Goal: Information Seeking & Learning: Check status

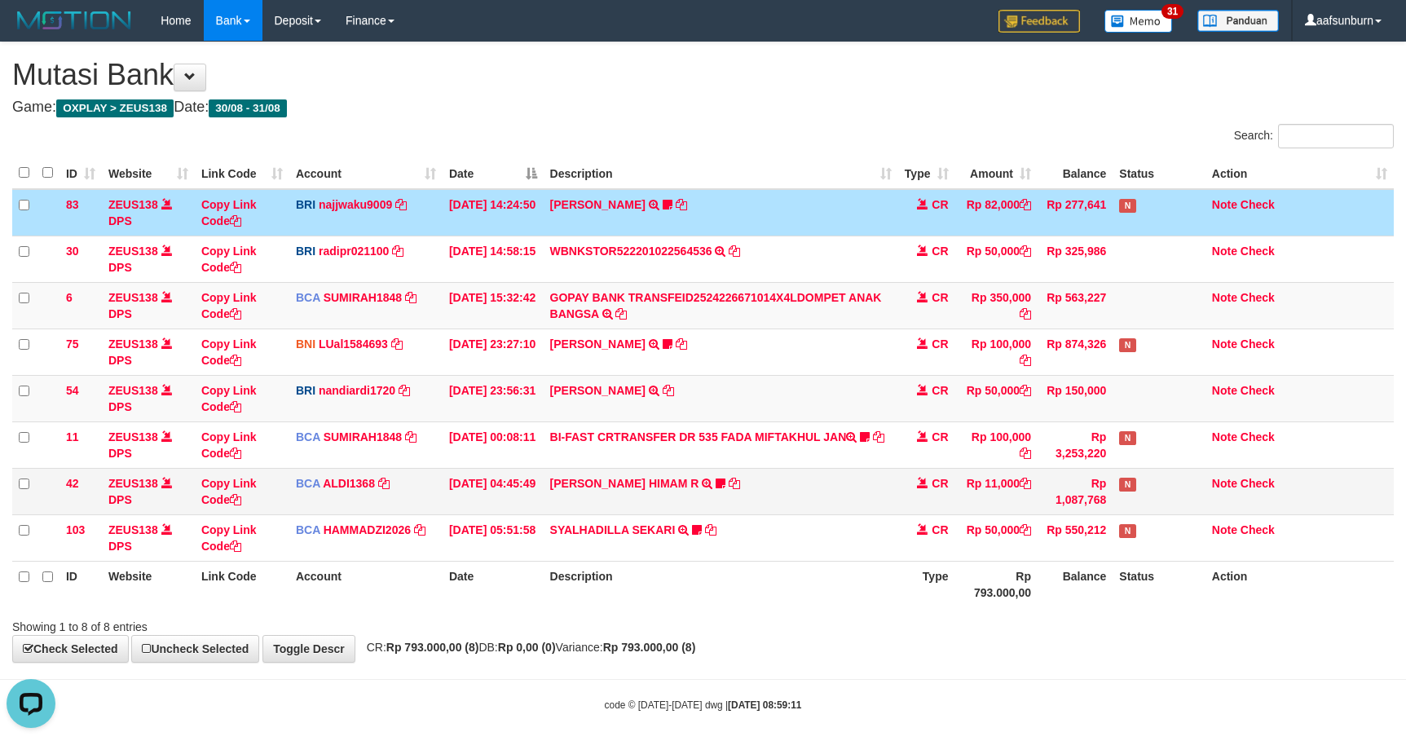
drag, startPoint x: 909, startPoint y: 460, endPoint x: 914, endPoint y: 477, distance: 17.8
click at [912, 467] on td "CR" at bounding box center [926, 444] width 57 height 46
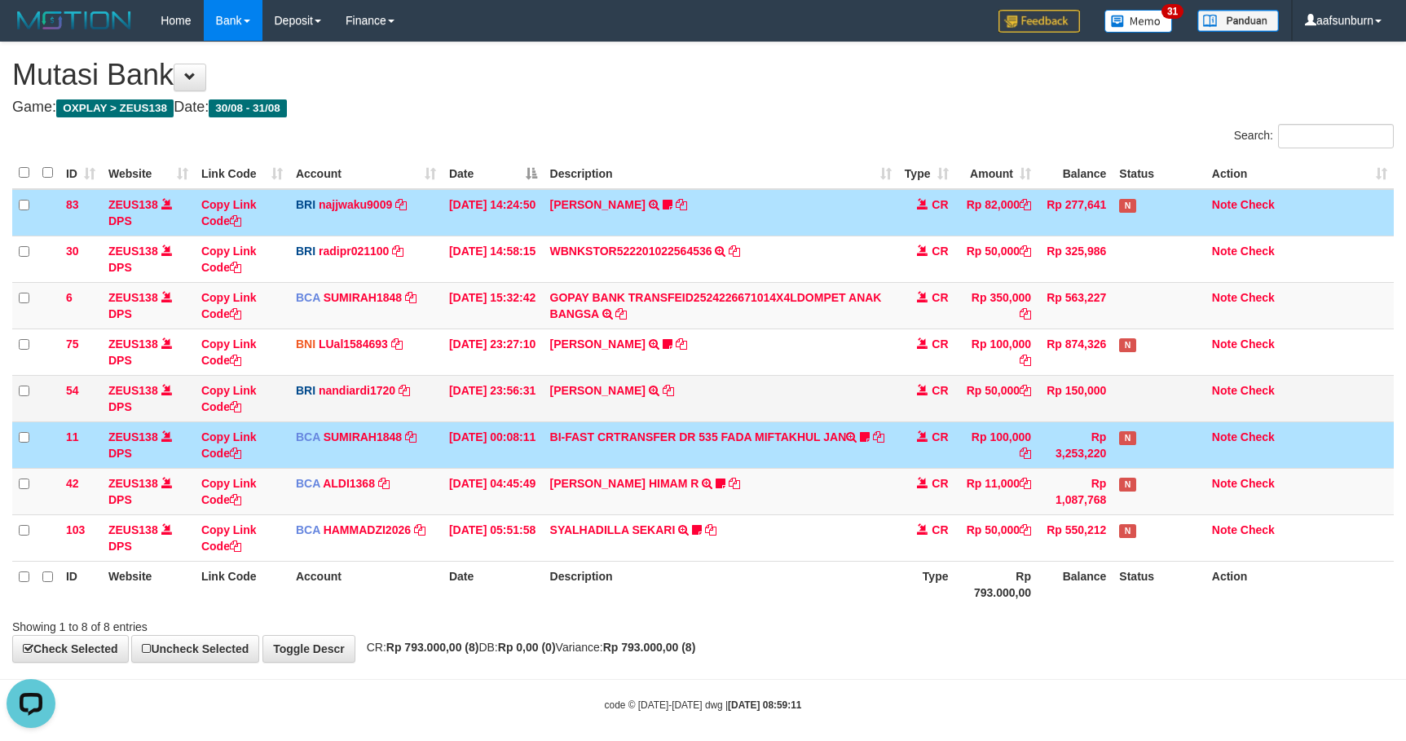
click at [810, 381] on td "VALENTINO LAHU TRANSFER NBMB VALENTINO LAHU TO NANDI ARDIANSYAH" at bounding box center [721, 398] width 354 height 46
click at [951, 403] on td "CR" at bounding box center [926, 398] width 57 height 46
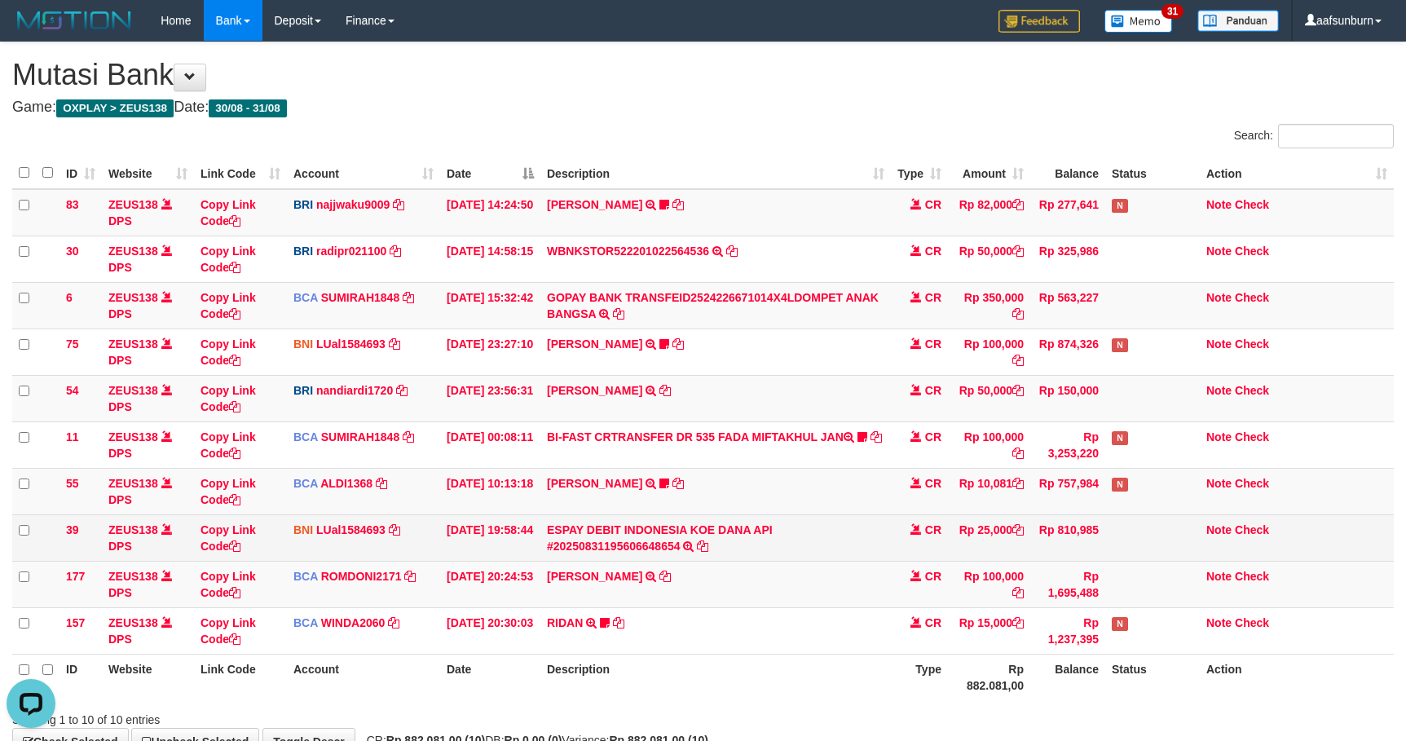
click at [1089, 548] on td "Rp 810,985" at bounding box center [1067, 537] width 75 height 46
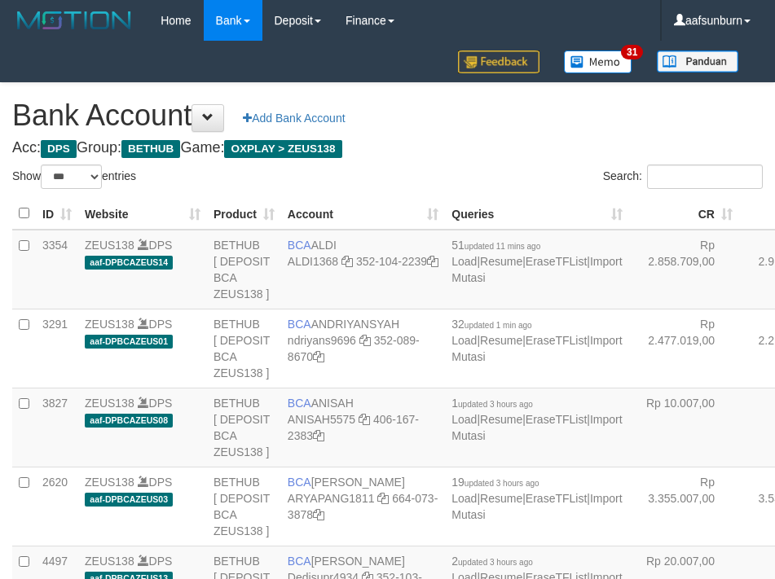
select select "***"
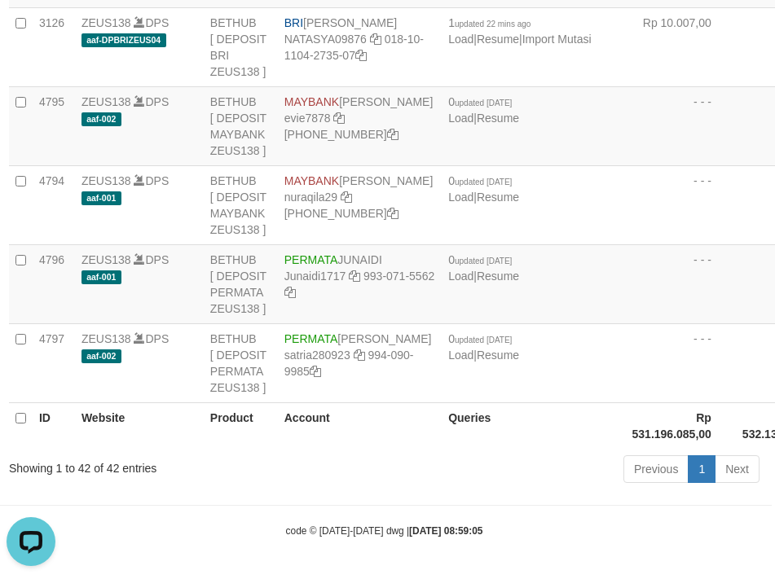
scroll to position [3503, 3]
drag, startPoint x: 0, startPoint y: 0, endPoint x: 519, endPoint y: 154, distance: 541.5
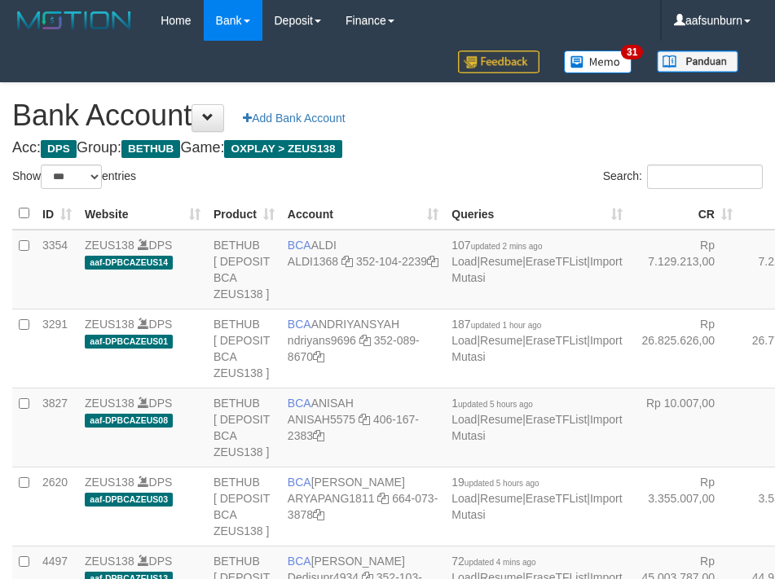
select select "***"
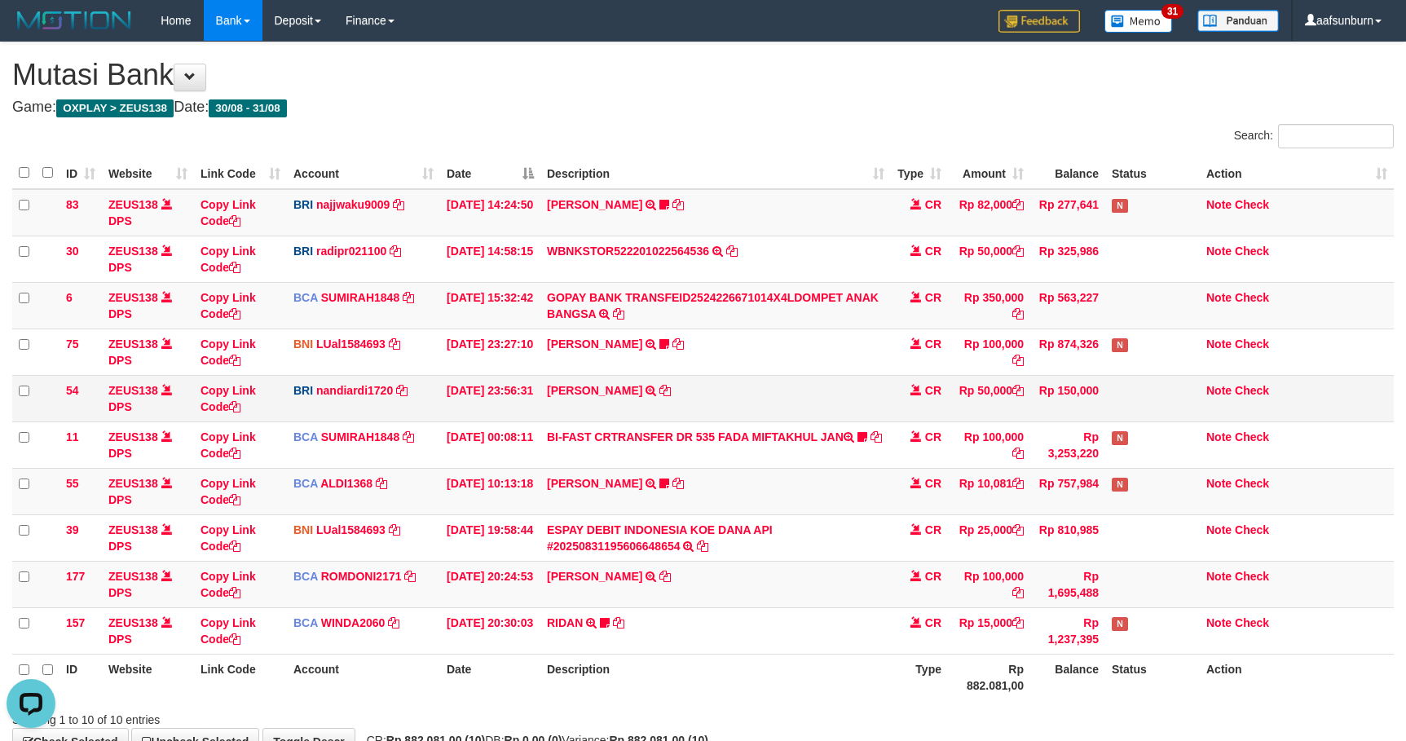
click at [1032, 398] on td "Rp 150,000" at bounding box center [1067, 398] width 75 height 46
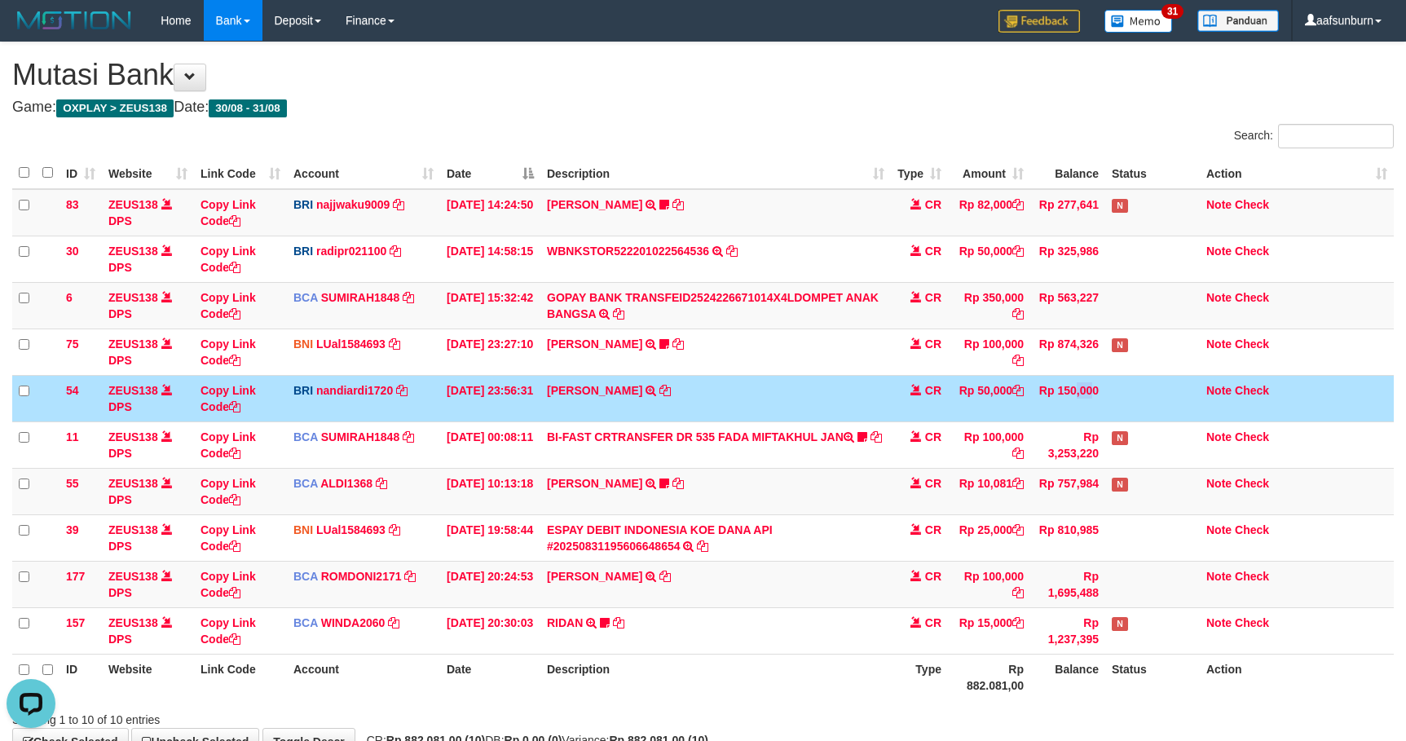
click at [1032, 398] on td "Rp 150,000" at bounding box center [1067, 398] width 75 height 46
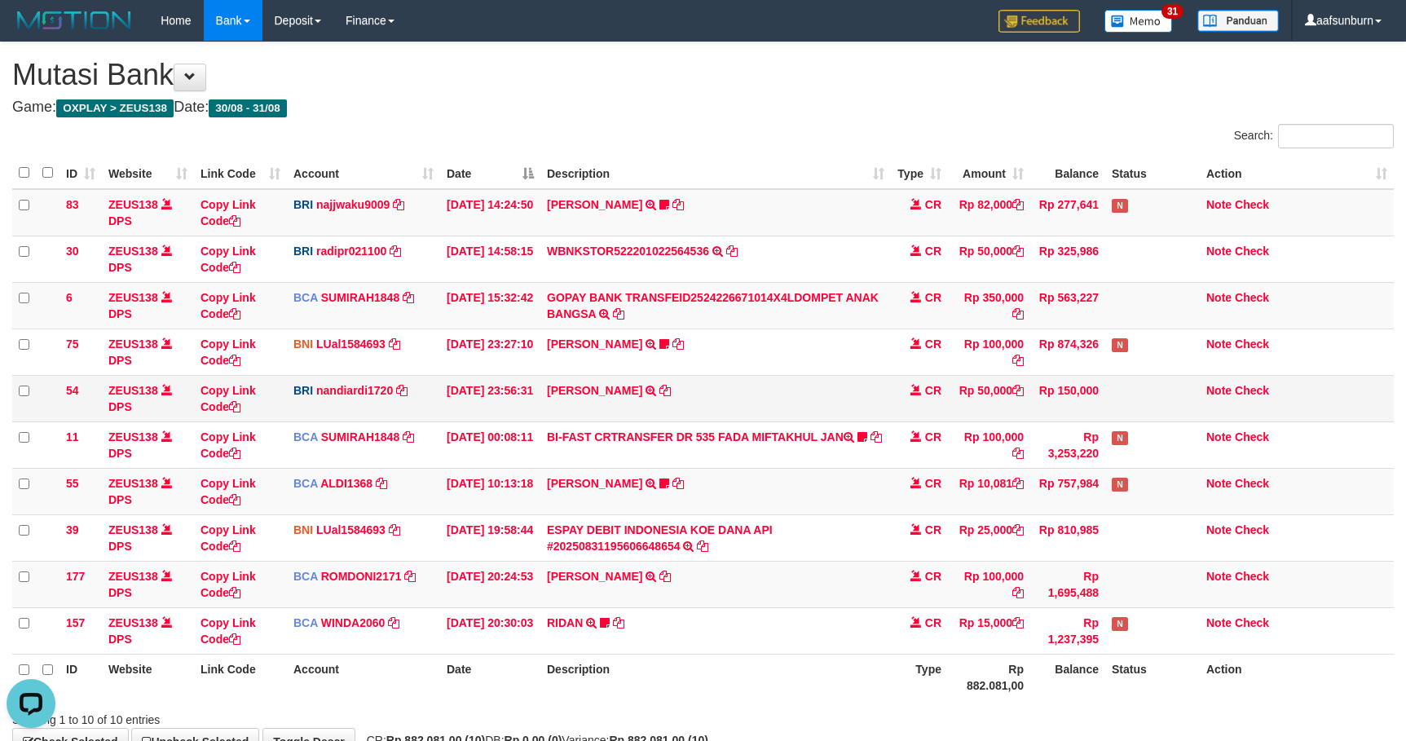
click at [905, 392] on td "CR" at bounding box center [919, 398] width 57 height 46
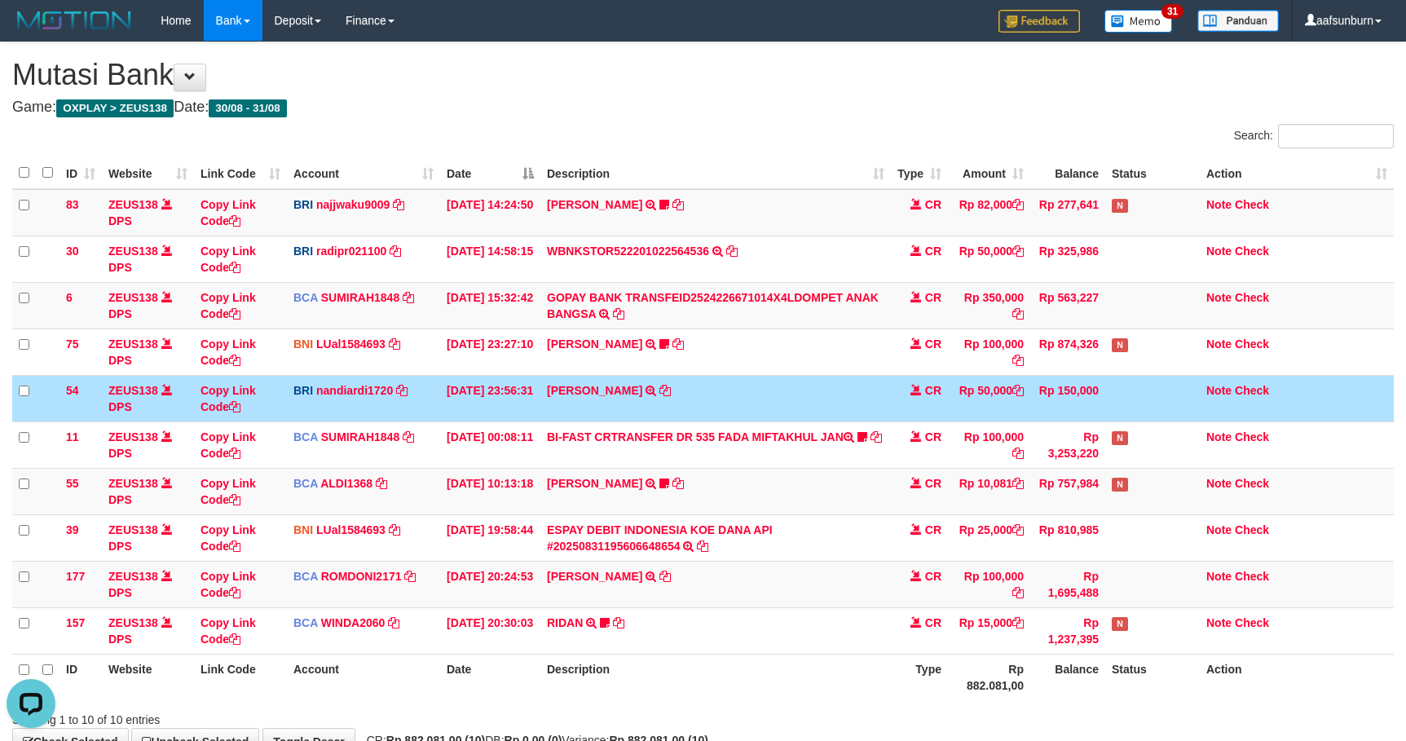
click at [902, 394] on td "CR" at bounding box center [919, 398] width 57 height 46
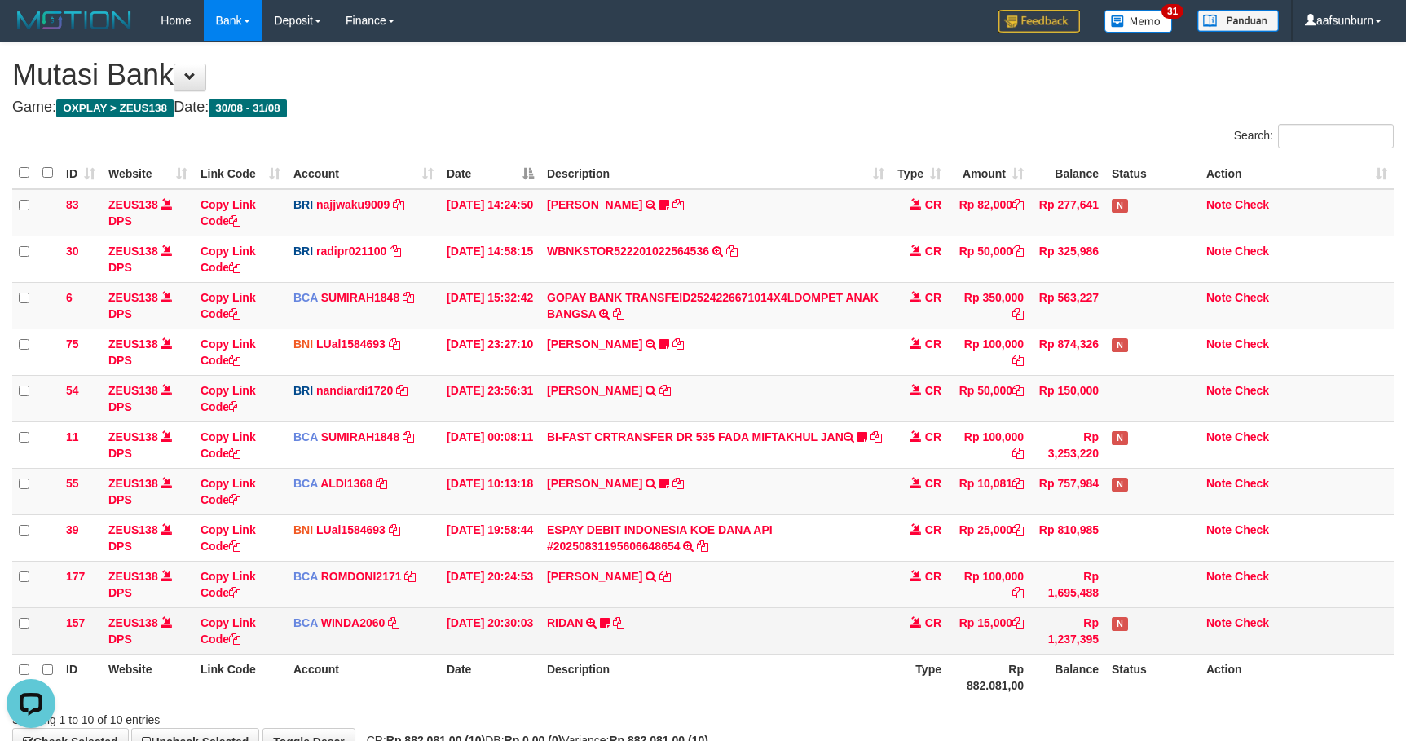
click at [869, 634] on td "RIDAN TRSF E-BANKING CR 3108/FTSCY/WS95031 15000.00RIDAN Hercules122" at bounding box center [715, 630] width 350 height 46
click at [868, 634] on td "RIDAN TRSF E-BANKING CR 3108/FTSCY/WS95031 15000.00RIDAN Hercules122" at bounding box center [715, 630] width 350 height 46
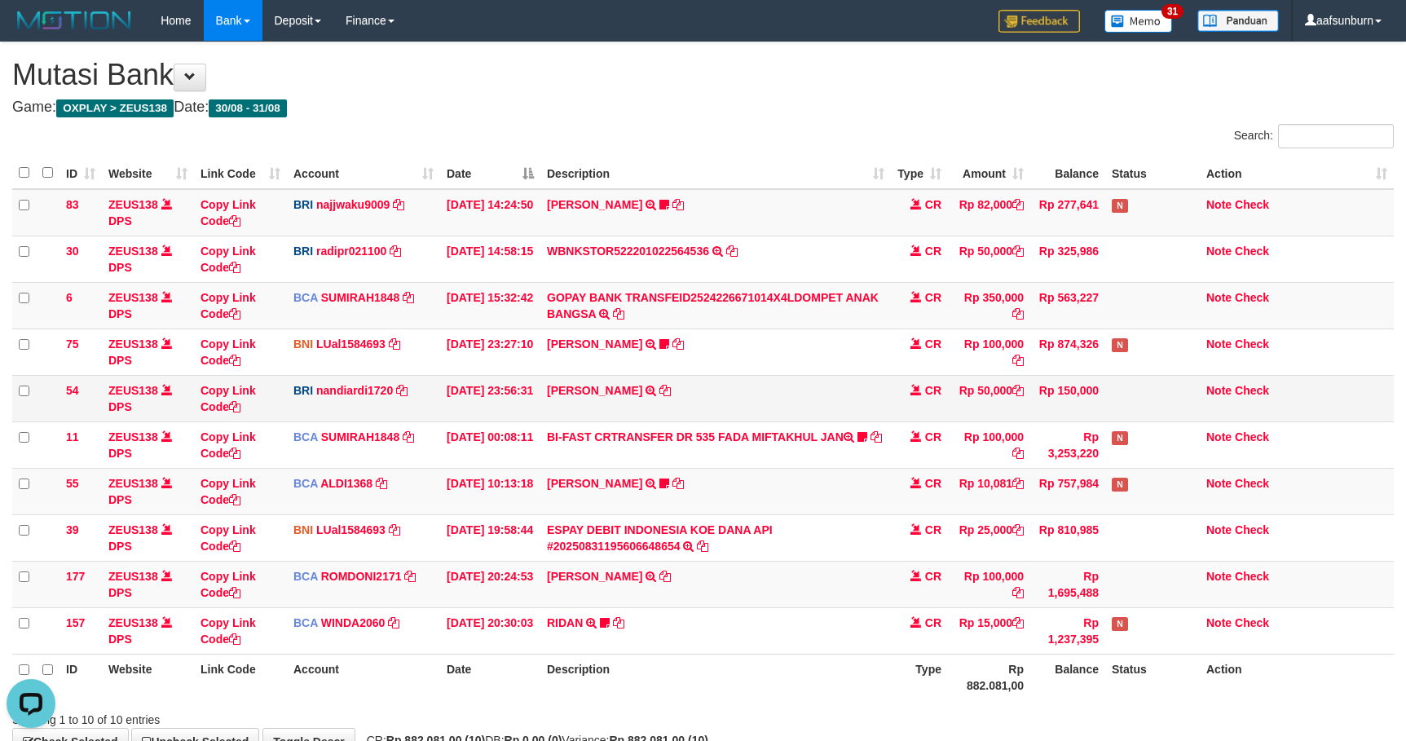
click at [983, 398] on td "Rp 50,000" at bounding box center [989, 398] width 82 height 46
click at [968, 399] on td "Rp 50,000" at bounding box center [989, 398] width 82 height 46
drag, startPoint x: 988, startPoint y: 397, endPoint x: 1101, endPoint y: 394, distance: 112.5
click at [1034, 394] on tr "54 ZEUS138 DPS Copy Link Code BRI nandiardi1720 DPS NANDI ARDIANSYAH mutasi_202…" at bounding box center [702, 398] width 1381 height 46
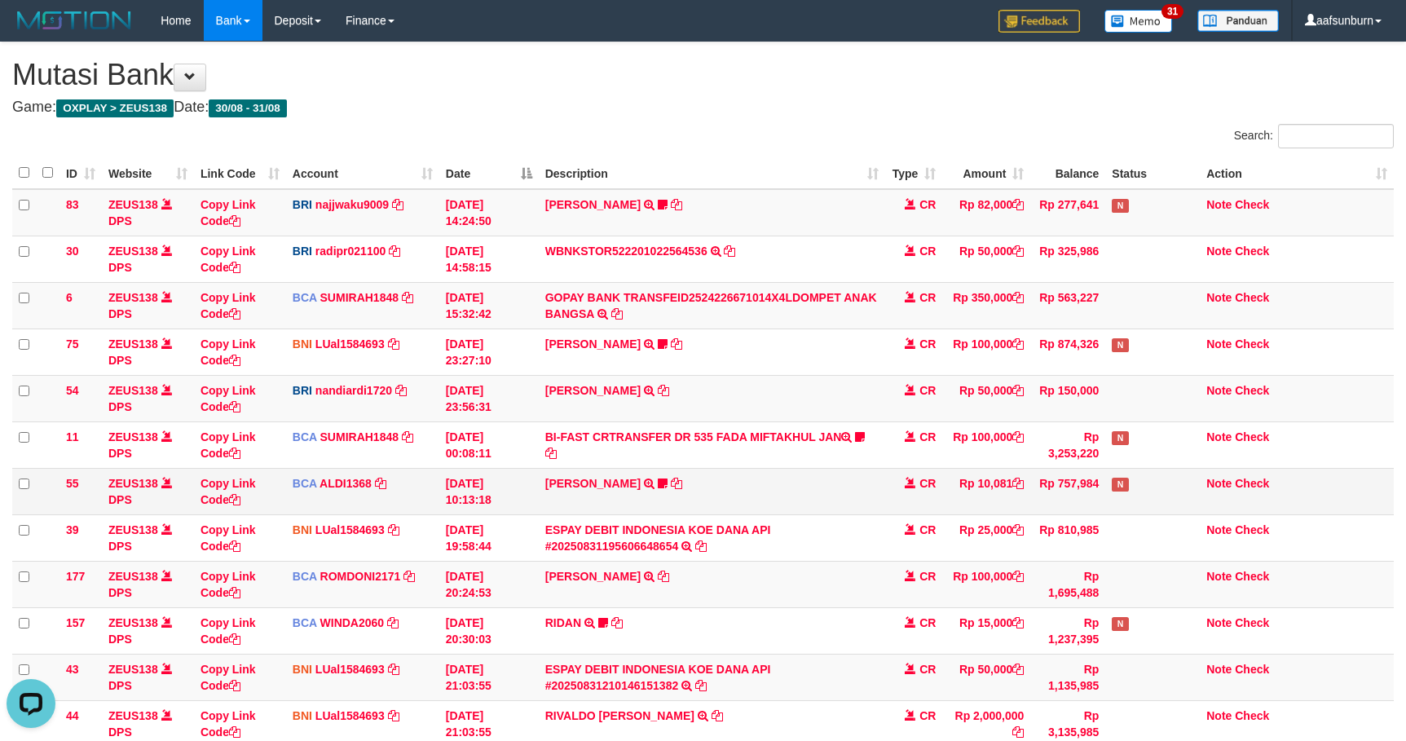
click at [980, 508] on td "Rp 10,081" at bounding box center [986, 491] width 88 height 46
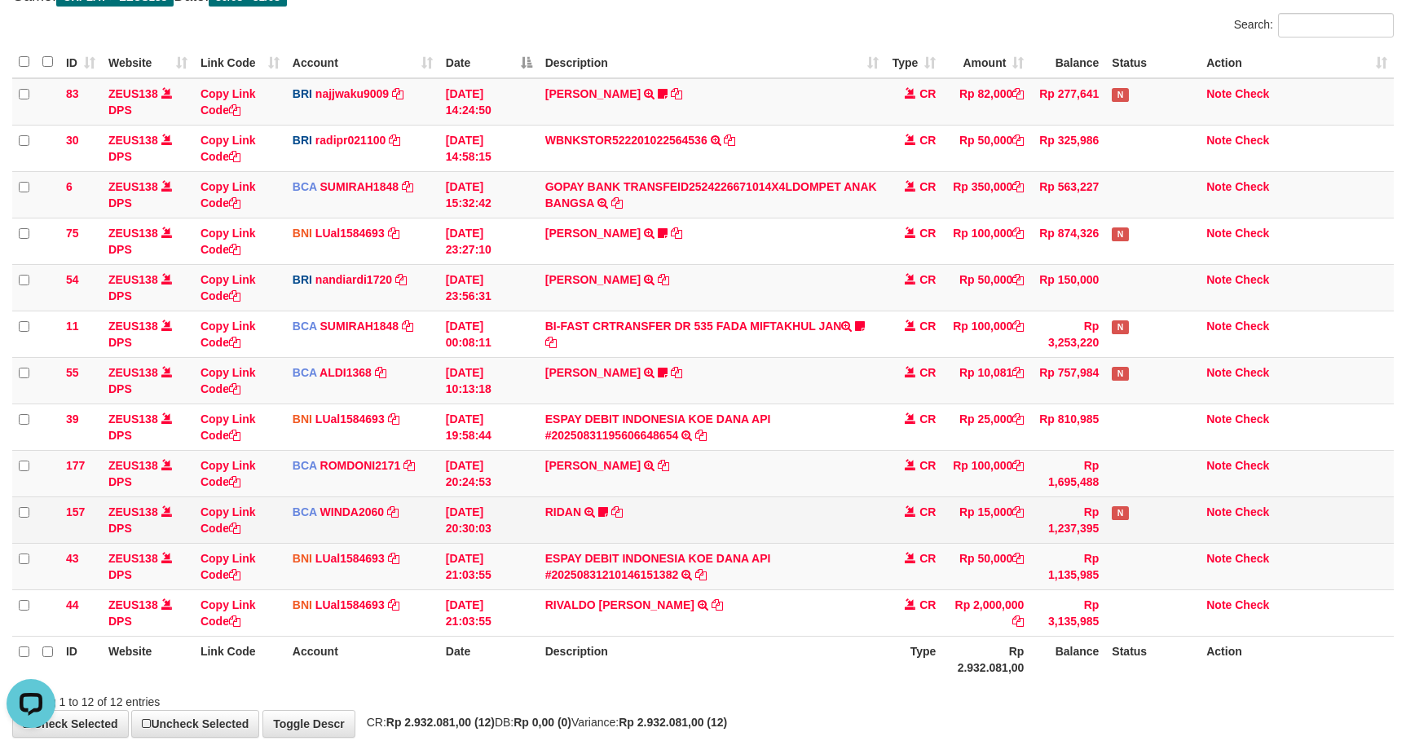
scroll to position [204, 0]
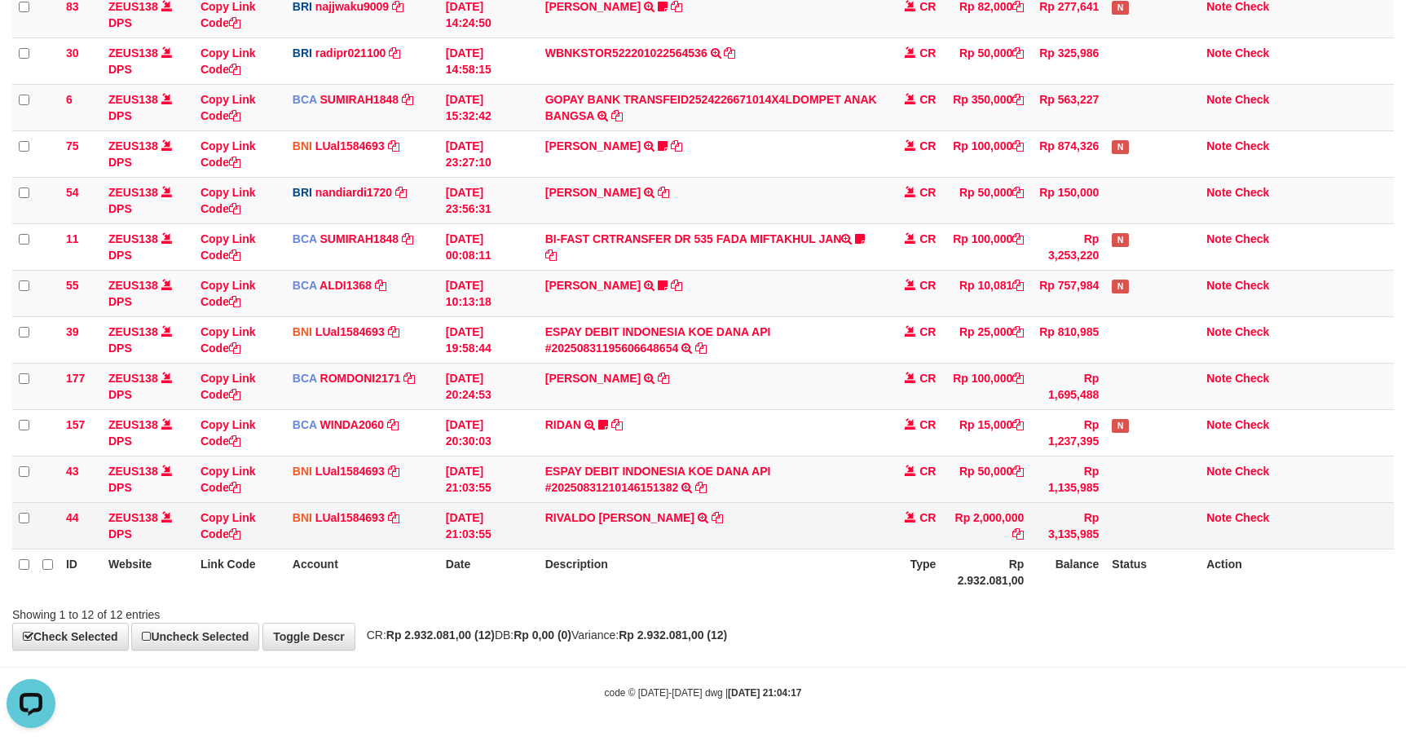
click at [914, 518] on span at bounding box center [910, 516] width 11 height 11
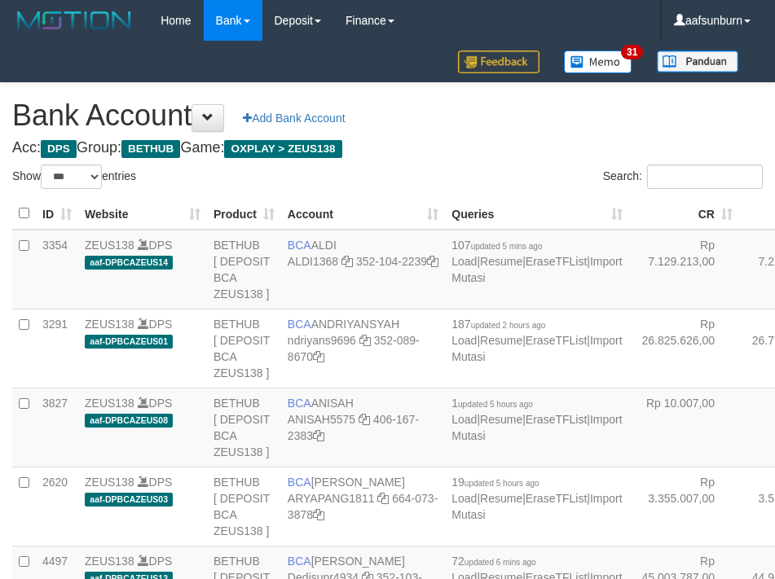
select select "***"
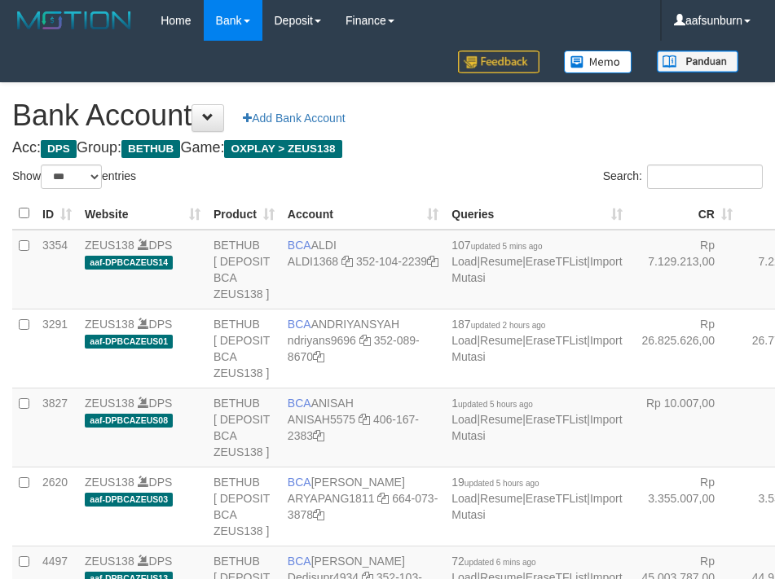
select select "***"
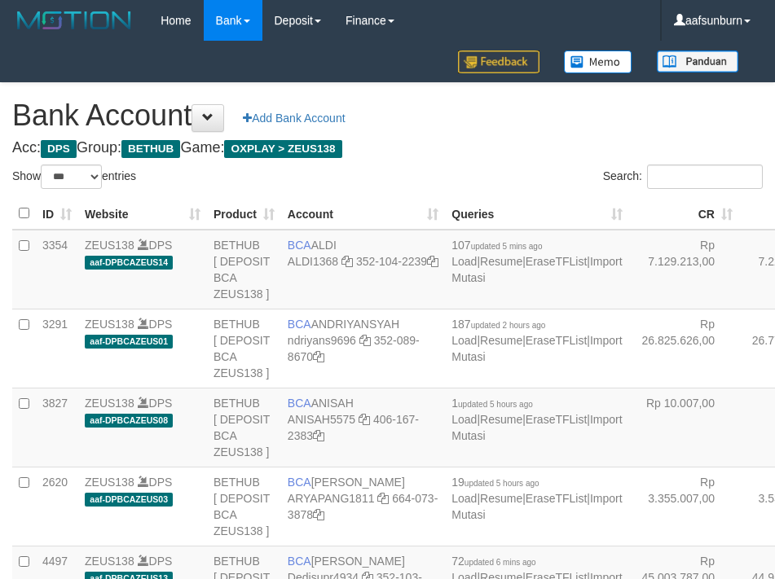
select select "***"
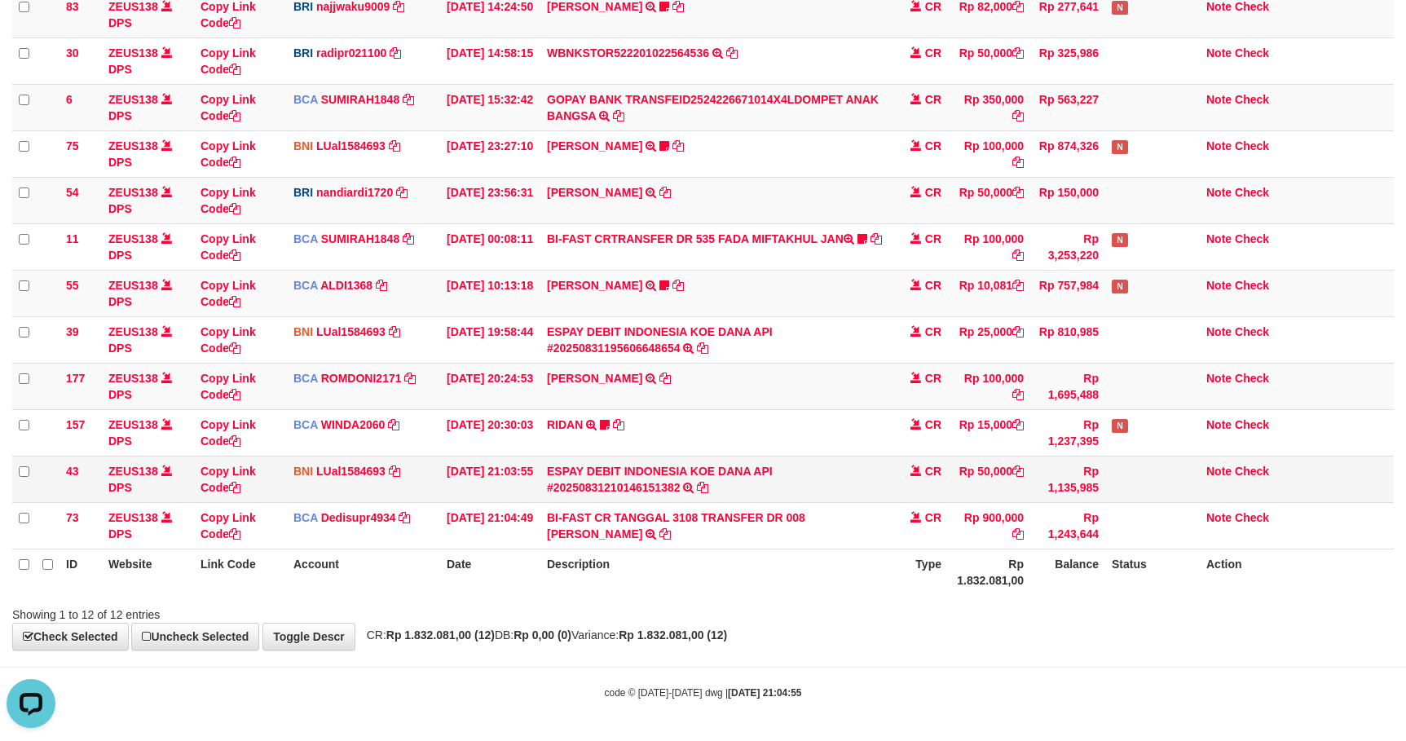
click at [1000, 494] on td "Rp 50,000" at bounding box center [989, 479] width 82 height 46
drag, startPoint x: 1000, startPoint y: 494, endPoint x: 1254, endPoint y: 560, distance: 262.7
click at [1010, 497] on td "Rp 50,000" at bounding box center [989, 479] width 82 height 46
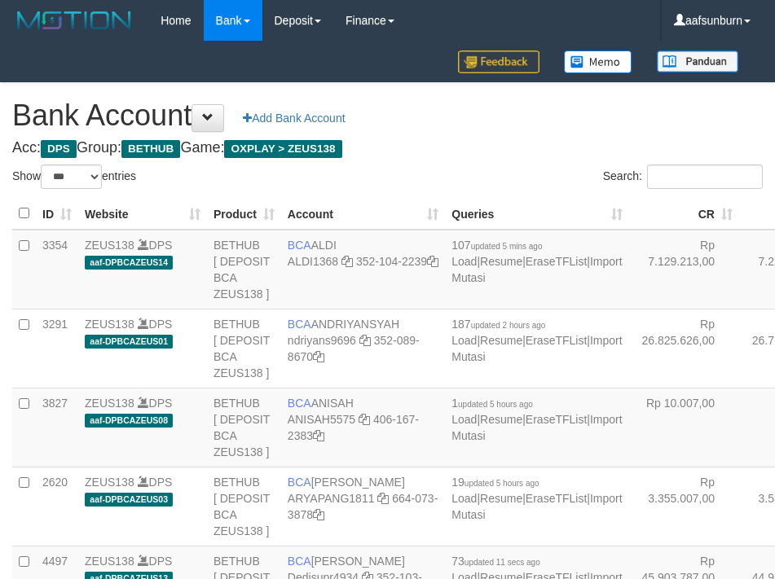
select select "***"
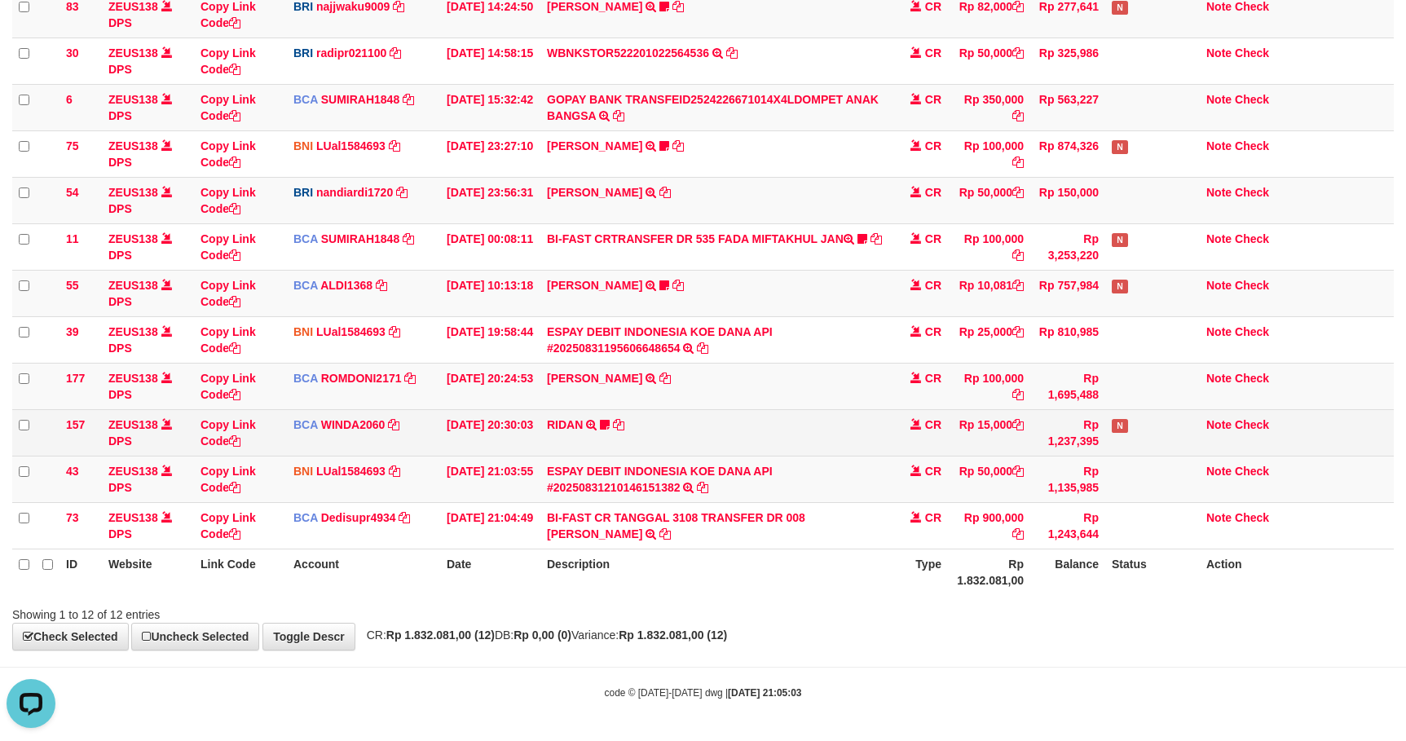
click at [1118, 445] on td "N" at bounding box center [1152, 432] width 95 height 46
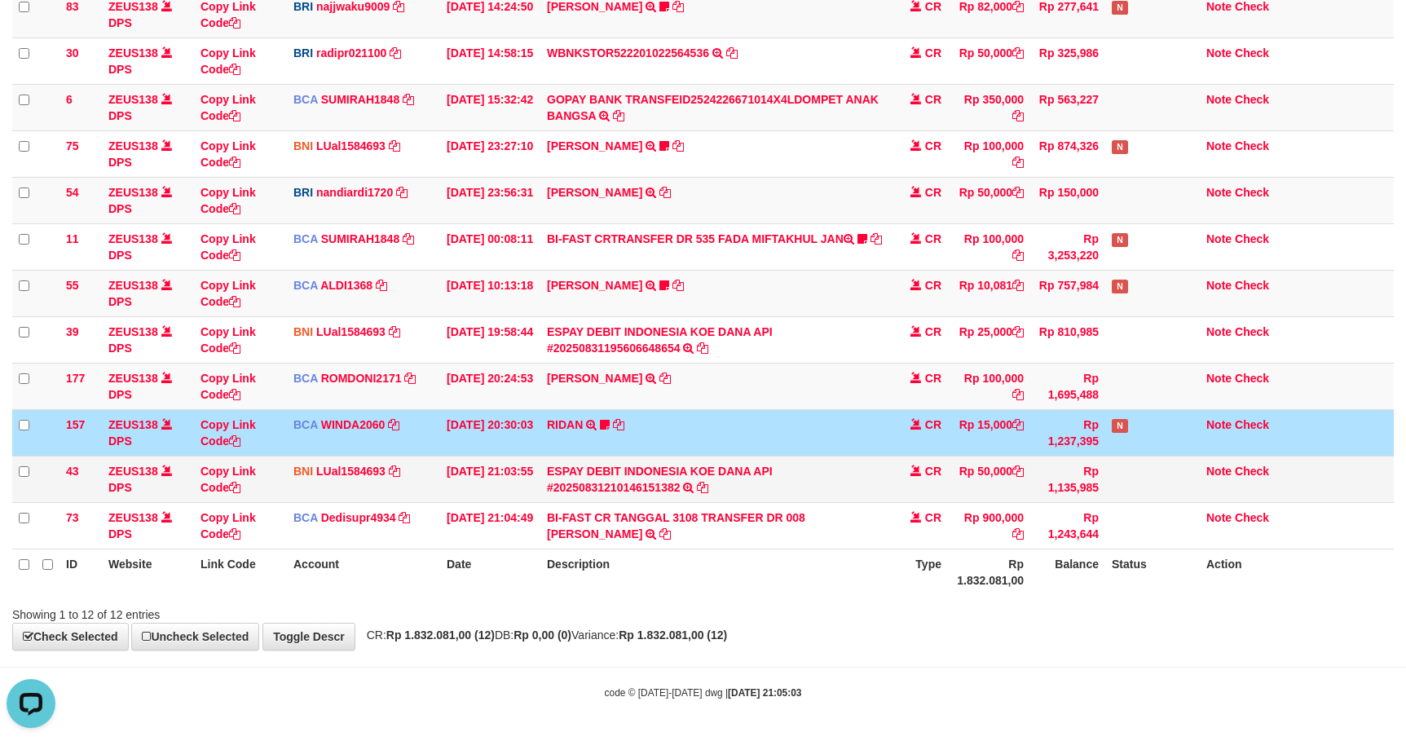
click at [1193, 486] on td at bounding box center [1152, 479] width 95 height 46
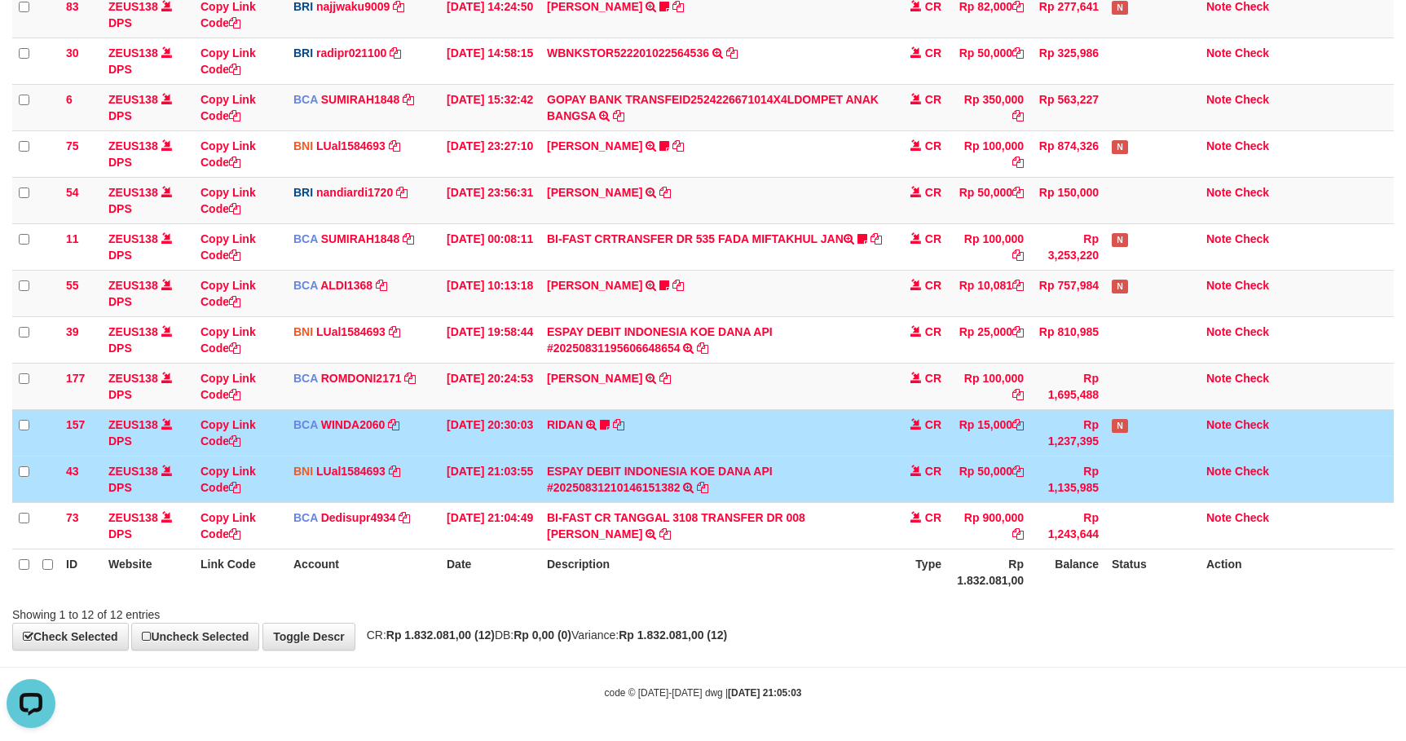
click at [1110, 451] on td "N" at bounding box center [1152, 432] width 95 height 46
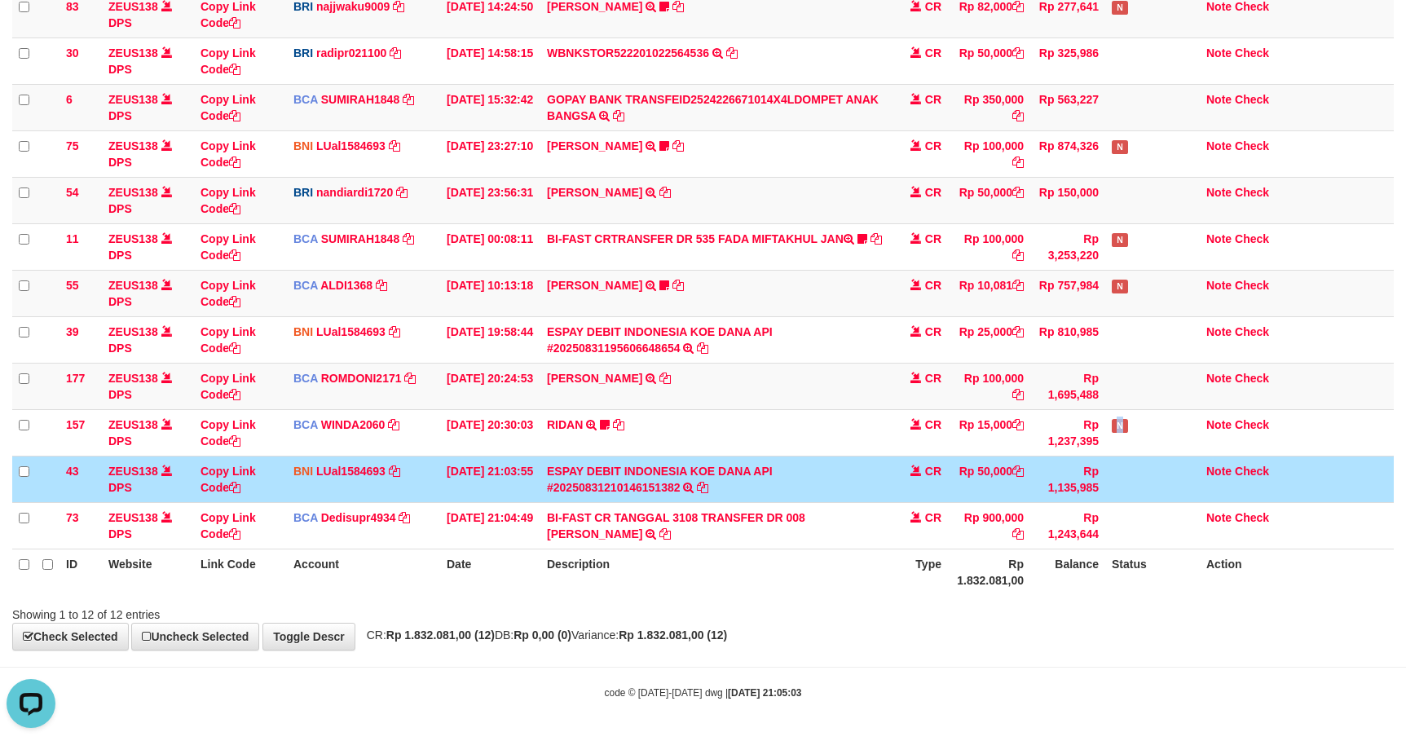
click at [1115, 453] on tbody "83 ZEUS138 DPS Copy Link Code BRI najjwaku9009 DPS [PERSON_NAME] mutasi_2025083…" at bounding box center [702, 270] width 1381 height 558
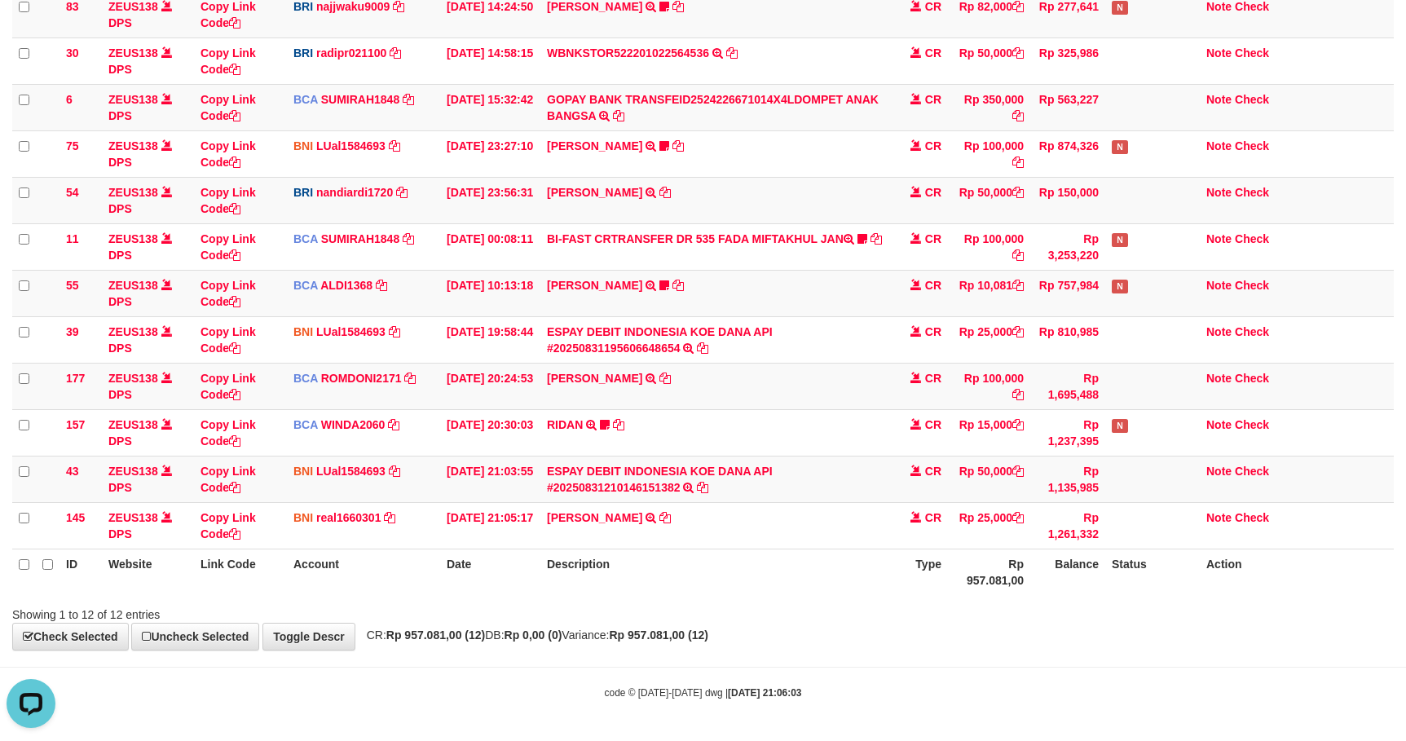
click at [1090, 595] on div "ID Website Link Code Account Date Description Type Amount Balance Status Action…" at bounding box center [703, 276] width 1406 height 645
click at [903, 602] on div "Showing 1 to 12 of 12 entries" at bounding box center [703, 611] width 1406 height 23
click at [905, 600] on div at bounding box center [996, 600] width 820 height 1
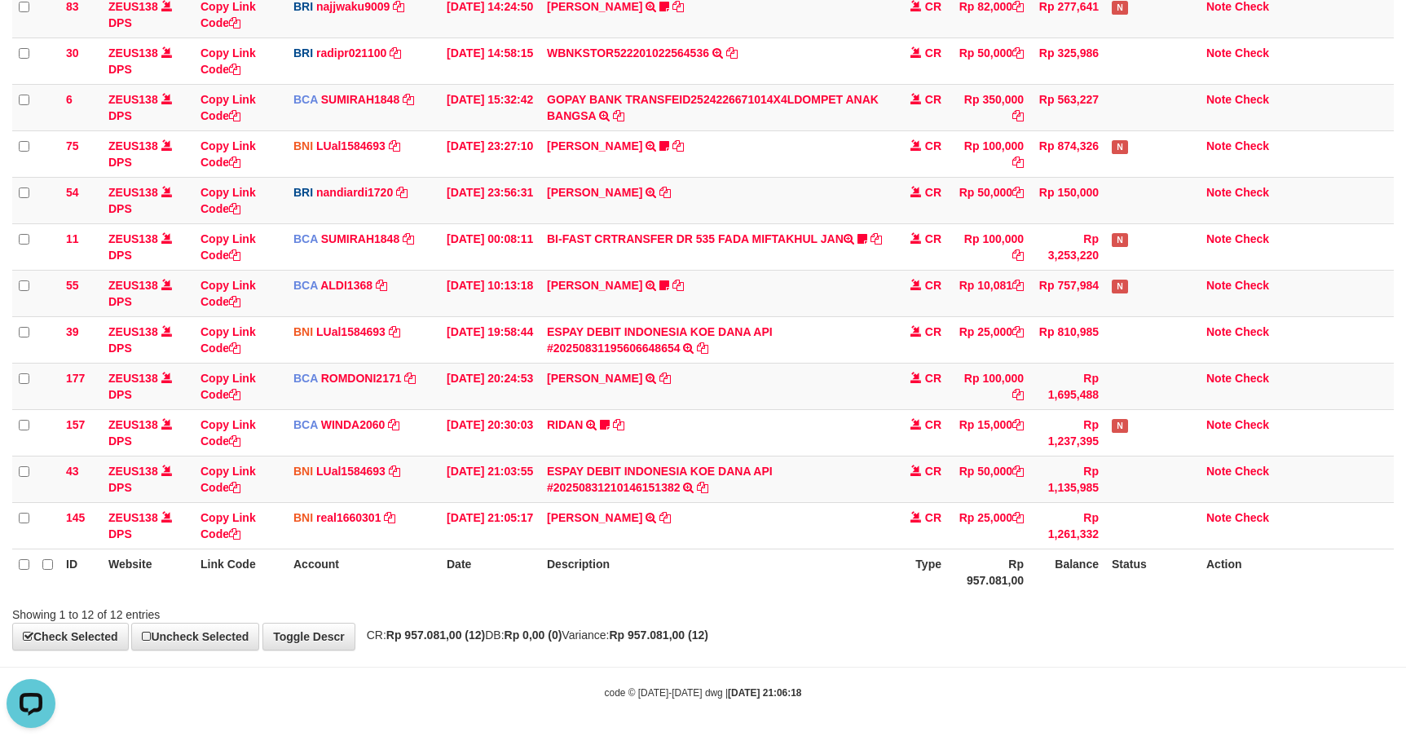
click at [905, 600] on div at bounding box center [996, 600] width 820 height 1
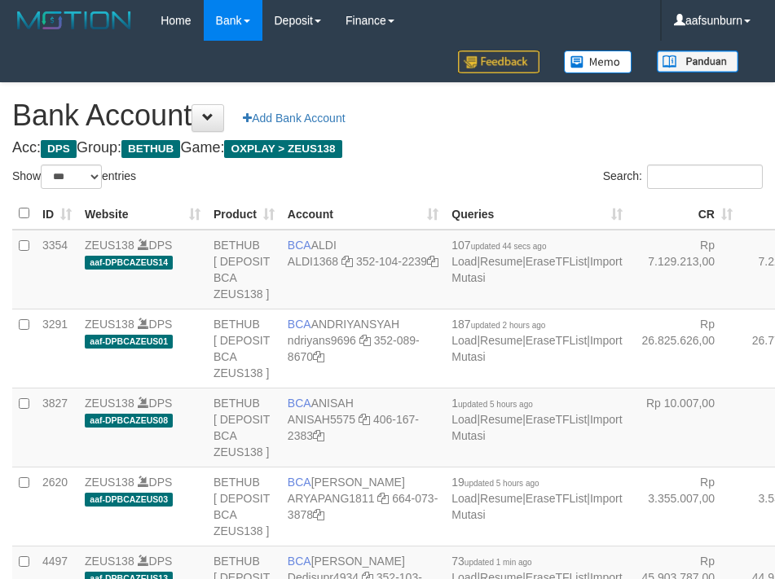
select select "***"
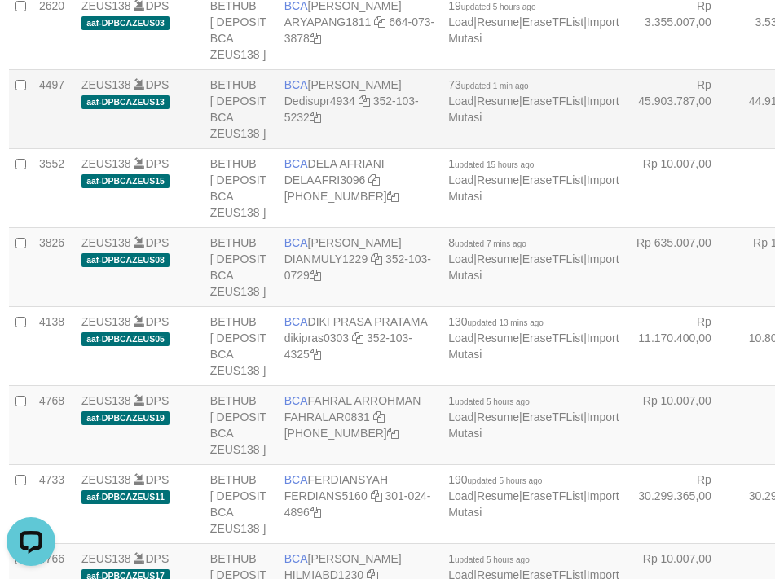
drag, startPoint x: 579, startPoint y: 233, endPoint x: 340, endPoint y: 340, distance: 262.3
click at [626, 69] on td "Rp 3.355.007,00" at bounding box center [681, 29] width 110 height 79
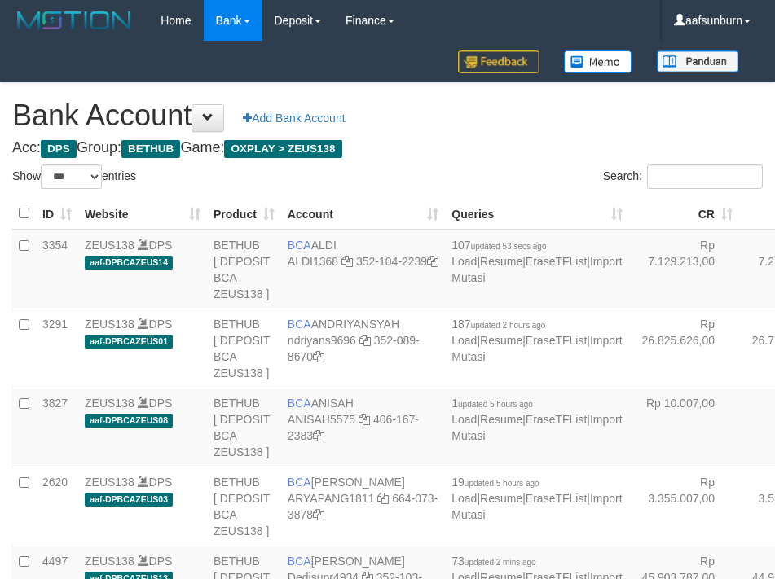
select select "***"
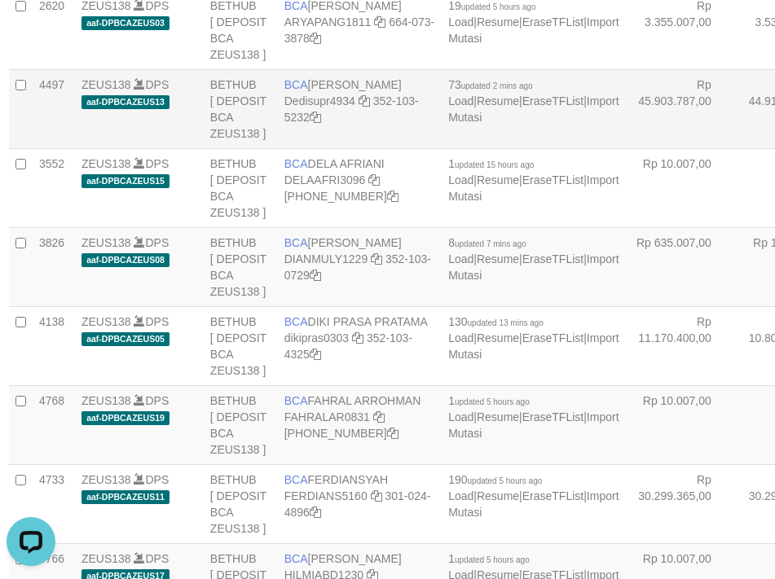
click at [626, 148] on td "Rp 45.903.787,00" at bounding box center [681, 108] width 110 height 79
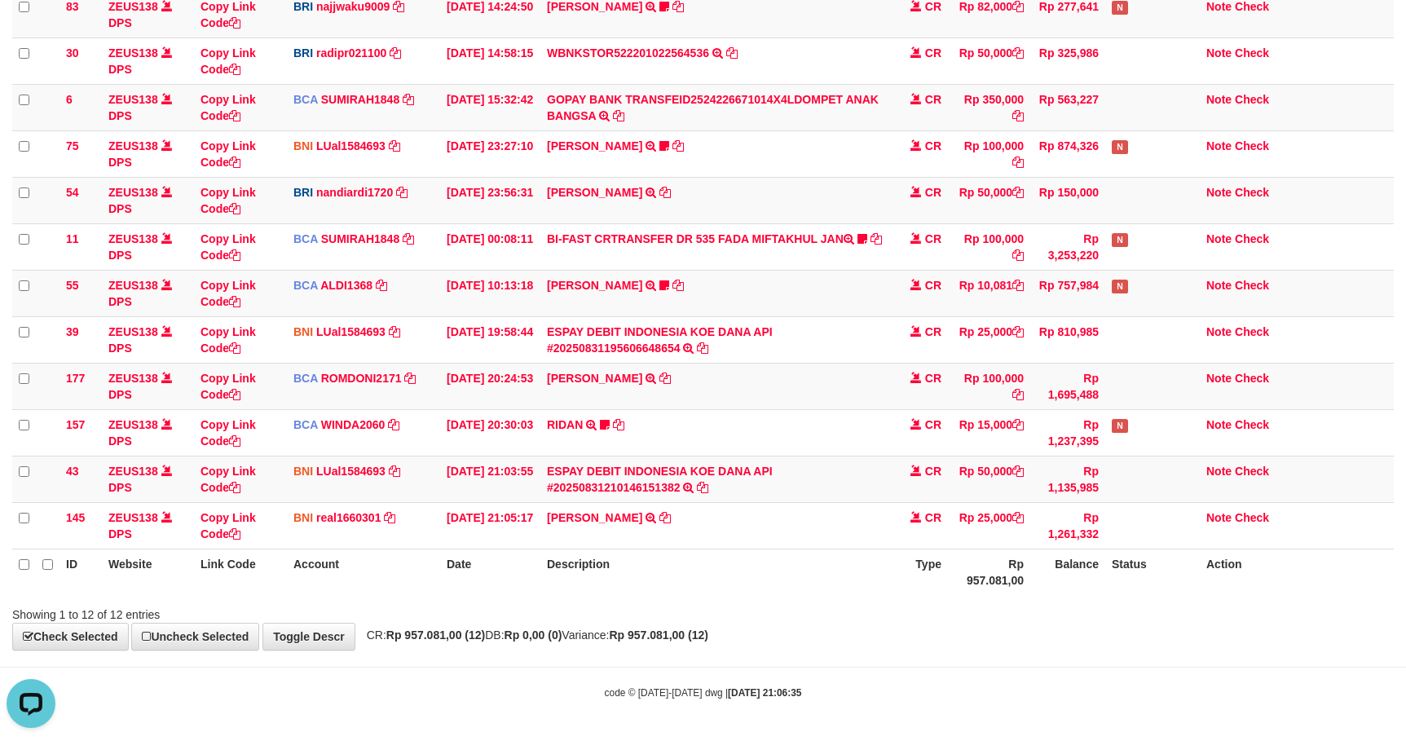
click at [1204, 638] on div "**********" at bounding box center [703, 246] width 1406 height 805
drag, startPoint x: 1203, startPoint y: 638, endPoint x: 1213, endPoint y: 638, distance: 10.6
click at [1208, 639] on div "**********" at bounding box center [703, 246] width 1406 height 805
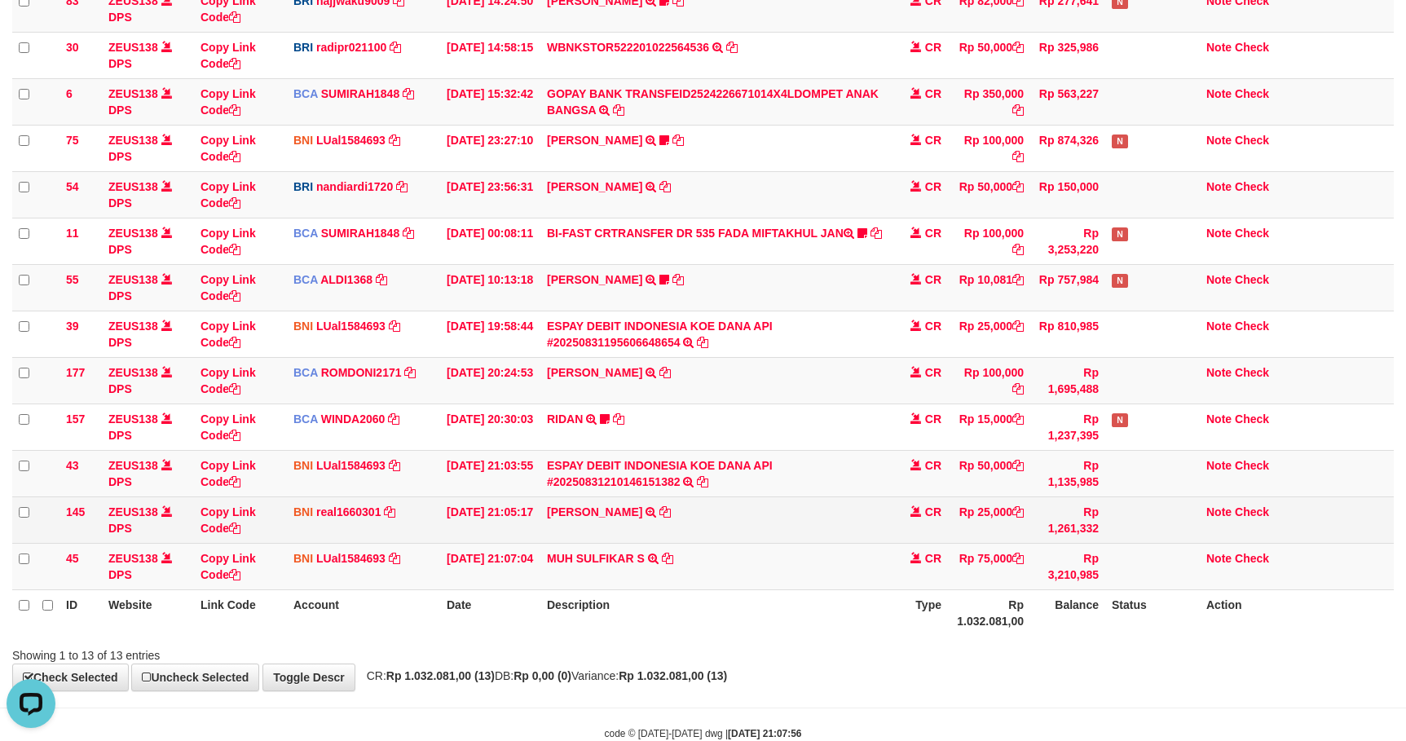
click at [1289, 512] on td "Note Check" at bounding box center [1297, 519] width 194 height 46
click at [1294, 511] on td "Note Check" at bounding box center [1297, 519] width 194 height 46
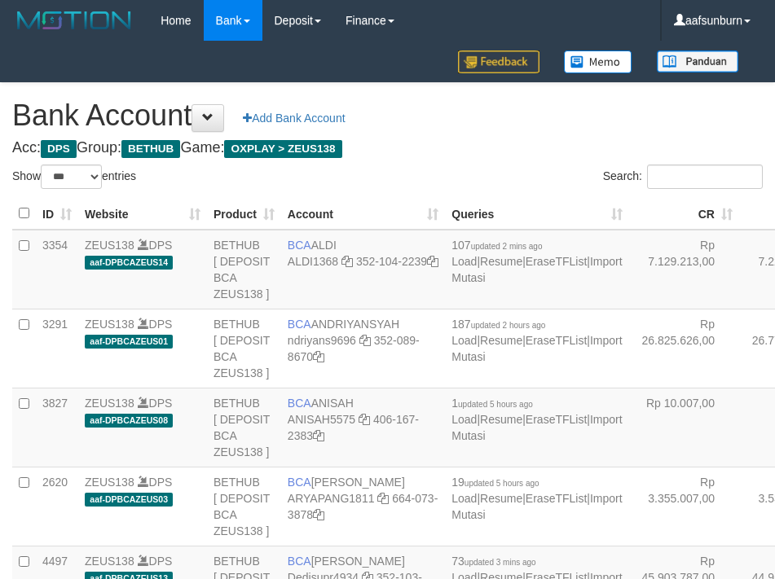
select select "***"
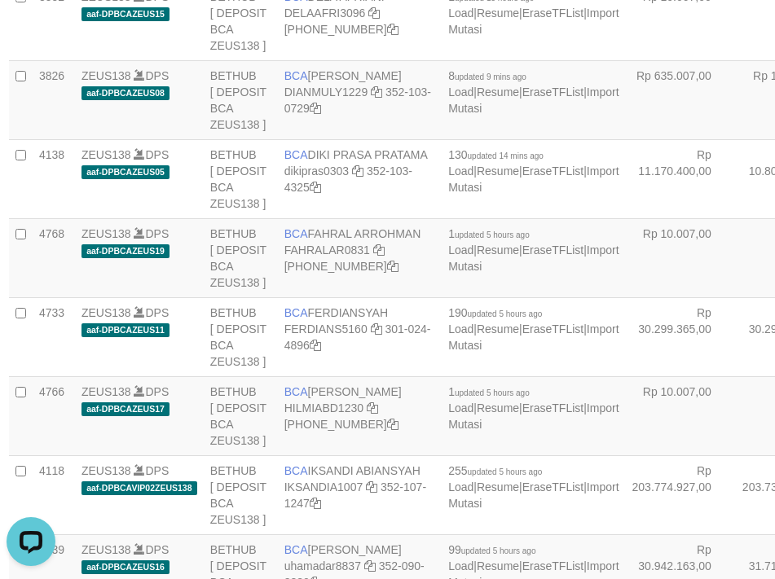
scroll to position [861, 3]
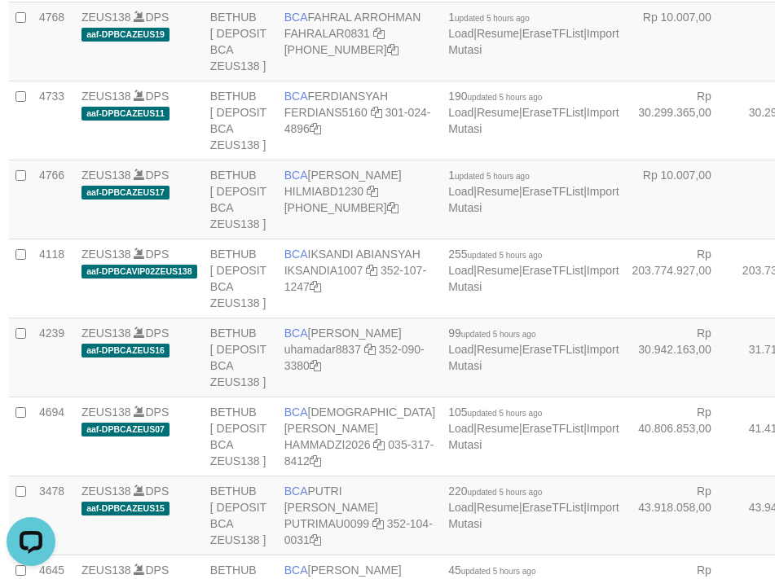
drag, startPoint x: 641, startPoint y: 147, endPoint x: 626, endPoint y: 150, distance: 15.0
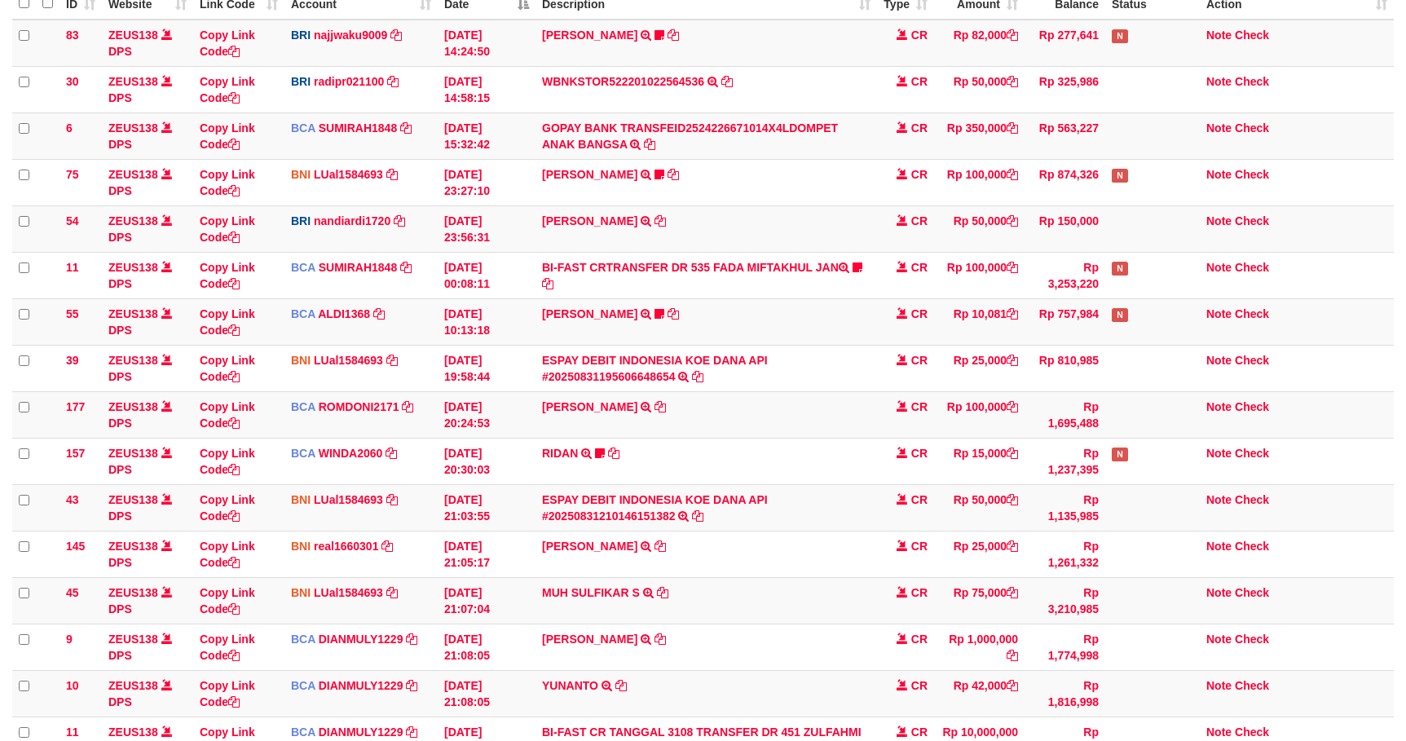
scroll to position [204, 0]
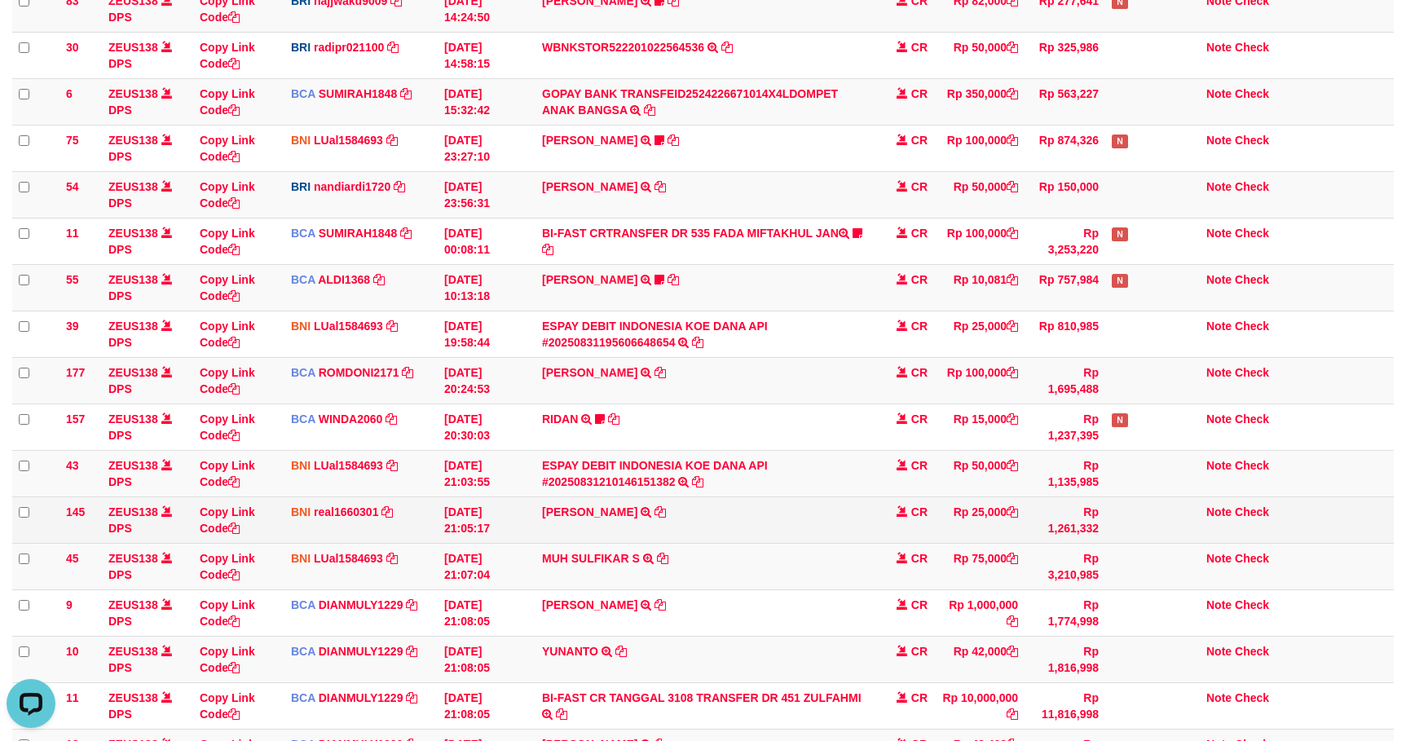
click at [1182, 536] on td at bounding box center [1152, 519] width 95 height 46
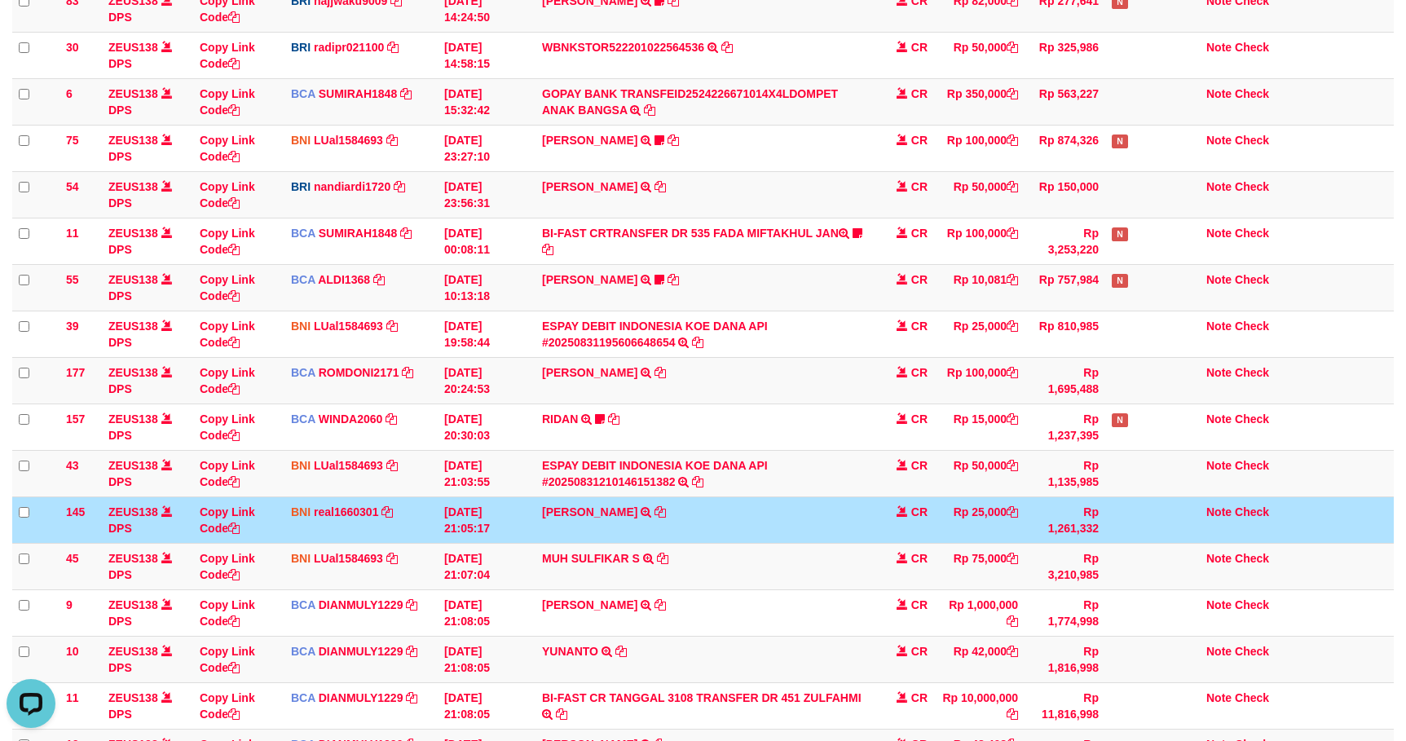
click at [1183, 536] on td at bounding box center [1152, 519] width 95 height 46
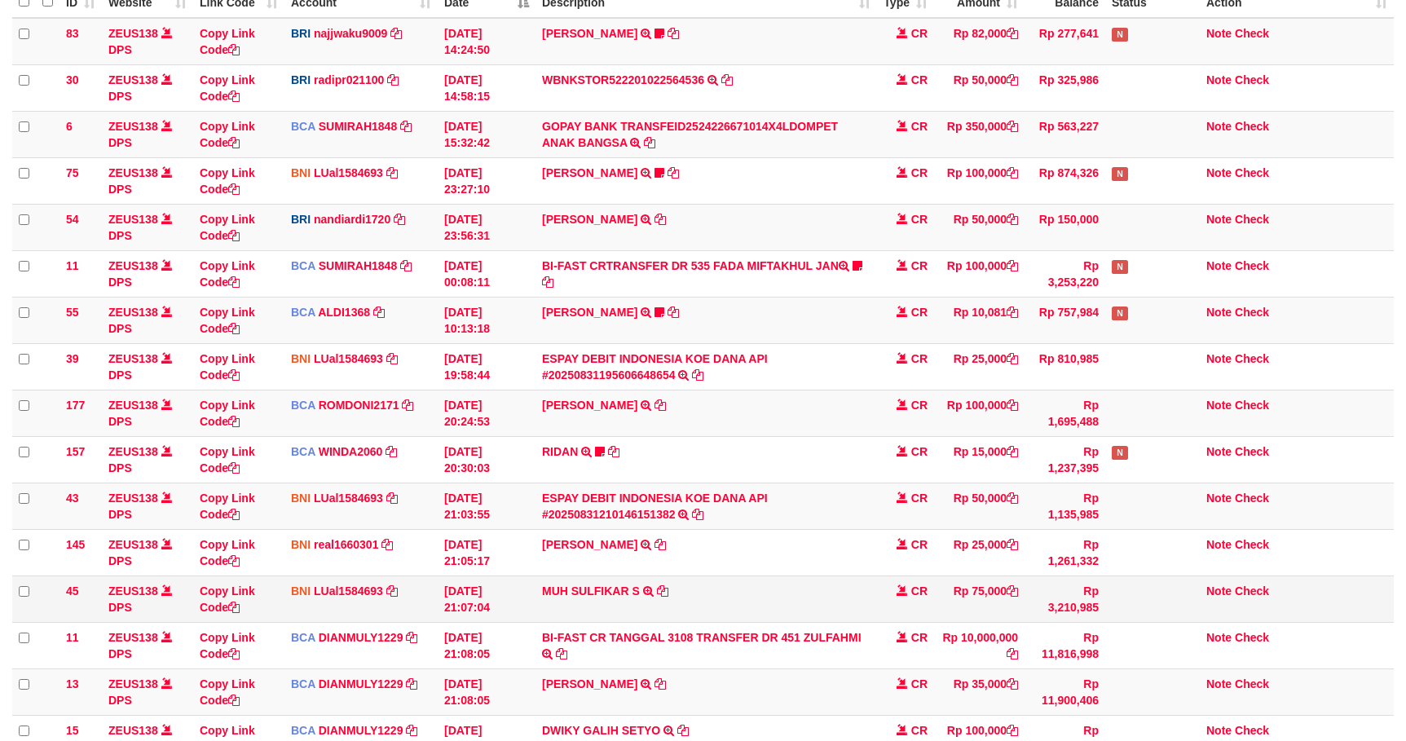
scroll to position [204, 0]
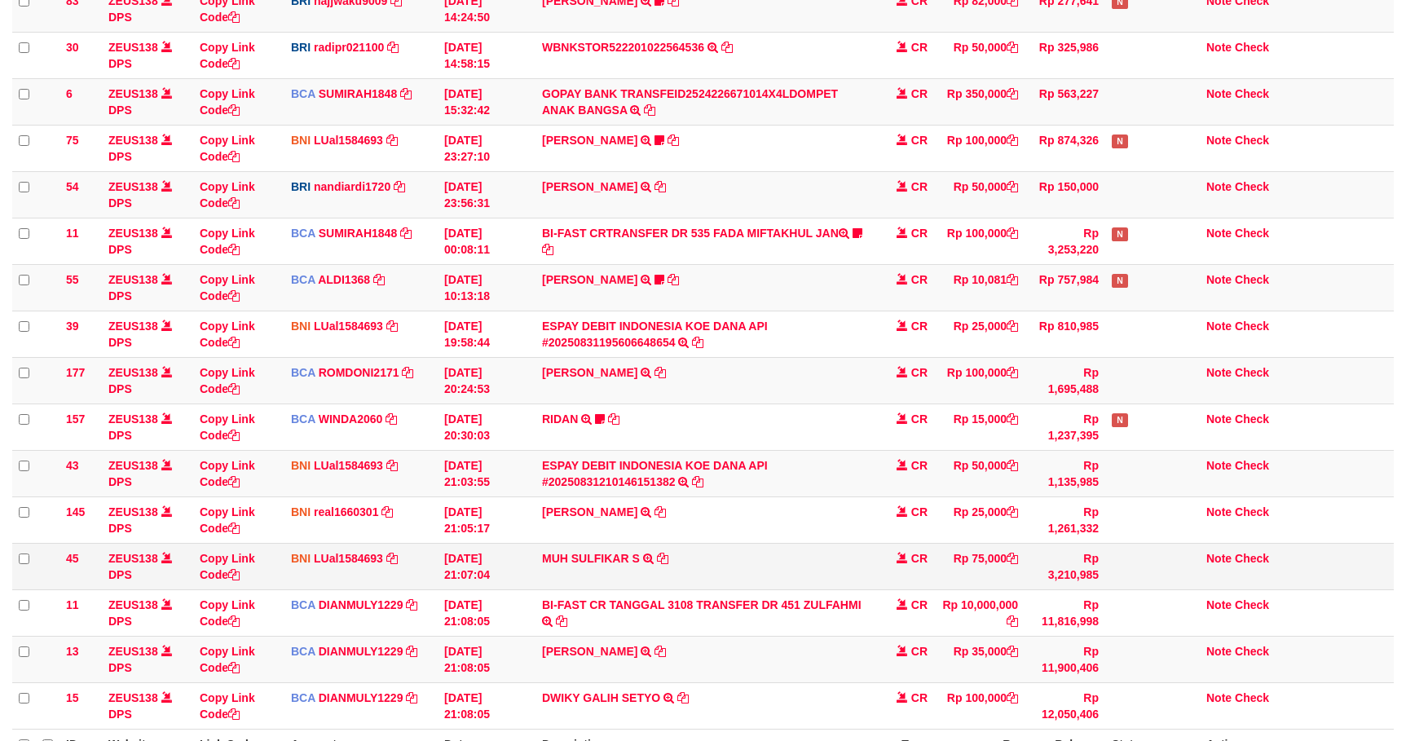
click at [1117, 565] on td at bounding box center [1152, 566] width 95 height 46
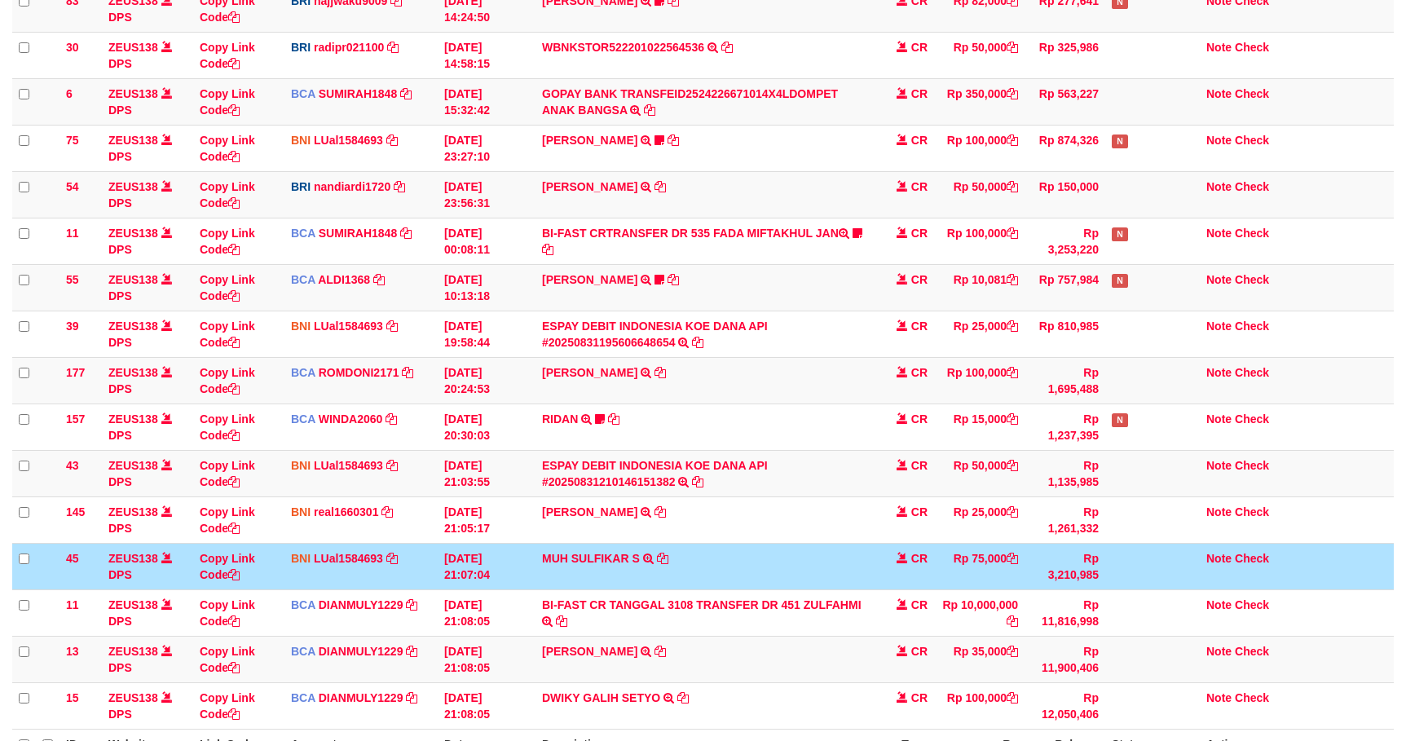
click at [1117, 565] on td at bounding box center [1152, 566] width 95 height 46
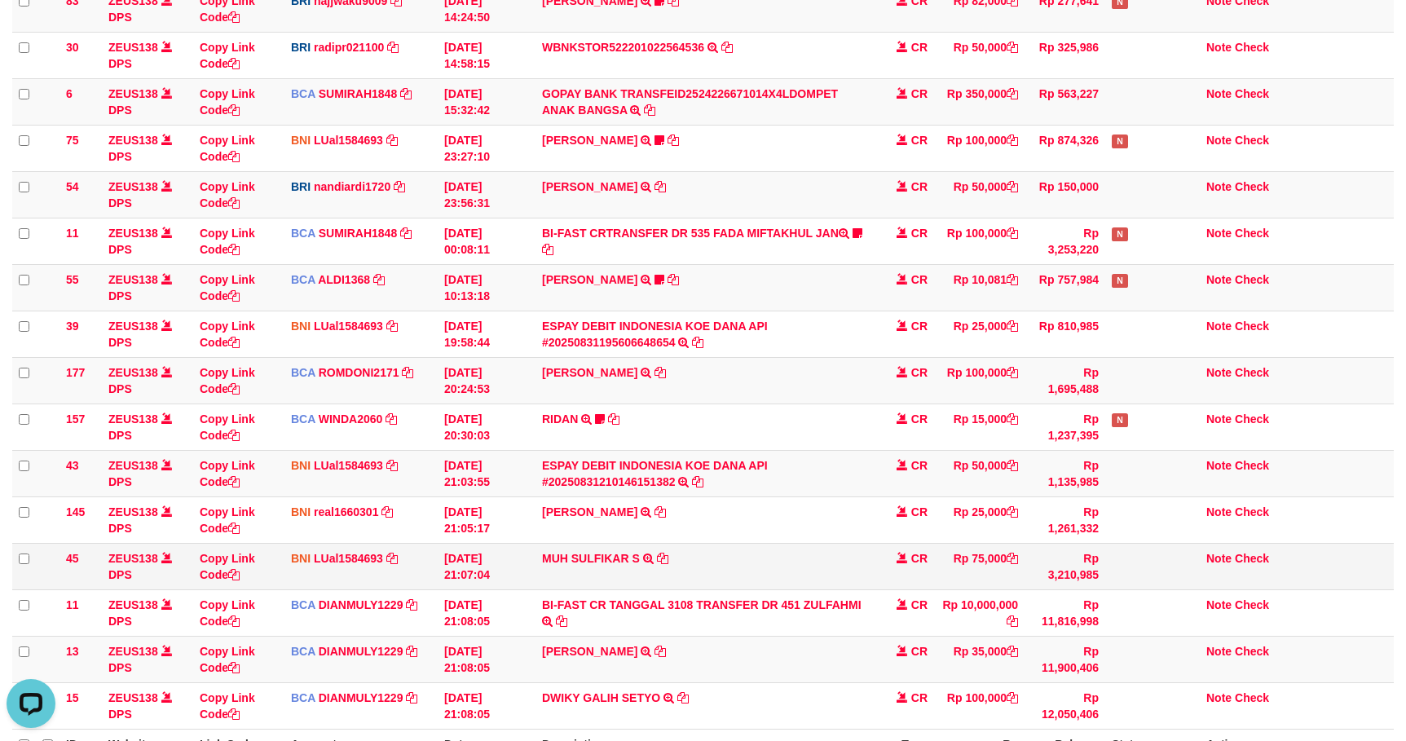
scroll to position [0, 0]
click at [1111, 566] on td at bounding box center [1152, 566] width 95 height 46
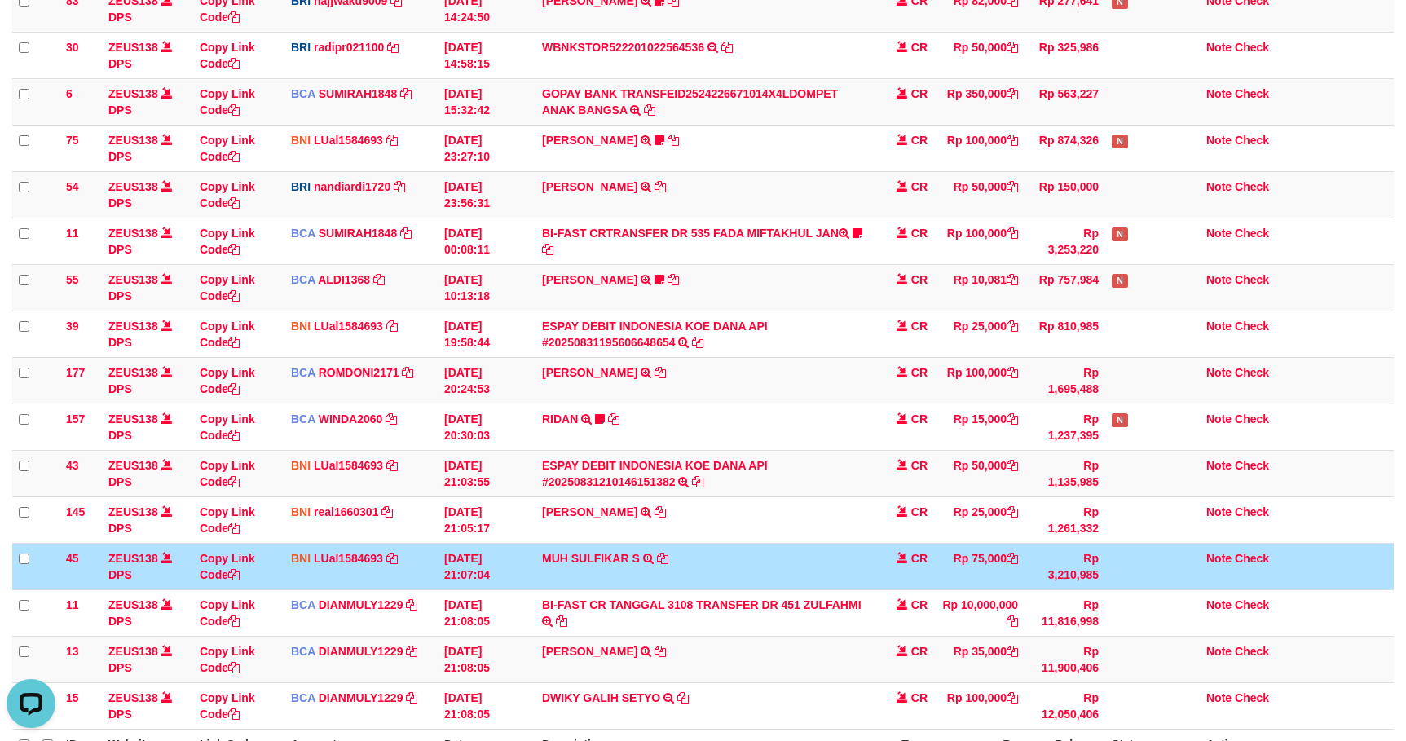
click at [1108, 566] on td at bounding box center [1152, 566] width 95 height 46
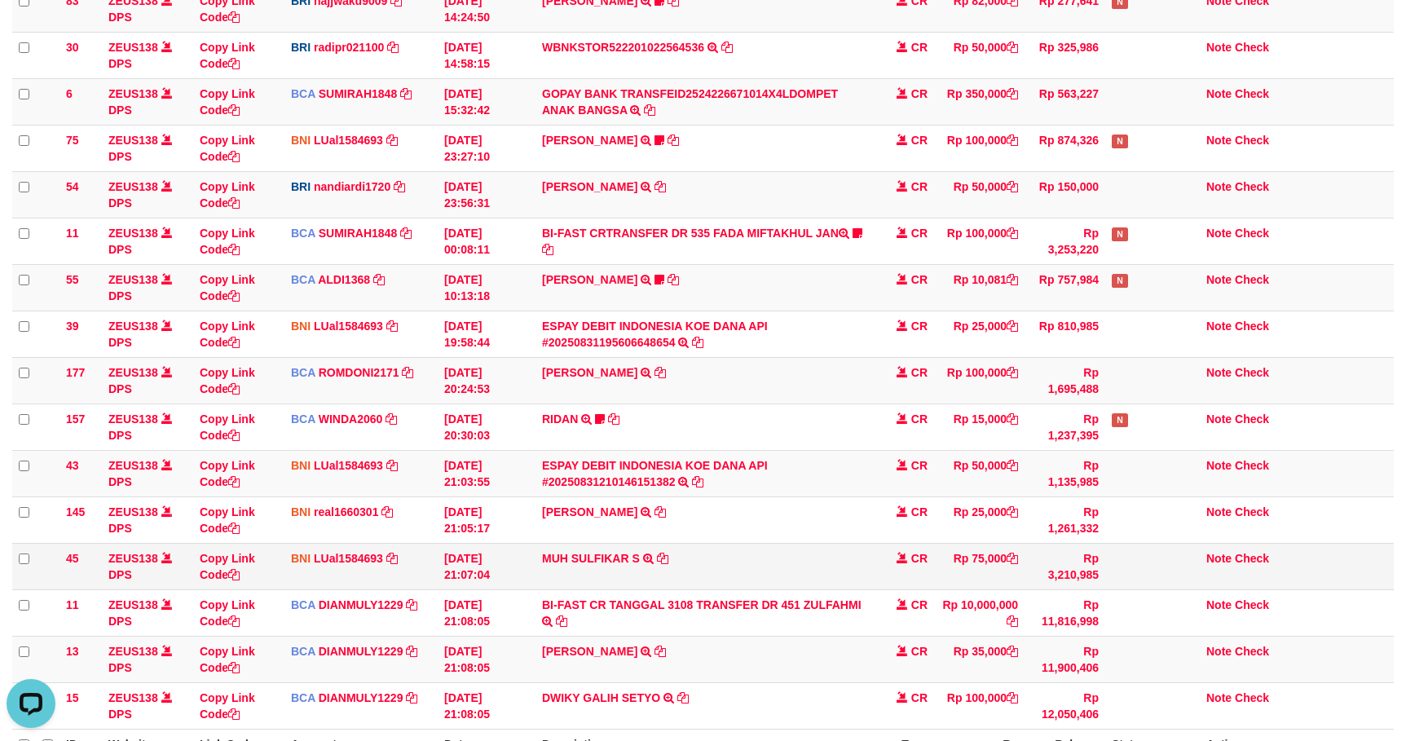
click at [1107, 566] on td at bounding box center [1152, 566] width 95 height 46
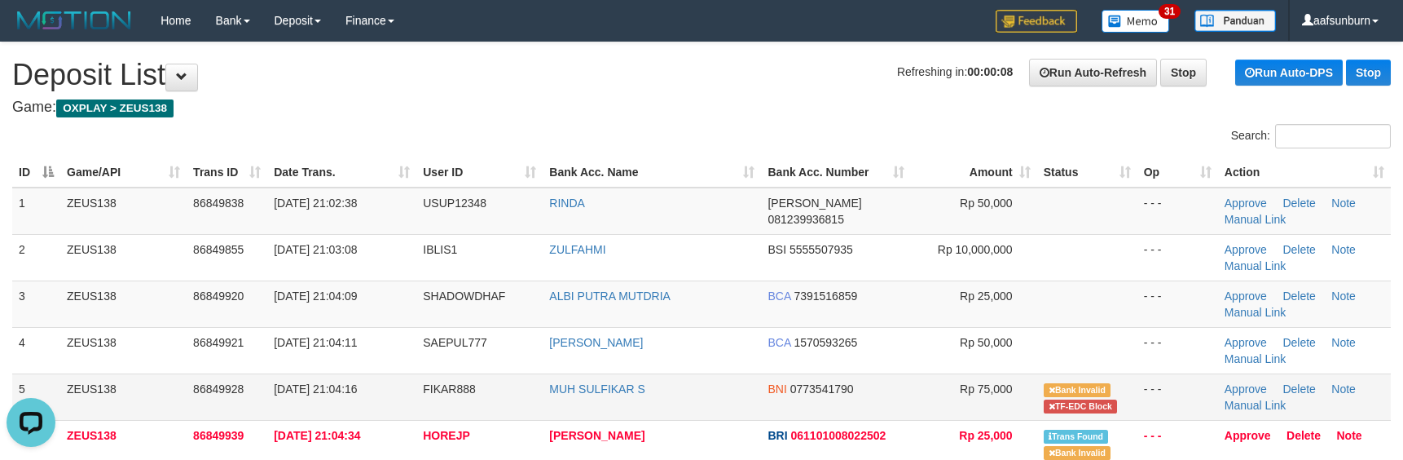
click at [440, 390] on span "FIKAR888" at bounding box center [449, 388] width 53 height 13
copy span "FIKAR888"
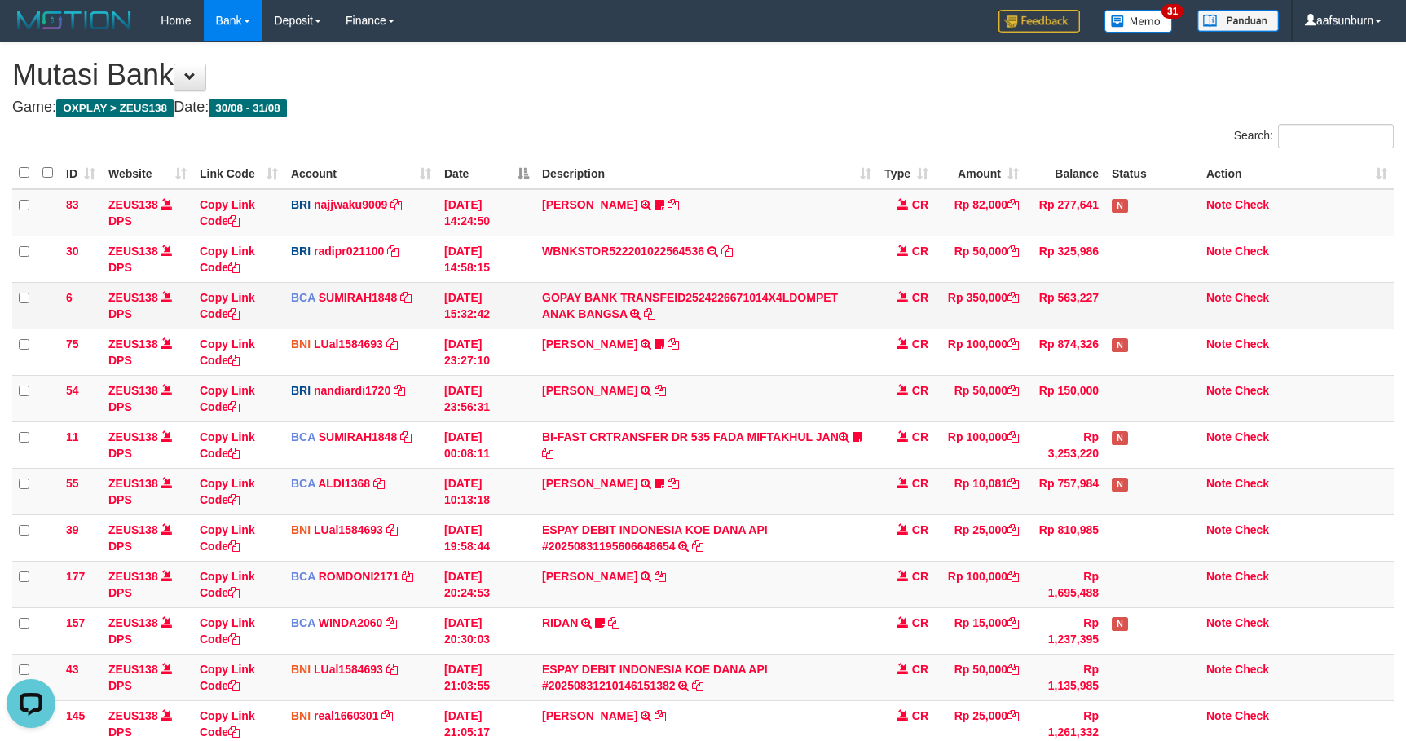
click at [746, 328] on td "GOPAY BANK TRANSFEID2524226671014X4LDOMPET ANAK BANGSA TRSF E-BANKING CR 3008/F…" at bounding box center [706, 305] width 342 height 46
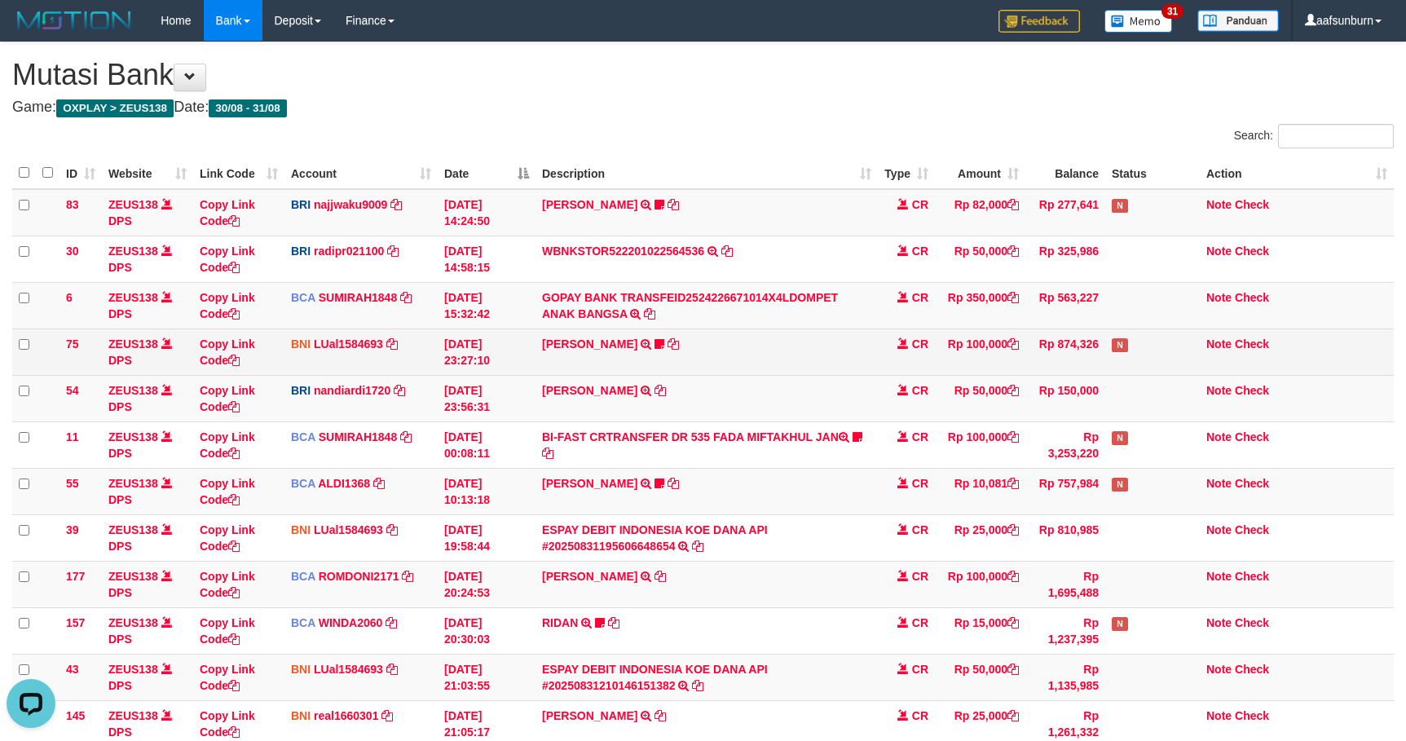
click at [751, 333] on td "NOFAN [PERSON_NAME] TRF/PAY/TOP-UP ECHANNEL SDR NOFAN [PERSON_NAME] NOPET138EDC…" at bounding box center [706, 351] width 342 height 46
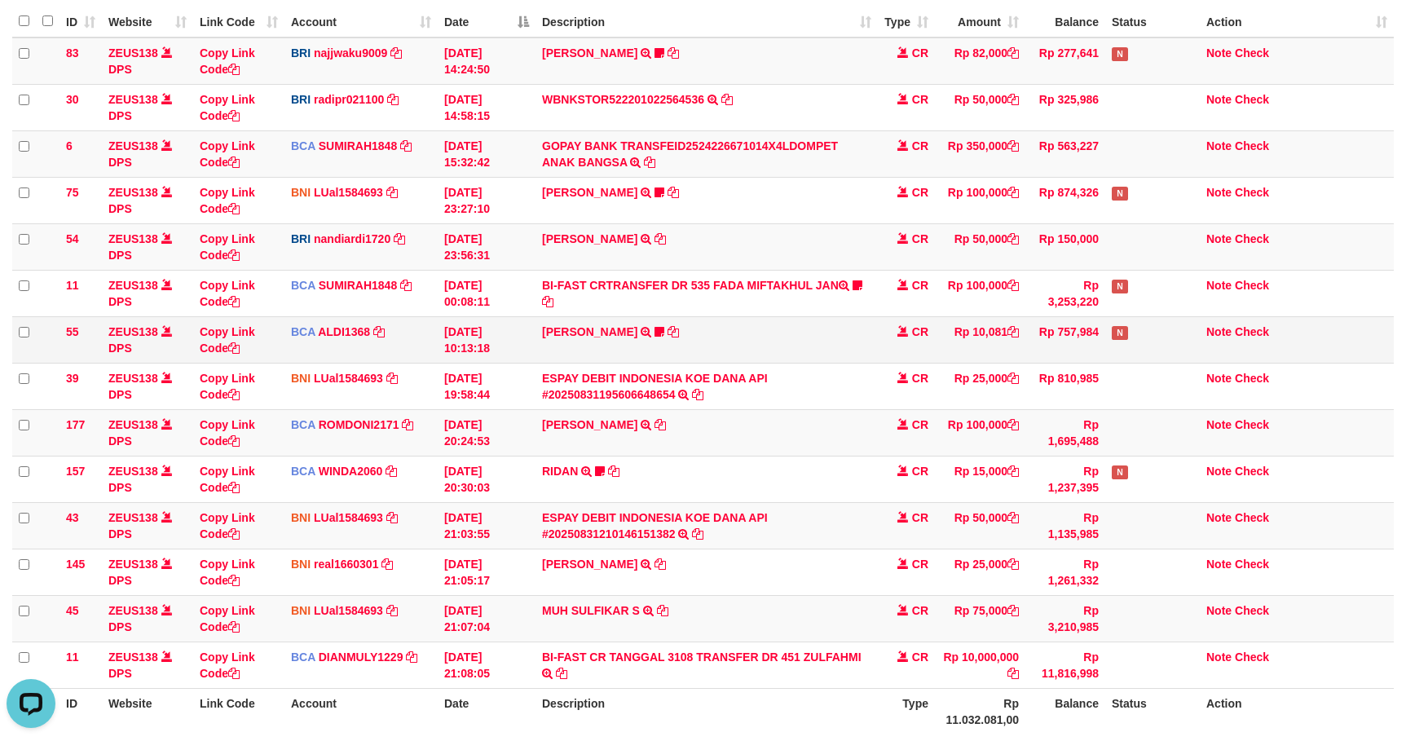
scroll to position [298, 0]
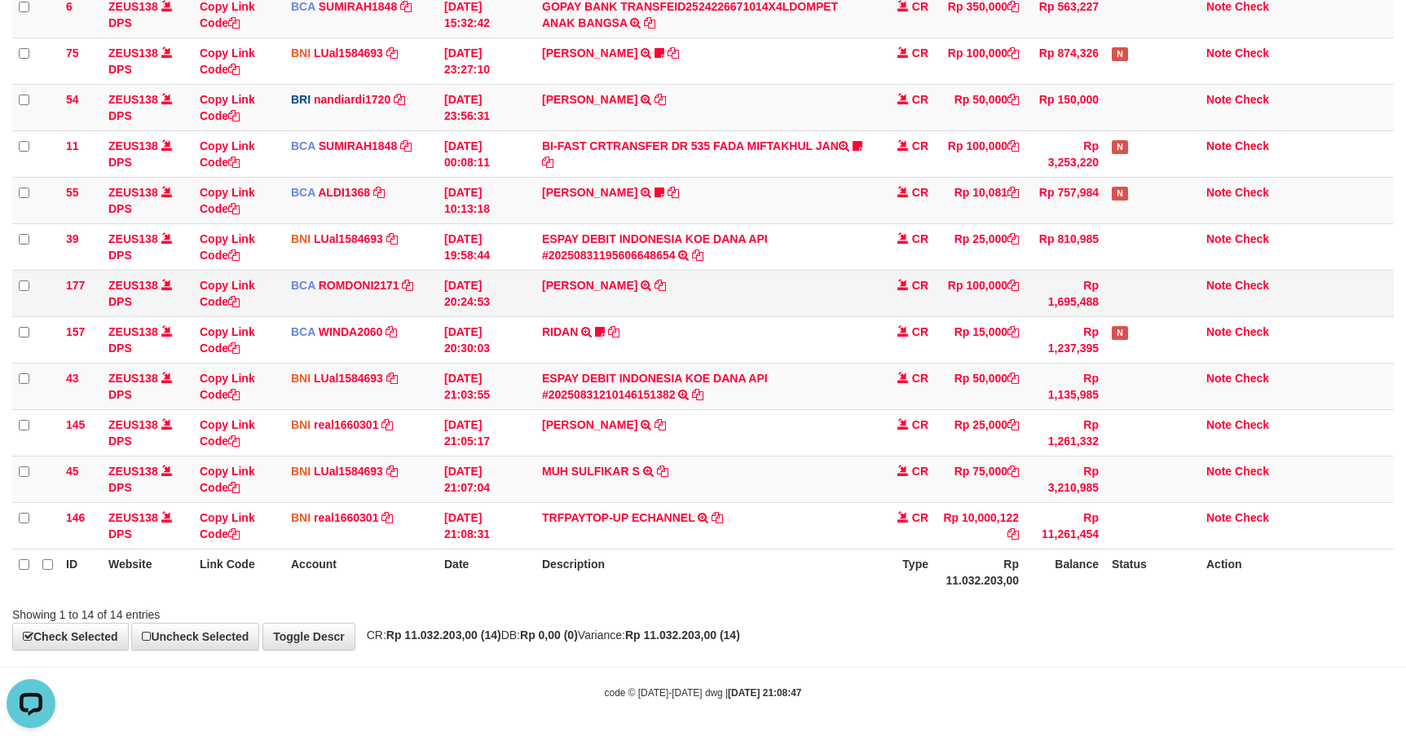
click at [1032, 309] on td "Rp 1,695,488" at bounding box center [1065, 293] width 80 height 46
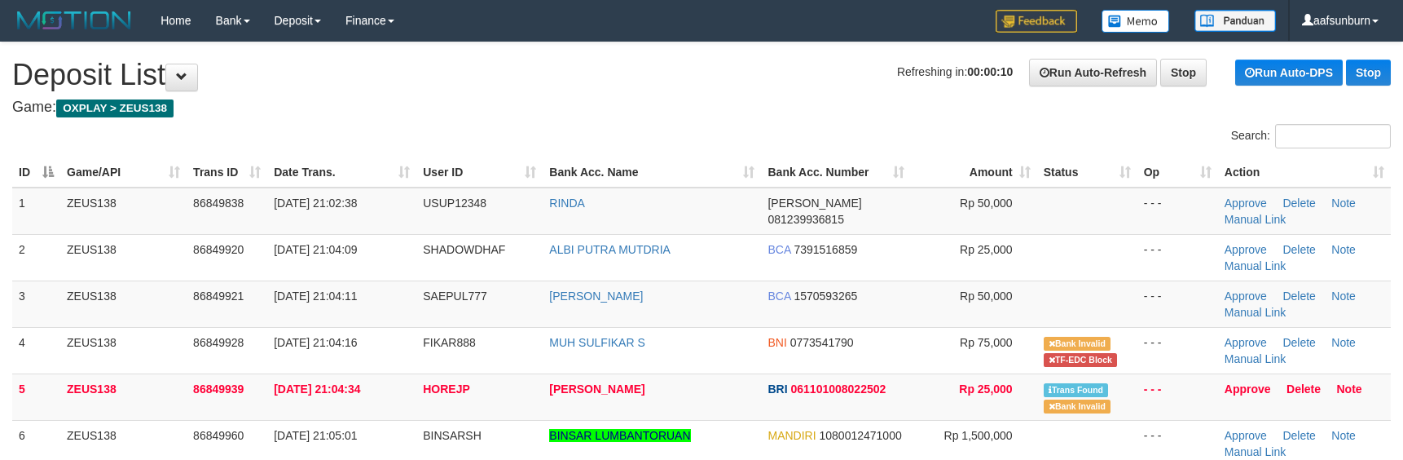
click at [1250, 147] on div "Search:" at bounding box center [1052, 138] width 677 height 29
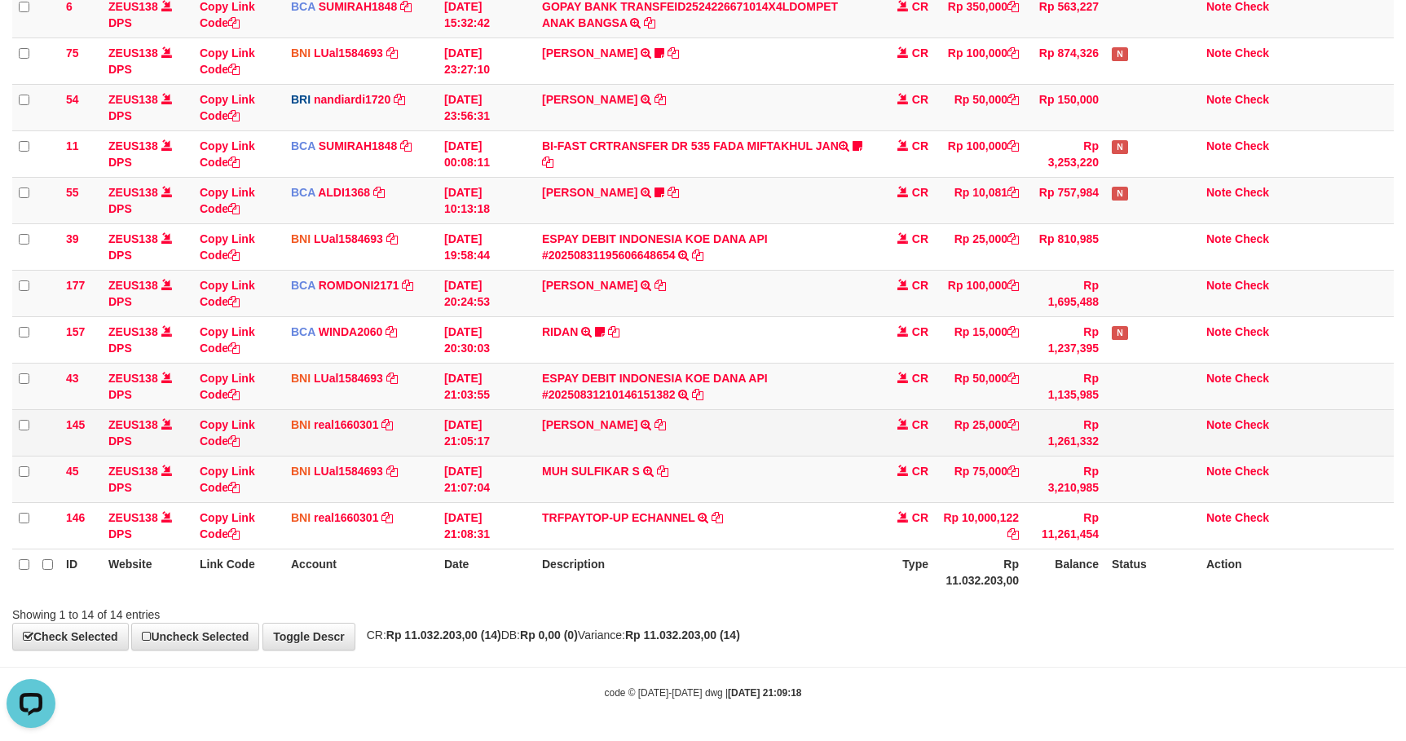
click at [1007, 441] on td "Rp 25,000" at bounding box center [980, 432] width 90 height 46
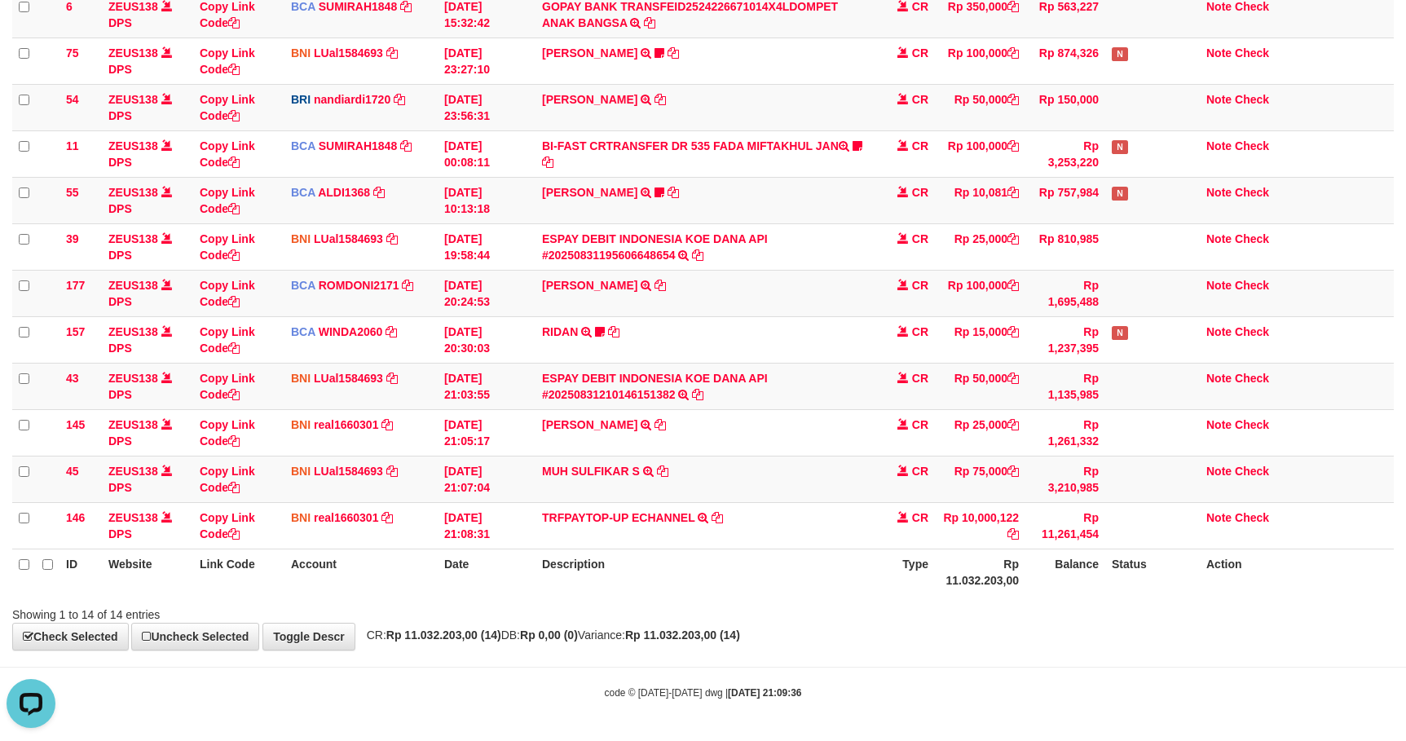
click at [963, 597] on div "ID Website Link Code Account Date Description Type Amount Balance Status Action…" at bounding box center [703, 230] width 1406 height 738
click at [597, 363] on td "ESPAY DEBIT INDONESIA KOE DANA API #20250831210146151382 TRANSFER DARI ESPAY DE…" at bounding box center [706, 386] width 342 height 46
click at [623, 374] on link "ESPAY DEBIT INDONESIA KOE DANA API #20250831210146151382" at bounding box center [655, 386] width 226 height 29
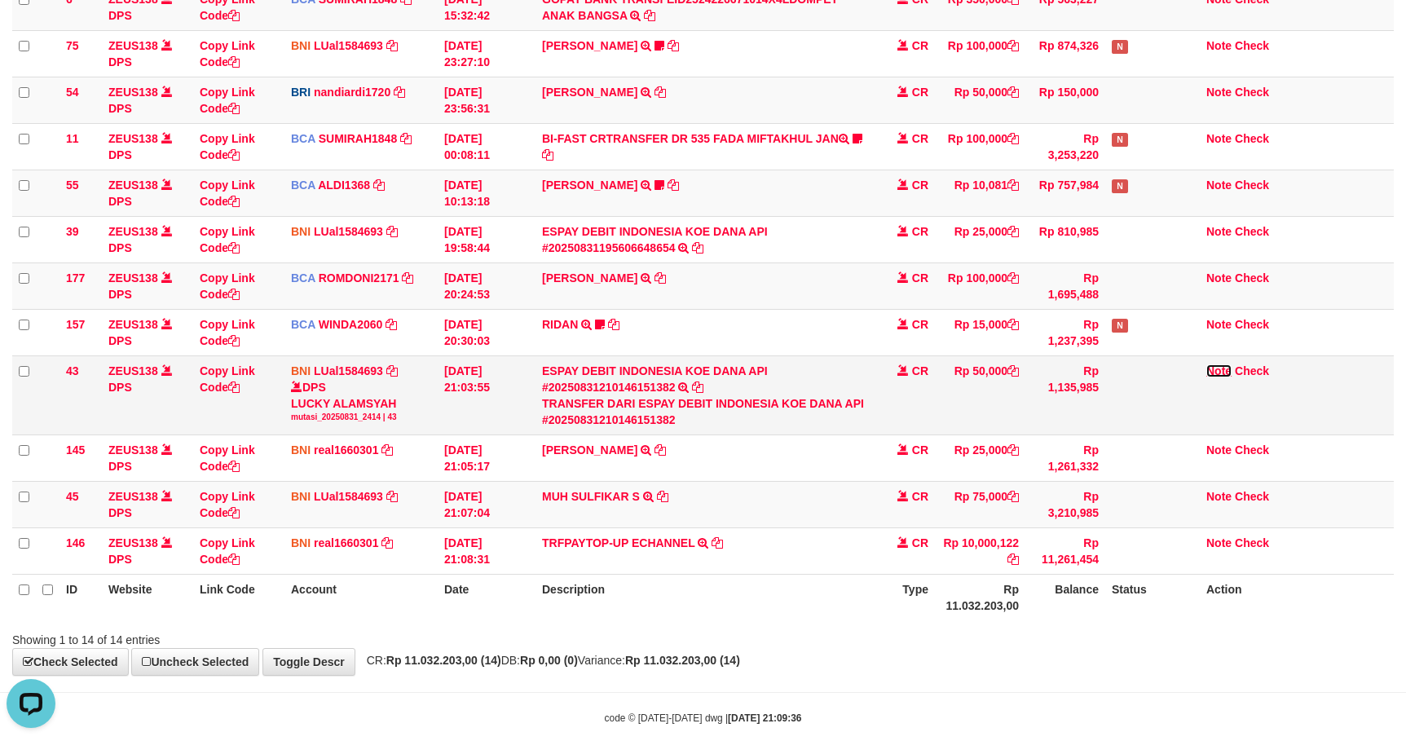
click at [1227, 372] on link "Note" at bounding box center [1218, 370] width 25 height 13
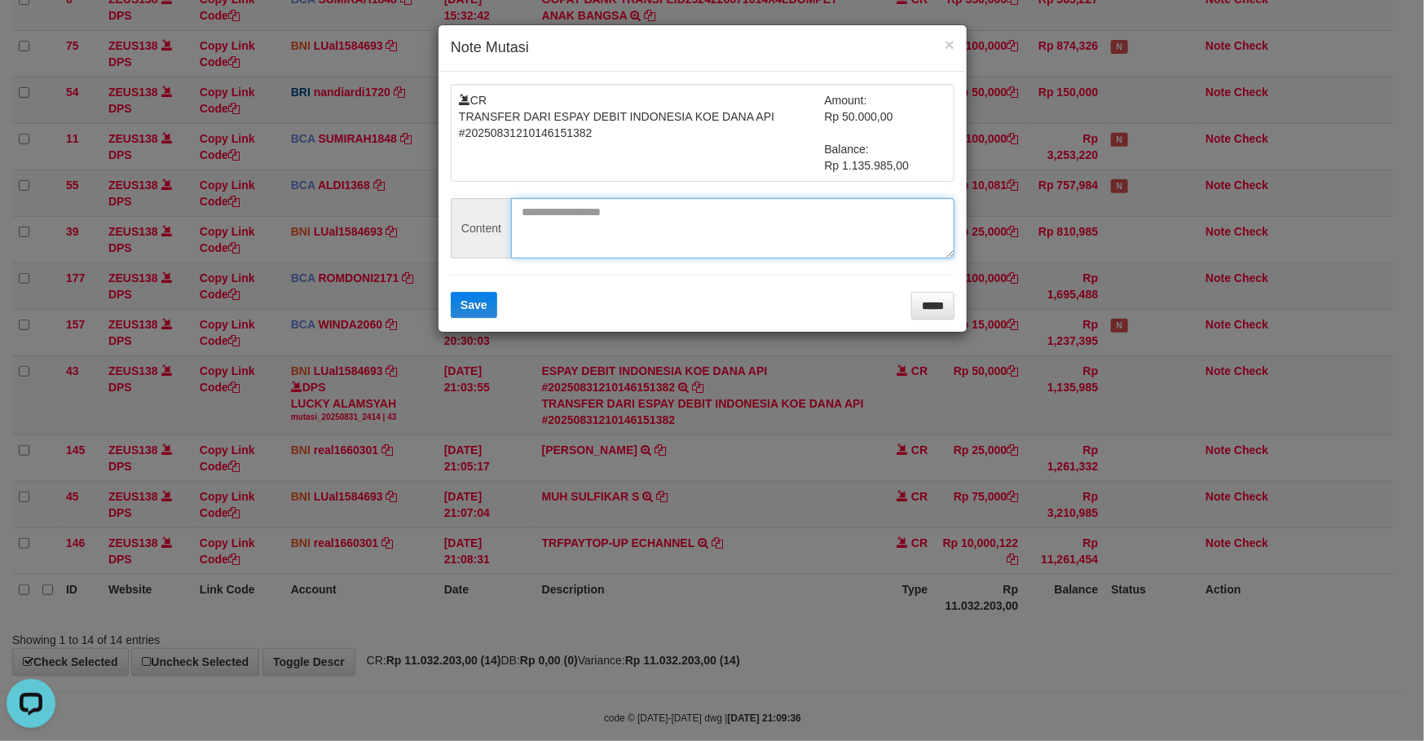
click at [565, 218] on textarea at bounding box center [732, 228] width 443 height 60
paste textarea "*********"
type textarea "*********"
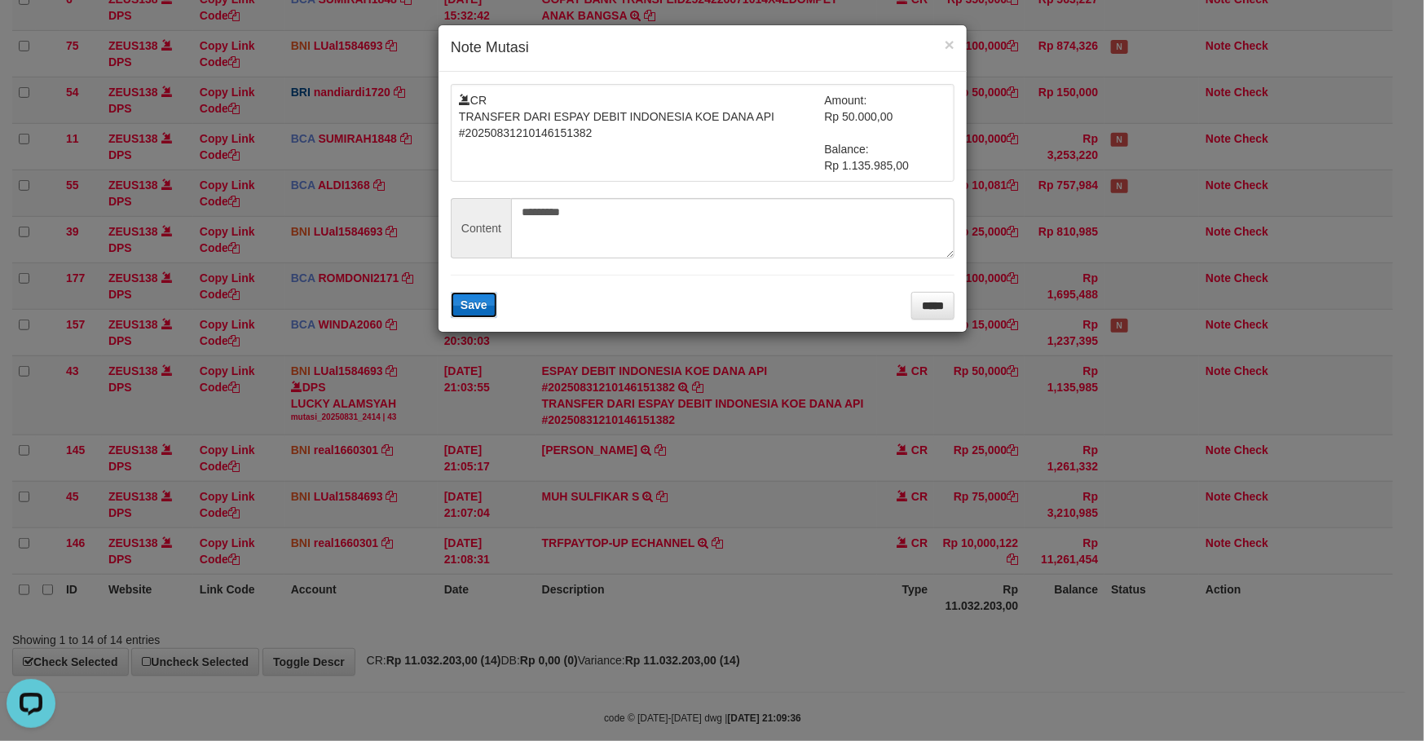
click at [477, 309] on span "Save" at bounding box center [473, 304] width 27 height 13
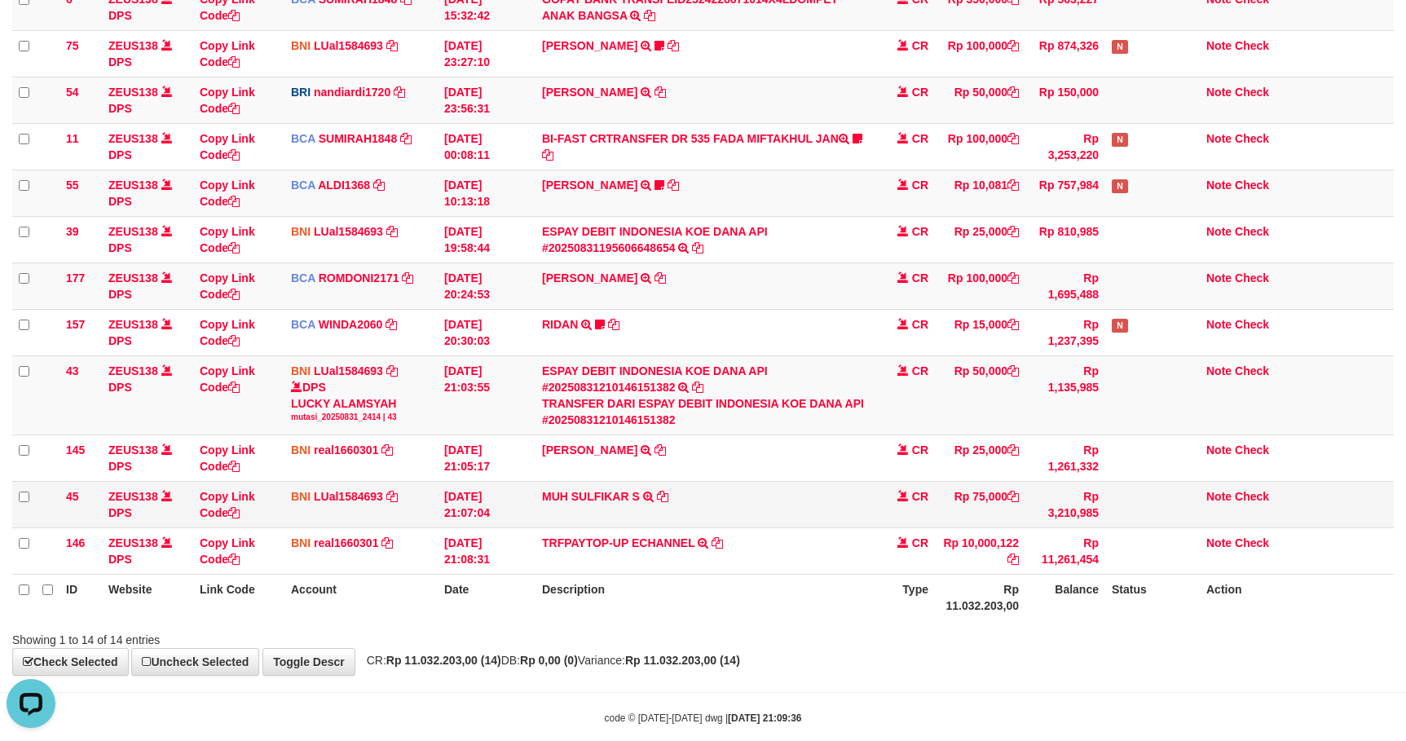
click at [1006, 526] on td "Rp 75,000" at bounding box center [980, 504] width 90 height 46
click at [1005, 522] on td "Rp 75,000" at bounding box center [980, 504] width 90 height 46
click at [743, 582] on th "Description" at bounding box center [706, 597] width 342 height 46
click at [671, 372] on link "ESPAY DEBIT INDONESIA KOE DANA API #20250831210146151382" at bounding box center [655, 378] width 226 height 29
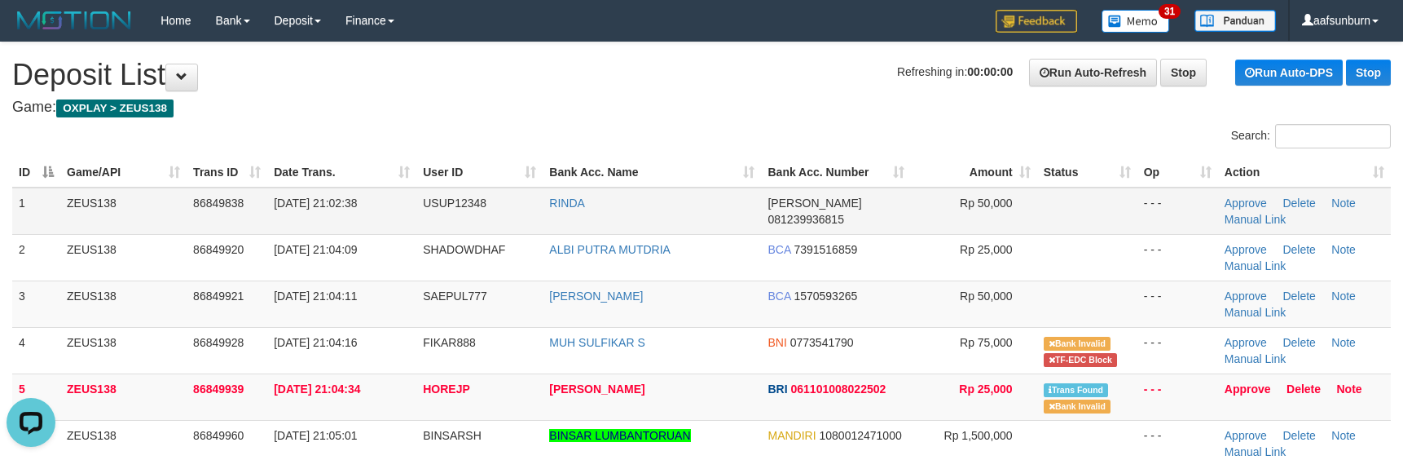
drag, startPoint x: 927, startPoint y: 214, endPoint x: 829, endPoint y: 100, distance: 150.2
click at [927, 209] on td "Rp 50,000" at bounding box center [974, 210] width 126 height 47
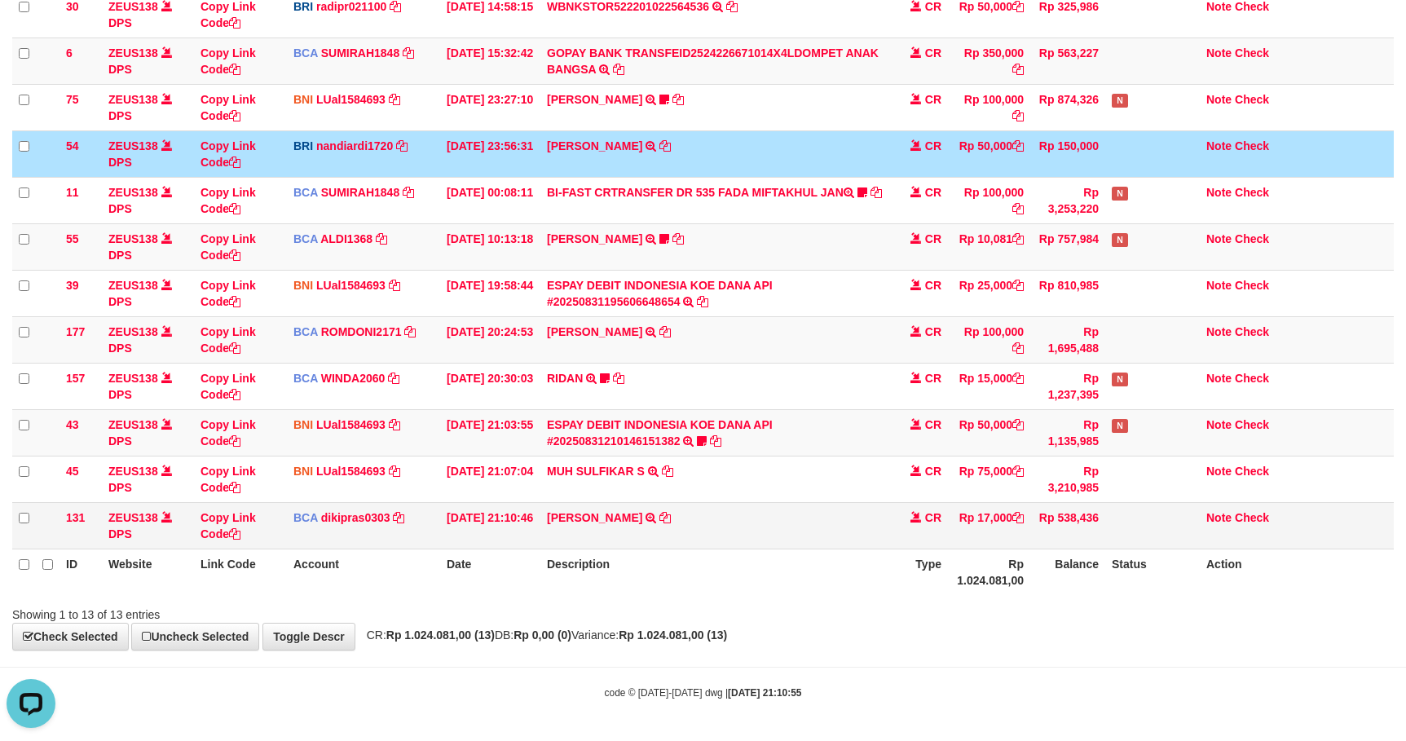
drag, startPoint x: 1090, startPoint y: 494, endPoint x: 1298, endPoint y: 507, distance: 208.2
click at [1088, 492] on td "Rp 3,210,985" at bounding box center [1067, 479] width 75 height 46
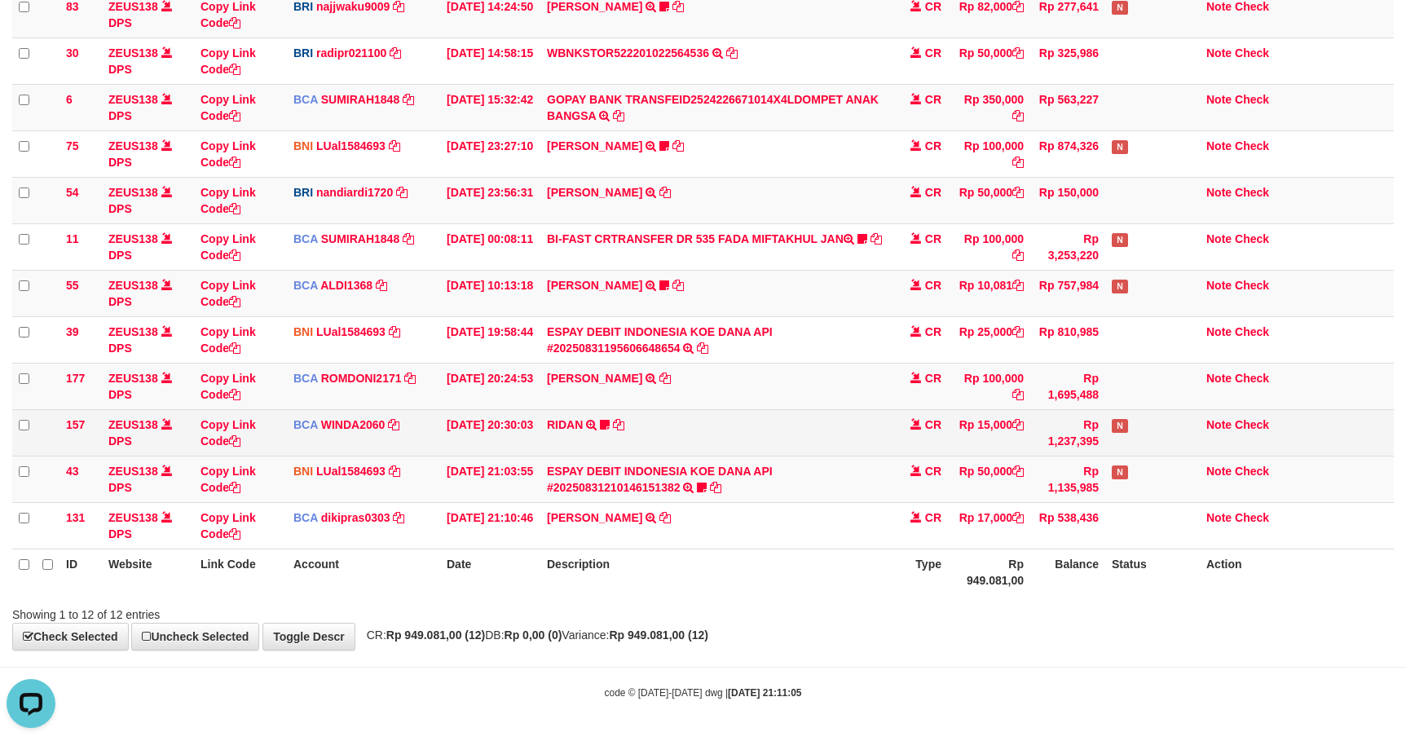
drag, startPoint x: 834, startPoint y: 443, endPoint x: 843, endPoint y: 447, distance: 9.8
click at [836, 443] on td "RIDAN TRSF E-BANKING CR 3108/FTSCY/WS95031 15000.00RIDAN Hercules122" at bounding box center [715, 432] width 350 height 46
click at [819, 442] on td "RIDAN TRSF E-BANKING CR 3108/FTSCY/WS95031 15000.00RIDAN Hercules122" at bounding box center [715, 432] width 350 height 46
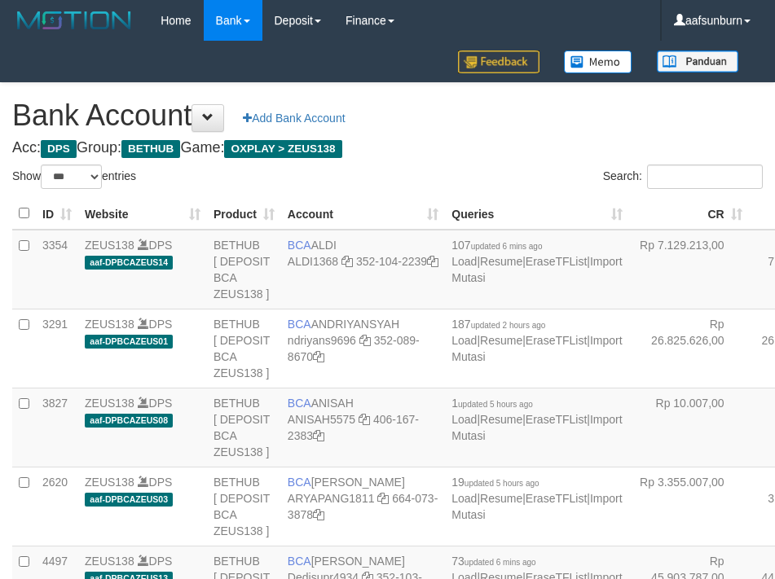
select select "***"
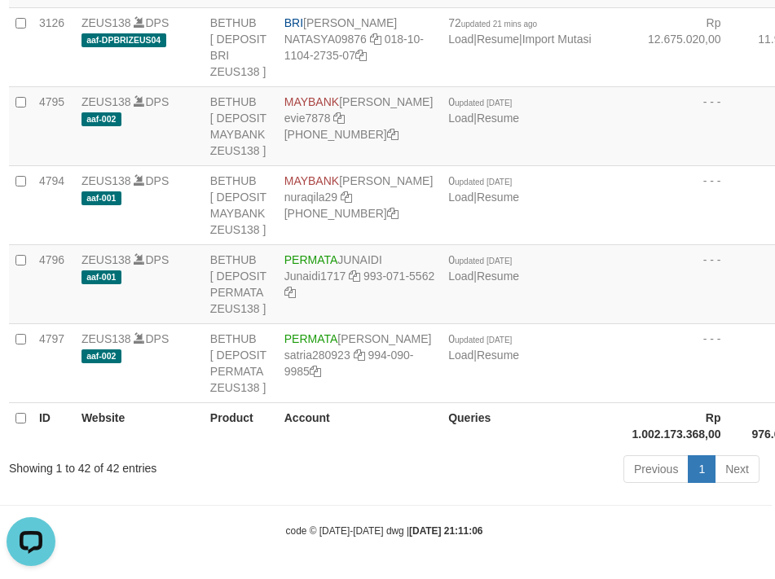
drag, startPoint x: 634, startPoint y: 338, endPoint x: 623, endPoint y: 338, distance: 10.6
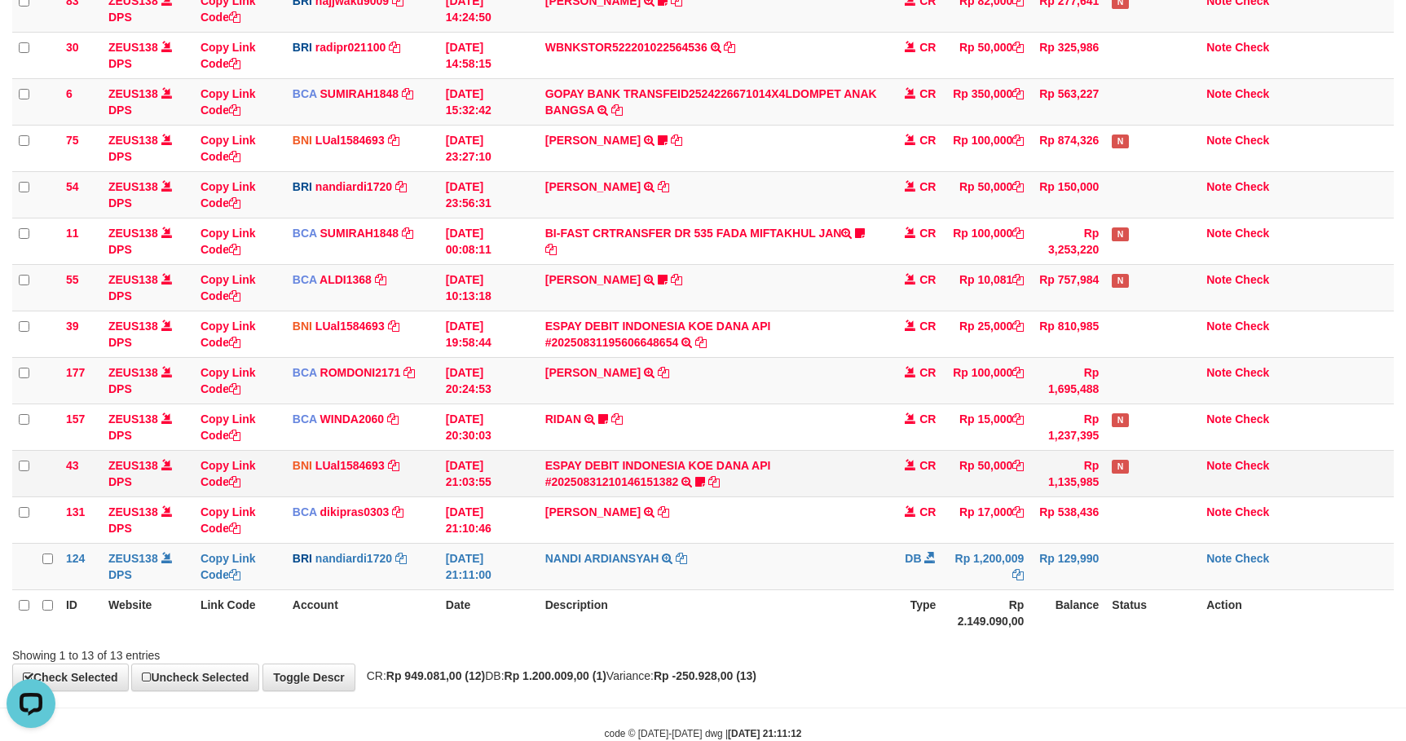
click at [1147, 462] on td "N" at bounding box center [1152, 473] width 95 height 46
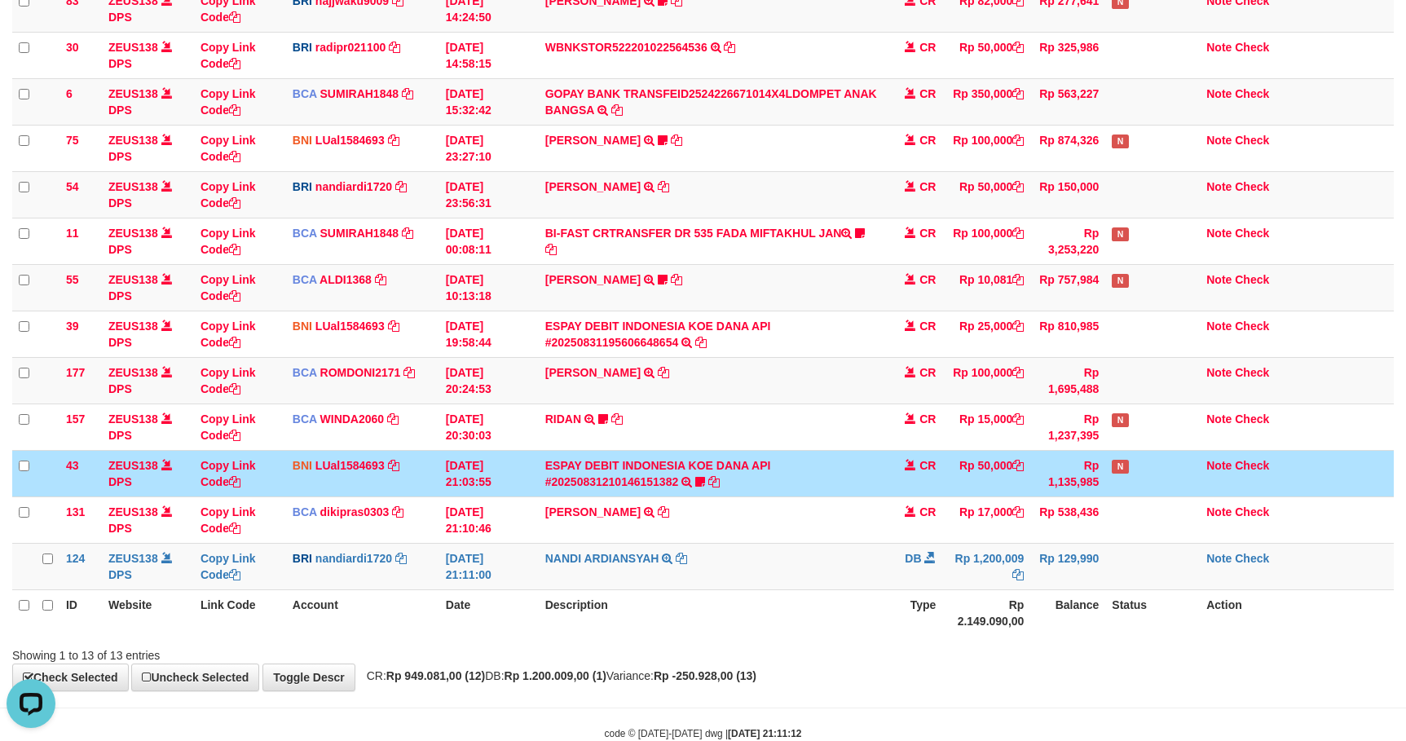
click at [1147, 462] on td "N" at bounding box center [1152, 473] width 95 height 46
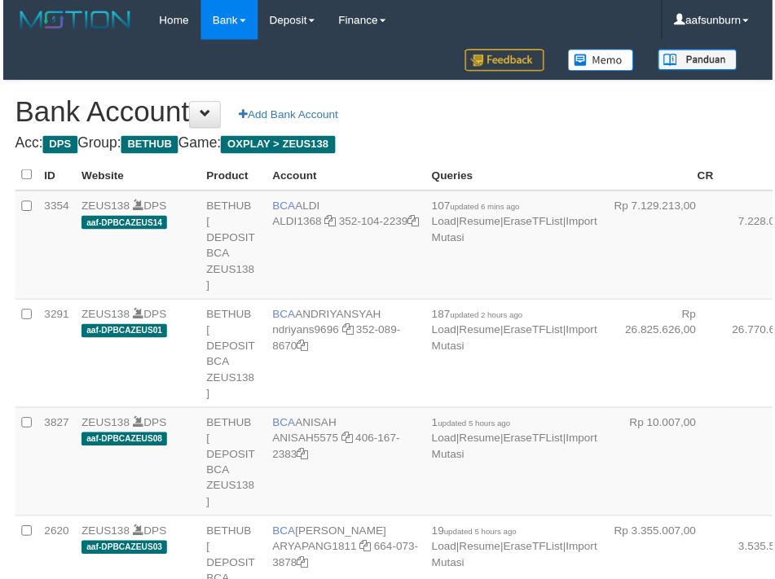
scroll to position [2878, 3]
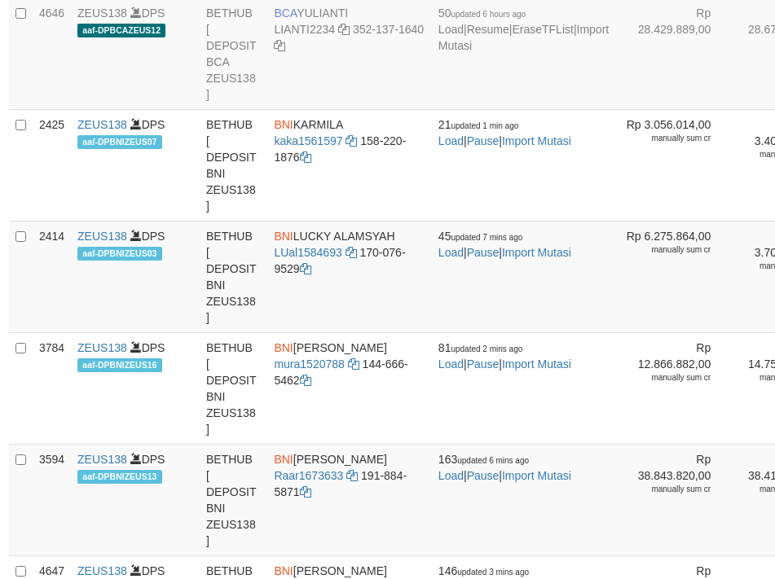
select select "***"
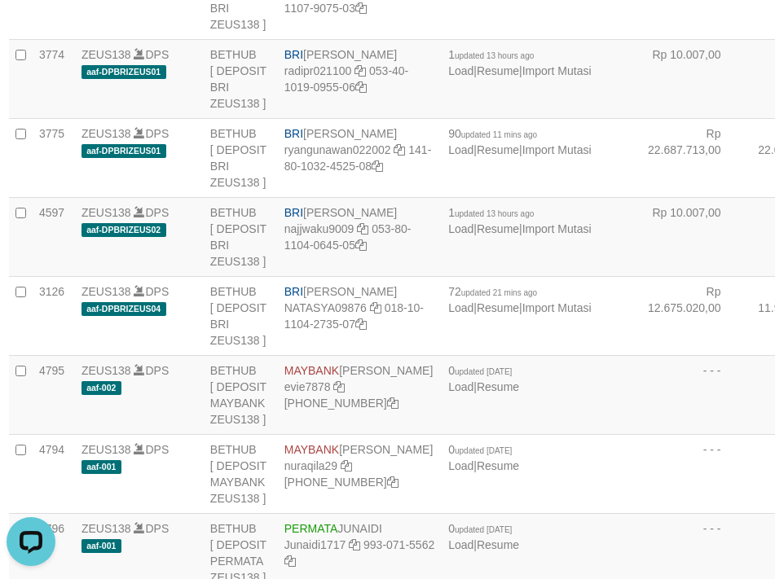
scroll to position [0, 0]
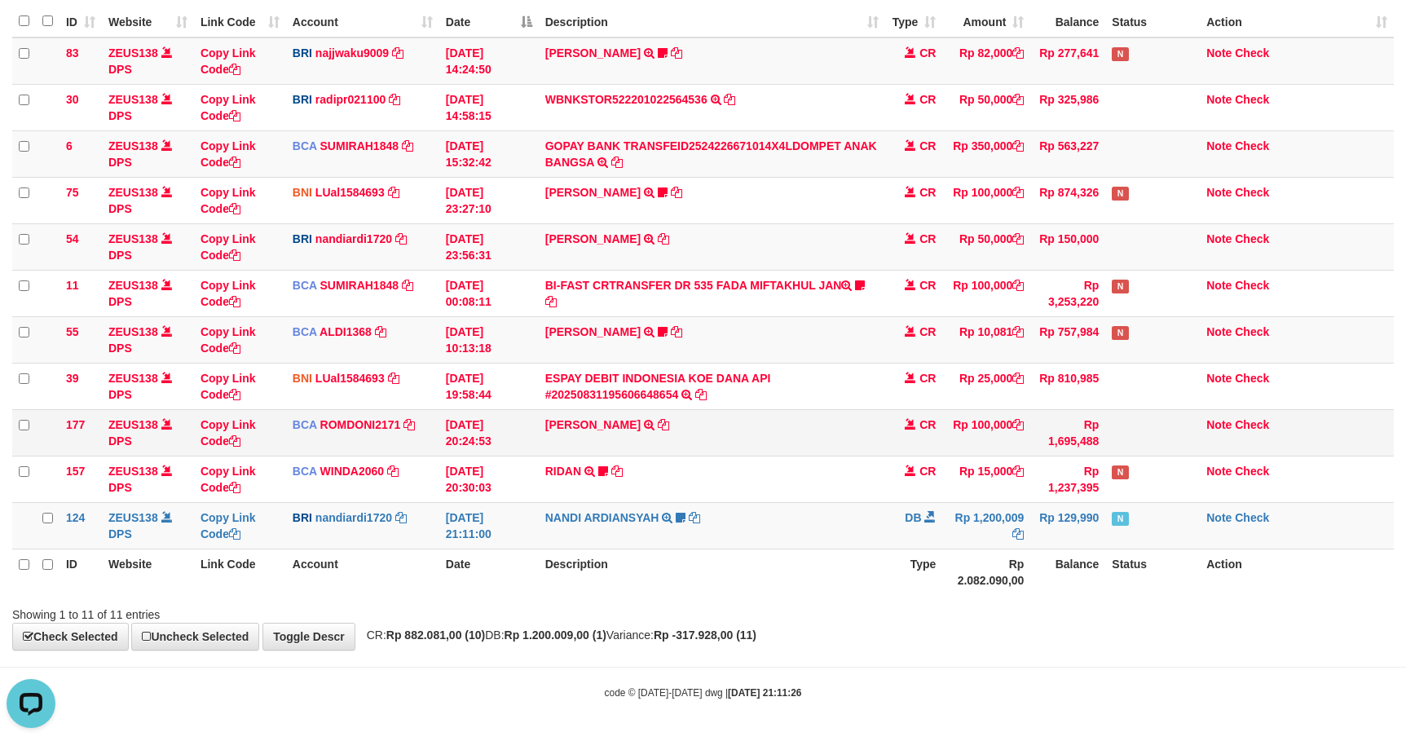
click at [996, 425] on td "Rp 100,000" at bounding box center [986, 432] width 88 height 46
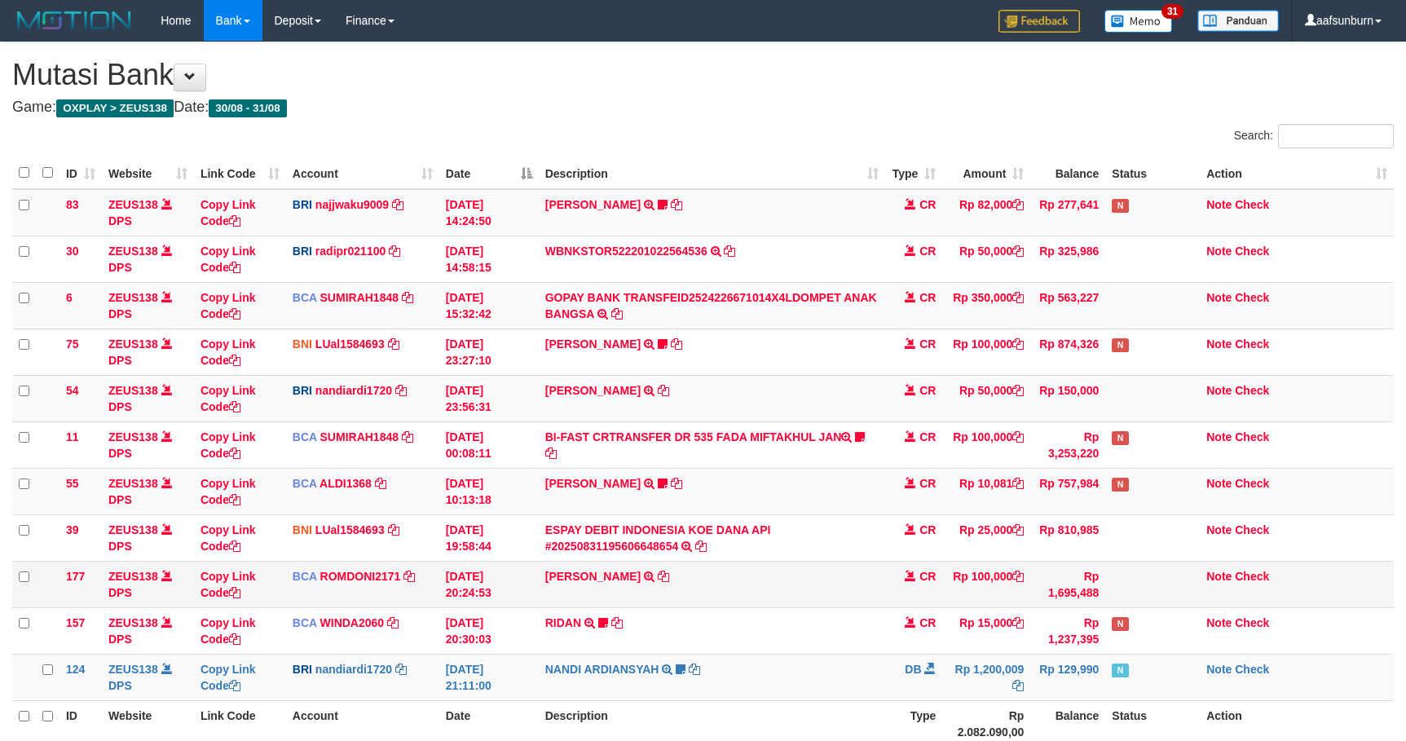
scroll to position [157, 0]
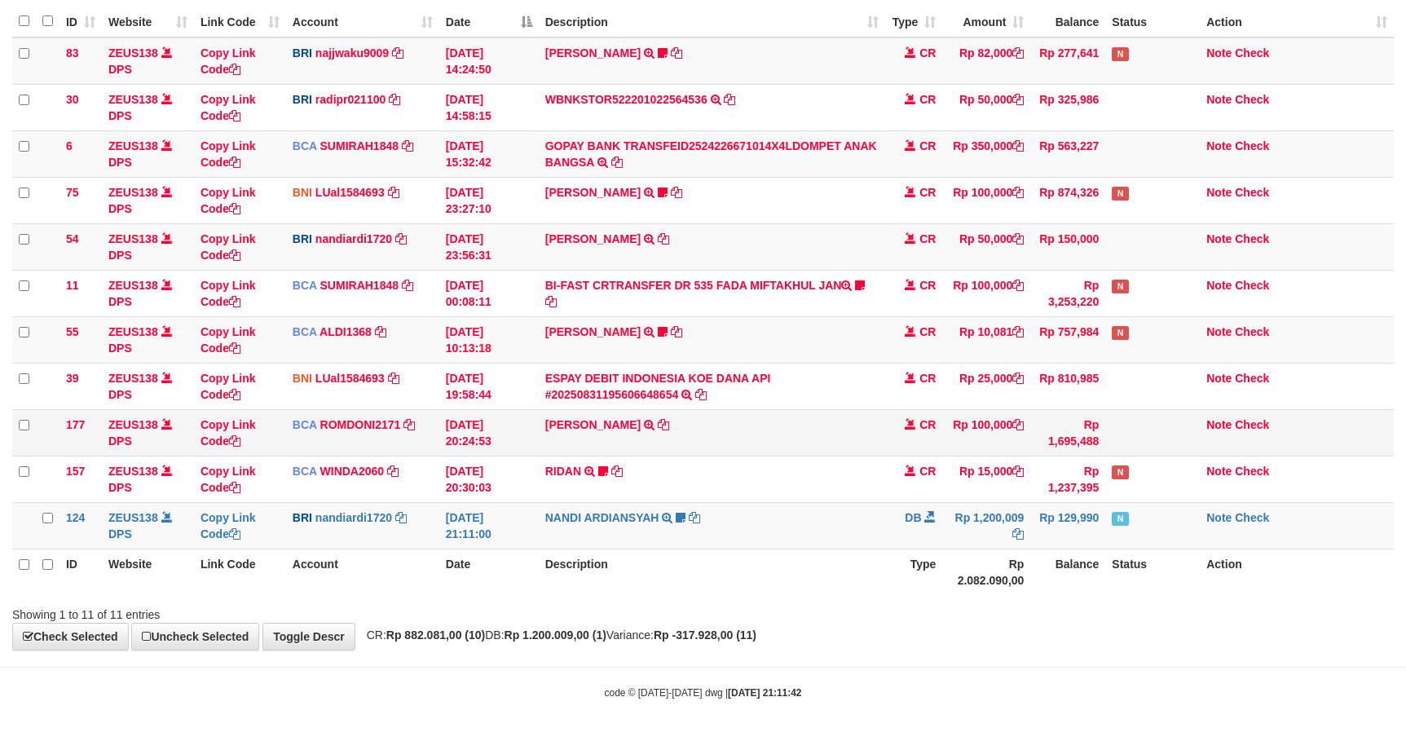
click at [893, 430] on td "CR" at bounding box center [913, 432] width 57 height 46
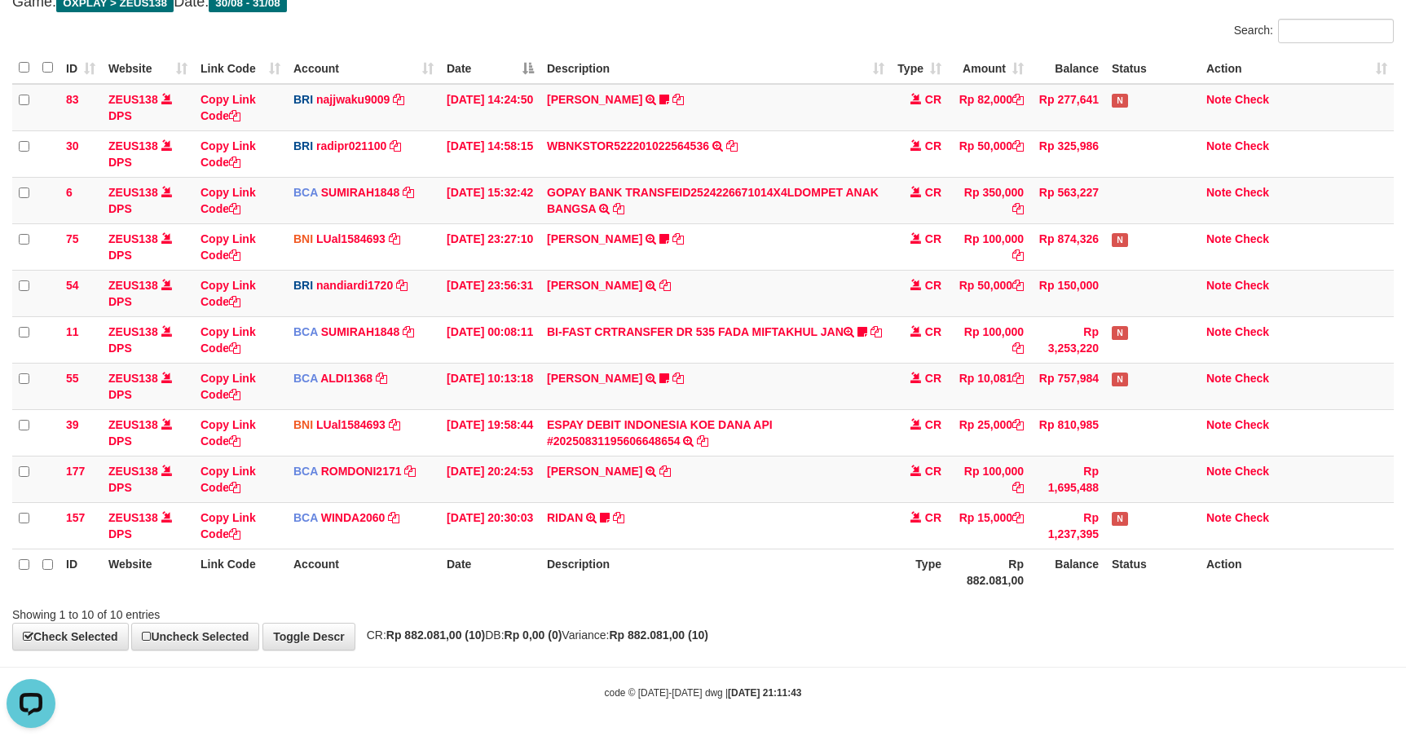
click at [893, 430] on td "CR" at bounding box center [919, 432] width 57 height 46
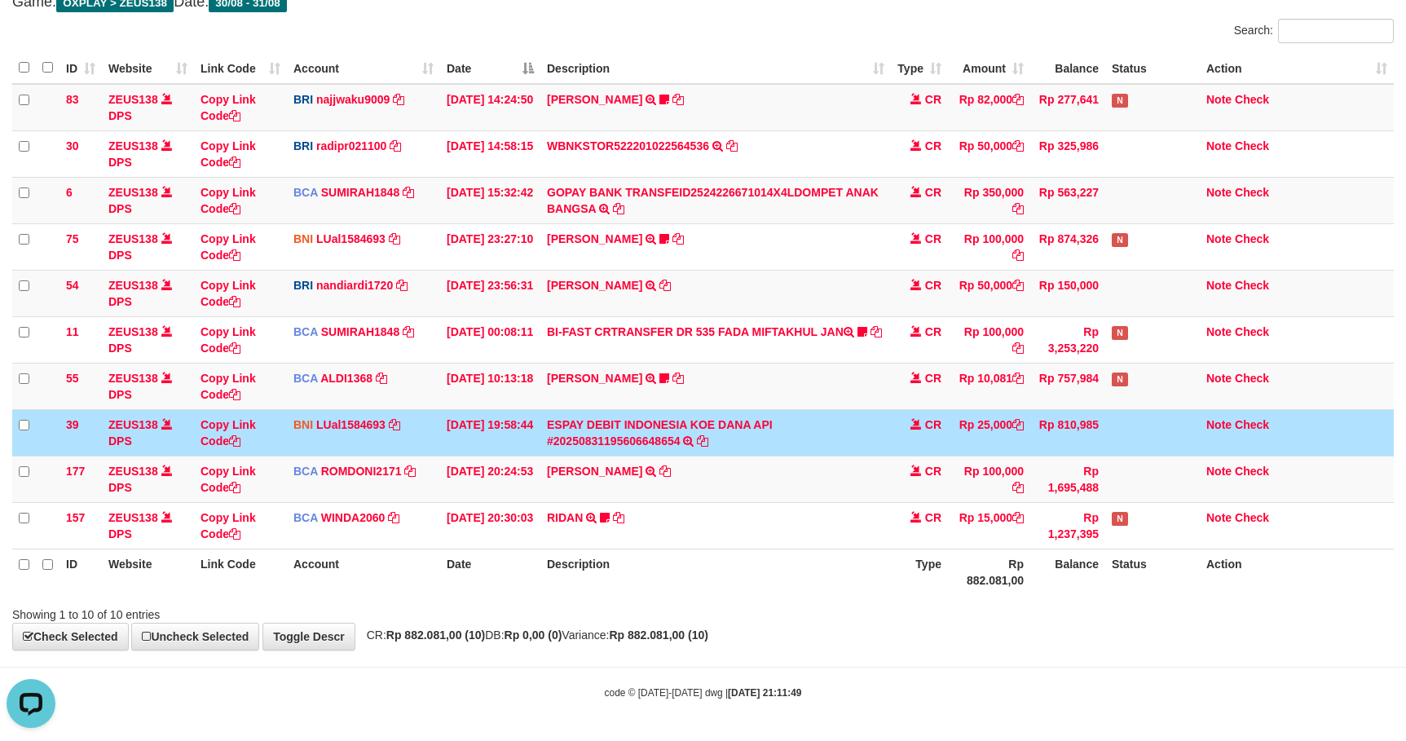
click at [892, 431] on td "CR" at bounding box center [919, 432] width 57 height 46
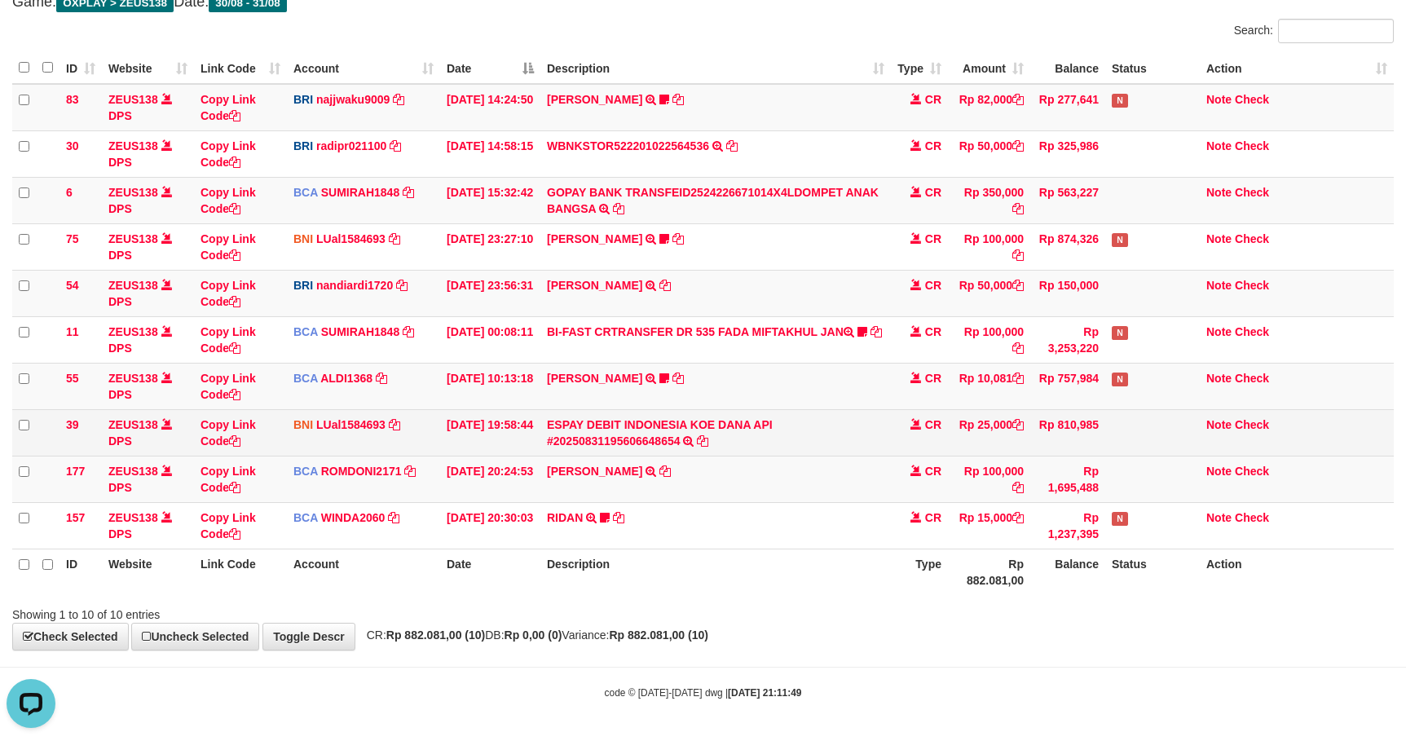
click at [887, 433] on td "ESPAY DEBIT INDONESIA KOE DANA API #20250831195606648654 TRANSFER DARI ESPAY DE…" at bounding box center [715, 432] width 350 height 46
click at [886, 433] on td "ESPAY DEBIT INDONESIA KOE DANA API #20250831195606648654 TRANSFER DARI ESPAY DE…" at bounding box center [715, 432] width 350 height 46
click at [849, 414] on td "ESPAY DEBIT INDONESIA KOE DANA API #20250831195606648654 TRANSFER DARI ESPAY DE…" at bounding box center [715, 432] width 350 height 46
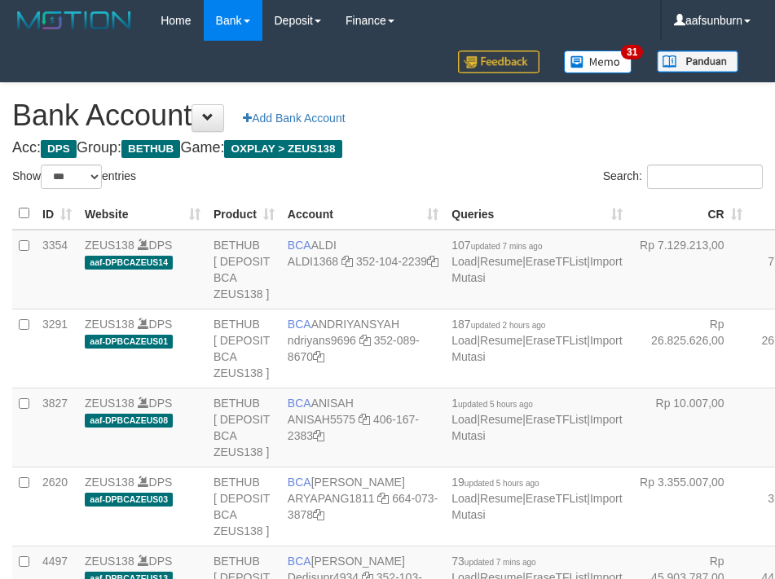
select select "***"
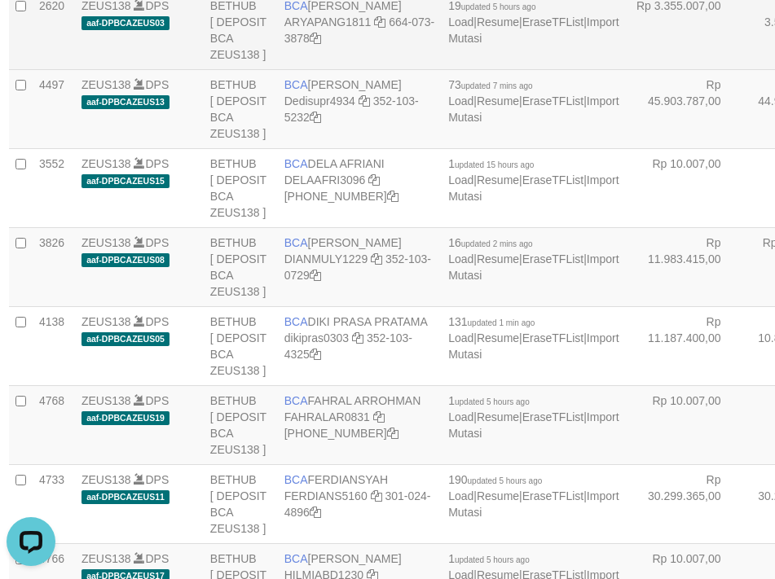
drag, startPoint x: 606, startPoint y: 254, endPoint x: 583, endPoint y: 259, distance: 24.1
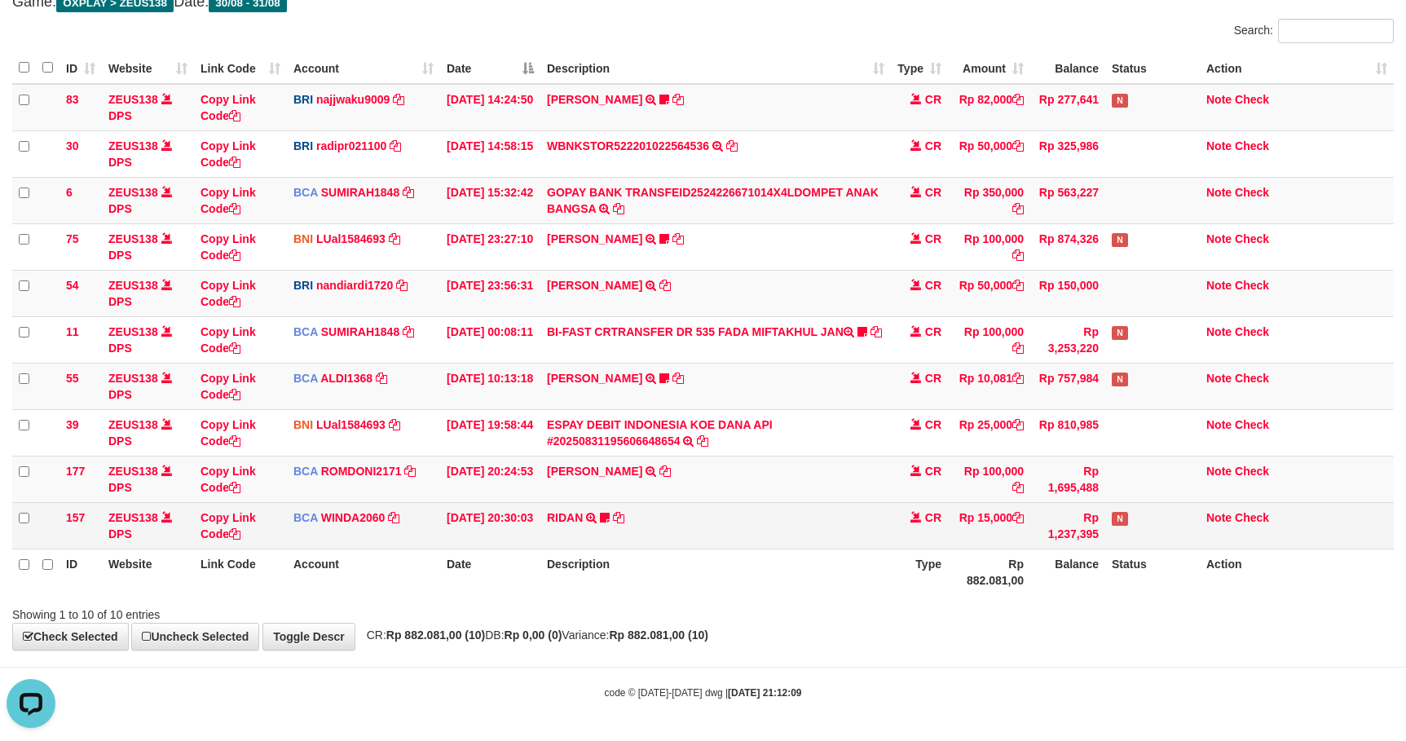
click at [624, 512] on td "RIDAN TRSF E-BANKING CR 3108/FTSCY/WS95031 15000.00RIDAN Hercules122" at bounding box center [715, 525] width 350 height 46
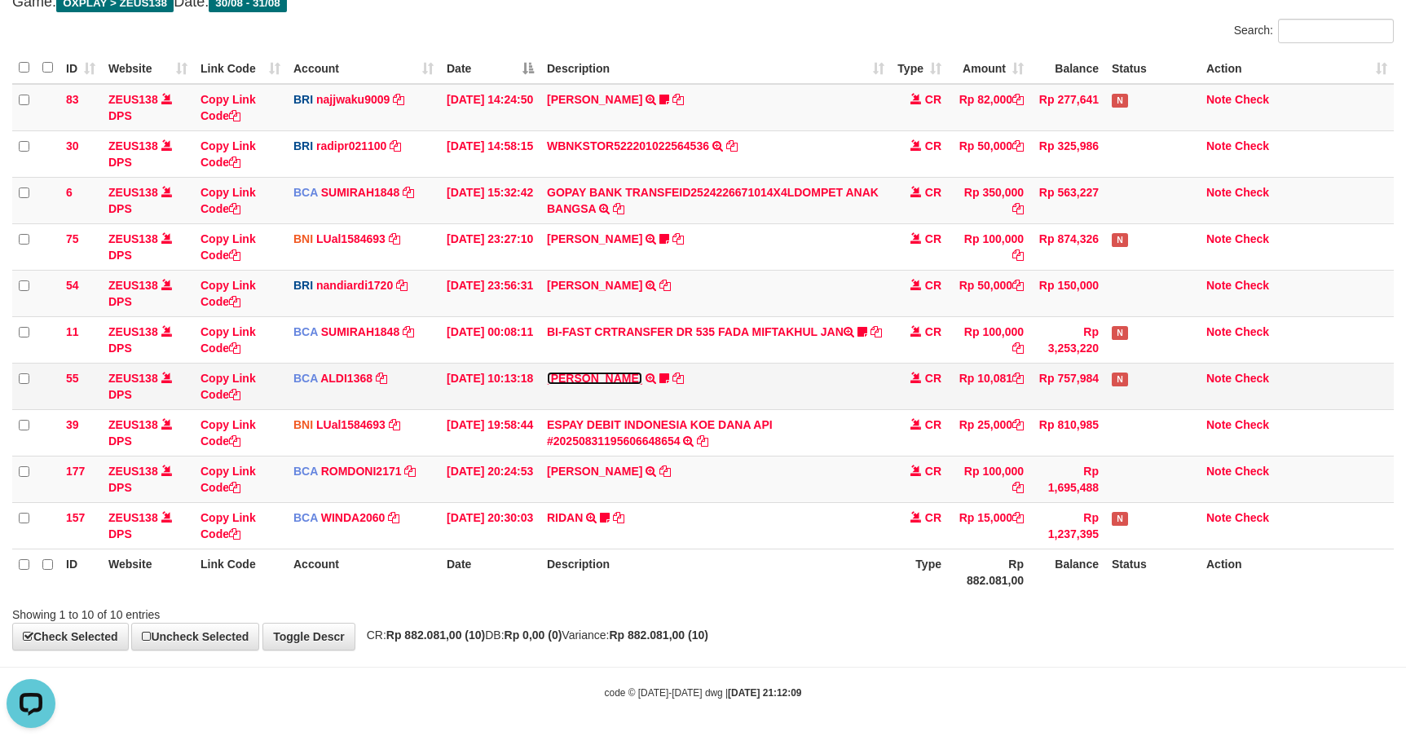
click at [595, 381] on link "[PERSON_NAME]" at bounding box center [594, 378] width 95 height 13
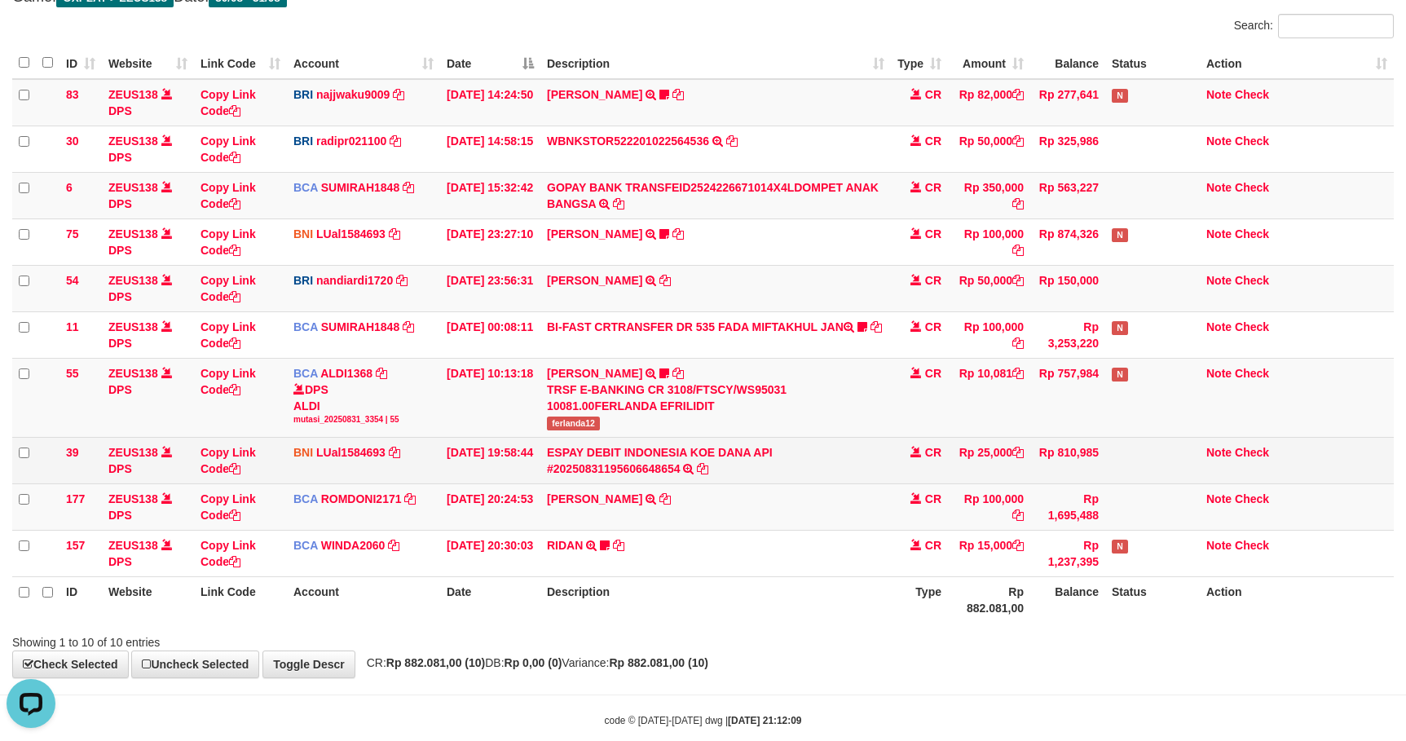
click at [1010, 457] on td "Rp 25,000" at bounding box center [989, 460] width 82 height 46
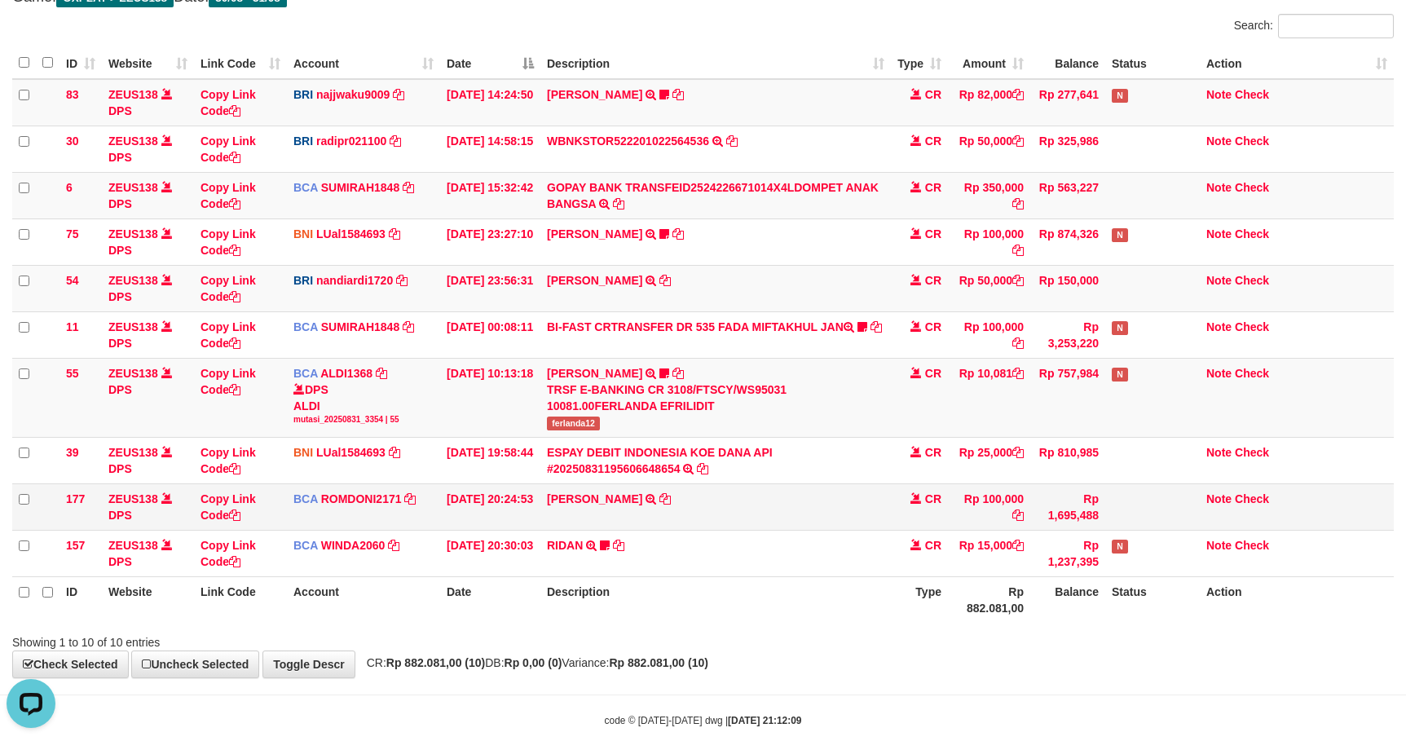
click at [588, 522] on td "[PERSON_NAME] SETORAN VIA CDM TANGGAL :31/08 31/08 WSID:Z3QA1 [PERSON_NAME]" at bounding box center [715, 506] width 350 height 46
click at [588, 522] on td "ABDUL GAFUR SETORAN VIA CDM TANGGAL :31/08 31/08 WSID:Z3QA1 ABDUL GAFUR" at bounding box center [715, 506] width 350 height 46
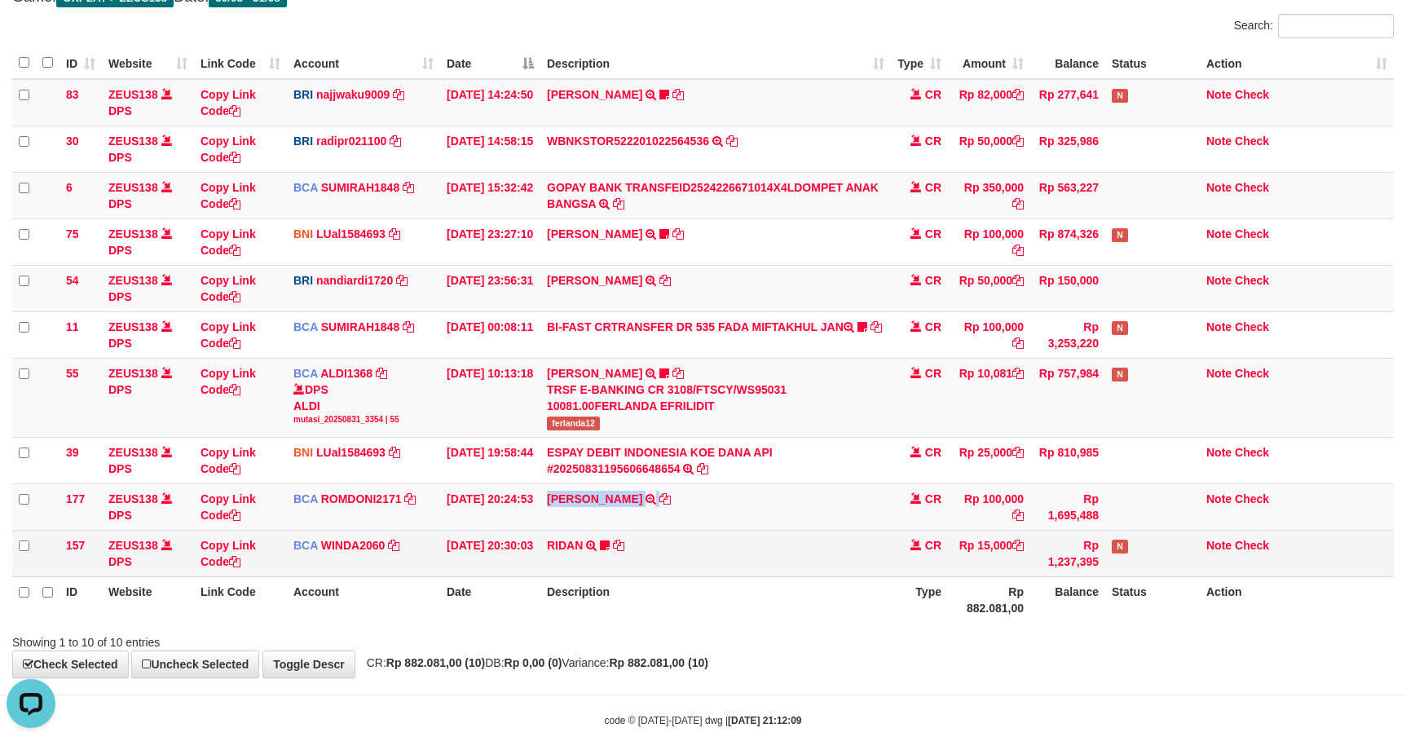
copy td "ABDUL GAFUR"
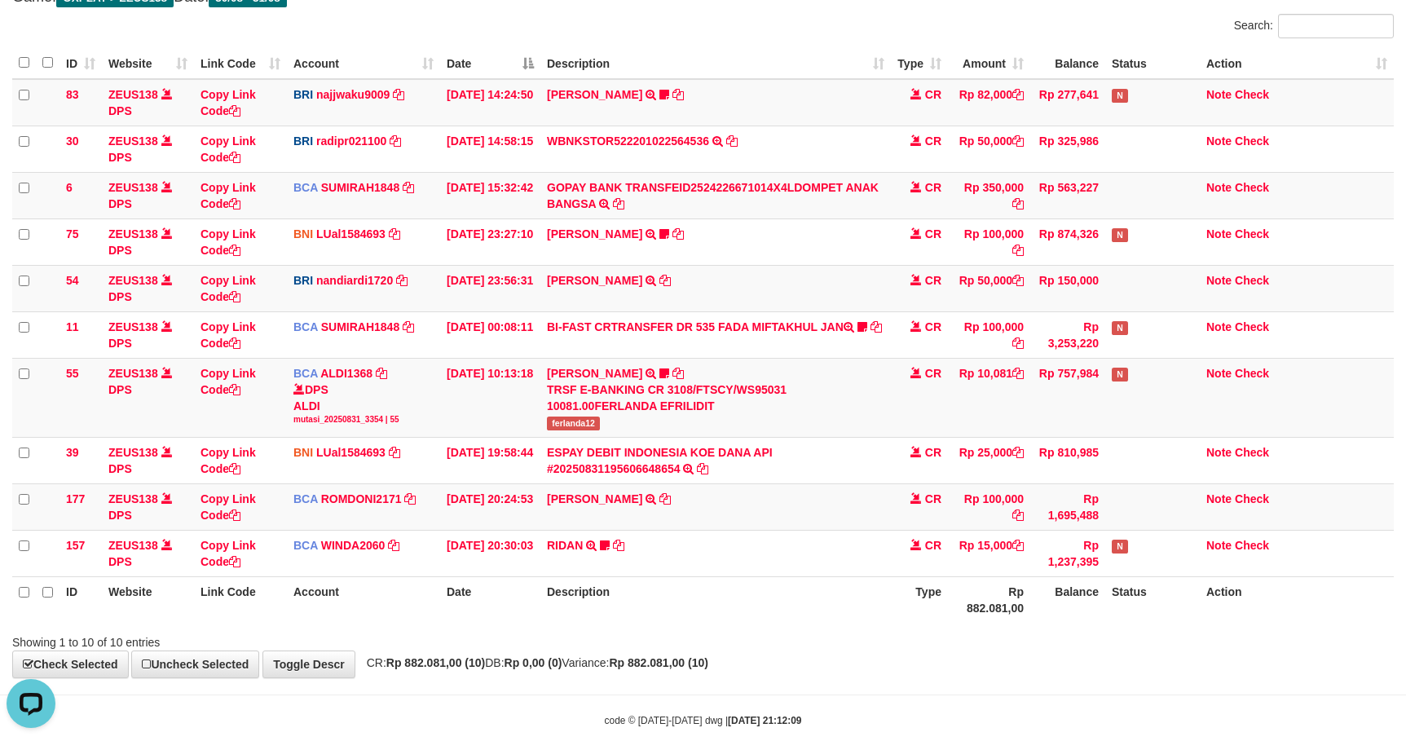
click at [790, 588] on th "Description" at bounding box center [715, 599] width 350 height 46
drag, startPoint x: 714, startPoint y: 501, endPoint x: 729, endPoint y: 501, distance: 15.5
click at [719, 501] on td "ABDUL GAFUR SETORAN VIA CDM TANGGAL :31/08 31/08 WSID:Z3QA1 ABDUL GAFUR" at bounding box center [715, 506] width 350 height 46
click at [643, 413] on div "TRSF E-BANKING CR 3108/FTSCY/WS95031 10081.00FERLANDA EFRILIDIT" at bounding box center [715, 397] width 337 height 33
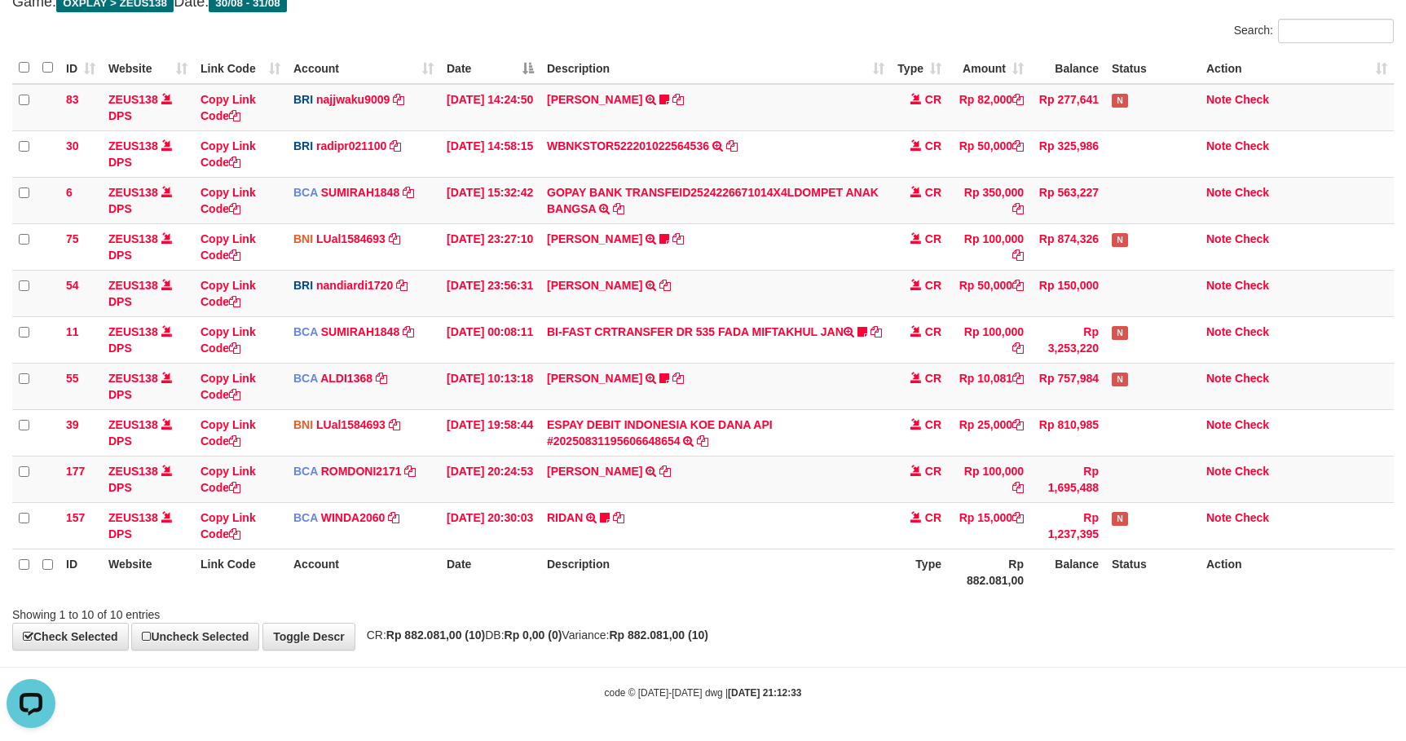
click at [861, 567] on th "Description" at bounding box center [715, 571] width 350 height 46
click at [858, 566] on th "Description" at bounding box center [715, 571] width 350 height 46
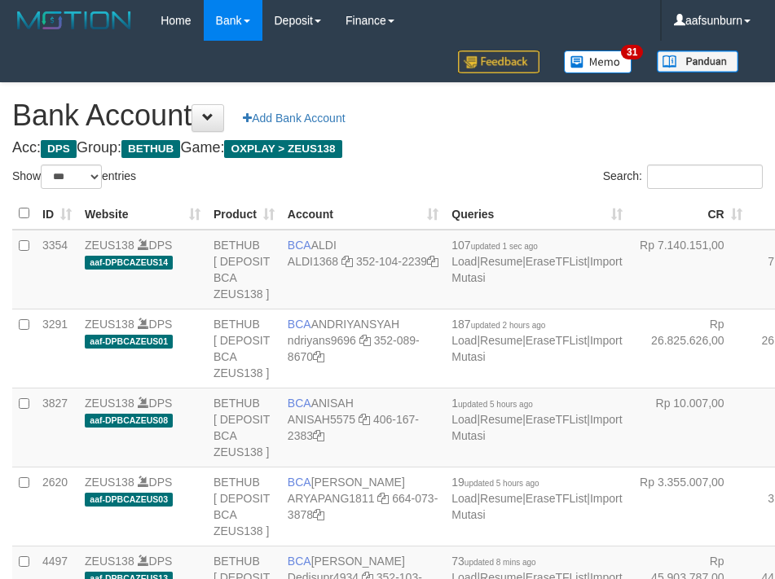
select select "***"
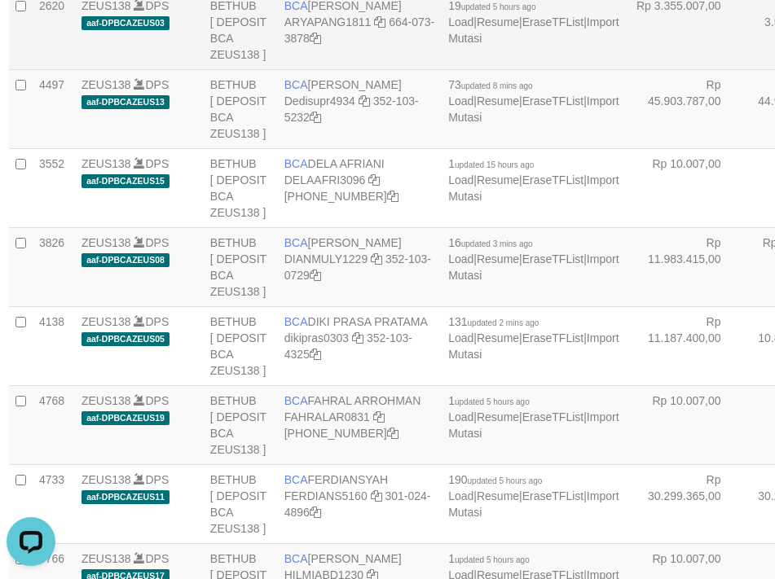
click at [626, 69] on td "Rp 3.355.007,00" at bounding box center [686, 29] width 120 height 79
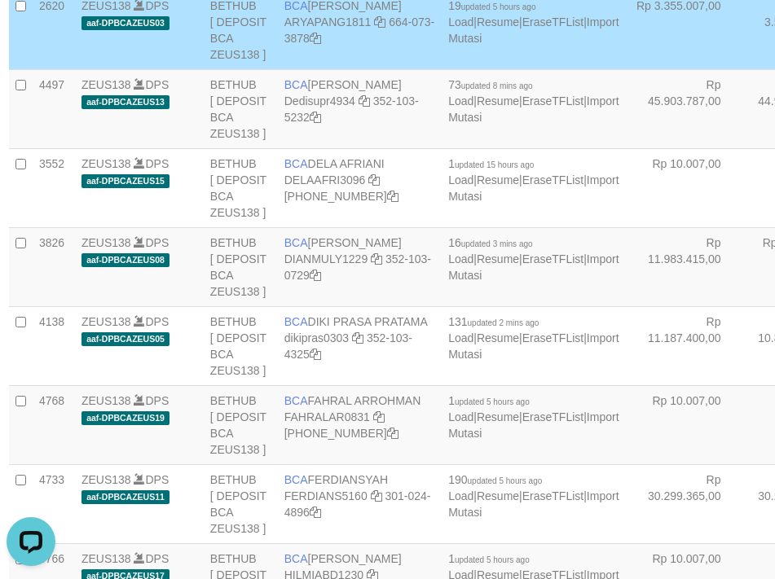
click at [626, 69] on td "Rp 3.355.007,00" at bounding box center [686, 29] width 120 height 79
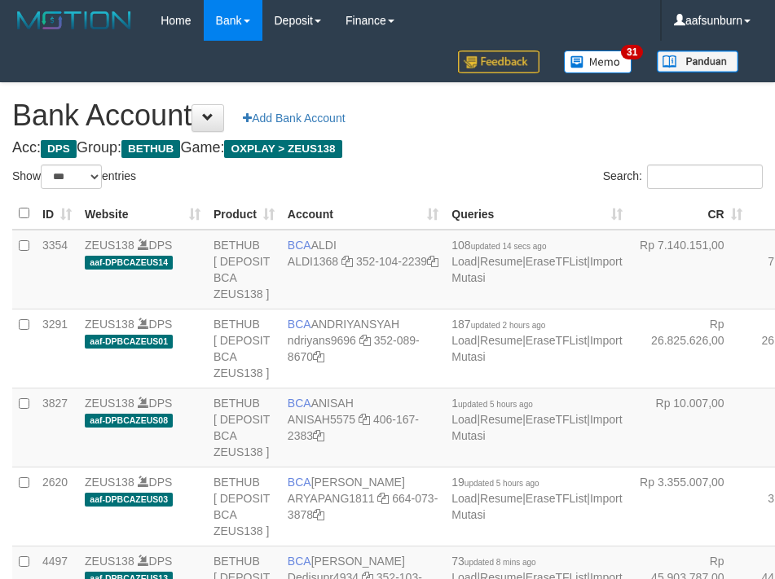
select select "***"
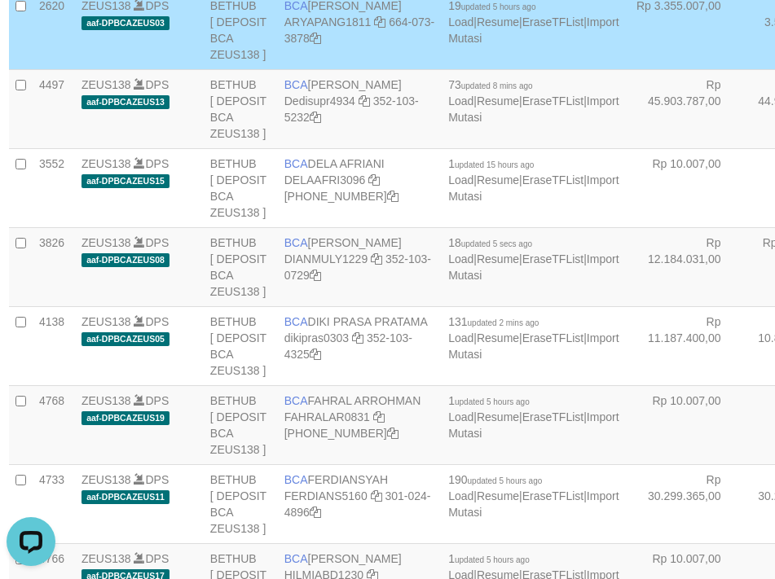
scroll to position [4510, 3]
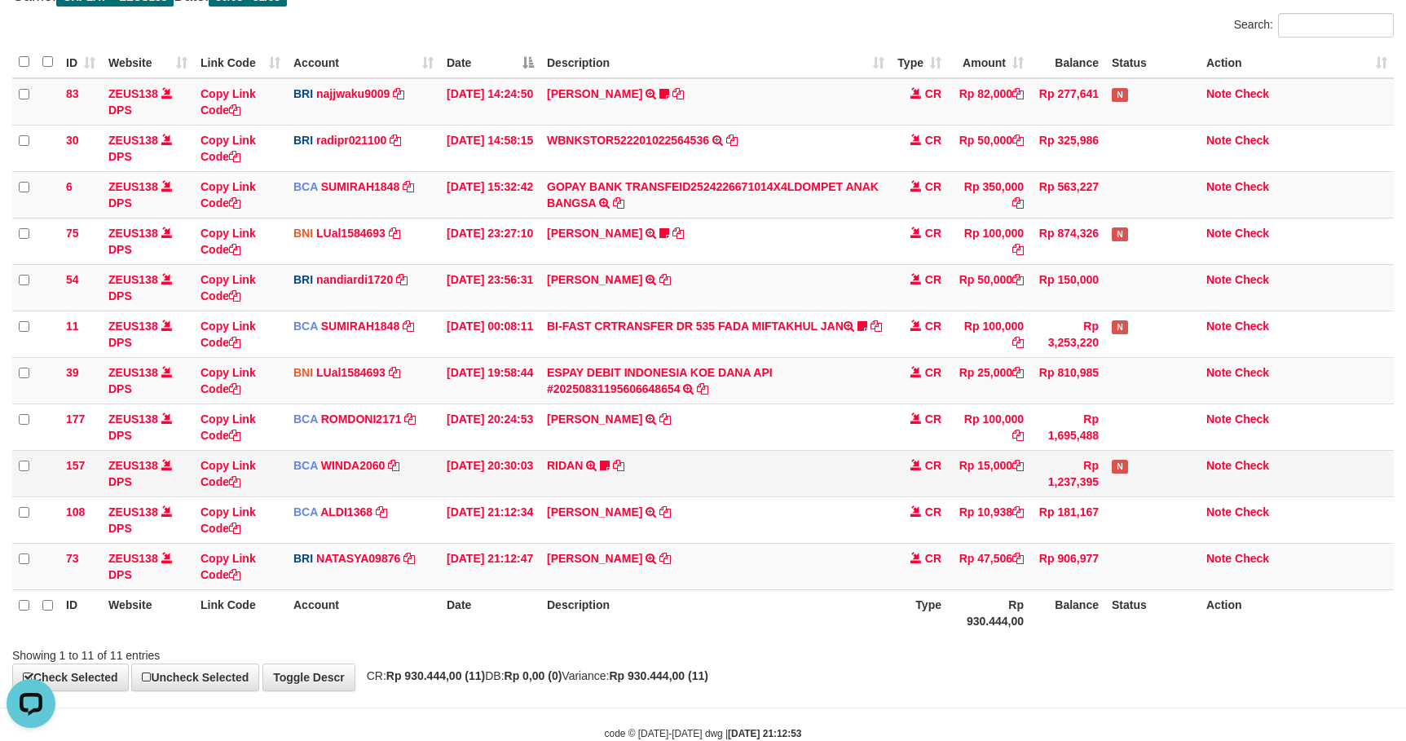
click at [1044, 486] on td "Rp 1,237,395" at bounding box center [1067, 473] width 75 height 46
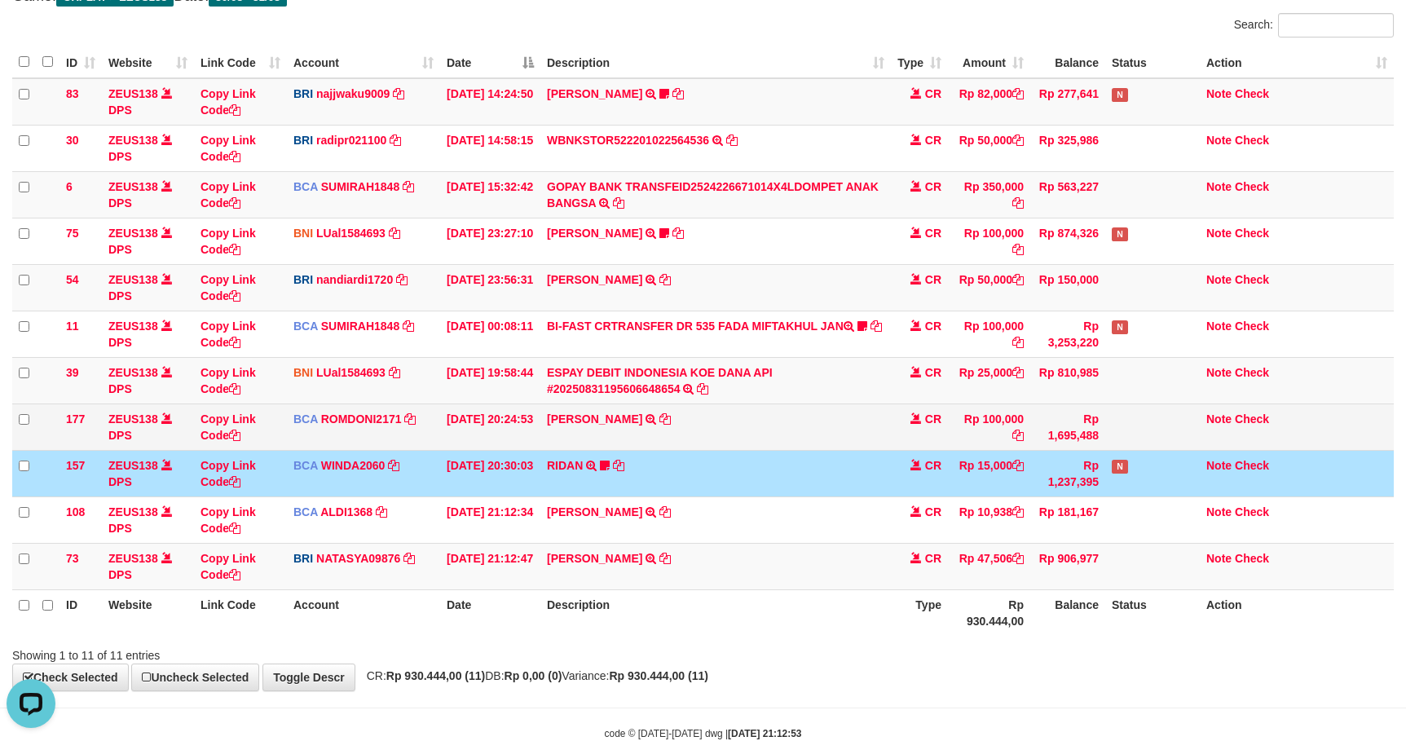
click at [1013, 450] on td "Rp 100,000" at bounding box center [989, 426] width 82 height 46
click at [944, 412] on td "CR" at bounding box center [919, 426] width 57 height 46
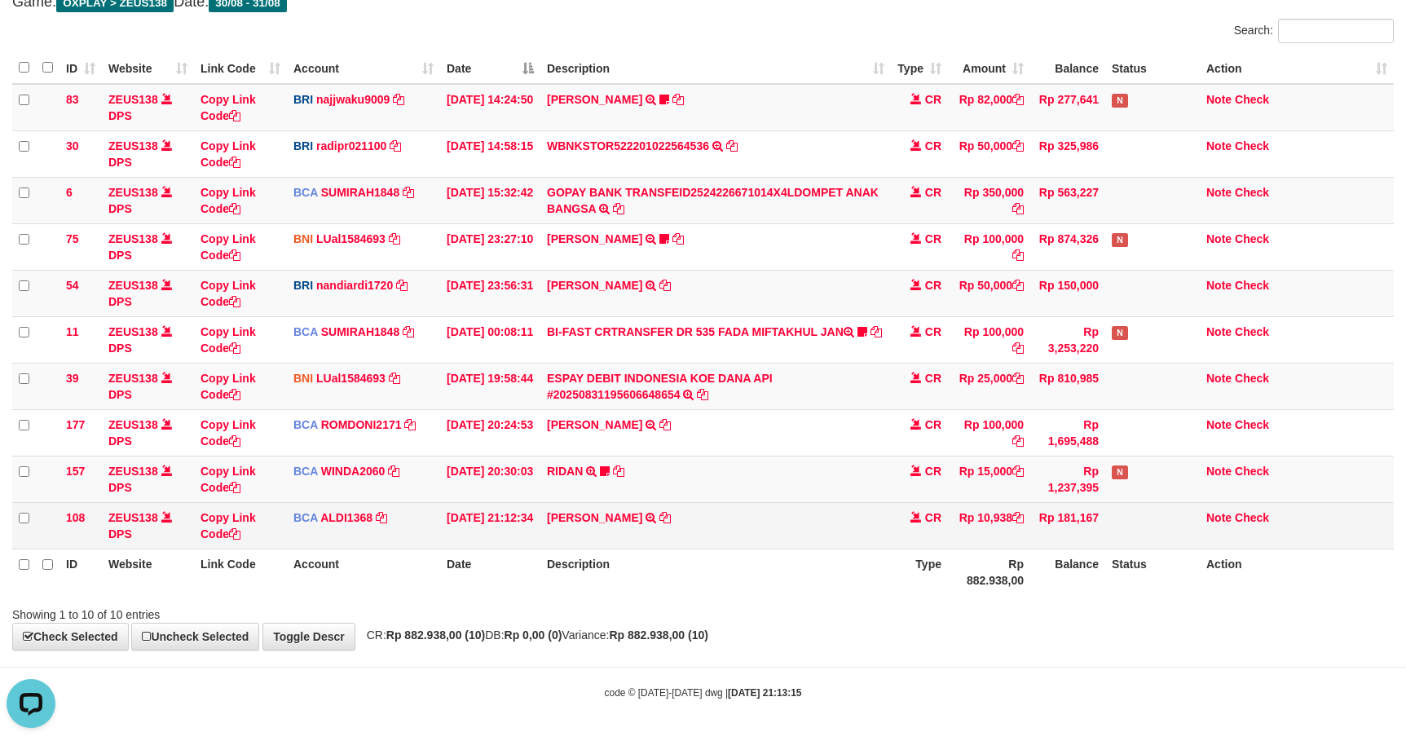
click at [1054, 524] on td "Rp 181,167" at bounding box center [1067, 525] width 75 height 46
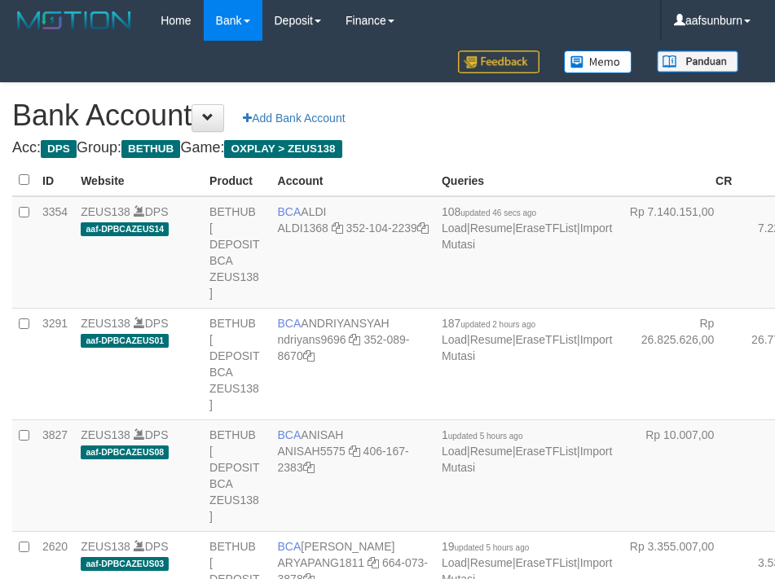
scroll to position [4476, 3]
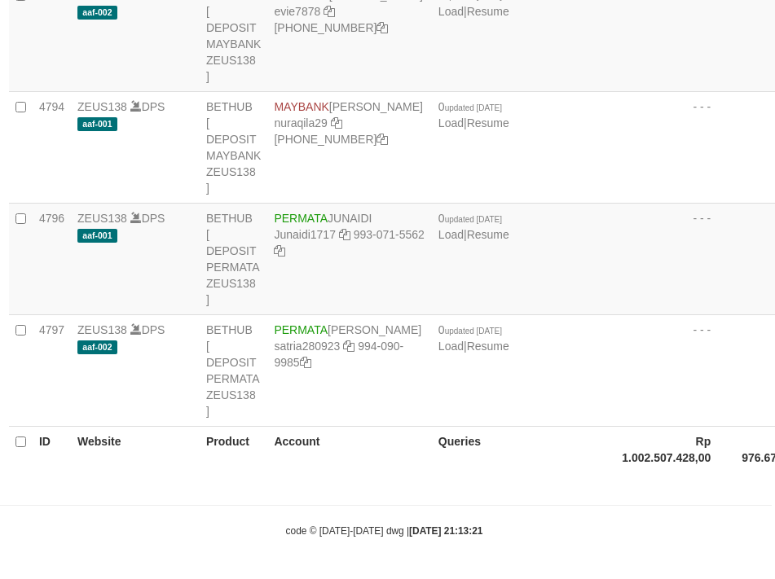
select select "***"
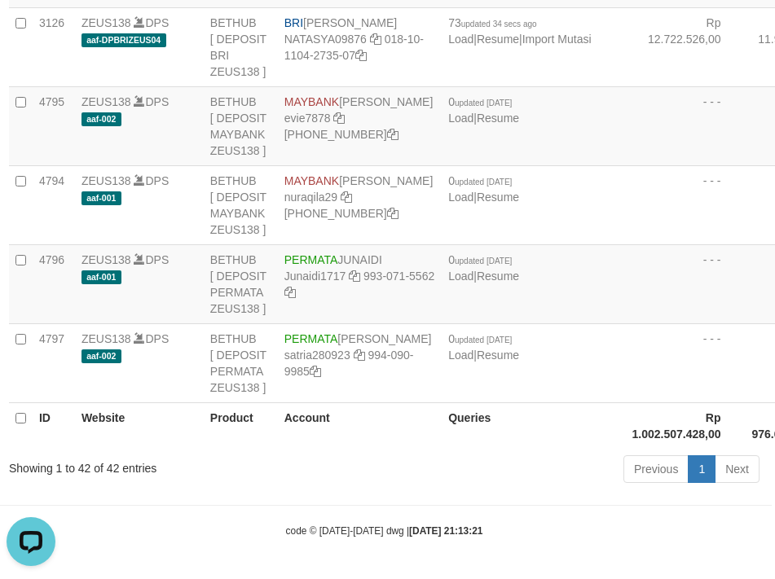
scroll to position [0, 0]
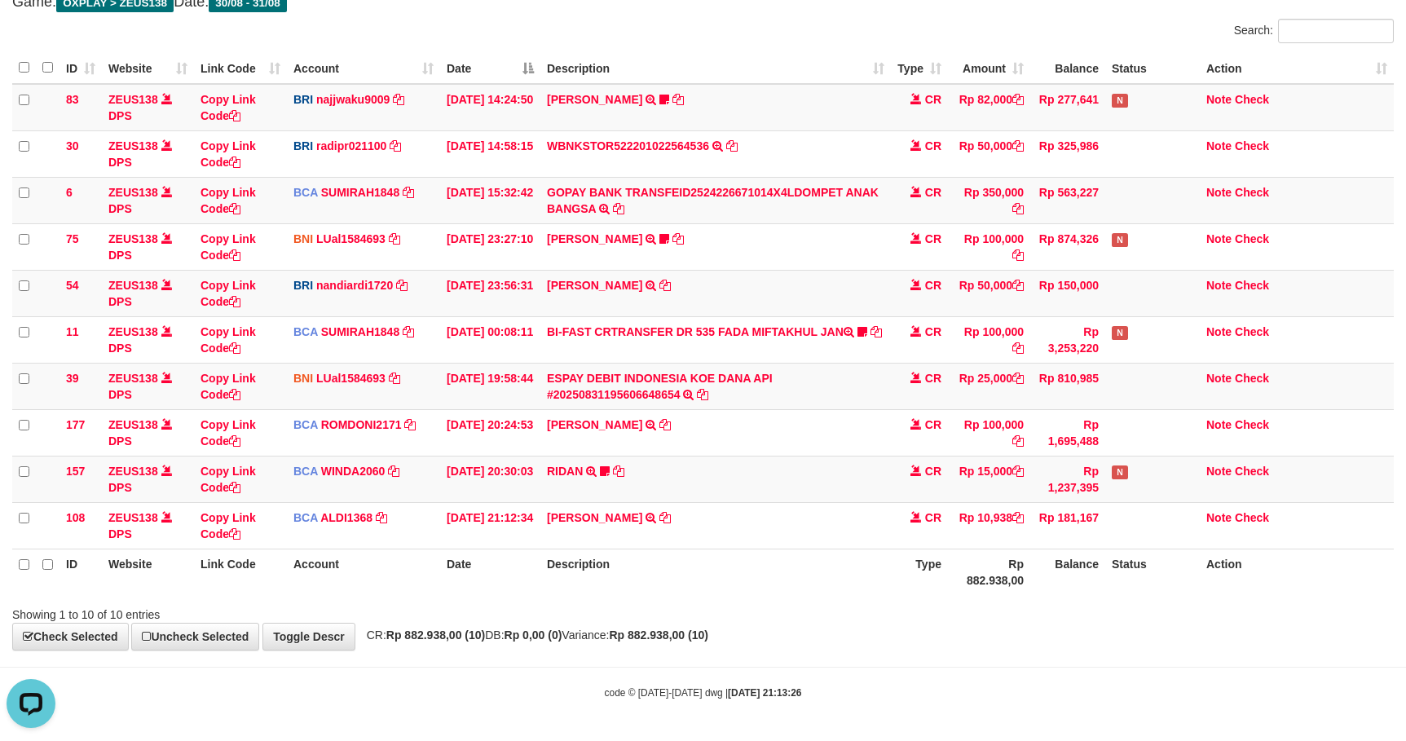
click at [1056, 631] on div "**********" at bounding box center [703, 293] width 1406 height 712
click at [1054, 631] on div "**********" at bounding box center [703, 293] width 1406 height 712
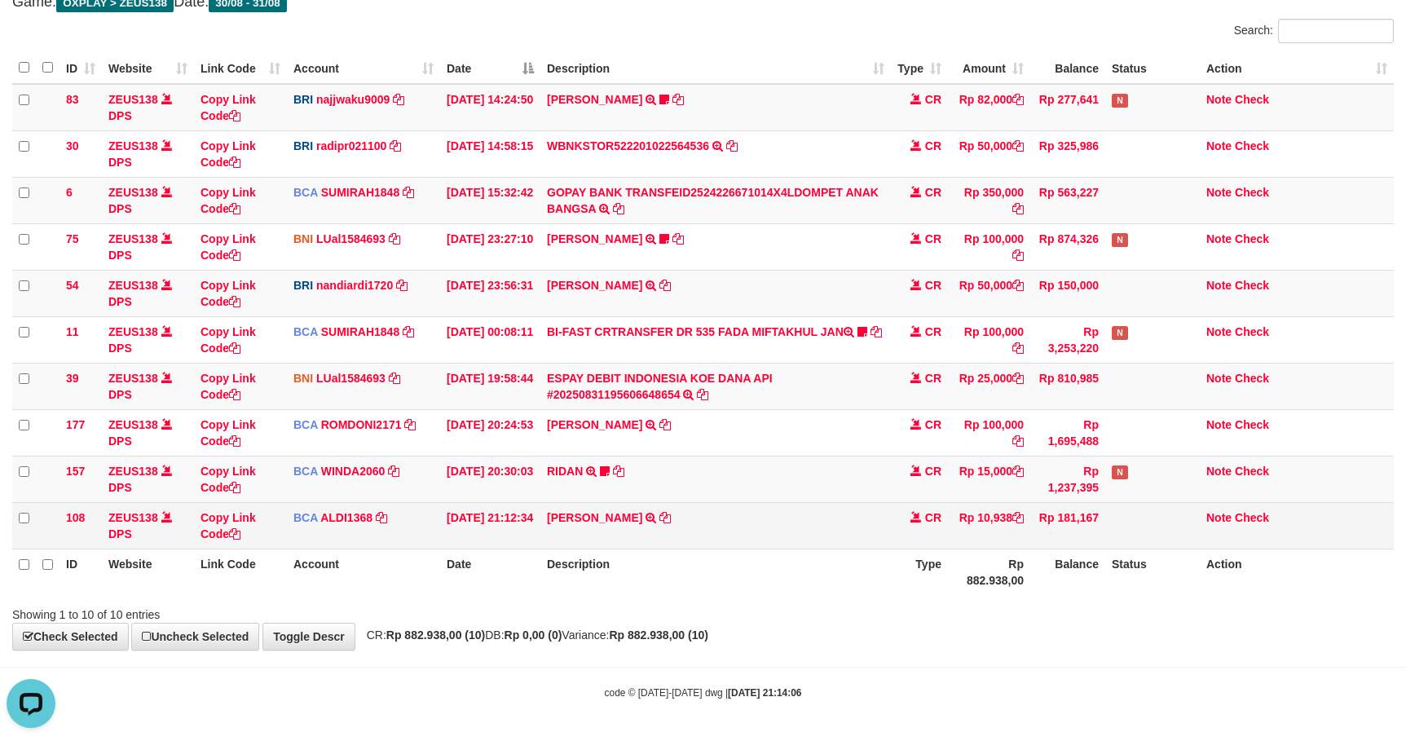
drag, startPoint x: 1062, startPoint y: 522, endPoint x: 1084, endPoint y: 528, distance: 22.9
click at [1061, 522] on td "Rp 181,167" at bounding box center [1067, 525] width 75 height 46
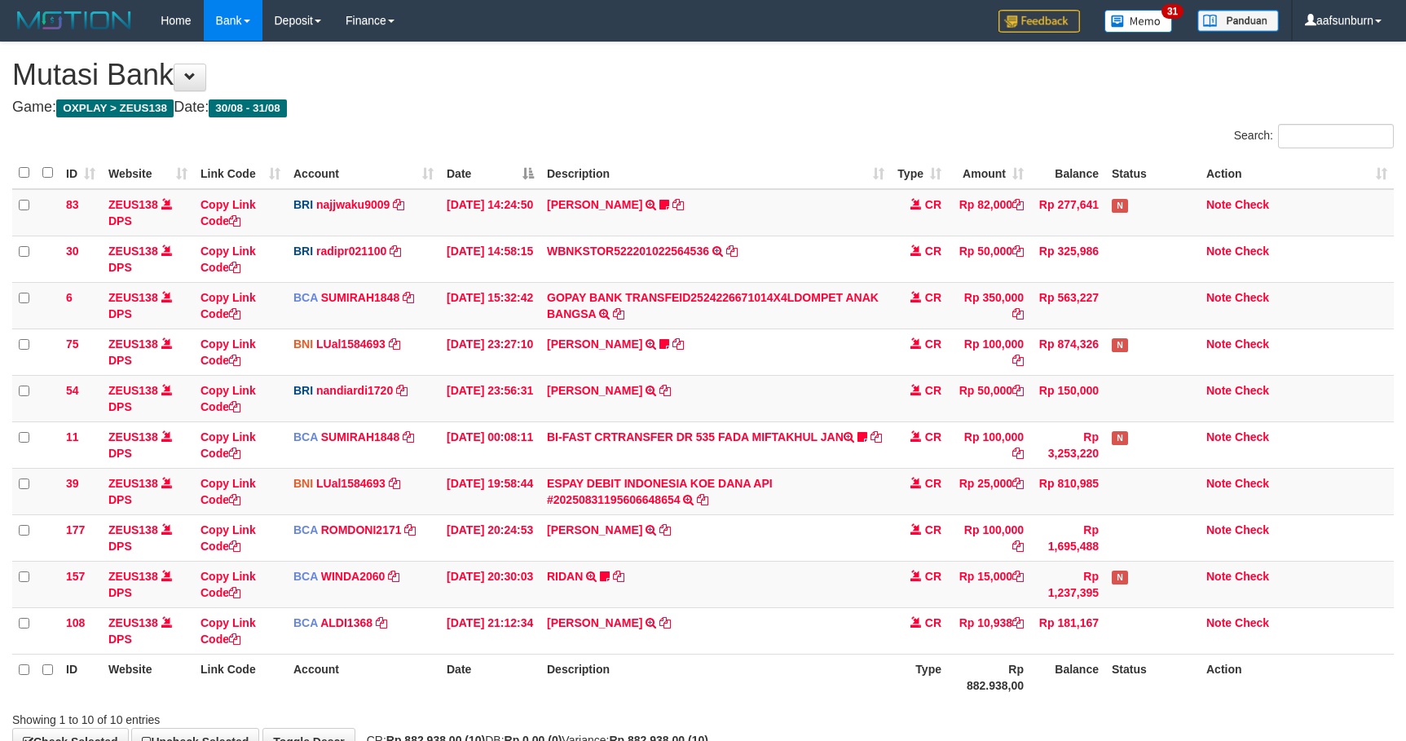
scroll to position [110, 0]
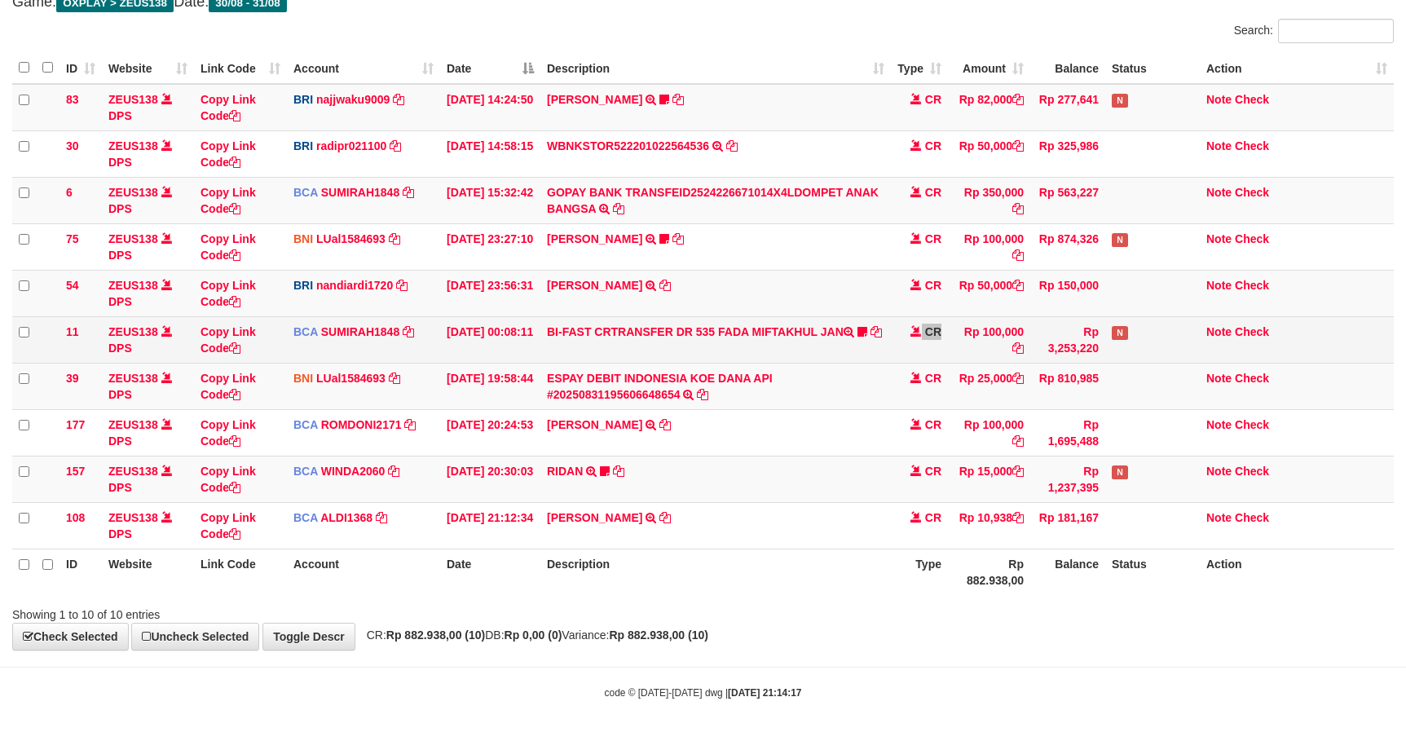
click at [937, 324] on td "CR" at bounding box center [919, 339] width 57 height 46
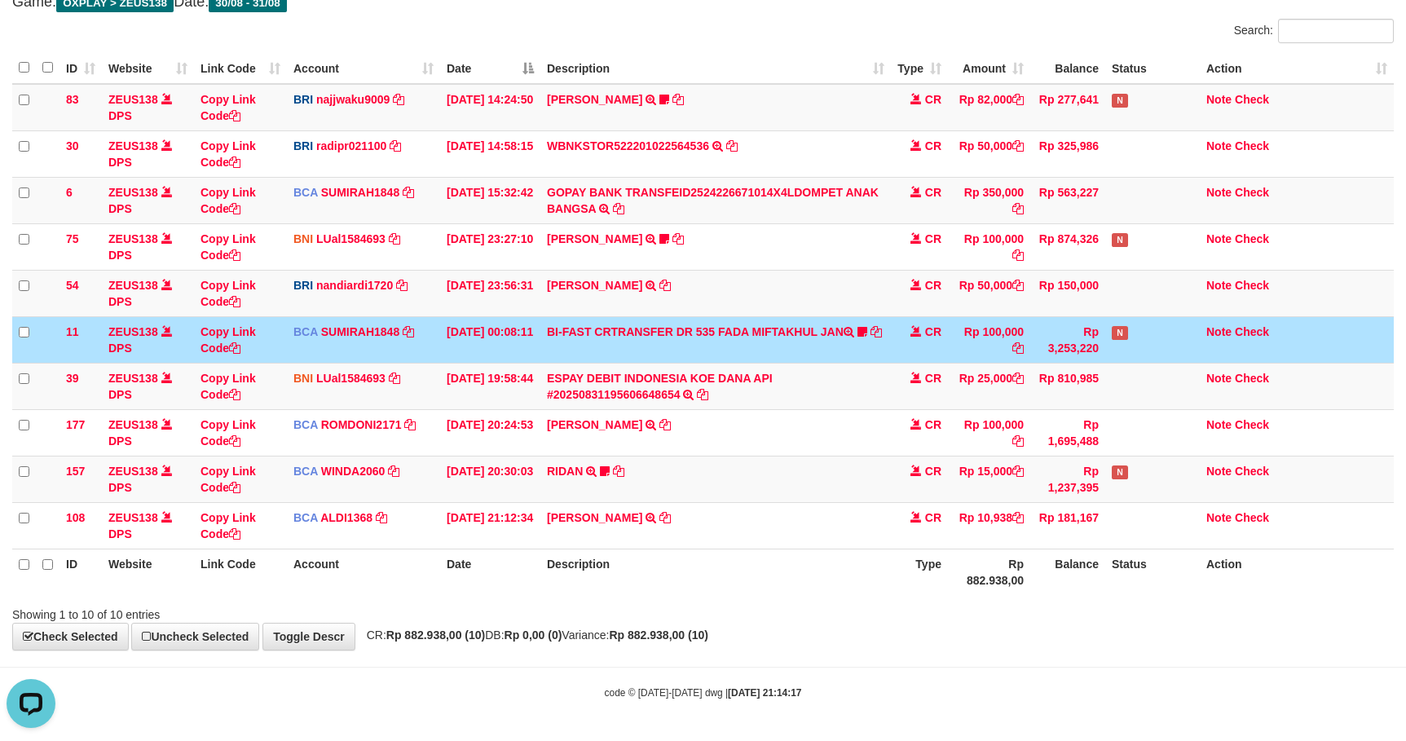
scroll to position [0, 0]
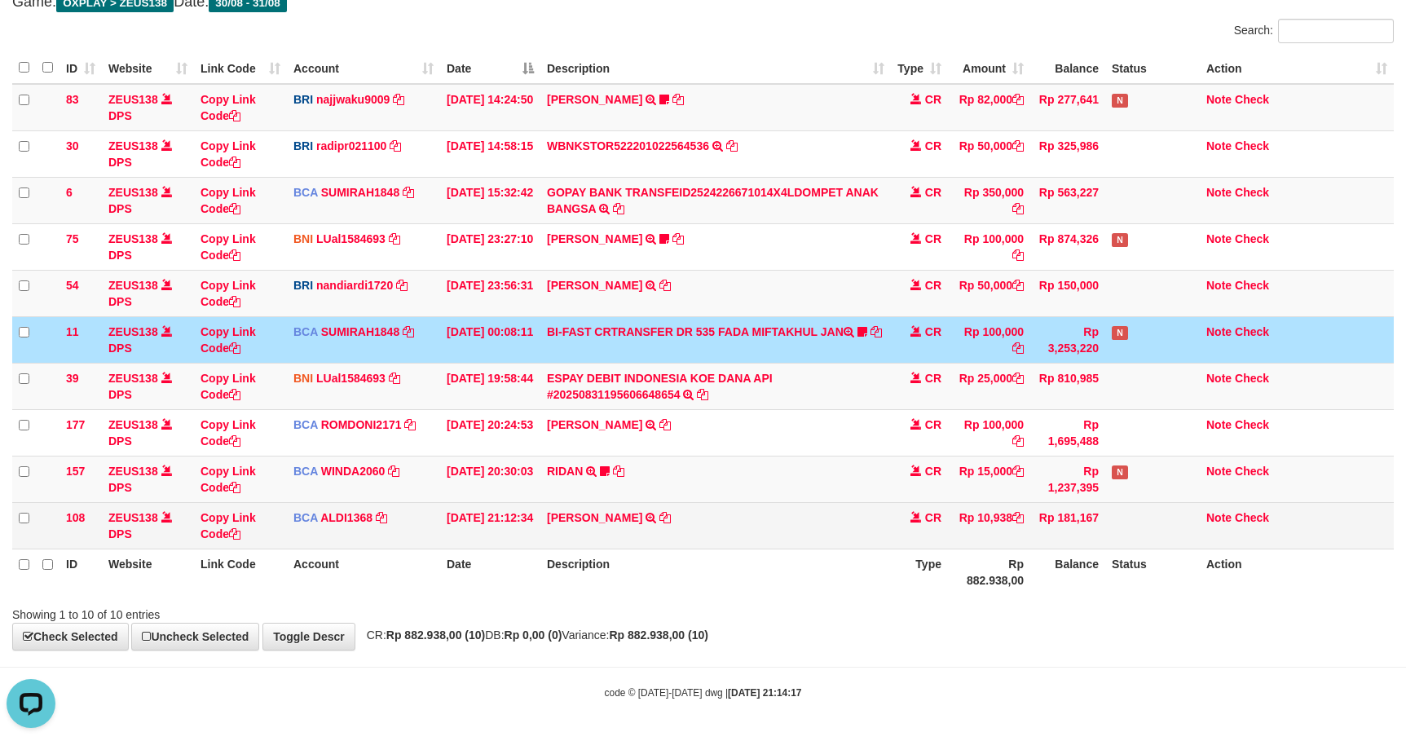
click at [588, 524] on td "[PERSON_NAME] TRSF E-BANKING CR 3108/FTSCY/WS95031 10938.00[PERSON_NAME]" at bounding box center [715, 525] width 350 height 46
copy td "[PERSON_NAME]"
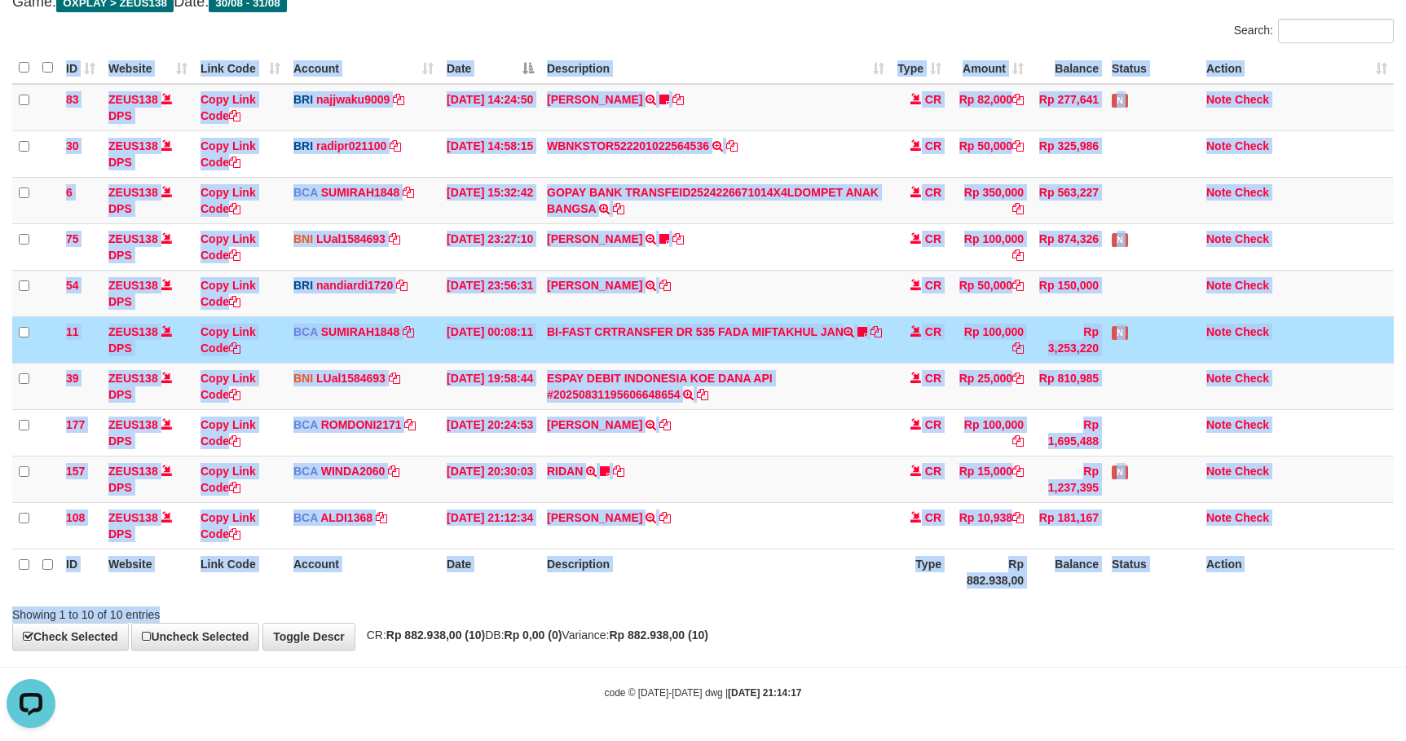
click at [787, 592] on div "Search: ID Website Link Code Account Date Description Type Amount Balance Statu…" at bounding box center [702, 321] width 1381 height 604
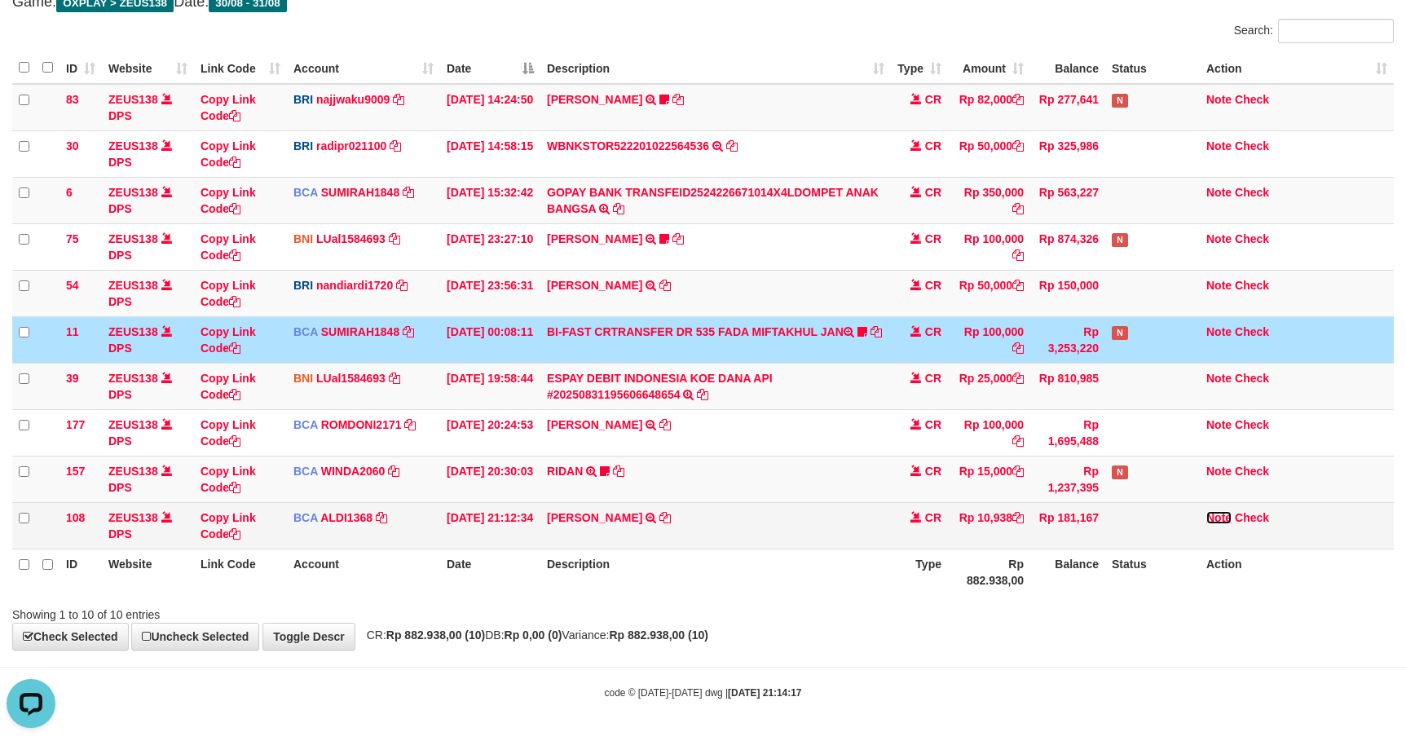
click at [1210, 513] on link "Note" at bounding box center [1218, 517] width 25 height 13
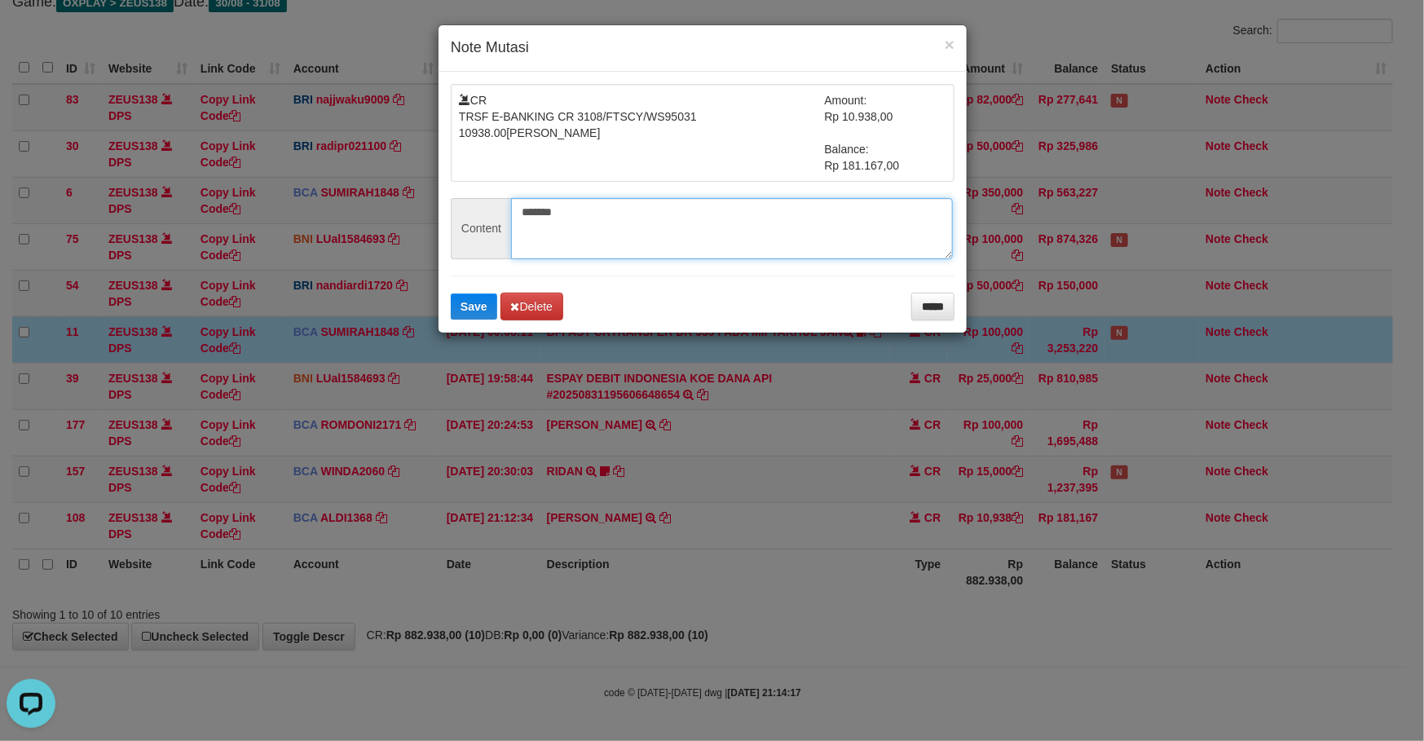
click at [538, 221] on textarea "*******" at bounding box center [732, 228] width 442 height 61
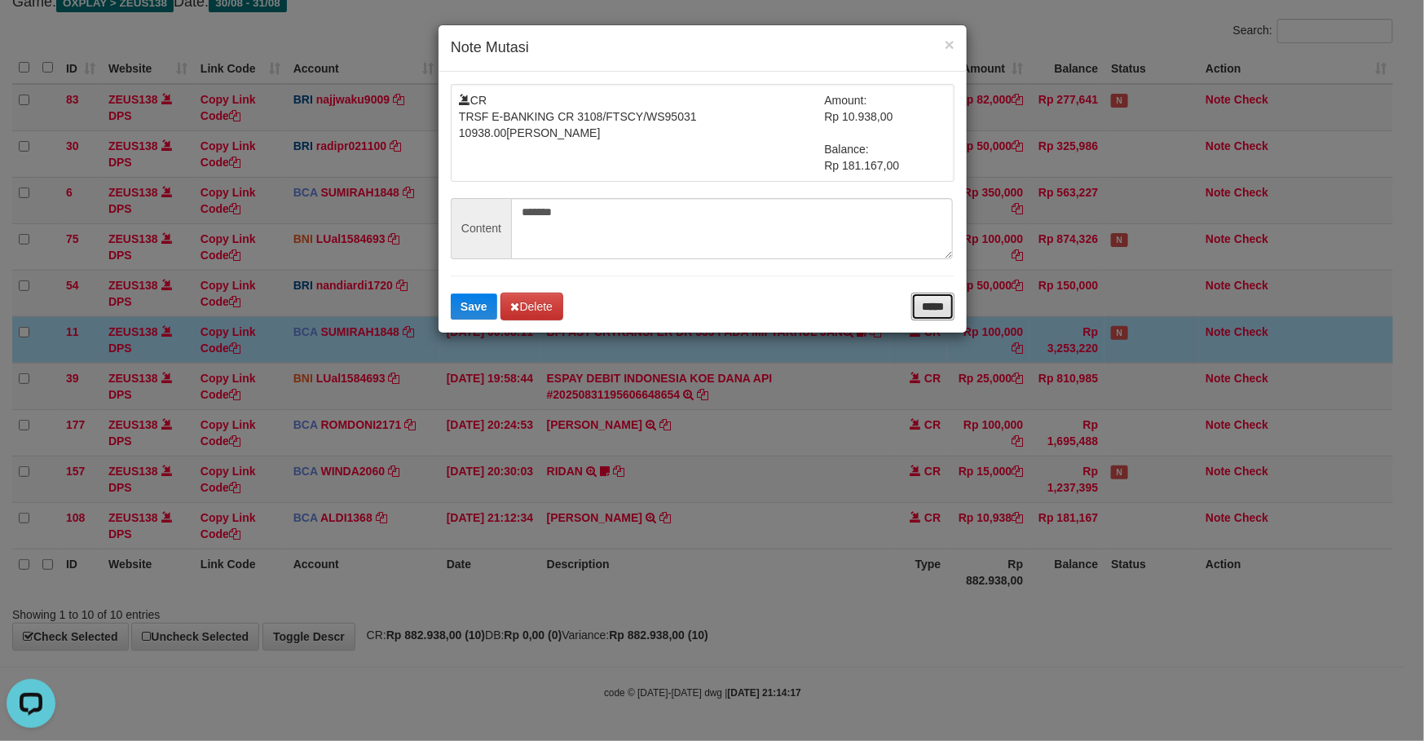
click at [951, 316] on input "*****" at bounding box center [932, 307] width 43 height 28
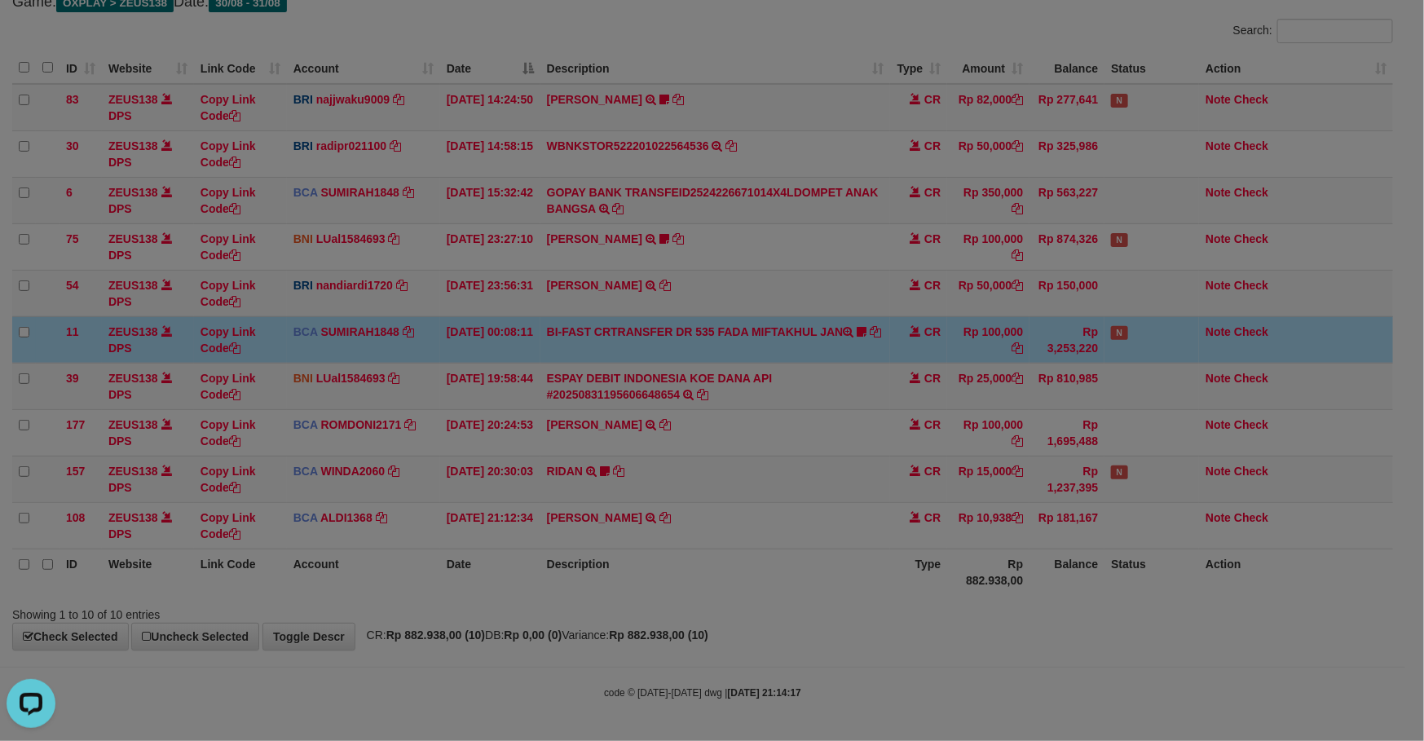
click at [953, 333] on body "Toggle navigation Home Bank Account List Load By Website Group [OXPLAY] ZEUS138…" at bounding box center [712, 318] width 1424 height 846
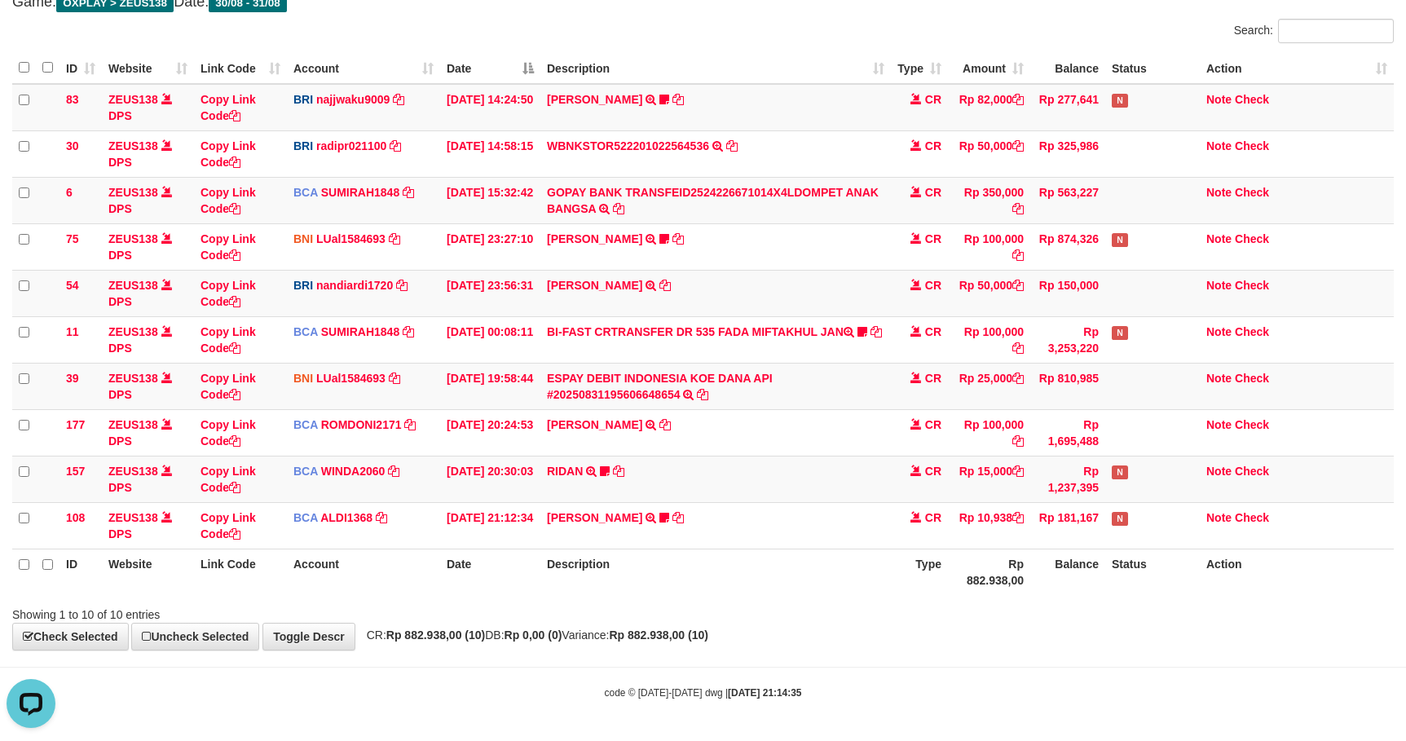
drag, startPoint x: 944, startPoint y: 553, endPoint x: 1076, endPoint y: 553, distance: 131.2
click at [949, 553] on tr "ID Website Link Code Account Date Description Type Rp 882.938,00 Balance Status…" at bounding box center [702, 571] width 1381 height 46
click at [1071, 465] on td "Rp 1,237,395" at bounding box center [1067, 479] width 75 height 46
click at [875, 628] on div "**********" at bounding box center [703, 293] width 1406 height 712
click at [878, 627] on div "**********" at bounding box center [703, 293] width 1406 height 712
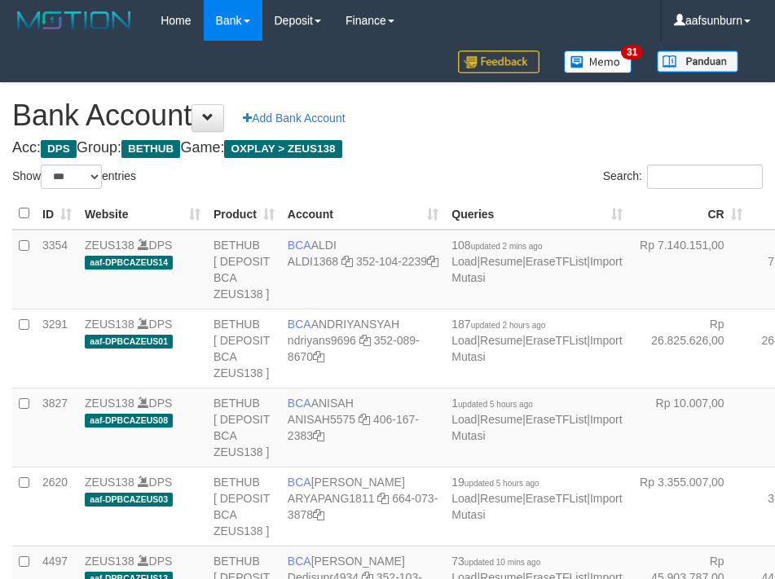
select select "***"
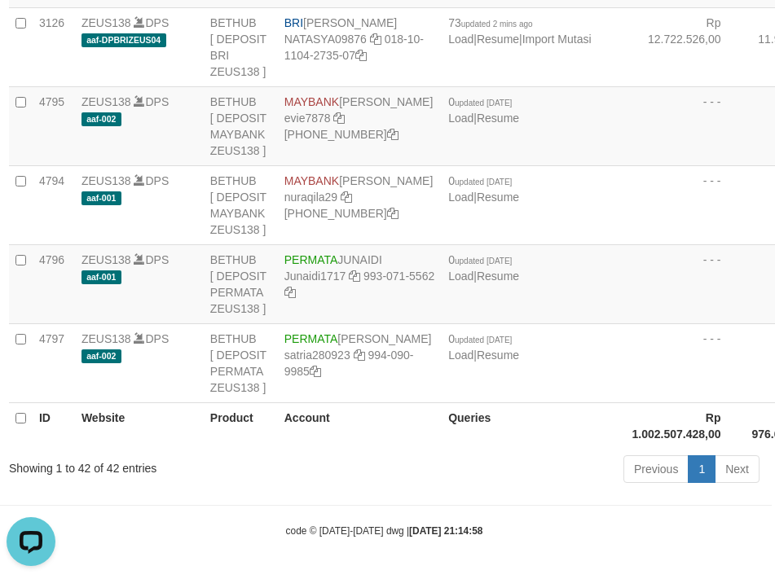
drag, startPoint x: 656, startPoint y: 145, endPoint x: 636, endPoint y: 152, distance: 21.4
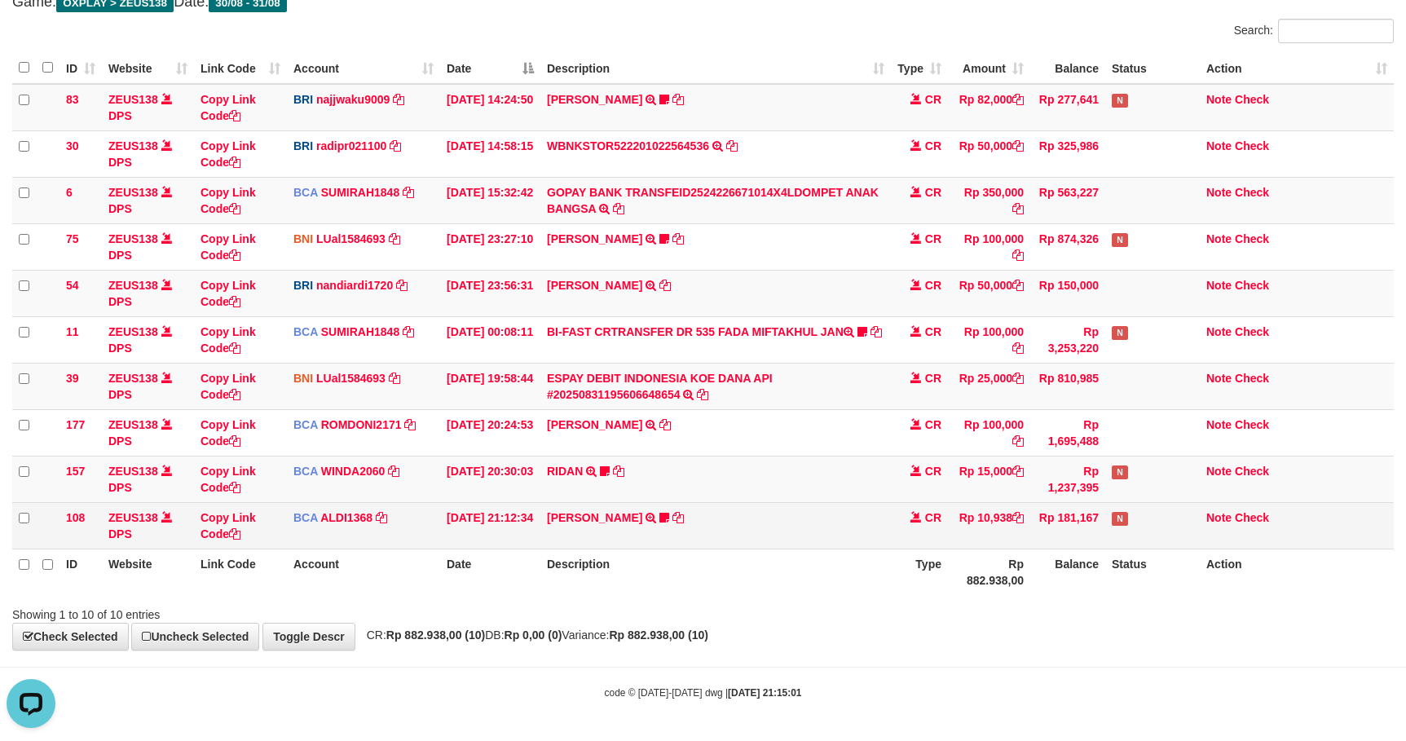
click at [941, 546] on td "CR" at bounding box center [919, 525] width 57 height 46
click at [909, 523] on td "CR" at bounding box center [919, 525] width 57 height 46
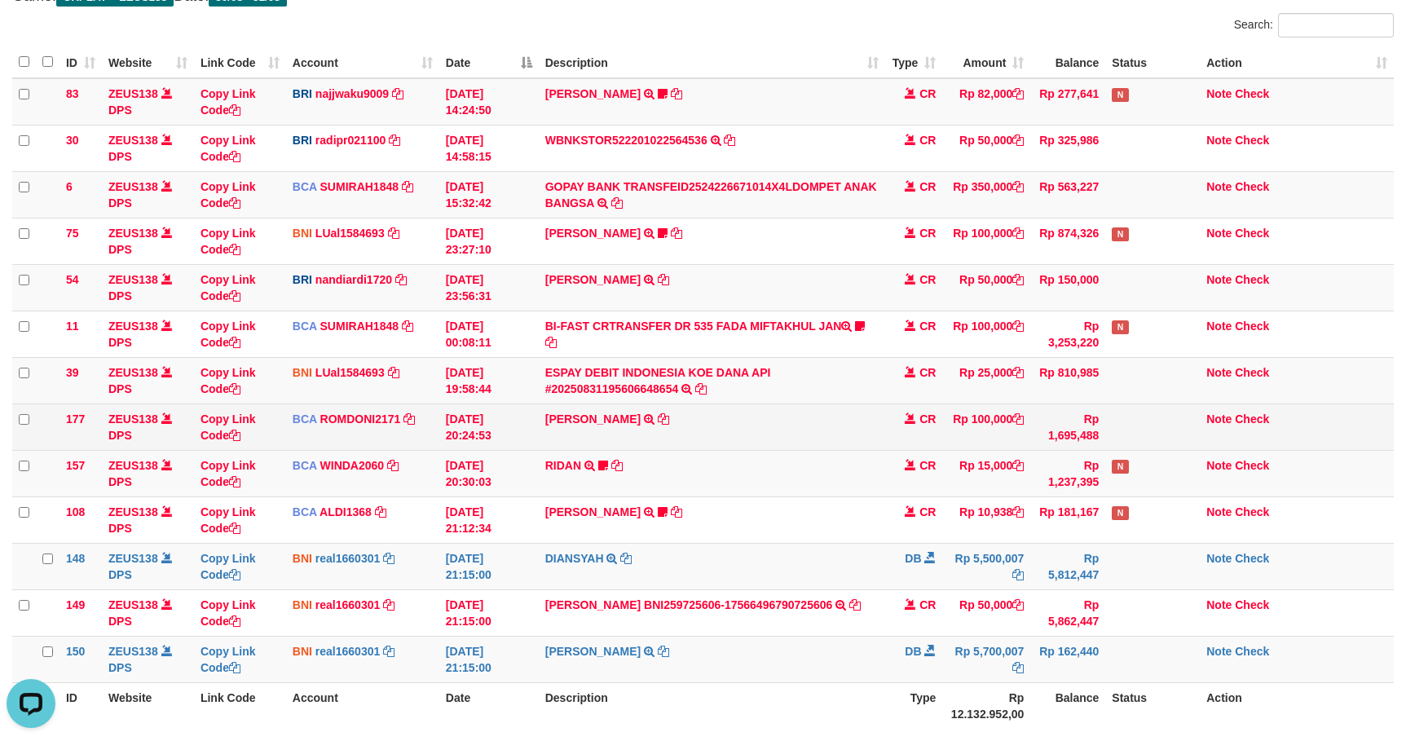
click at [1063, 425] on td "Rp 1,695,488" at bounding box center [1067, 426] width 75 height 46
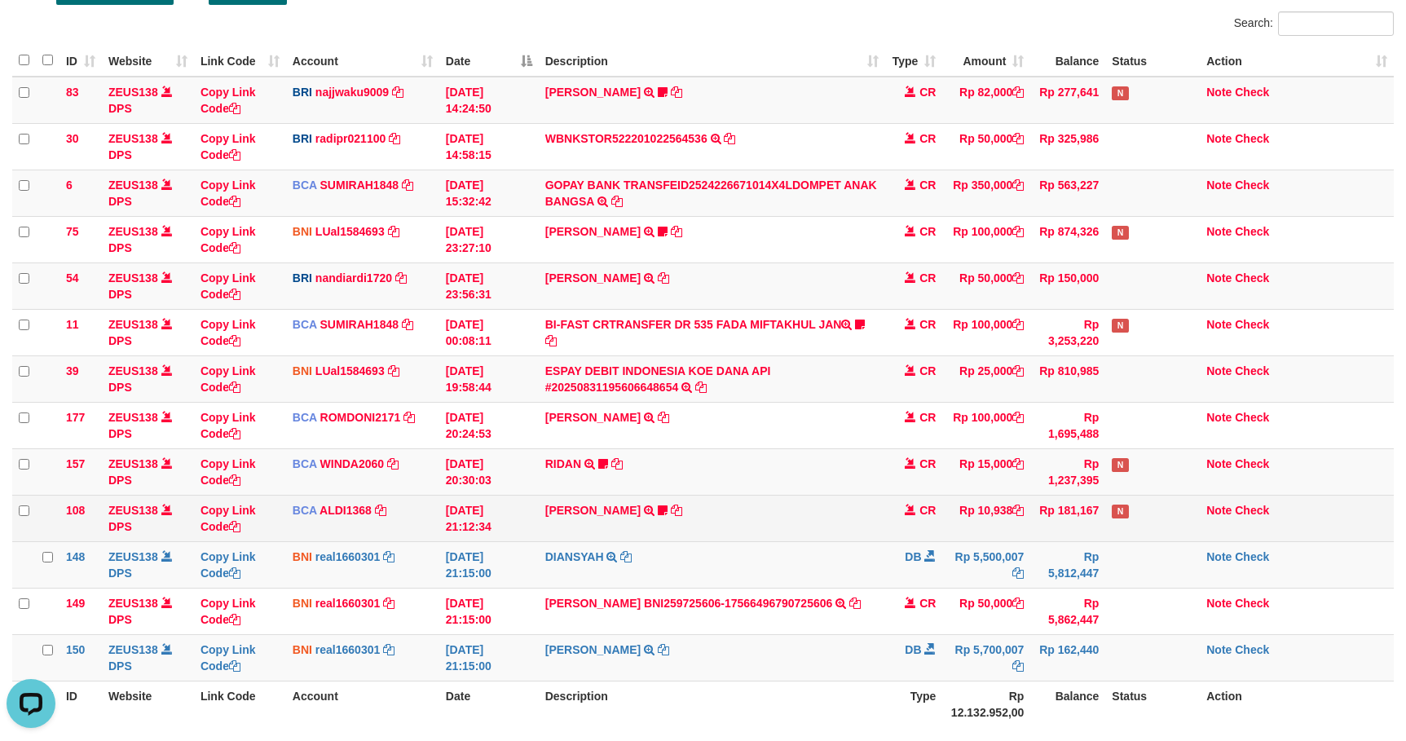
click at [1181, 533] on td "N" at bounding box center [1152, 518] width 95 height 46
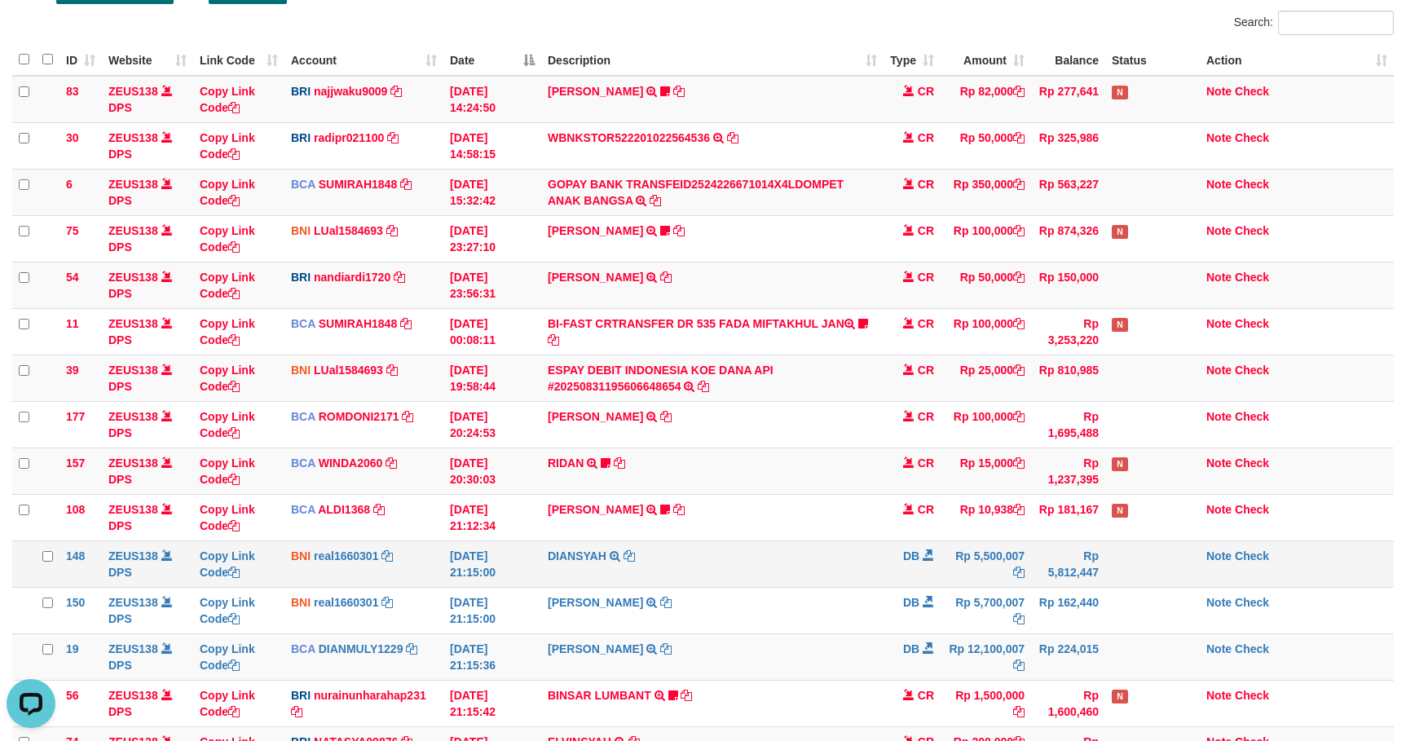
click at [1142, 568] on td at bounding box center [1152, 563] width 95 height 46
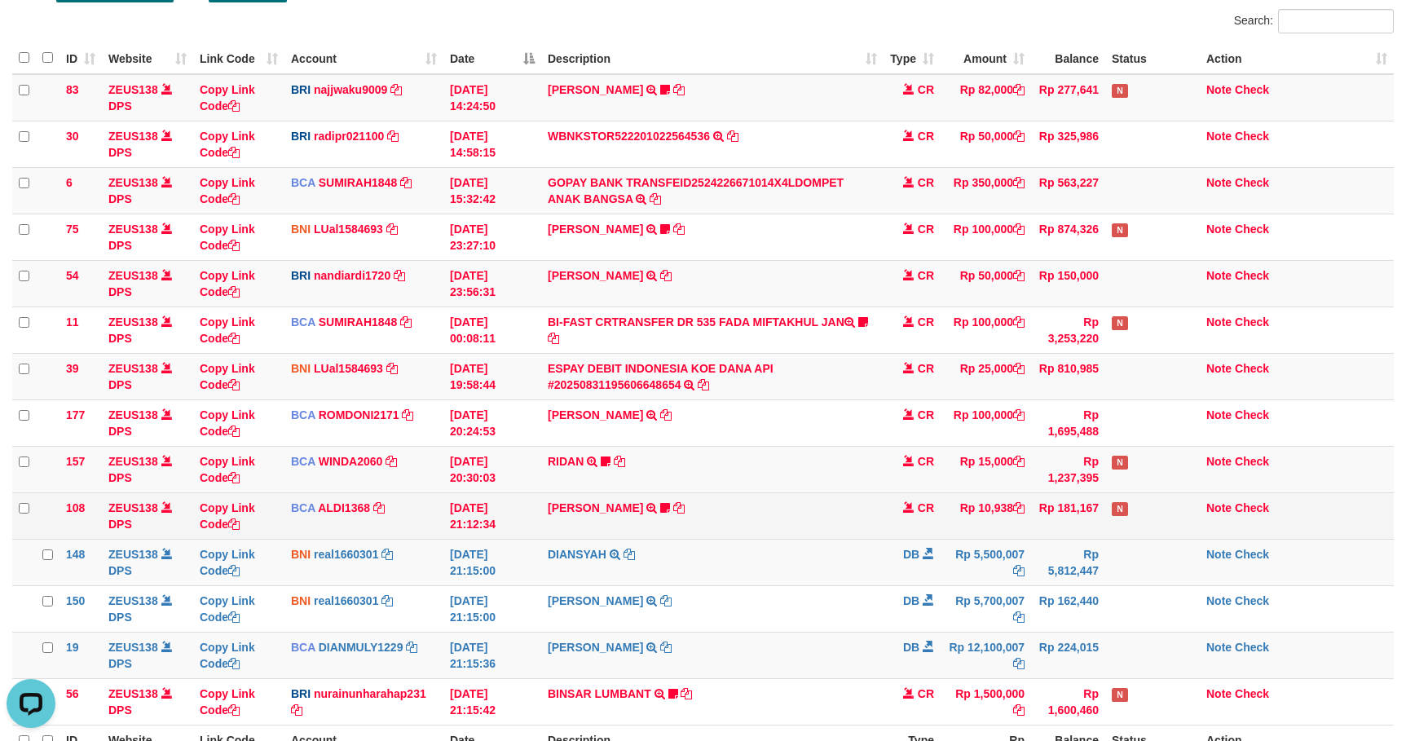
drag, startPoint x: 1083, startPoint y: 529, endPoint x: 1090, endPoint y: 524, distance: 8.8
click at [1086, 526] on td "Rp 181,167" at bounding box center [1068, 515] width 74 height 46
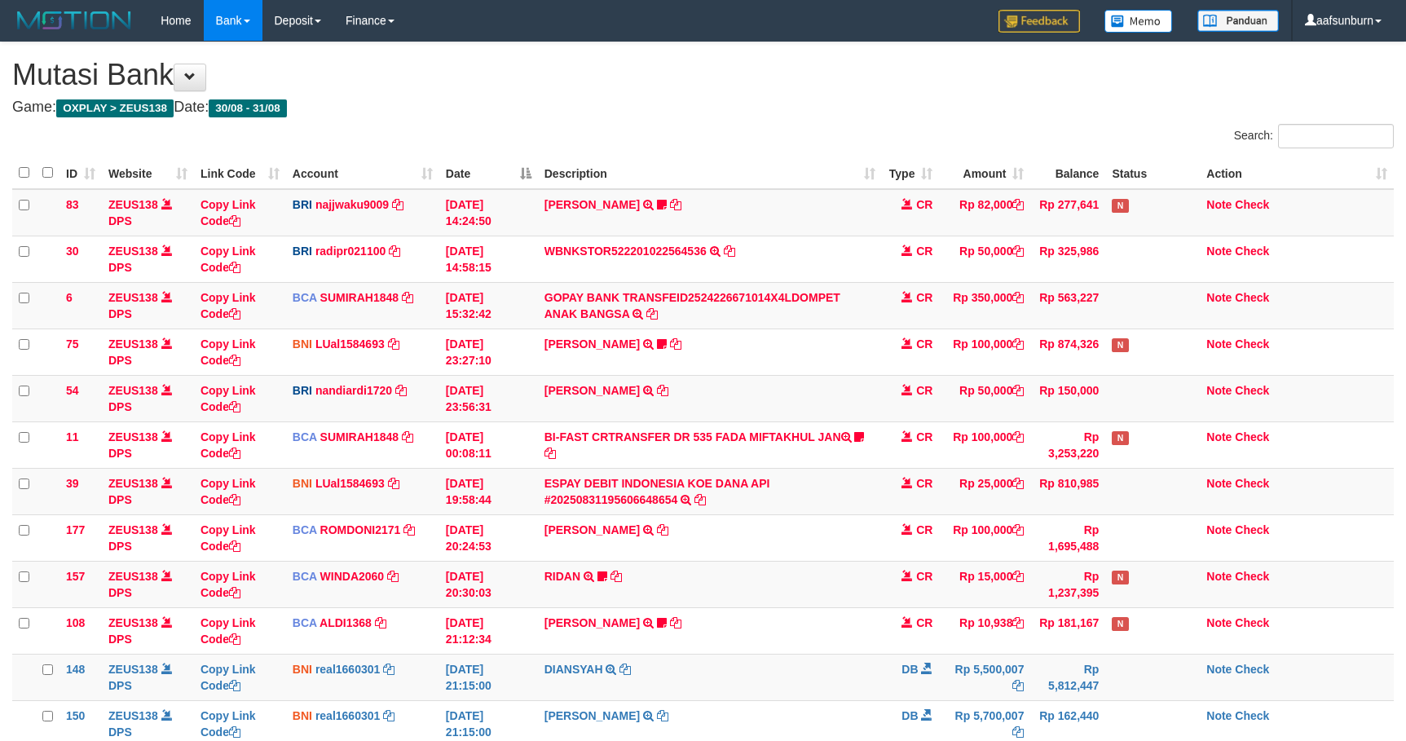
click at [661, 561] on td "RIDAN TRSF E-BANKING CR 3108/FTSCY/WS95031 15000.00RIDAN Hercules122" at bounding box center [710, 584] width 345 height 46
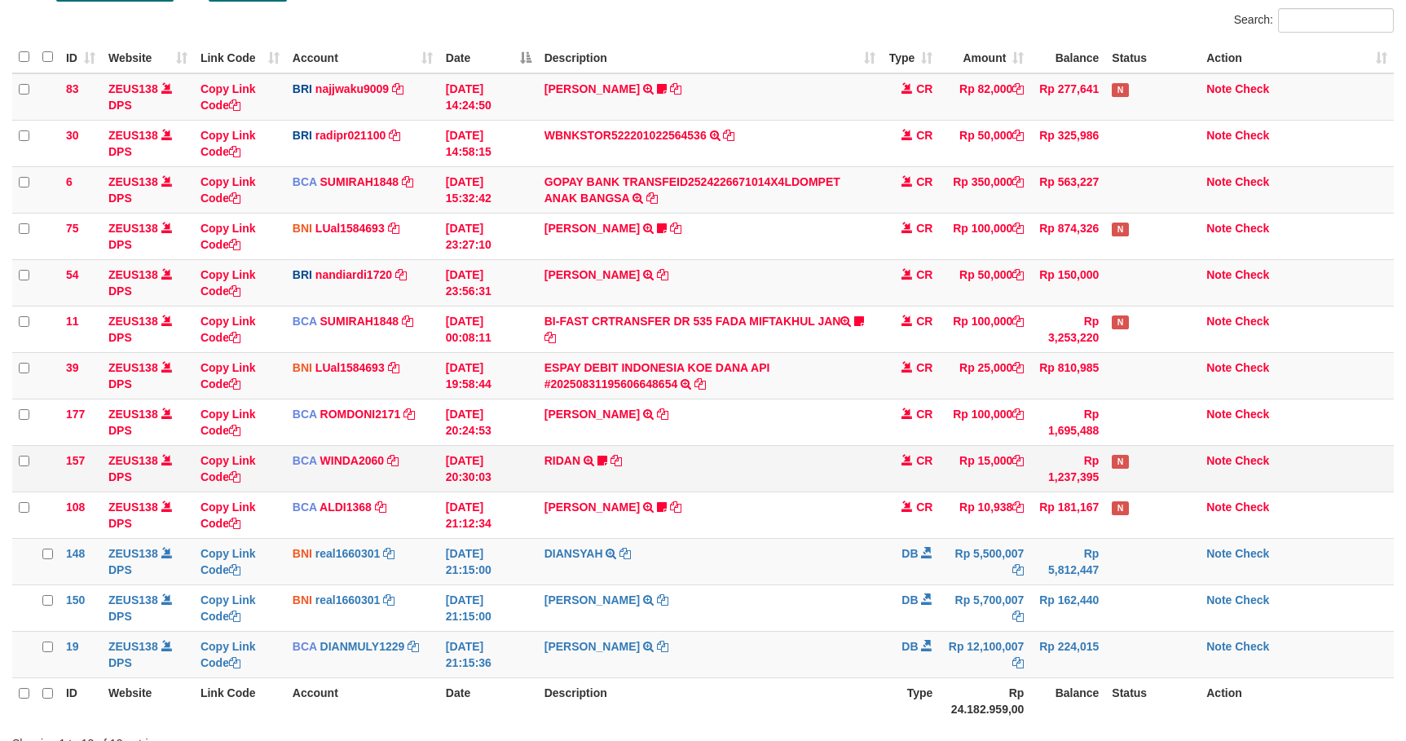
click at [667, 467] on td "RIDAN TRSF E-BANKING CR 3108/FTSCY/WS95031 15000.00RIDAN Hercules122" at bounding box center [710, 468] width 345 height 46
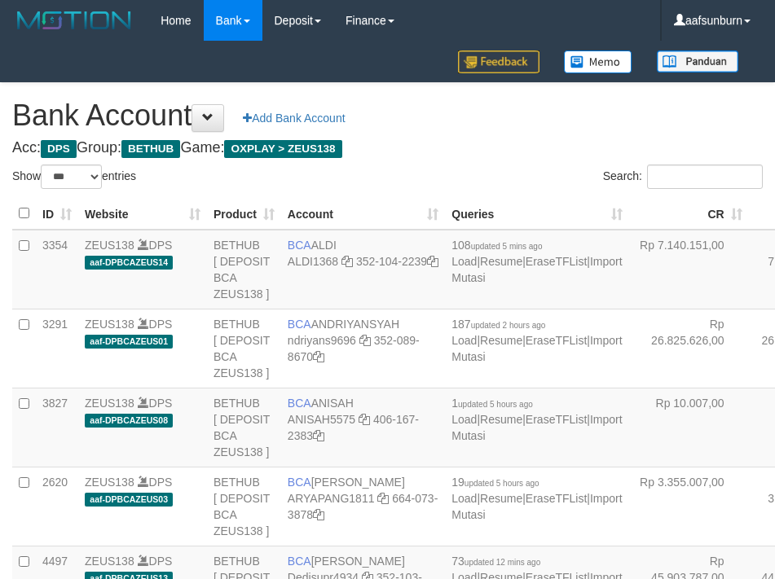
select select "***"
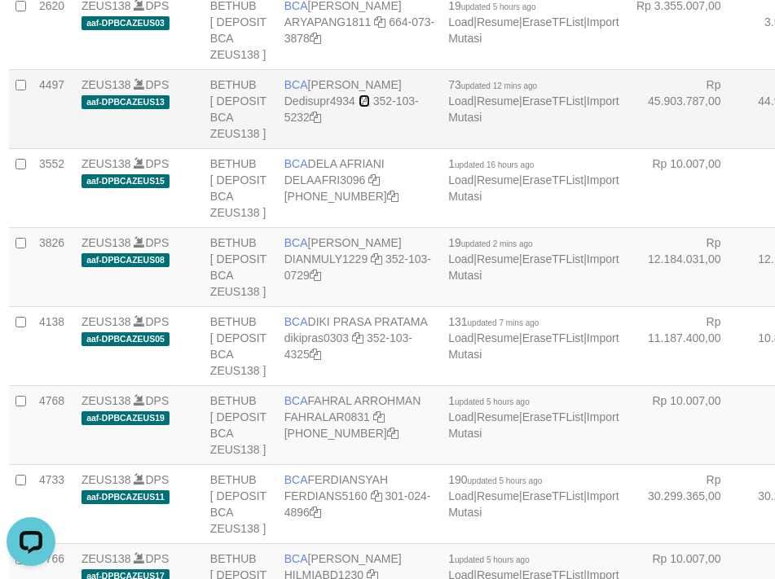
click at [359, 107] on icon at bounding box center [364, 100] width 11 height 11
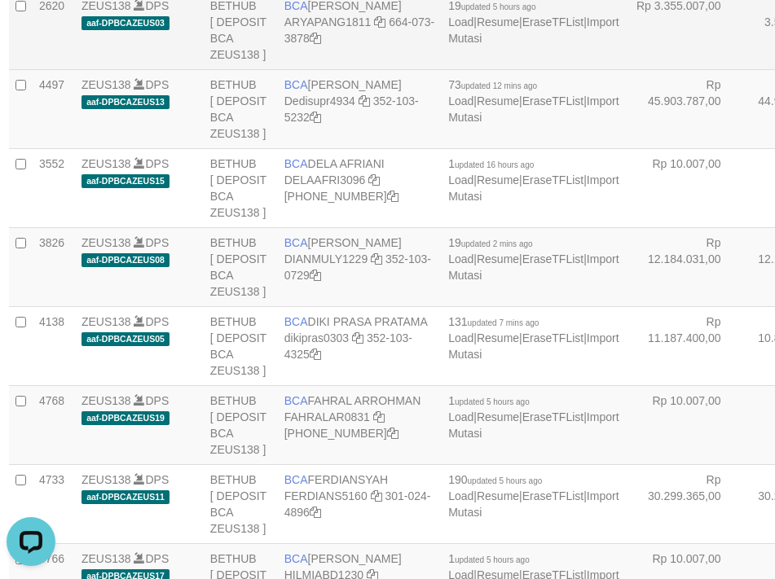
drag, startPoint x: 707, startPoint y: 186, endPoint x: 699, endPoint y: 191, distance: 8.8
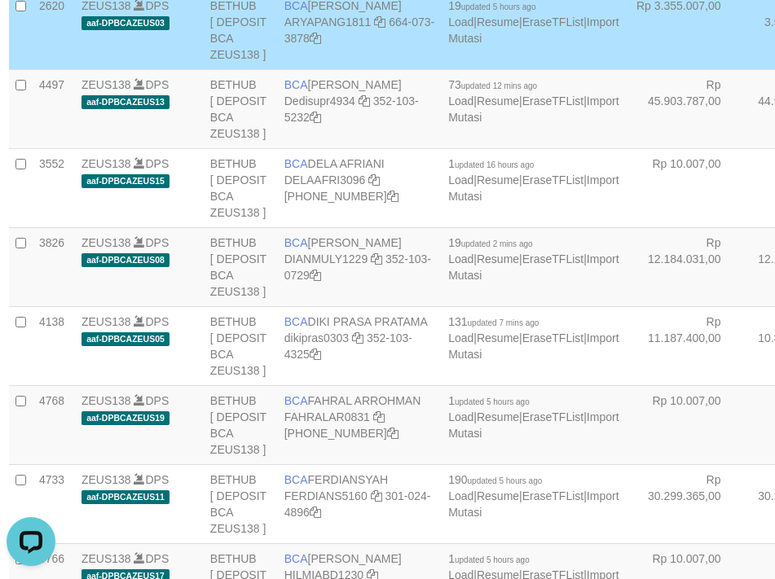
scroll to position [2912, 3]
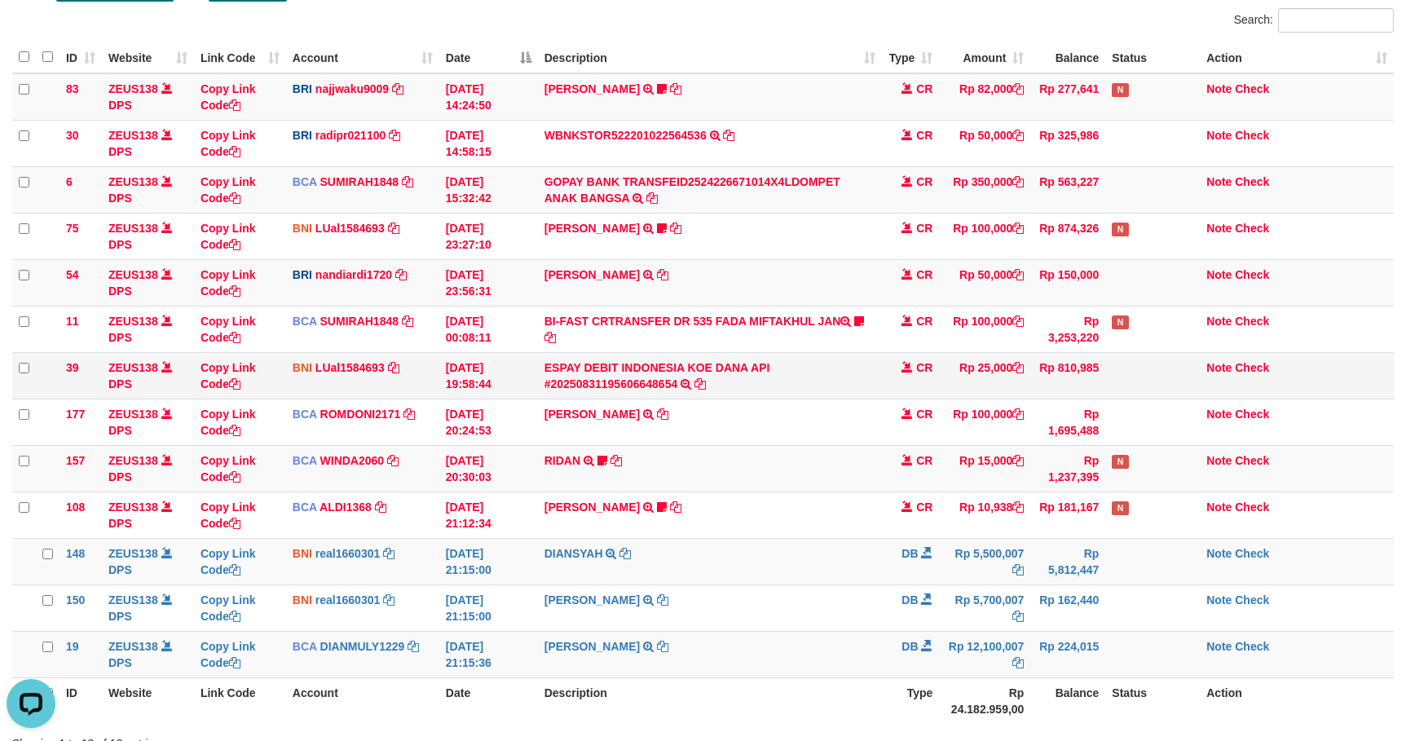
drag, startPoint x: 670, startPoint y: 328, endPoint x: 859, endPoint y: 386, distance: 197.7
click at [666, 324] on td "BI-FAST CRTRANSFER DR 535 FADA MIFTAKHUL JAN Adlian11" at bounding box center [710, 329] width 345 height 46
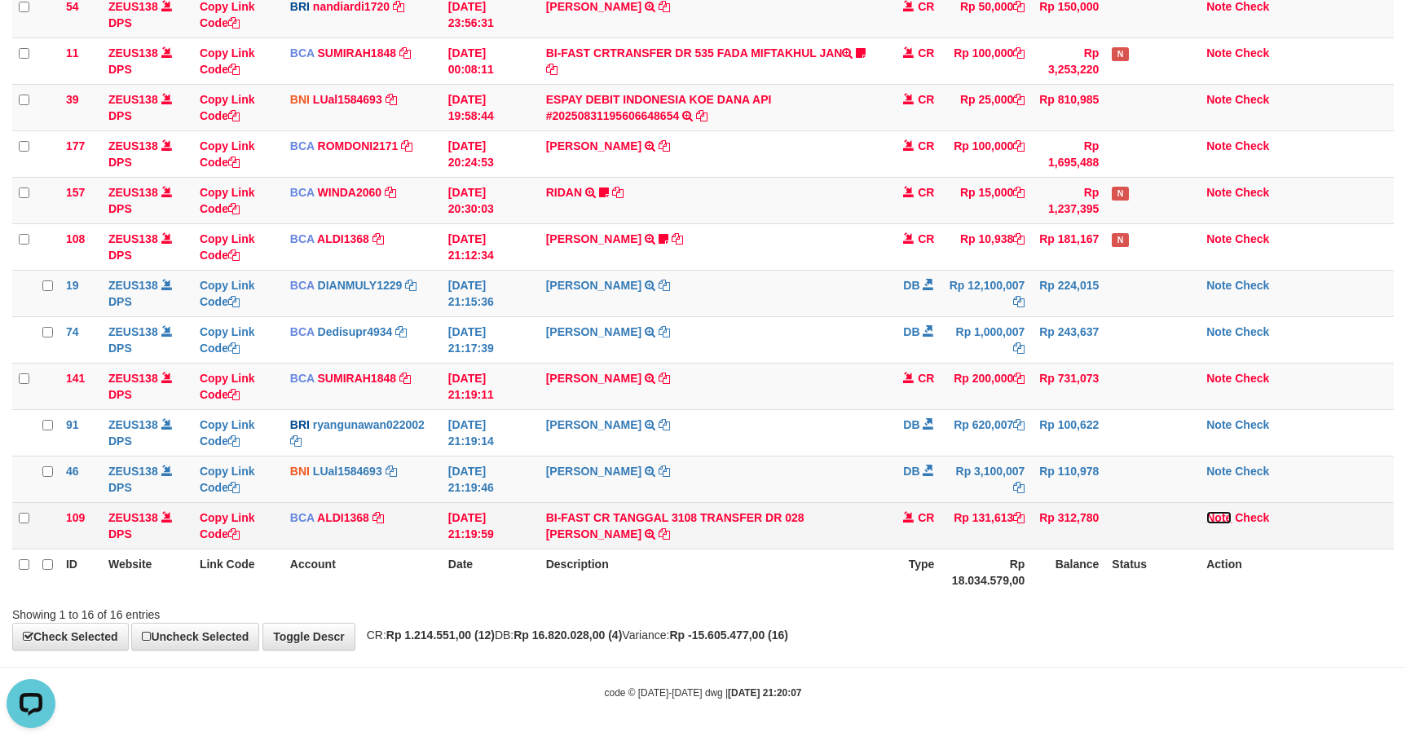
click at [1206, 516] on link "Note" at bounding box center [1218, 517] width 25 height 13
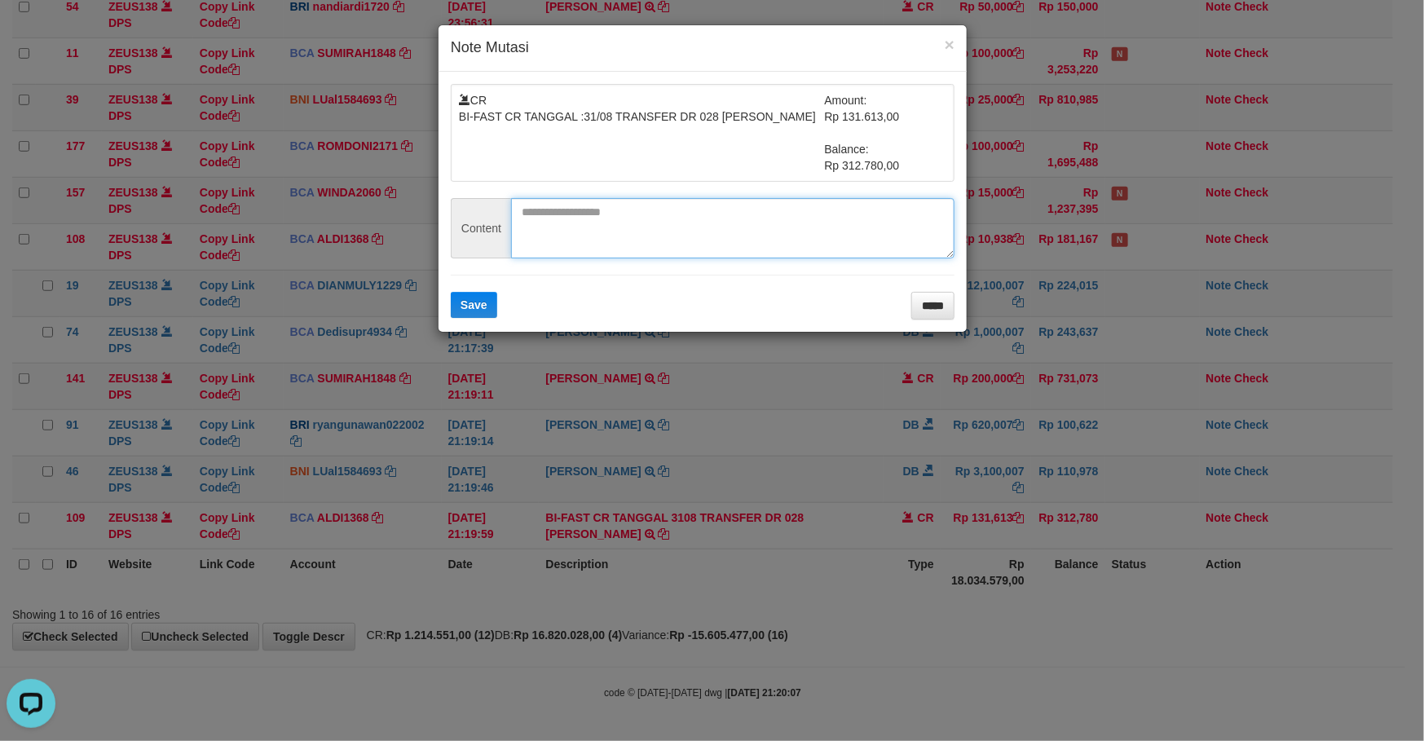
click at [599, 218] on textarea at bounding box center [732, 228] width 443 height 60
paste textarea "********"
type textarea "********"
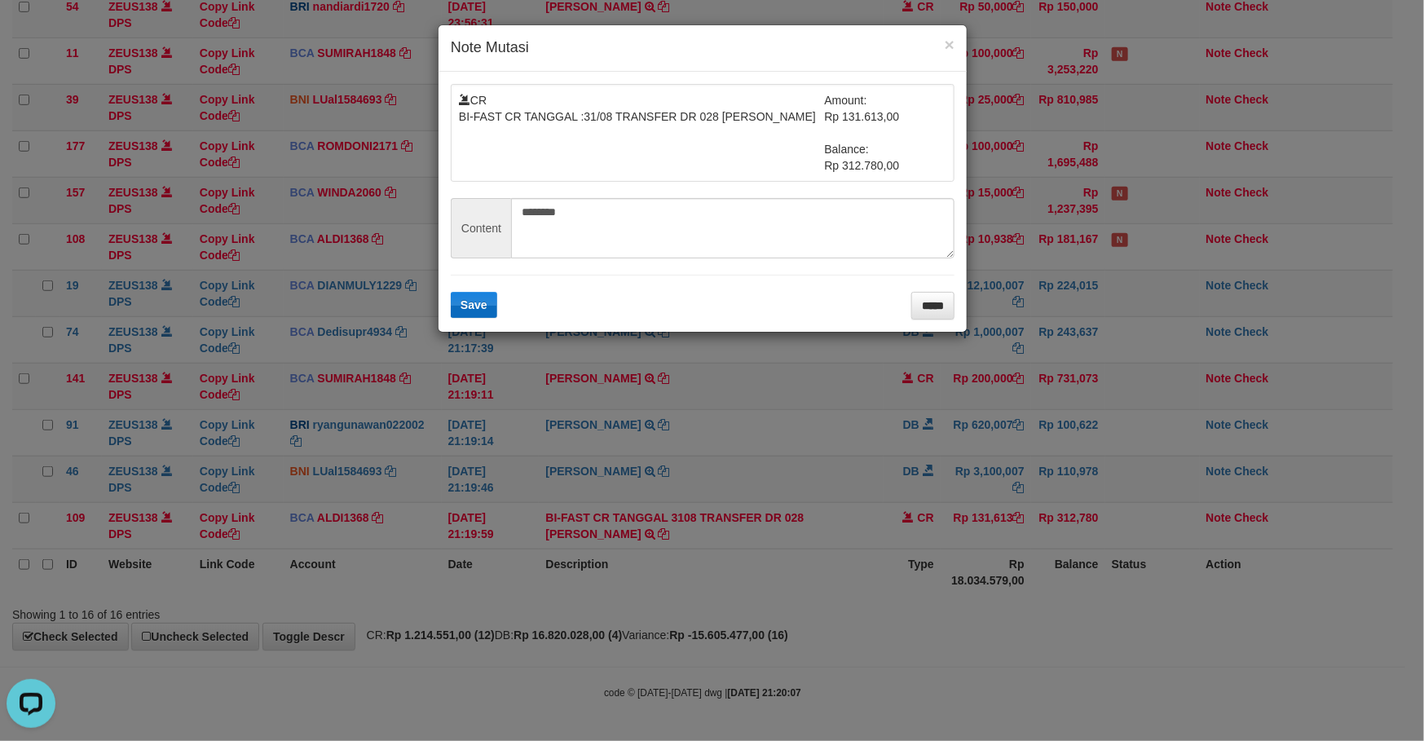
drag, startPoint x: 479, startPoint y: 287, endPoint x: 482, endPoint y: 303, distance: 16.6
click at [480, 291] on form "CR BI-FAST CR TANGGAL :31/08 TRANSFER DR 028 GUGUM SURYA TAUFIK Amount: Rp 131.…" at bounding box center [703, 202] width 504 height 236
click at [482, 306] on span "Save" at bounding box center [473, 304] width 27 height 13
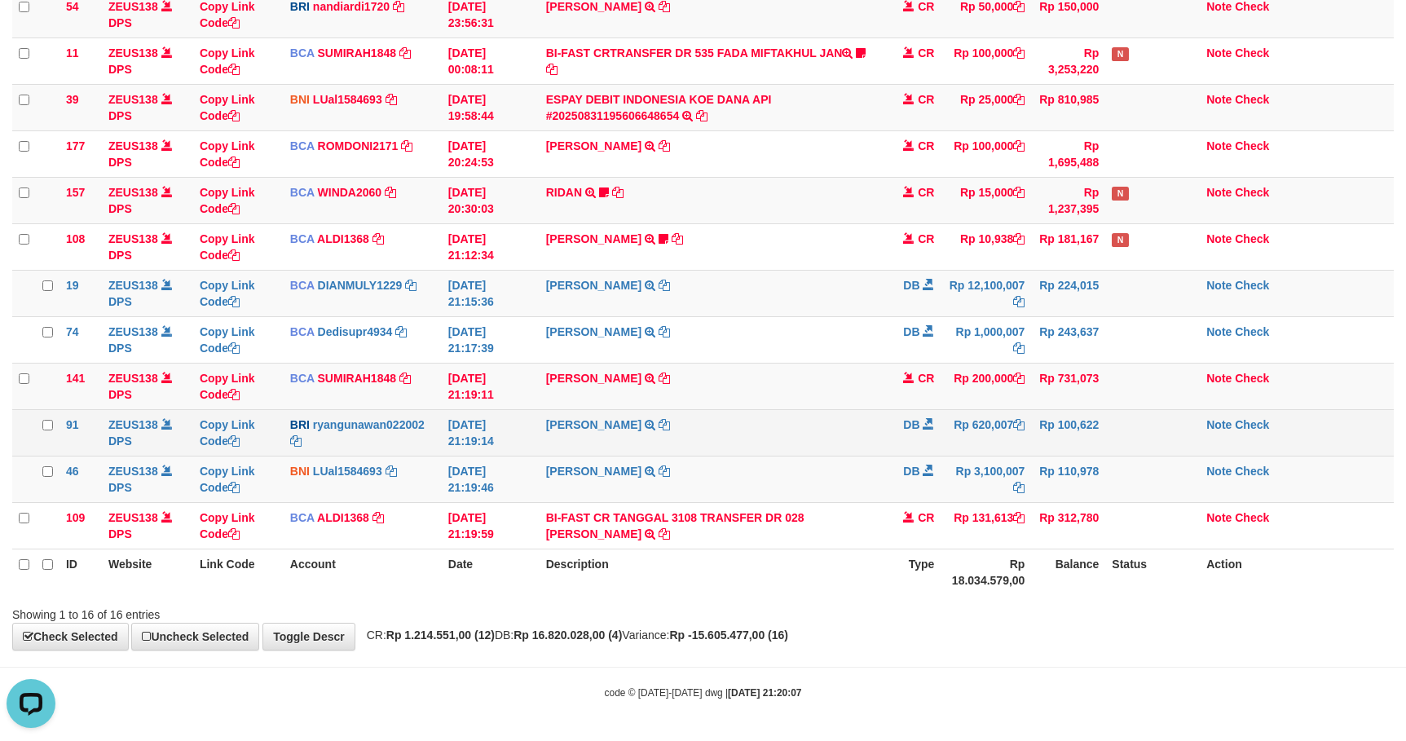
drag, startPoint x: 1023, startPoint y: 433, endPoint x: 1199, endPoint y: 423, distance: 176.3
click at [1029, 413] on tbody "83 ZEUS138 DPS Copy Link Code BRI najjwaku9009 DPS SITI KURNIA NINGSIH mutasi_2…" at bounding box center [702, 177] width 1381 height 744
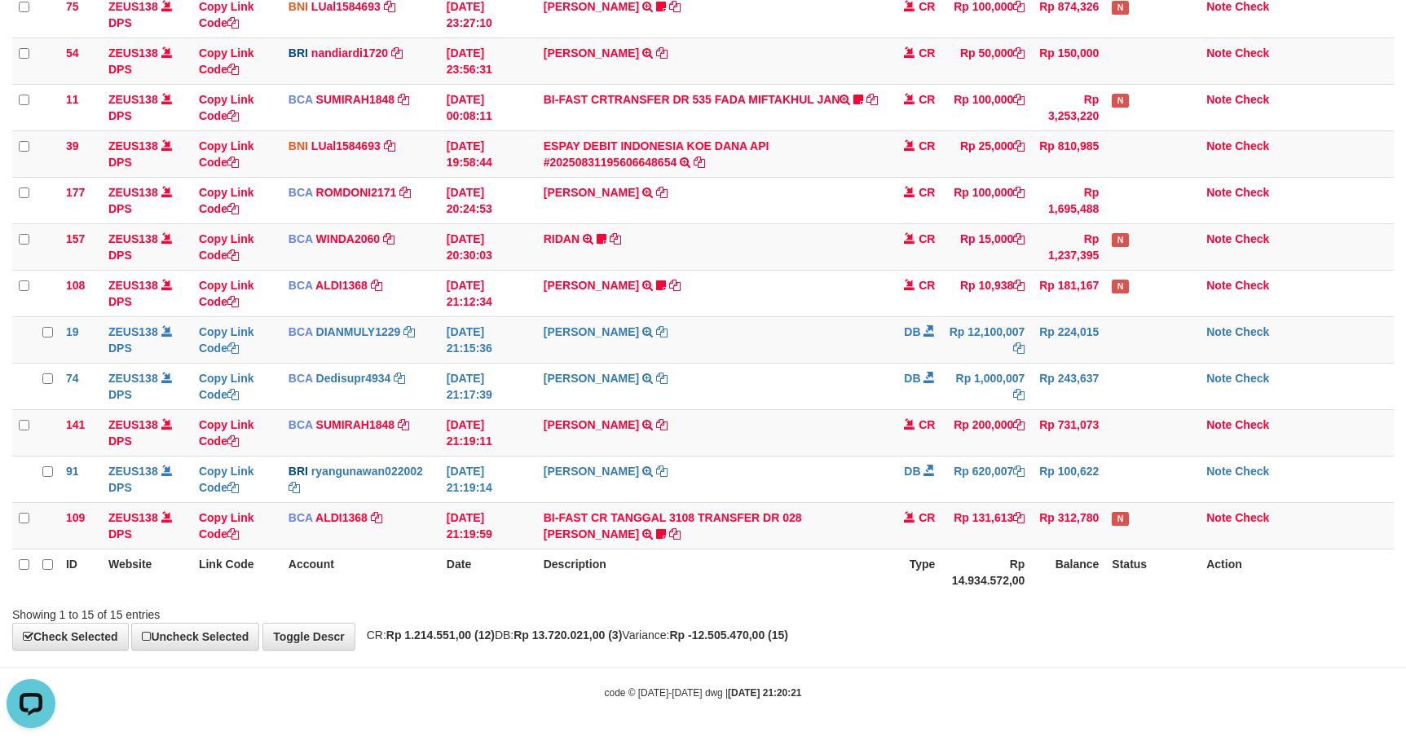
click at [959, 570] on th "Rp 14.934.572,00" at bounding box center [986, 571] width 90 height 46
drag, startPoint x: 956, startPoint y: 566, endPoint x: 1034, endPoint y: 555, distance: 78.9
click at [984, 555] on th "Rp 14.934.572,00" at bounding box center [986, 571] width 90 height 46
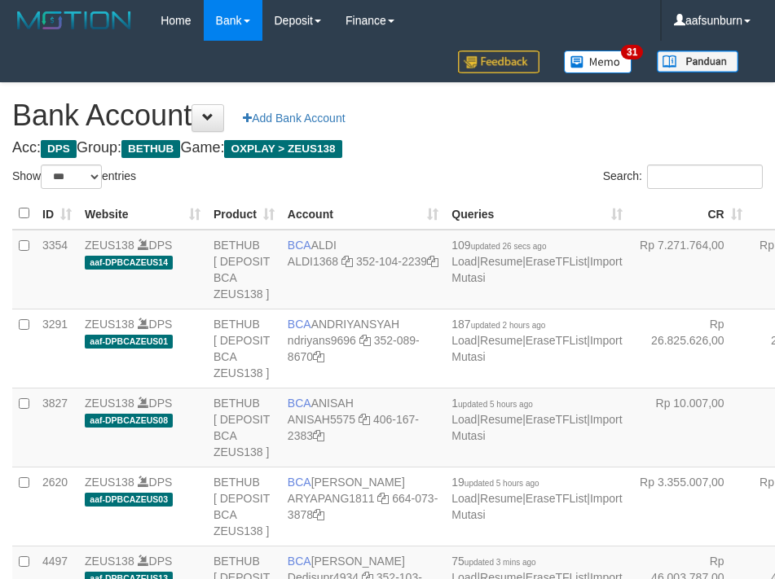
select select "***"
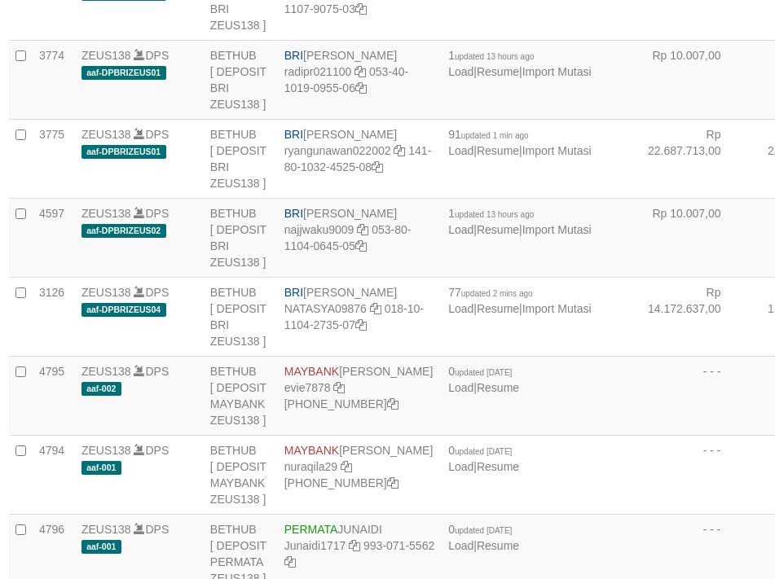
scroll to position [2912, 3]
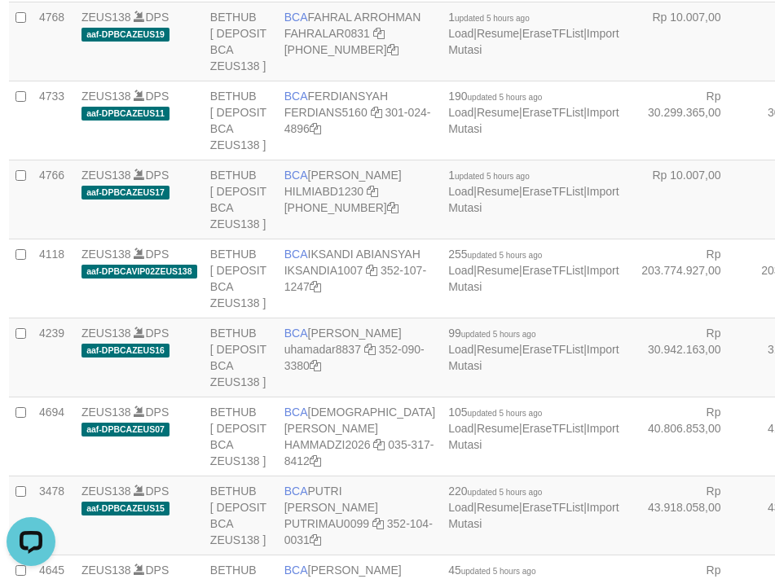
drag, startPoint x: 763, startPoint y: 227, endPoint x: 736, endPoint y: 230, distance: 27.0
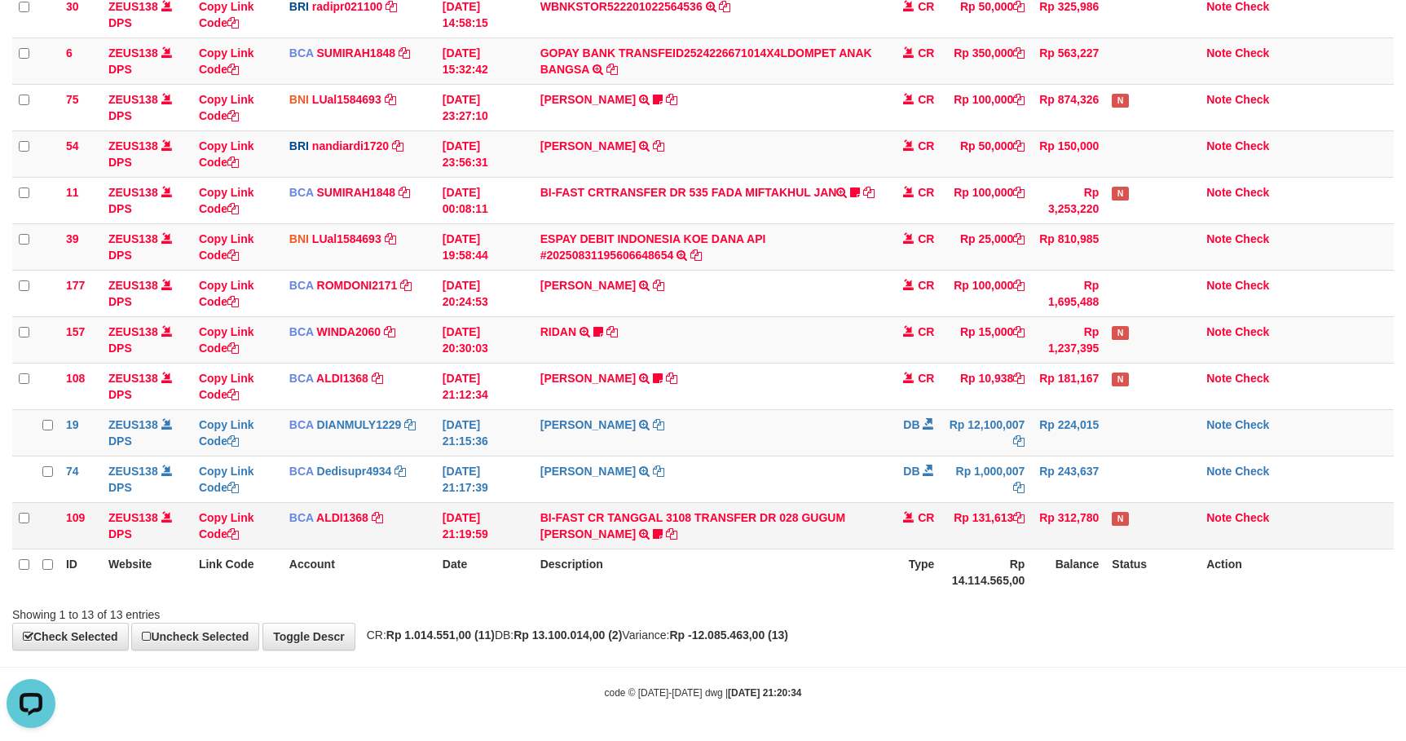
drag, startPoint x: 887, startPoint y: 526, endPoint x: 900, endPoint y: 524, distance: 12.5
click at [891, 526] on td "CR" at bounding box center [911, 525] width 57 height 46
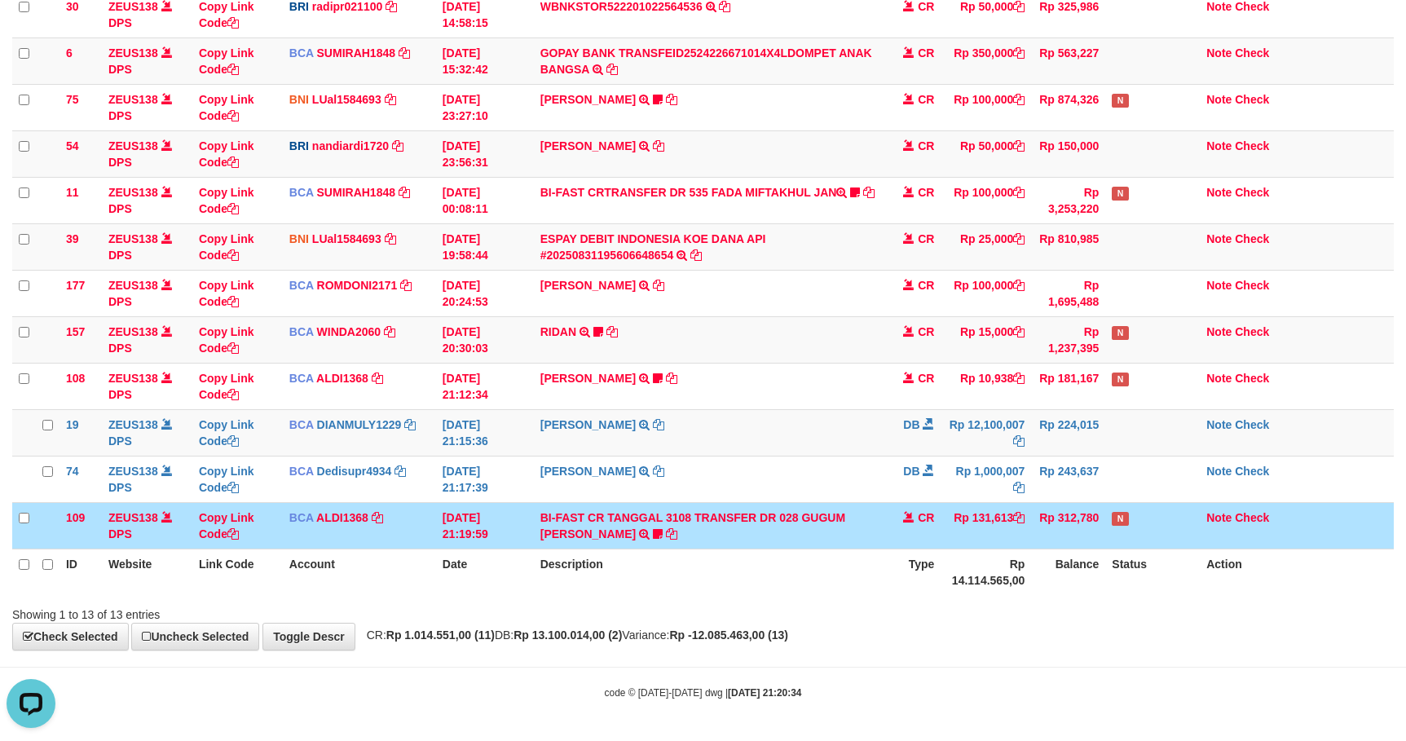
drag, startPoint x: 900, startPoint y: 524, endPoint x: 1420, endPoint y: 333, distance: 554.5
click at [927, 508] on td "CR" at bounding box center [911, 525] width 57 height 46
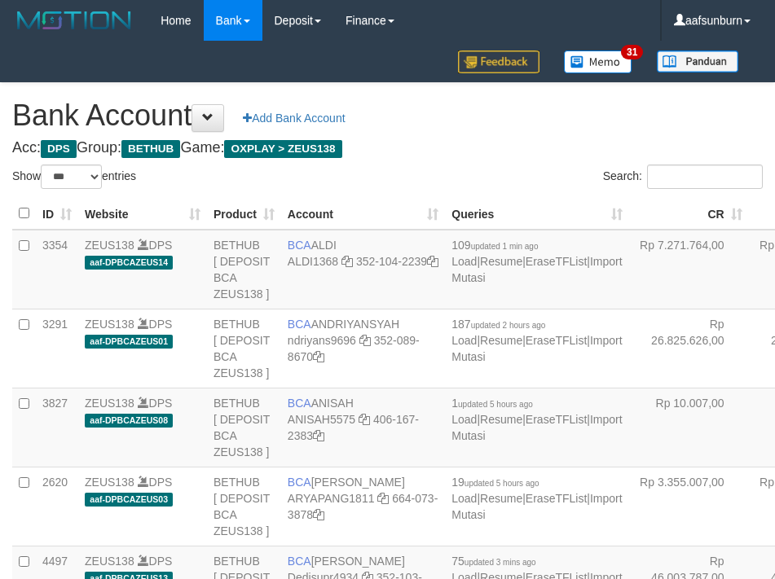
select select "***"
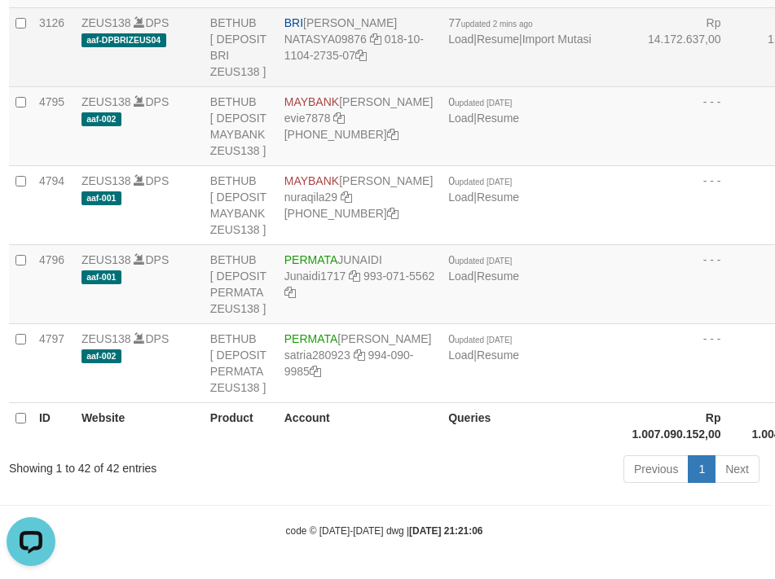
scroll to position [4056, 3]
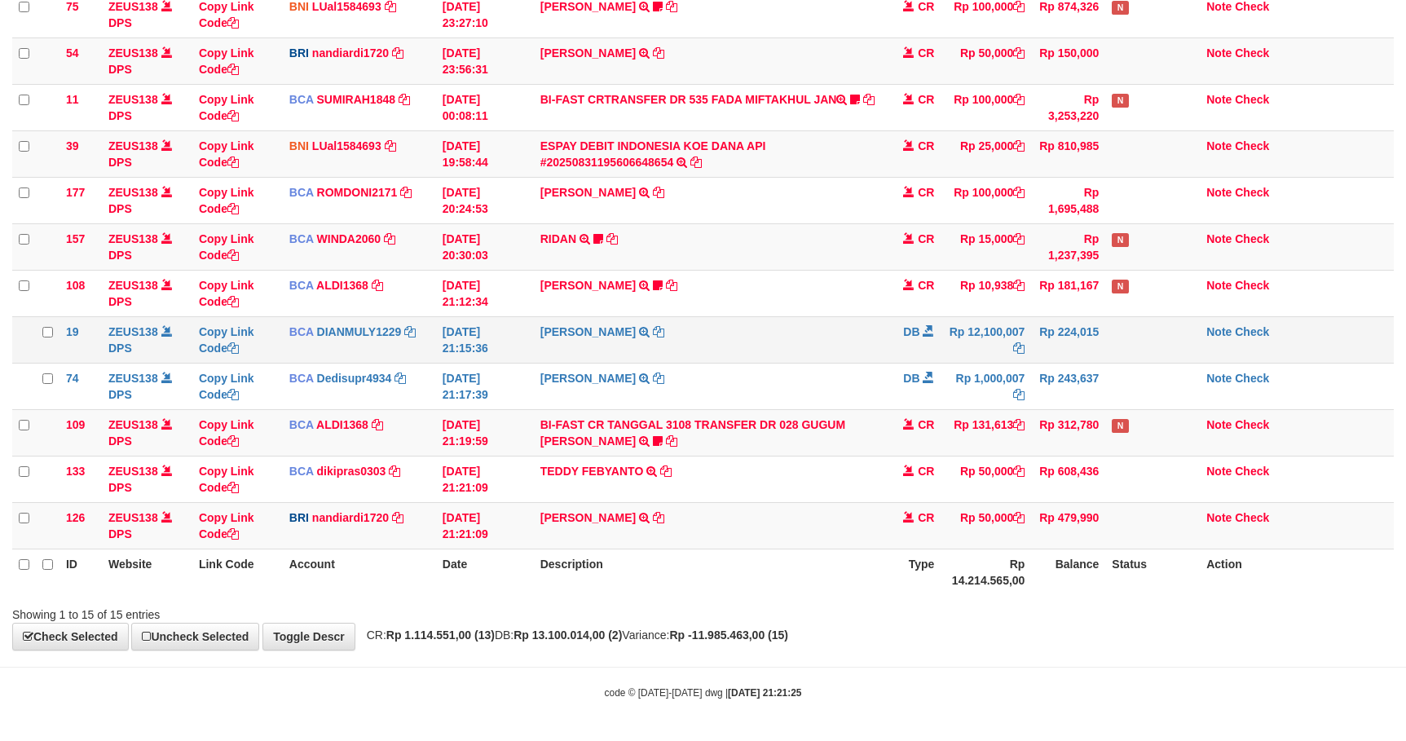
scroll to position [250, 0]
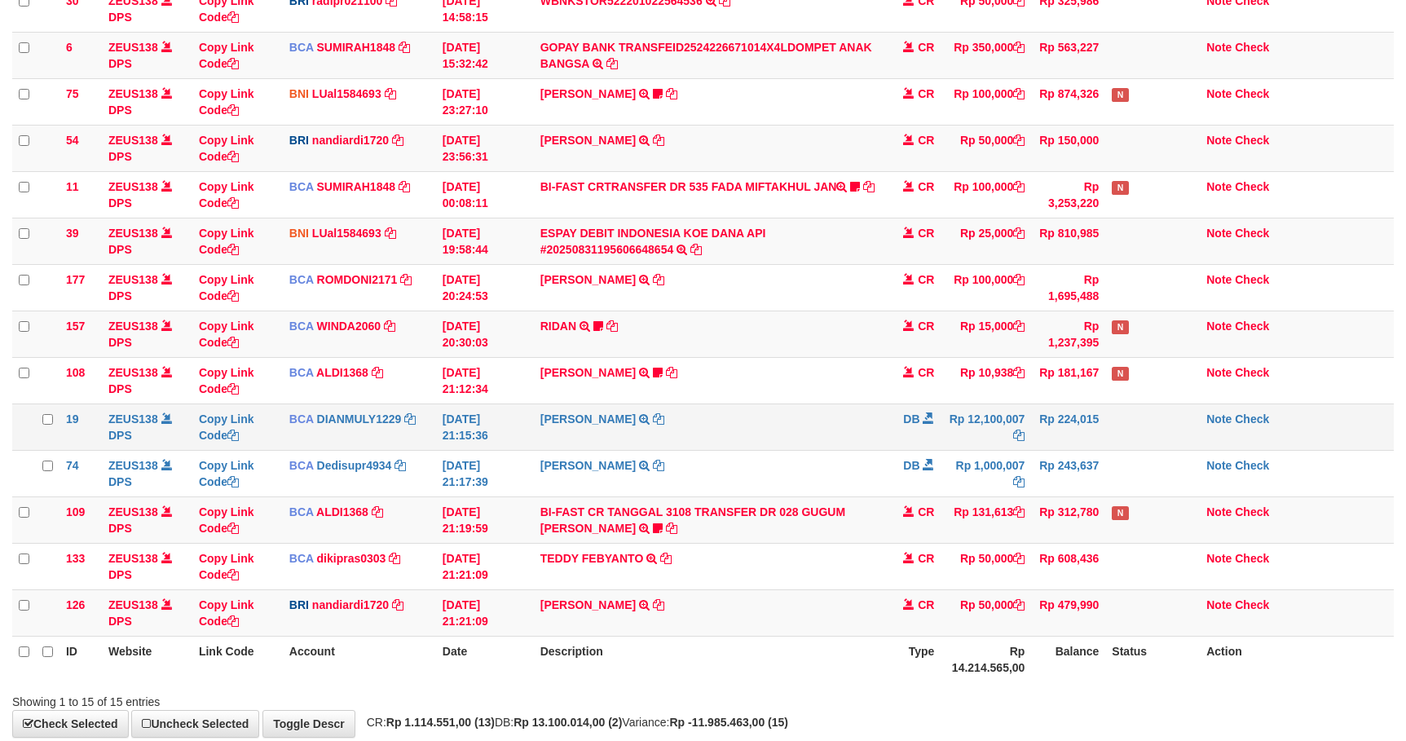
click at [952, 411] on td "Rp 12,100,007" at bounding box center [985, 426] width 90 height 46
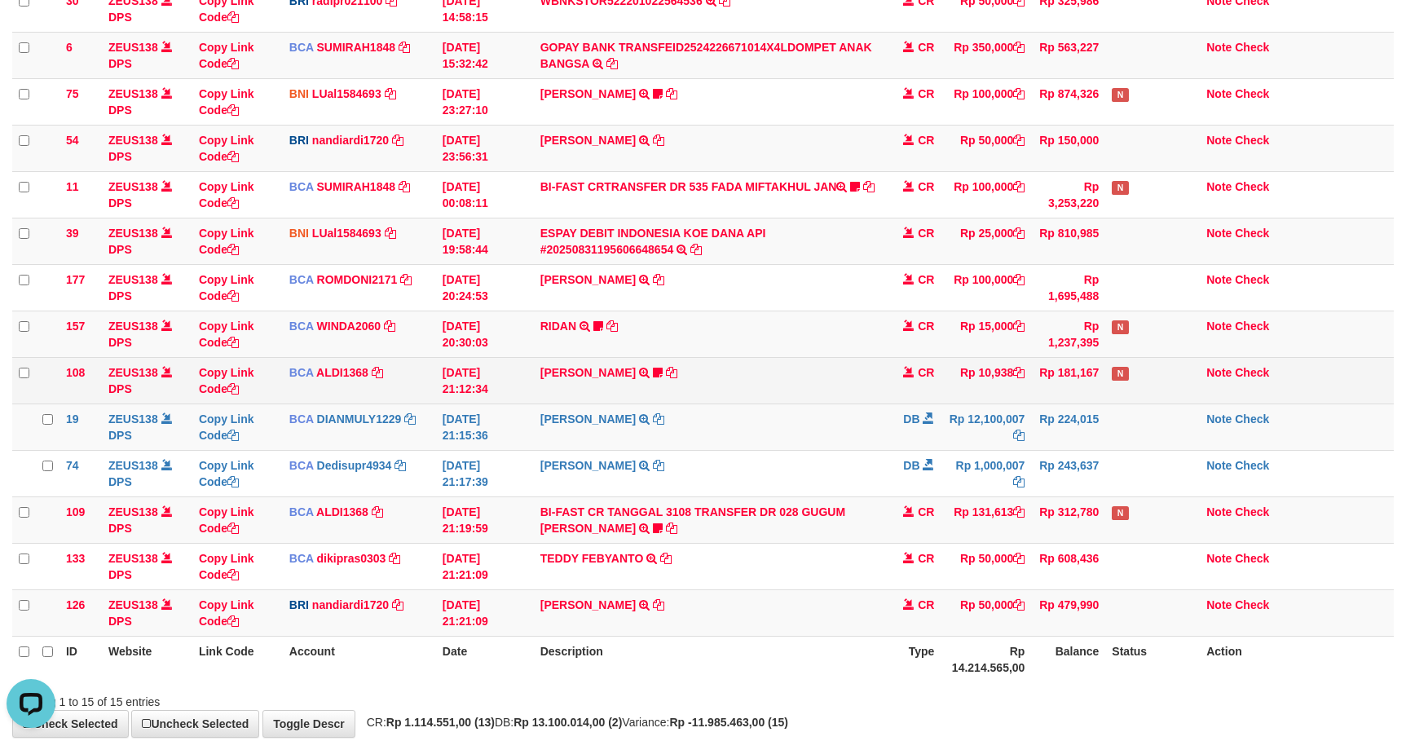
click at [914, 394] on td "CR" at bounding box center [911, 380] width 57 height 46
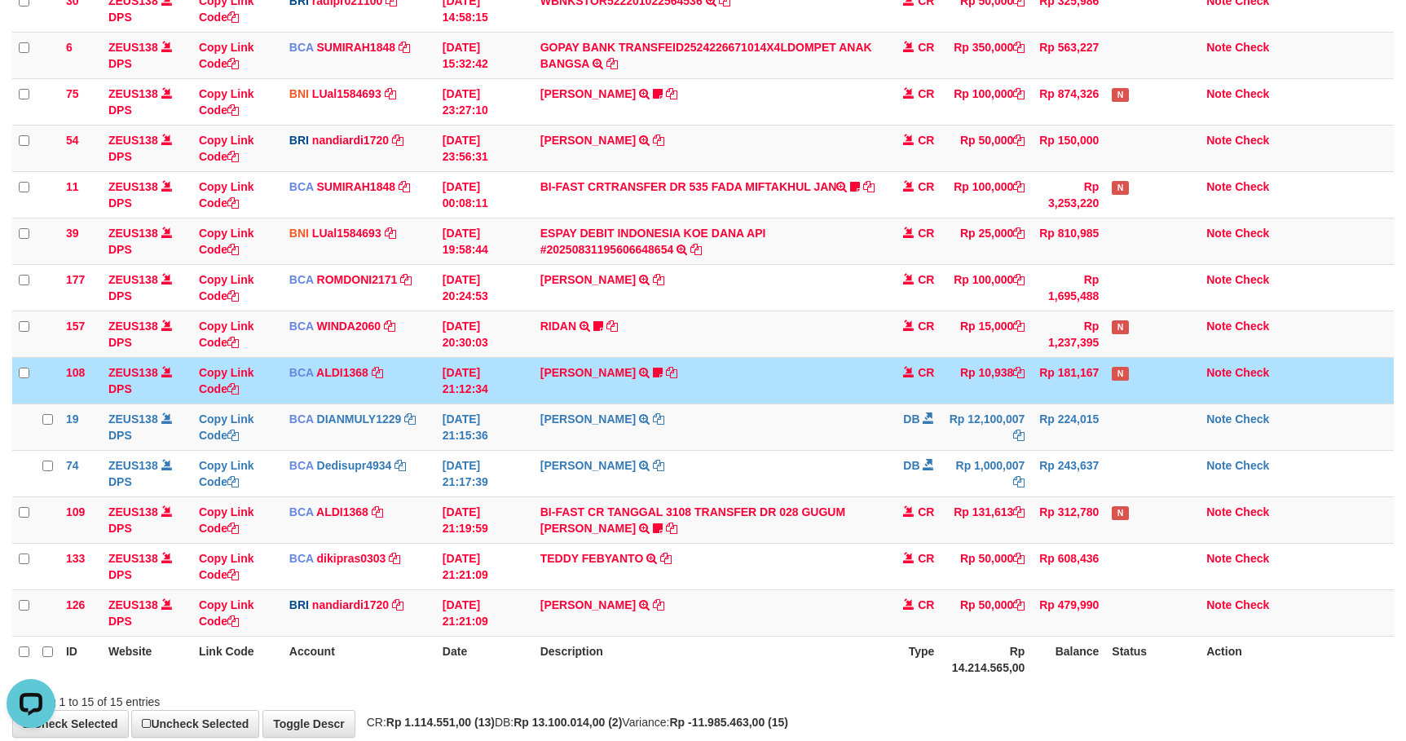
click at [913, 392] on td "CR" at bounding box center [911, 380] width 57 height 46
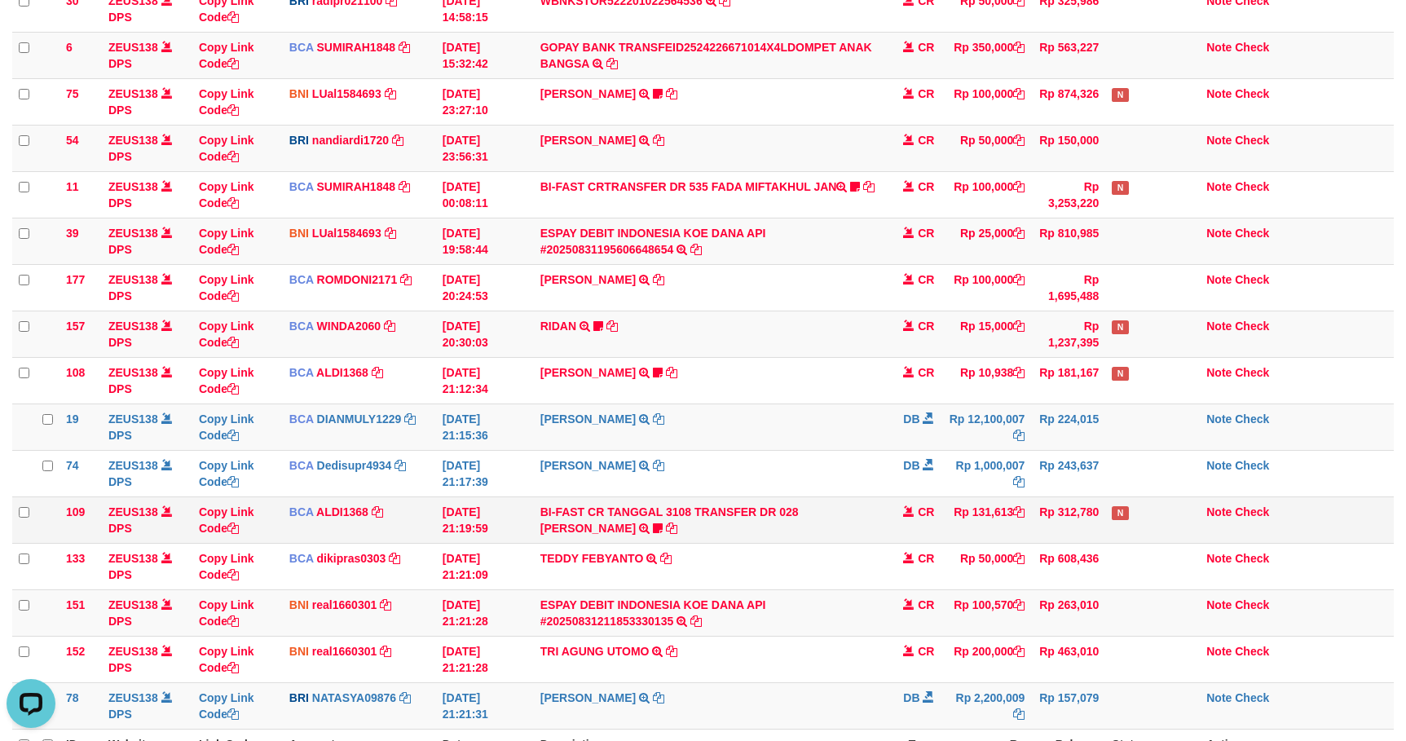
click at [1135, 500] on td "N" at bounding box center [1152, 519] width 95 height 46
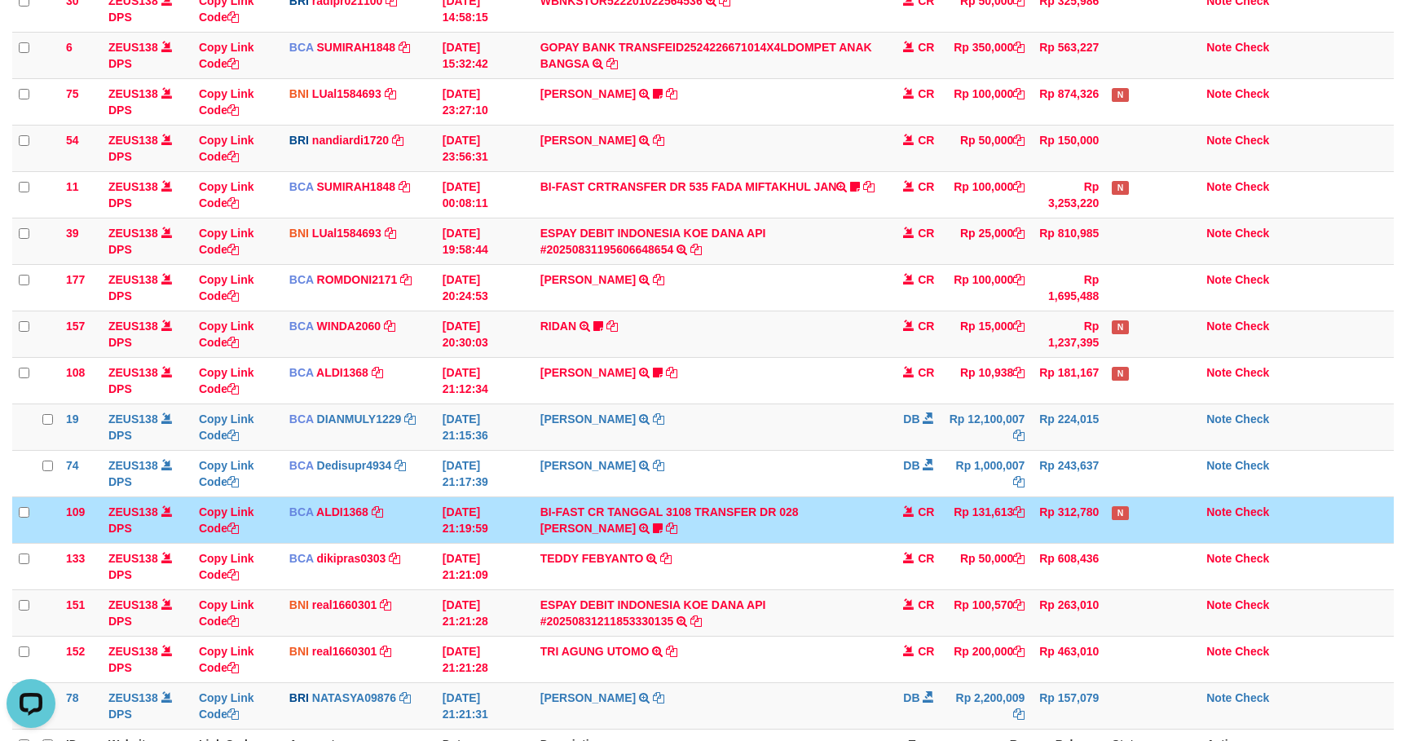
click at [1144, 501] on td "N" at bounding box center [1152, 519] width 95 height 46
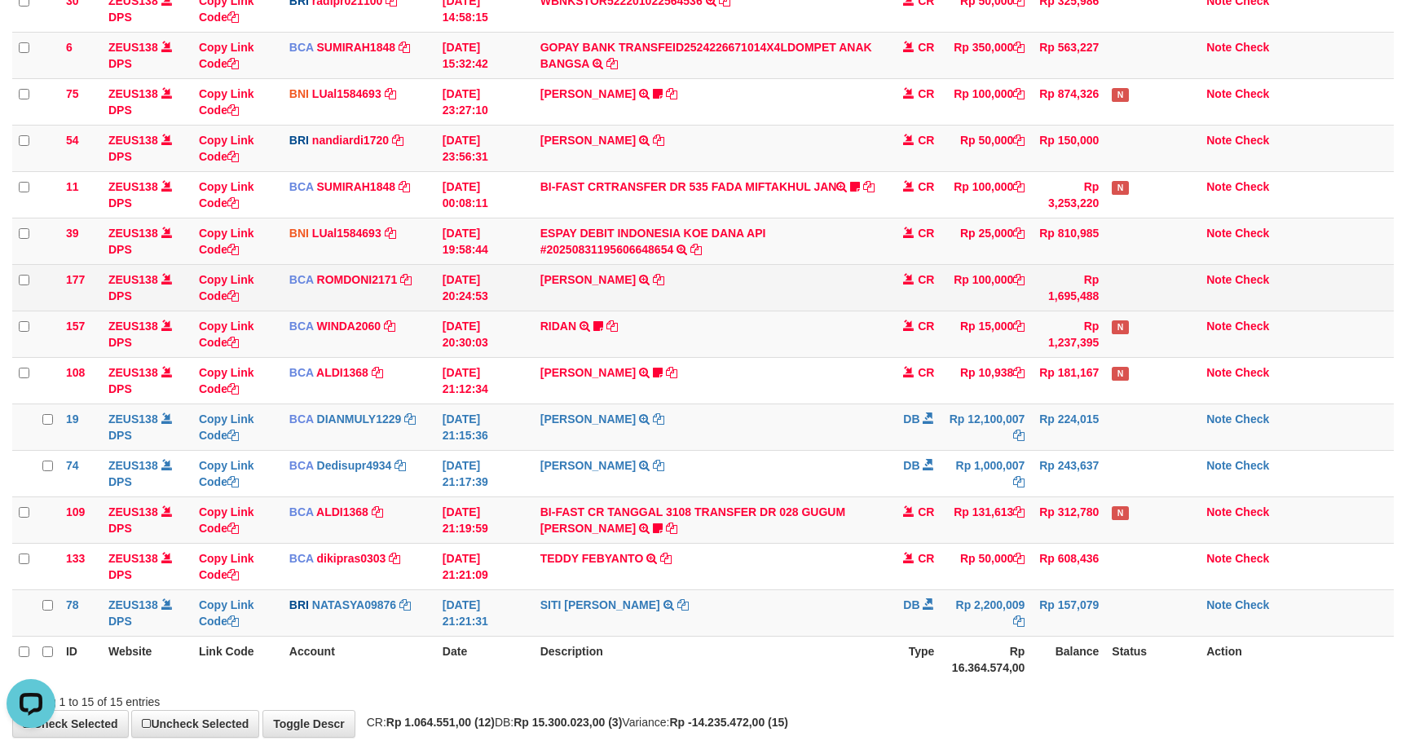
drag, startPoint x: 1019, startPoint y: 272, endPoint x: 1063, endPoint y: 286, distance: 46.1
click at [1032, 274] on tr "177 ZEUS138 DPS Copy Link Code BCA ROMDONI2171 DPS ROMDONI mutasi_20250831_3611…" at bounding box center [702, 287] width 1381 height 46
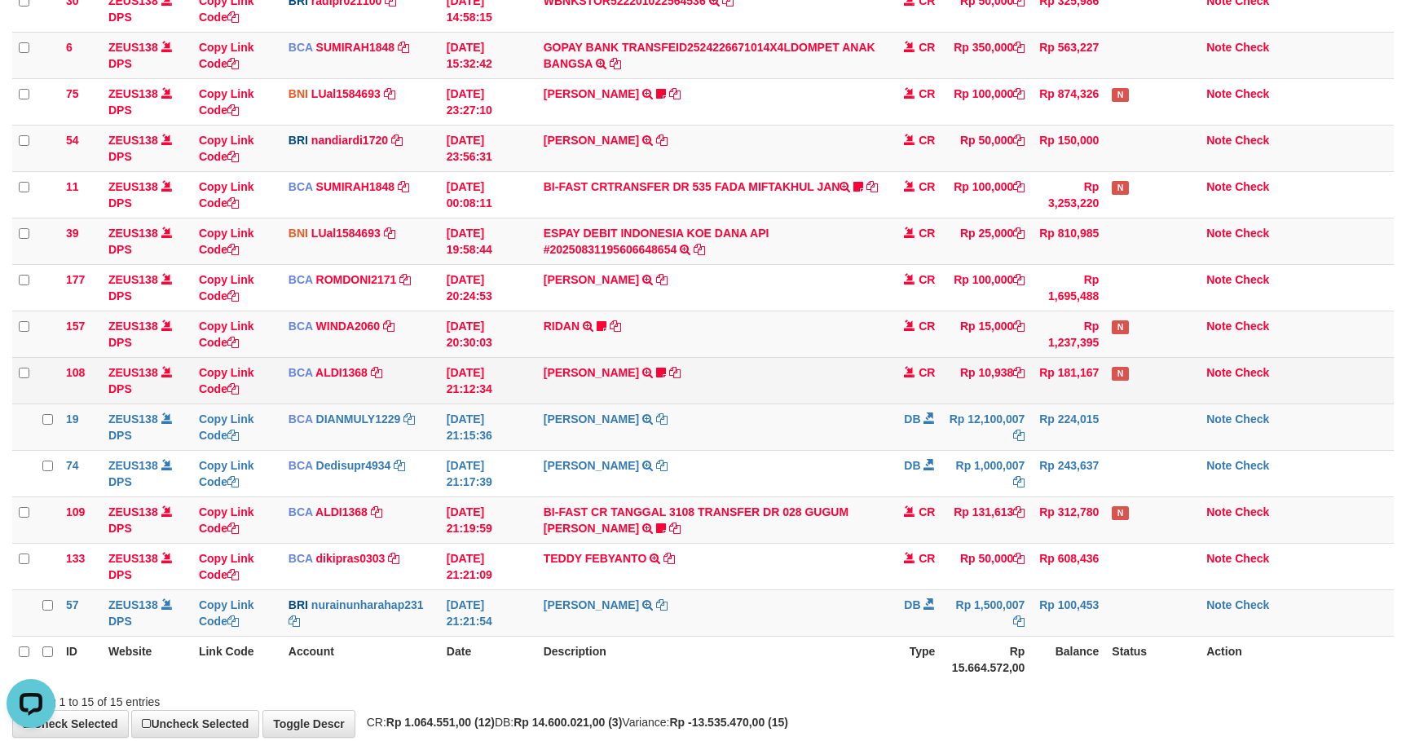
click at [755, 399] on td "ROY YULISTIAWAN TRSF E-BANKING CR 3108/FTSCY/WS95031 10938.00ROY YULISTIAWAN Be…" at bounding box center [711, 380] width 348 height 46
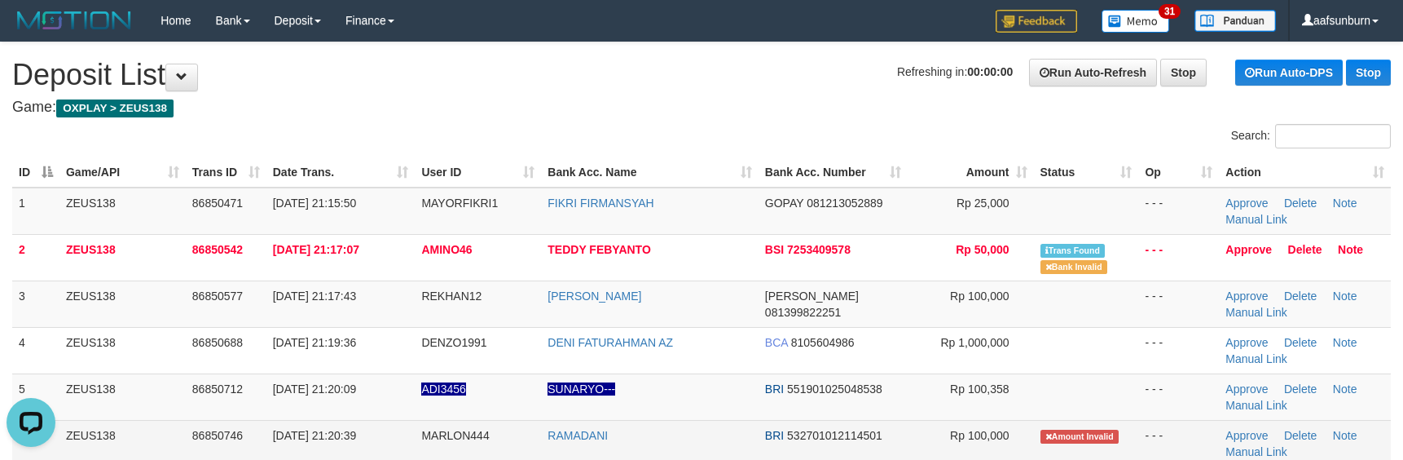
click at [685, 435] on td "RAMADANI" at bounding box center [650, 443] width 218 height 46
copy tr "RAMADANI"
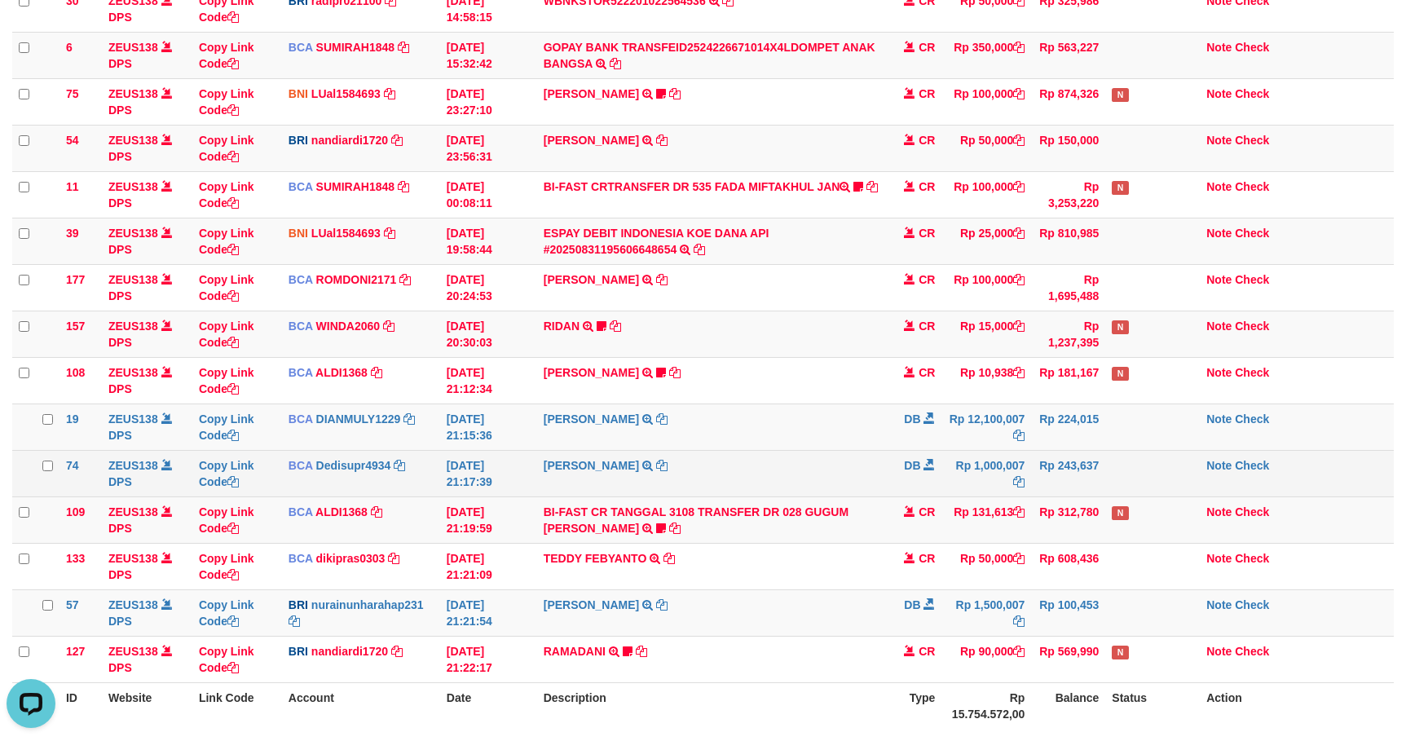
click at [934, 486] on td "DB" at bounding box center [912, 473] width 57 height 46
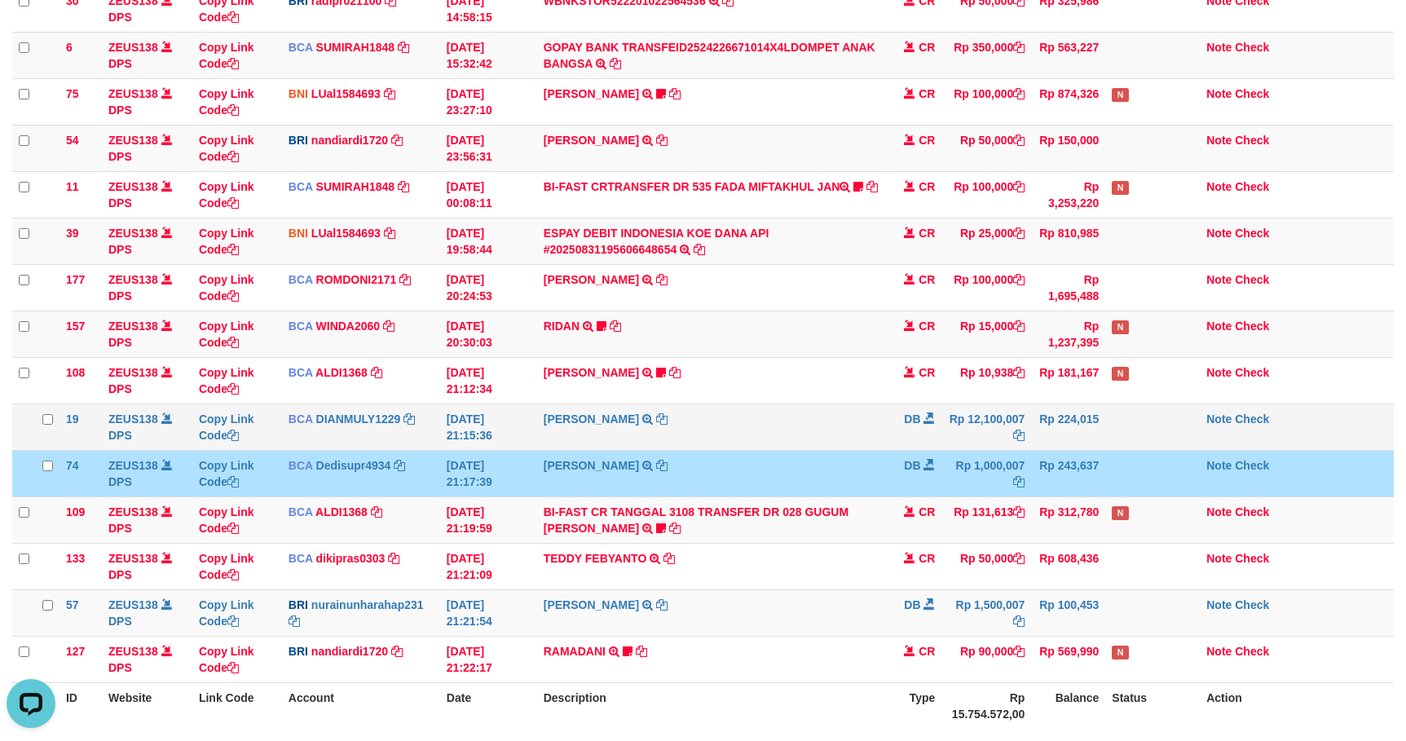
click at [846, 436] on td "DEDI SUPRIYADI TRSF E-BANKING DB 3108/FTSCY/WS95031 12100007.00DEDI SUPRIYADI" at bounding box center [711, 426] width 348 height 46
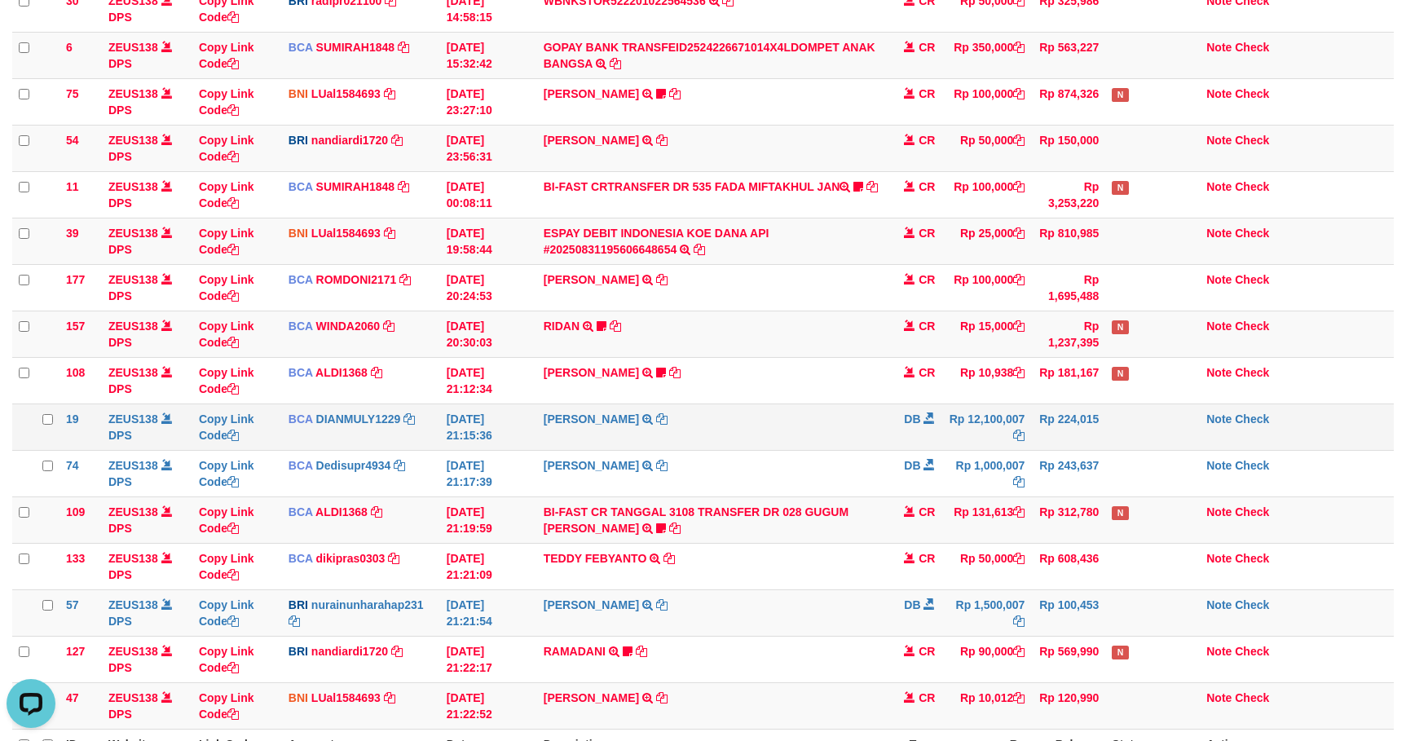
click at [1032, 450] on td "Rp 224,015" at bounding box center [1068, 426] width 74 height 46
click at [887, 409] on td "DB" at bounding box center [912, 426] width 57 height 46
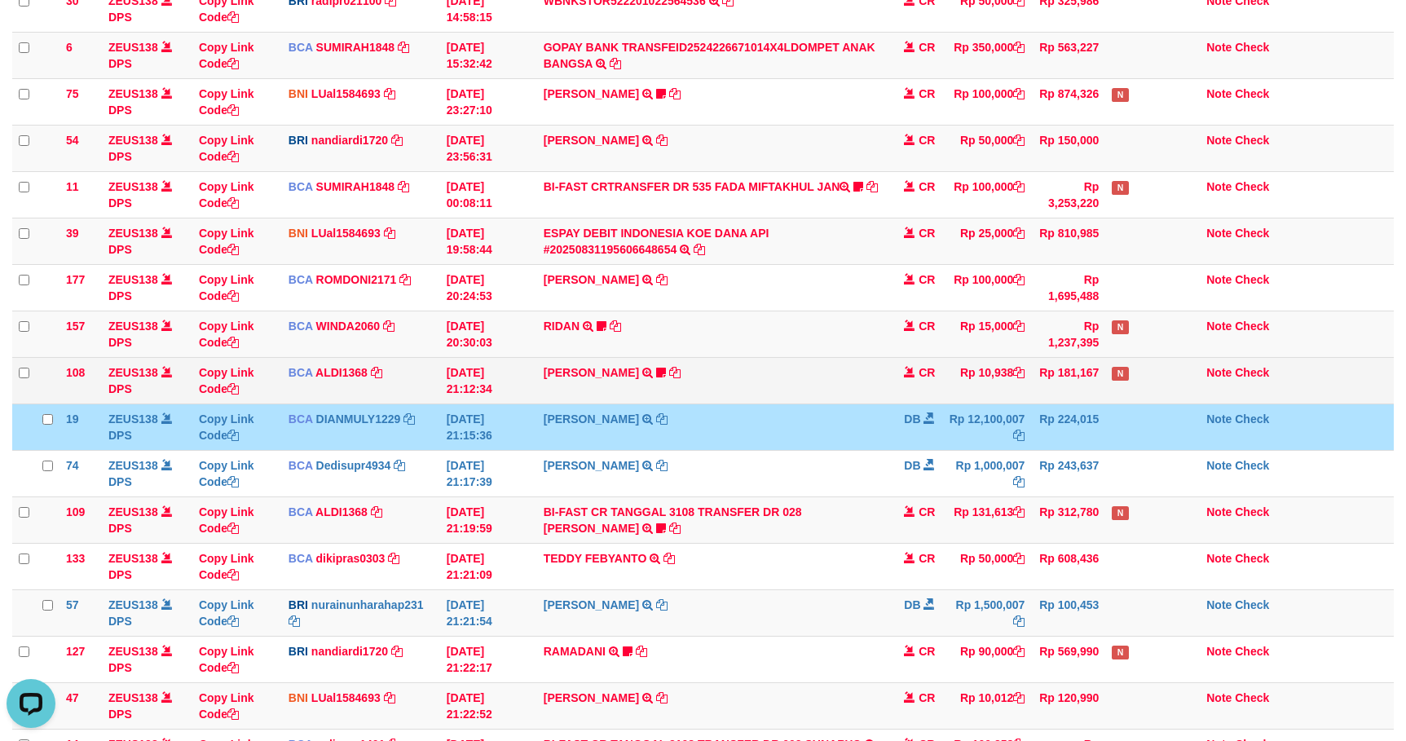
drag, startPoint x: 892, startPoint y: 409, endPoint x: 957, endPoint y: 403, distance: 64.6
click at [915, 408] on td "DB" at bounding box center [912, 426] width 57 height 46
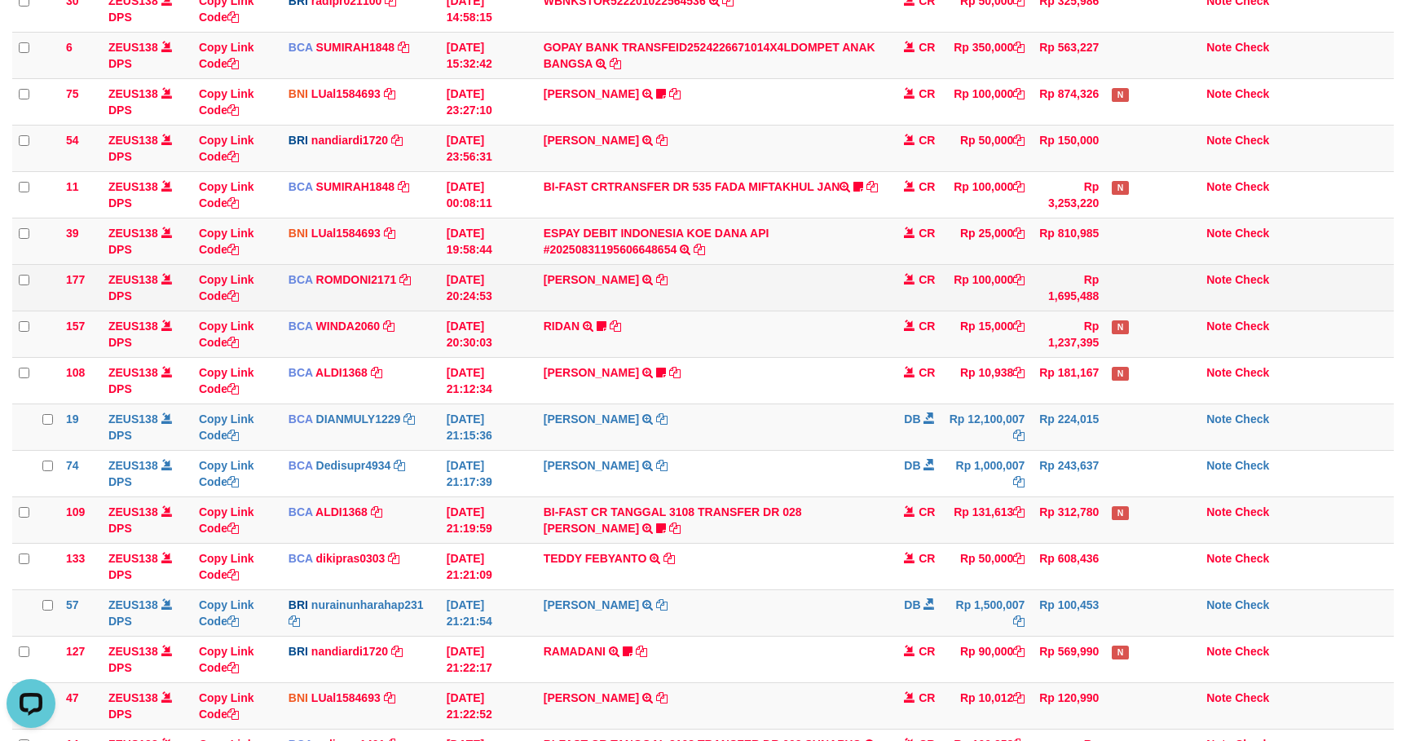
drag, startPoint x: 865, startPoint y: 306, endPoint x: 874, endPoint y: 309, distance: 8.8
click at [868, 306] on td "ABDUL GAFUR SETORAN VIA CDM TANGGAL :31/08 31/08 WSID:Z3QA1 ABDUL GAFUR" at bounding box center [711, 287] width 348 height 46
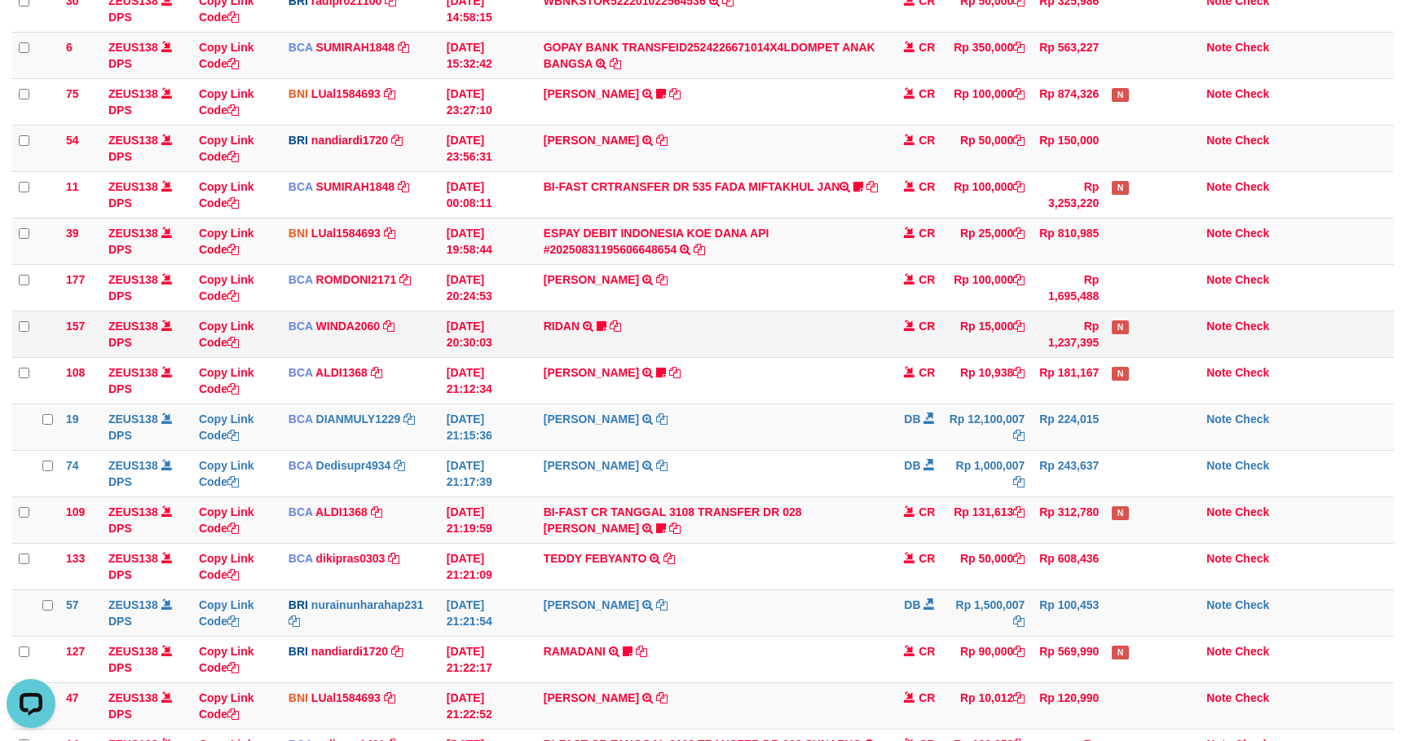
click at [880, 352] on td "RIDAN TRSF E-BANKING CR 3108/FTSCY/WS95031 15000.00RIDAN Hercules122" at bounding box center [711, 333] width 348 height 46
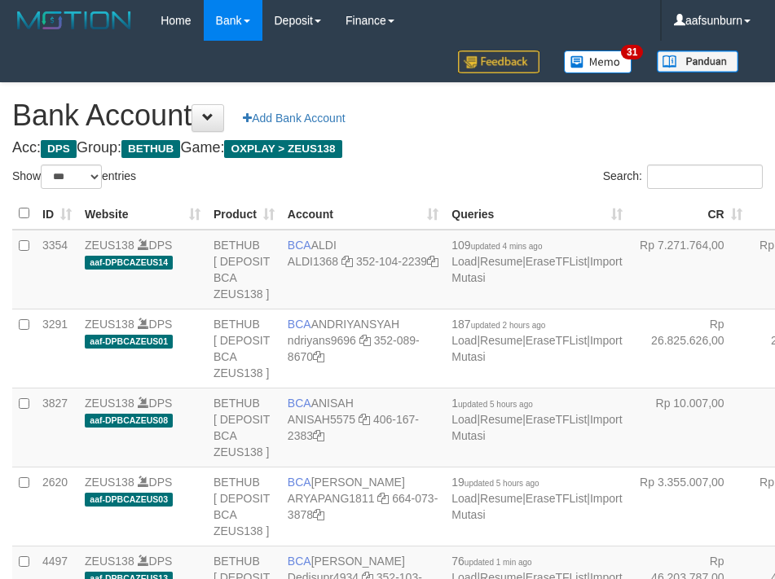
select select "***"
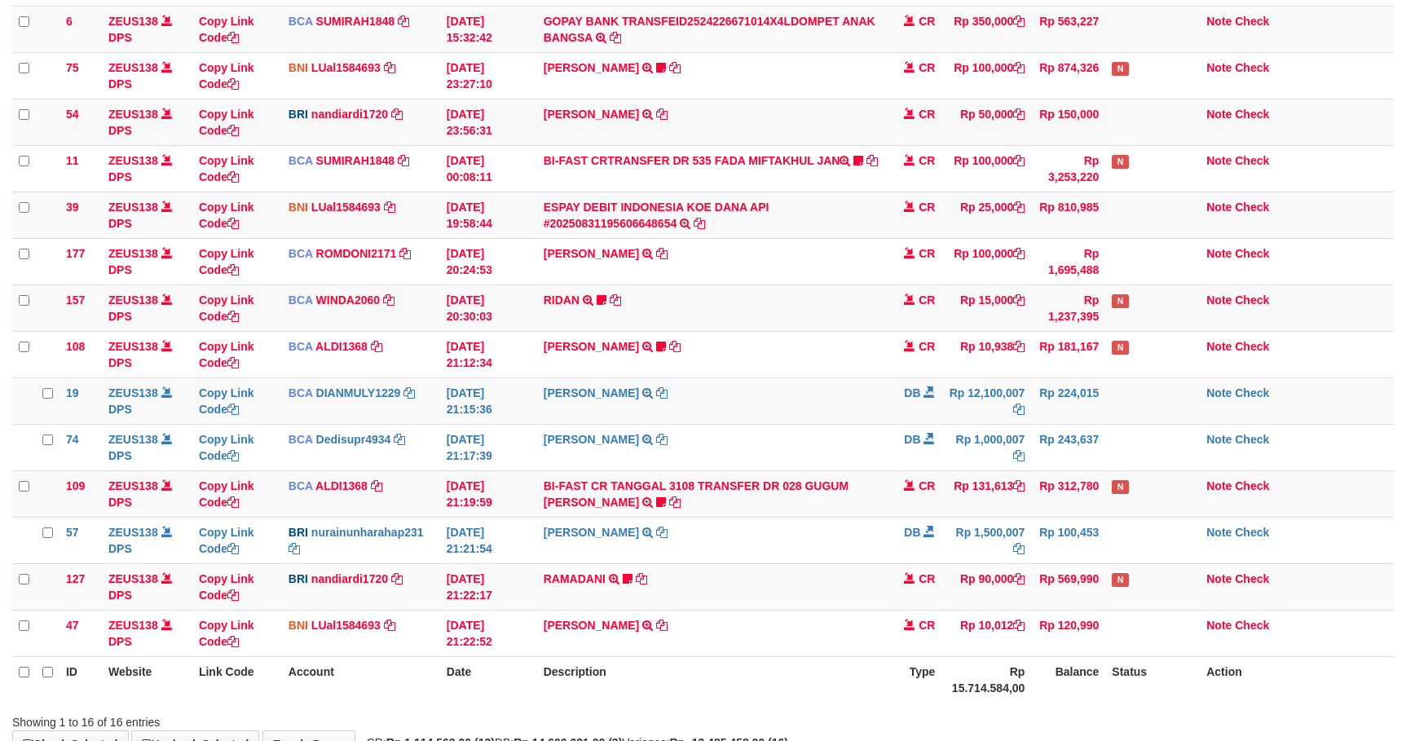
scroll to position [250, 0]
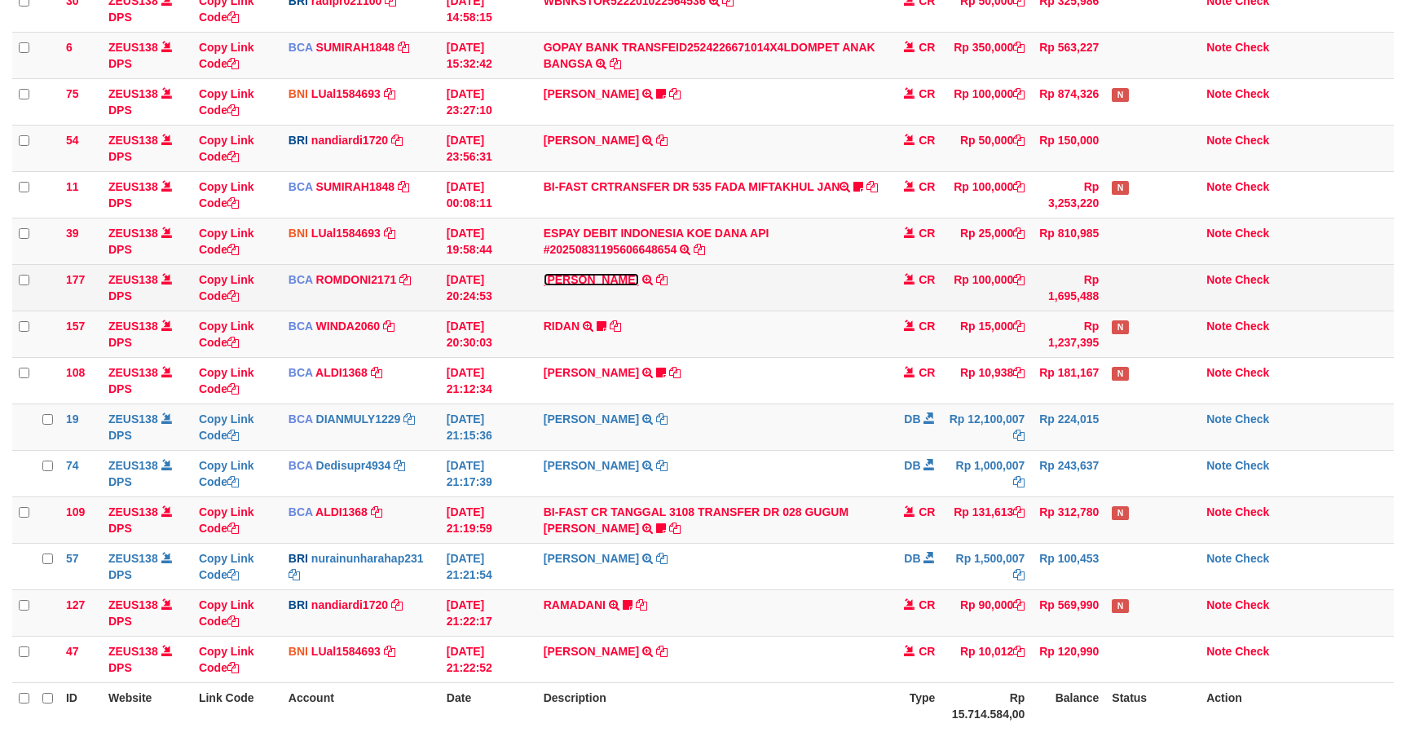
click at [561, 284] on link "[PERSON_NAME]" at bounding box center [591, 279] width 95 height 13
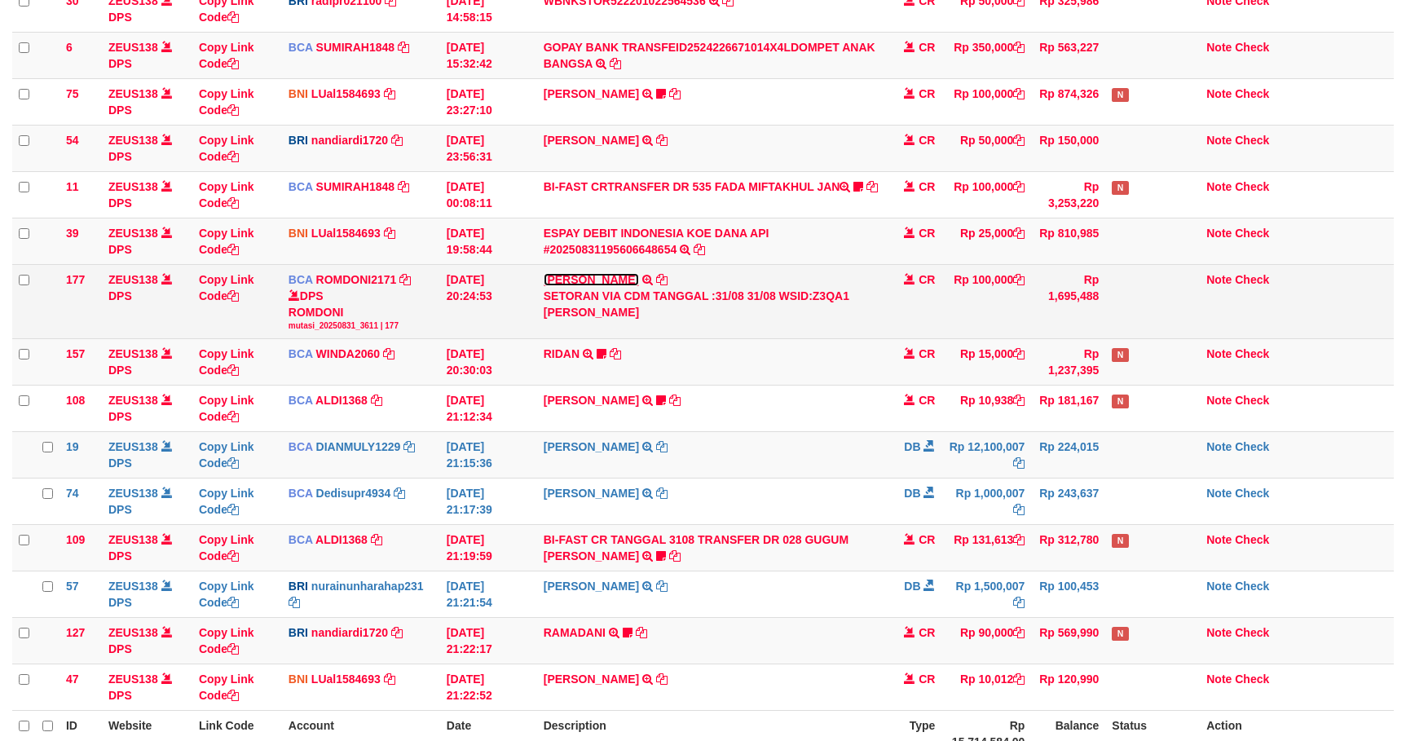
click at [563, 281] on link "ABDUL GAFUR" at bounding box center [591, 279] width 95 height 13
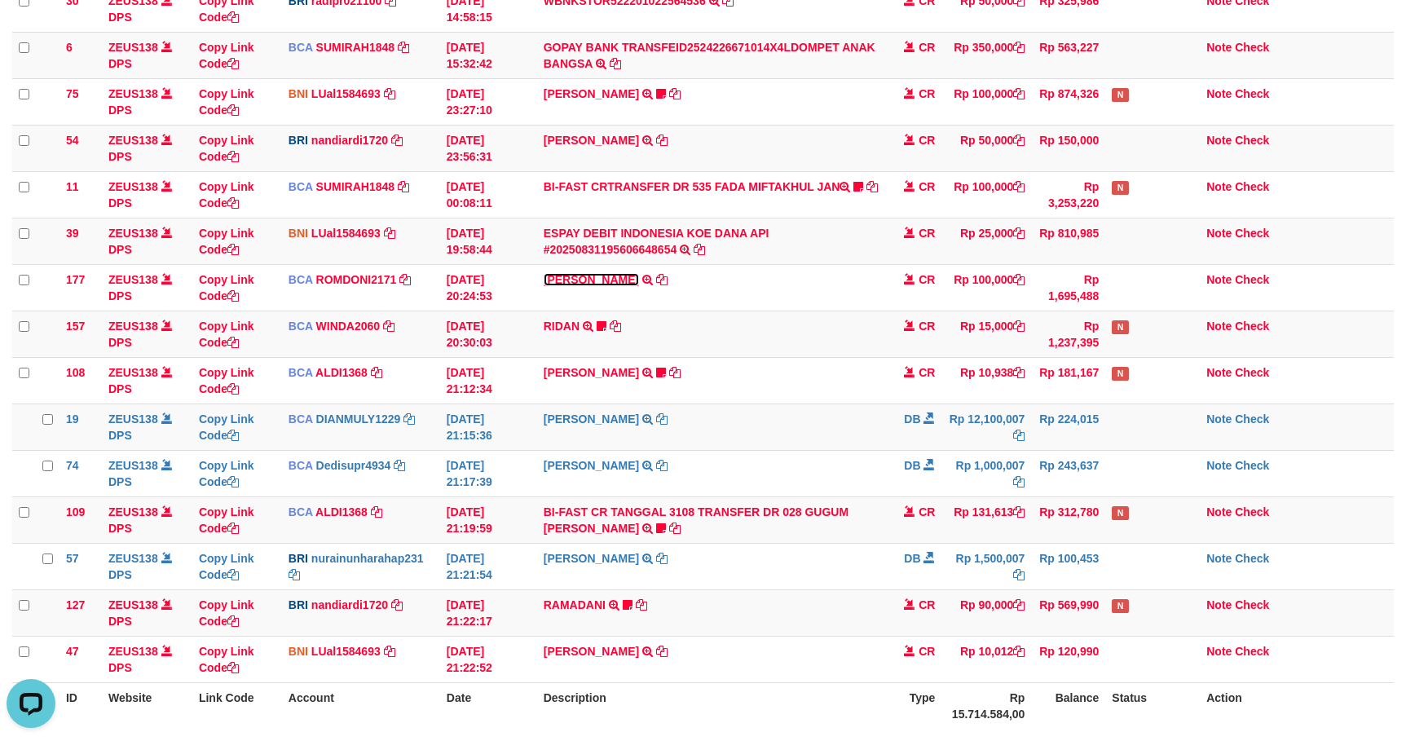
scroll to position [0, 0]
click at [694, 414] on td "DEDI SUPRIYADI TRSF E-BANKING DB 3108/FTSCY/WS95031 12100007.00DEDI SUPRIYADI" at bounding box center [711, 426] width 348 height 46
click at [694, 413] on td "DEDI SUPRIYADI TRSF E-BANKING DB 3108/FTSCY/WS95031 12100007.00DEDI SUPRIYADI" at bounding box center [711, 426] width 348 height 46
drag, startPoint x: 672, startPoint y: 401, endPoint x: 1418, endPoint y: 545, distance: 759.5
click at [676, 401] on td "ROY YULISTIAWAN TRSF E-BANKING CR 3108/FTSCY/WS95031 10938.00ROY YULISTIAWAN Be…" at bounding box center [711, 380] width 348 height 46
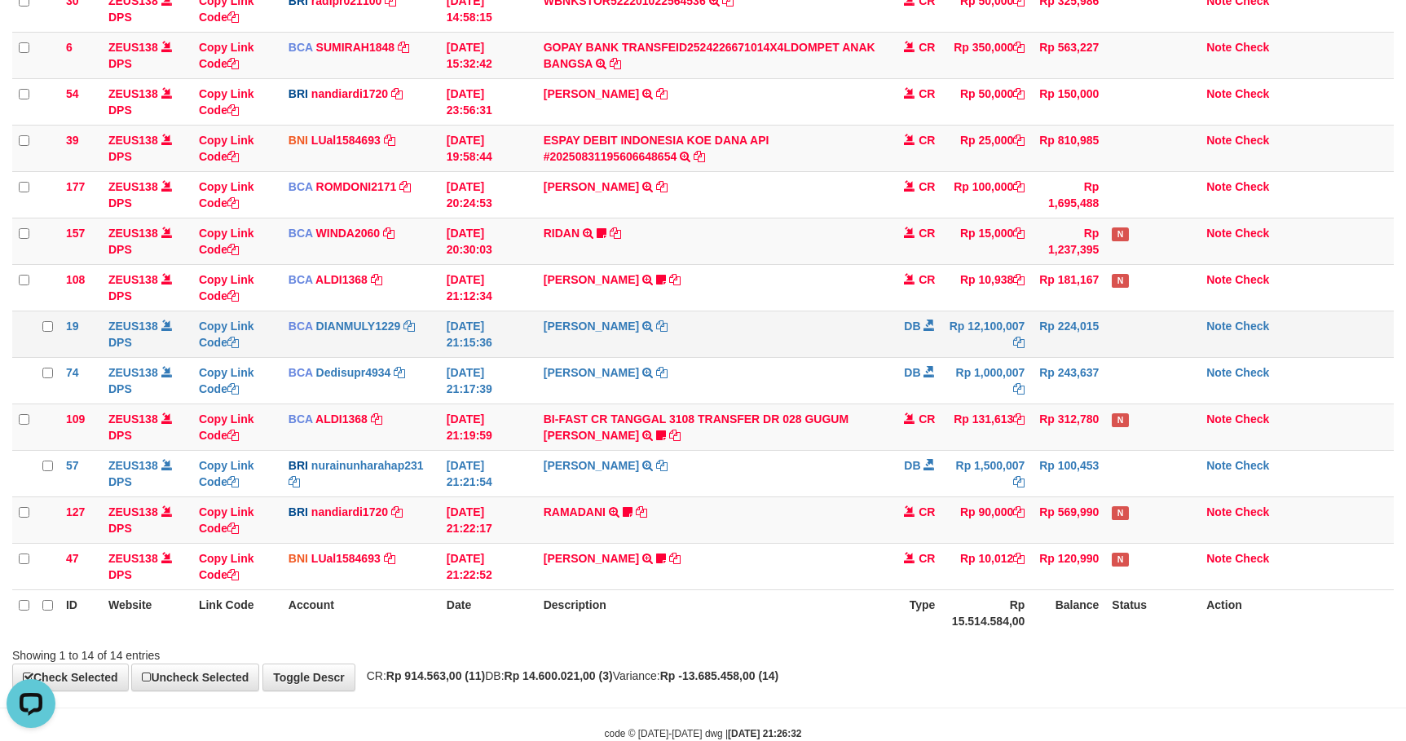
drag, startPoint x: 851, startPoint y: 352, endPoint x: 824, endPoint y: 352, distance: 26.9
click at [848, 352] on td "DEDI SUPRIYADI TRSF E-BANKING DB 3108/FTSCY/WS95031 12100007.00DEDI SUPRIYADI" at bounding box center [711, 333] width 348 height 46
click at [817, 352] on td "DEDI SUPRIYADI TRSF E-BANKING DB 3108/FTSCY/WS95031 12100007.00DEDI SUPRIYADI" at bounding box center [711, 333] width 348 height 46
click at [852, 357] on td "DEDI SUPRIYADI TRSF E-BANKING DB 3108/FTSCY/WS95031 12100007.00DEDI SUPRIYADI" at bounding box center [711, 333] width 348 height 46
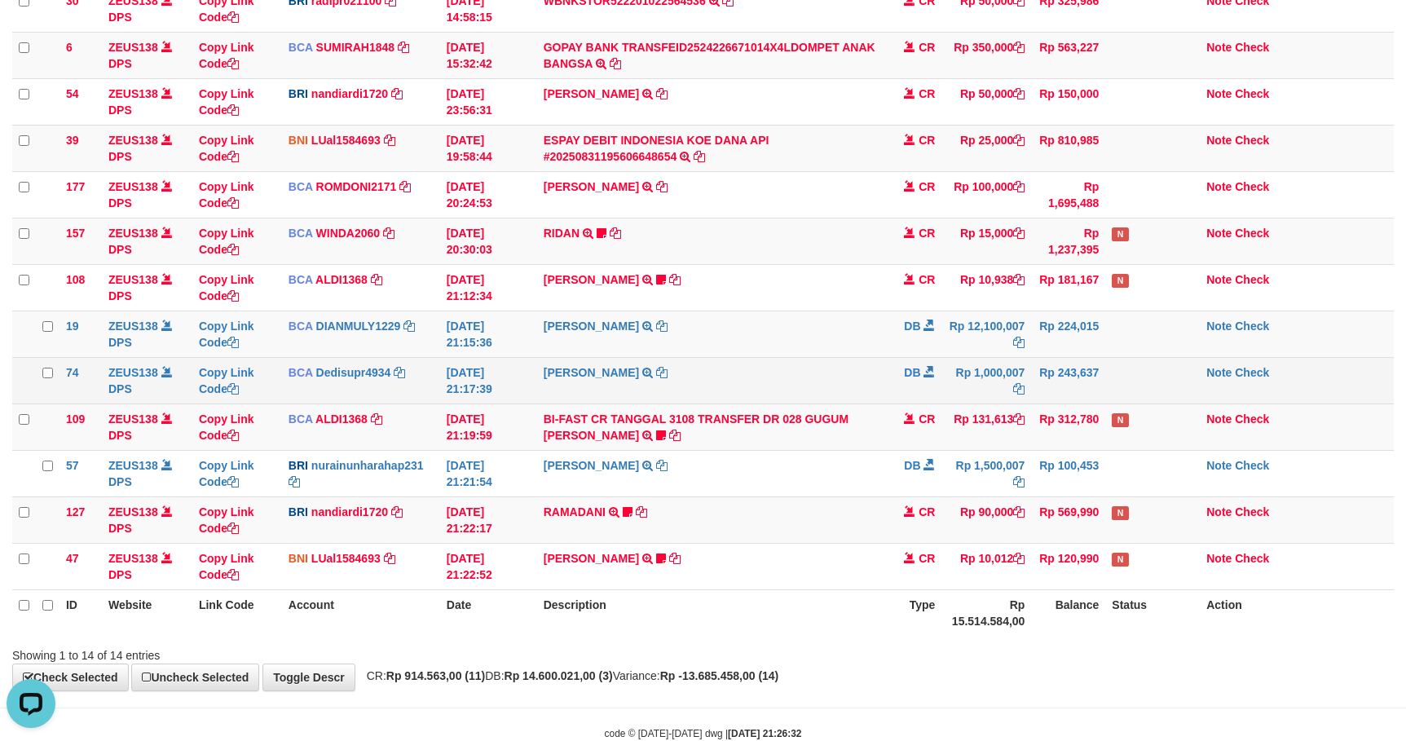
click at [887, 392] on td "DB" at bounding box center [912, 380] width 57 height 46
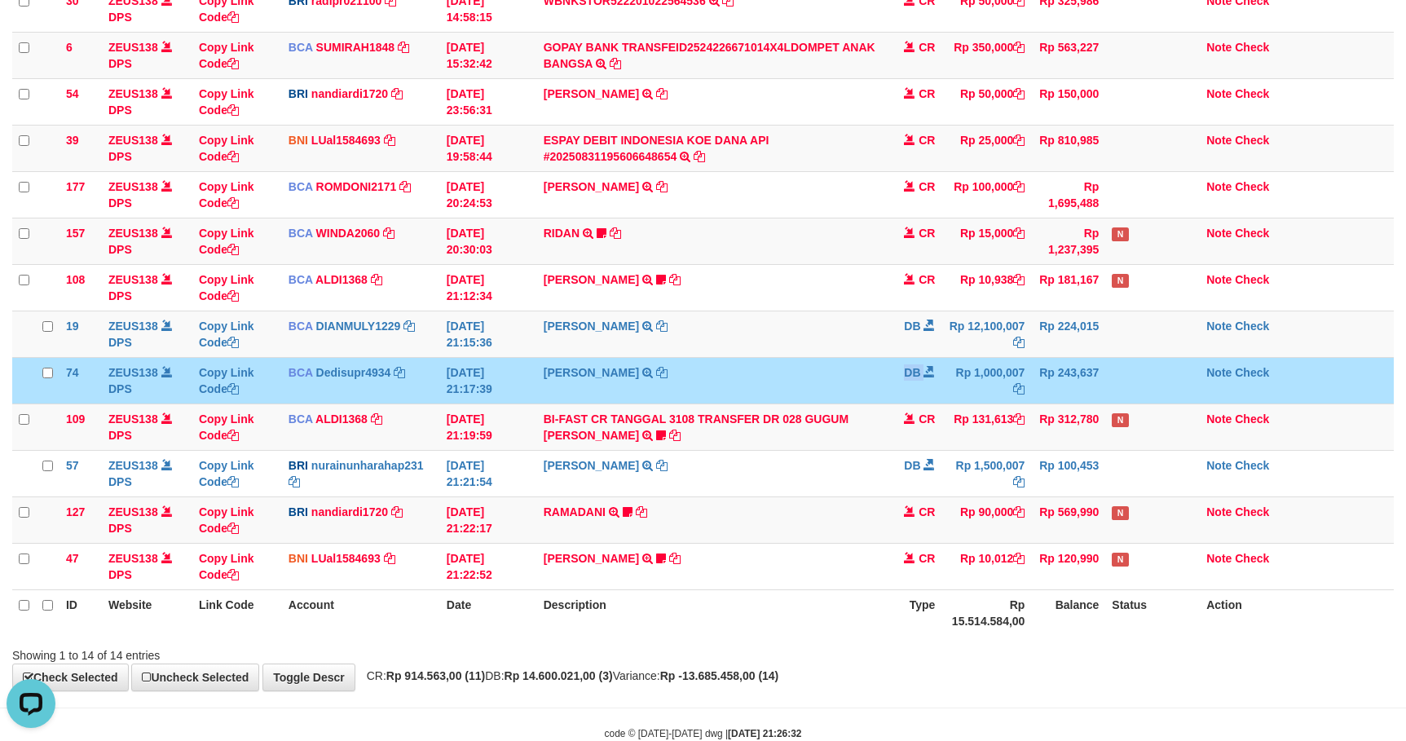
click at [886, 392] on td "DB" at bounding box center [912, 380] width 57 height 46
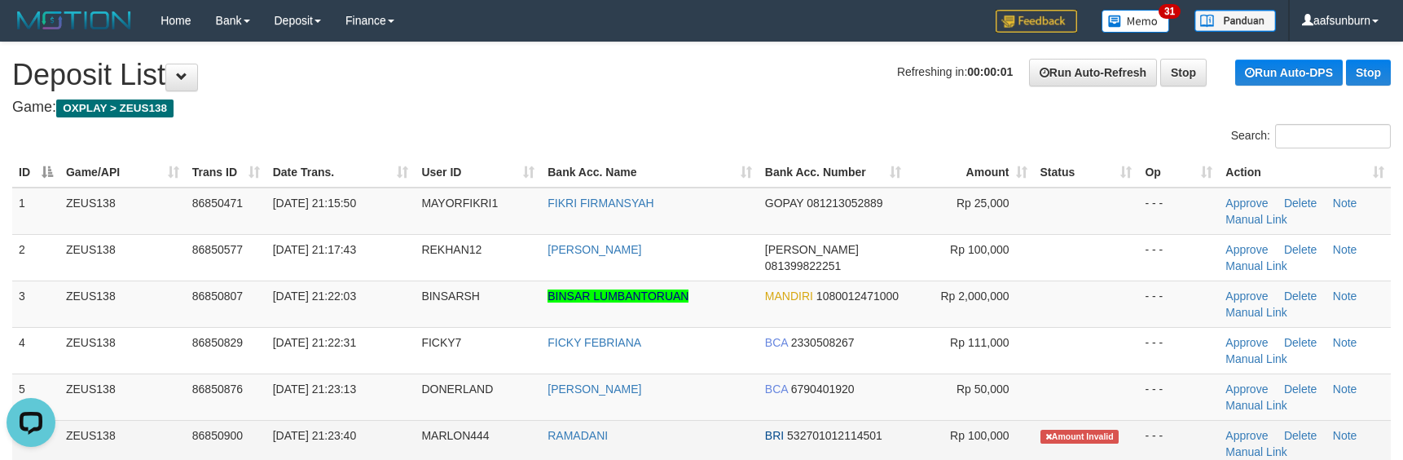
click at [645, 430] on td "RAMADANI" at bounding box center [650, 443] width 218 height 46
copy tr "RAMADANI"
click at [645, 430] on td "RAMADANI" at bounding box center [650, 443] width 218 height 46
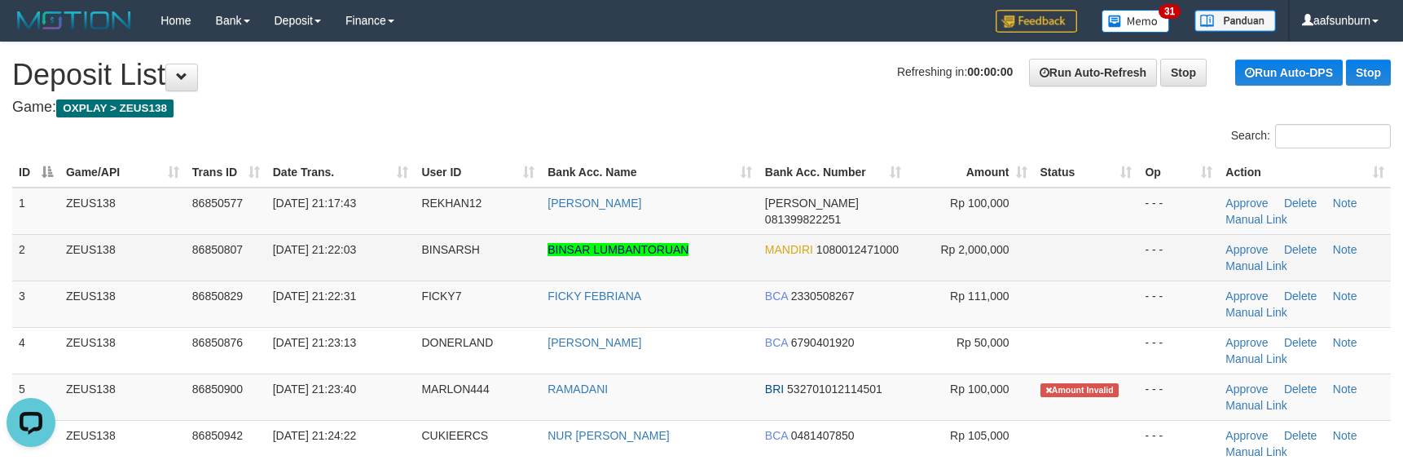
click at [1073, 269] on td at bounding box center [1086, 257] width 105 height 46
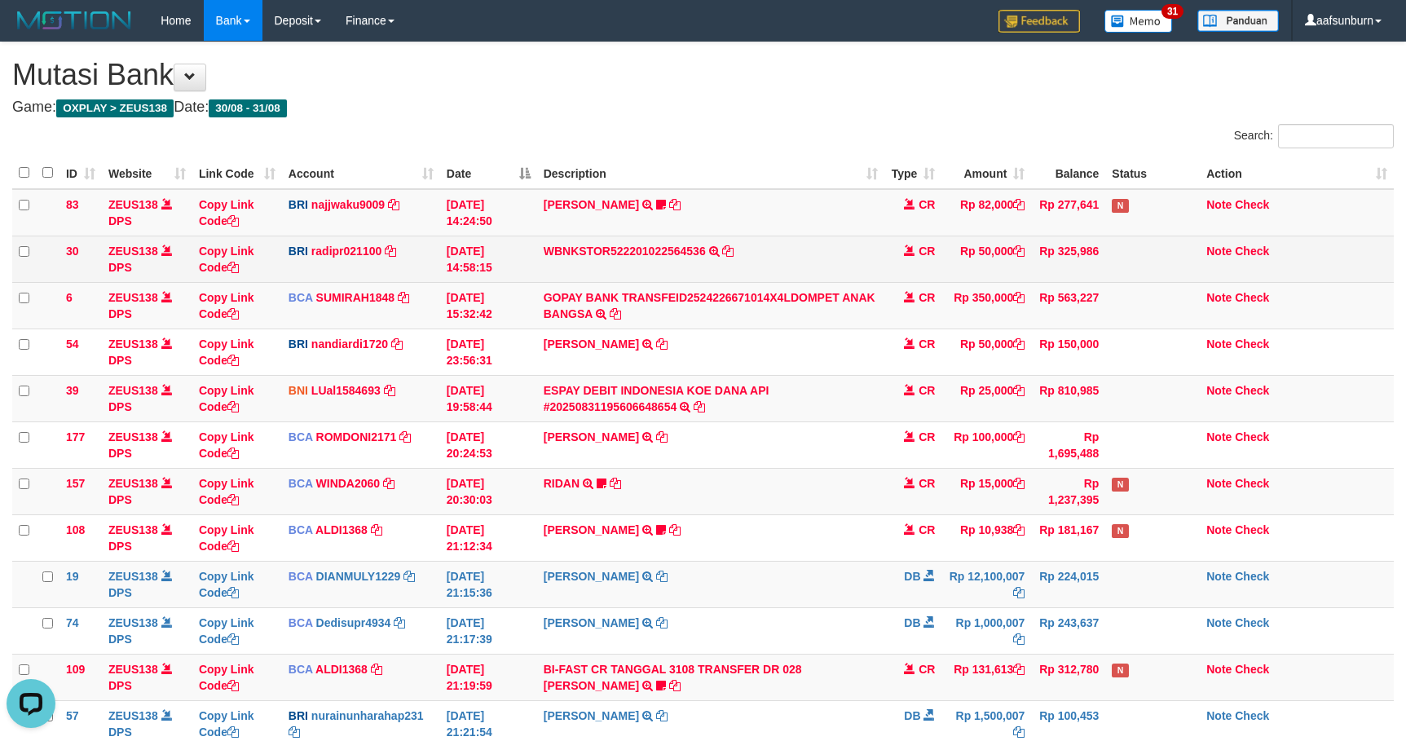
click at [900, 264] on td "CR" at bounding box center [912, 259] width 57 height 46
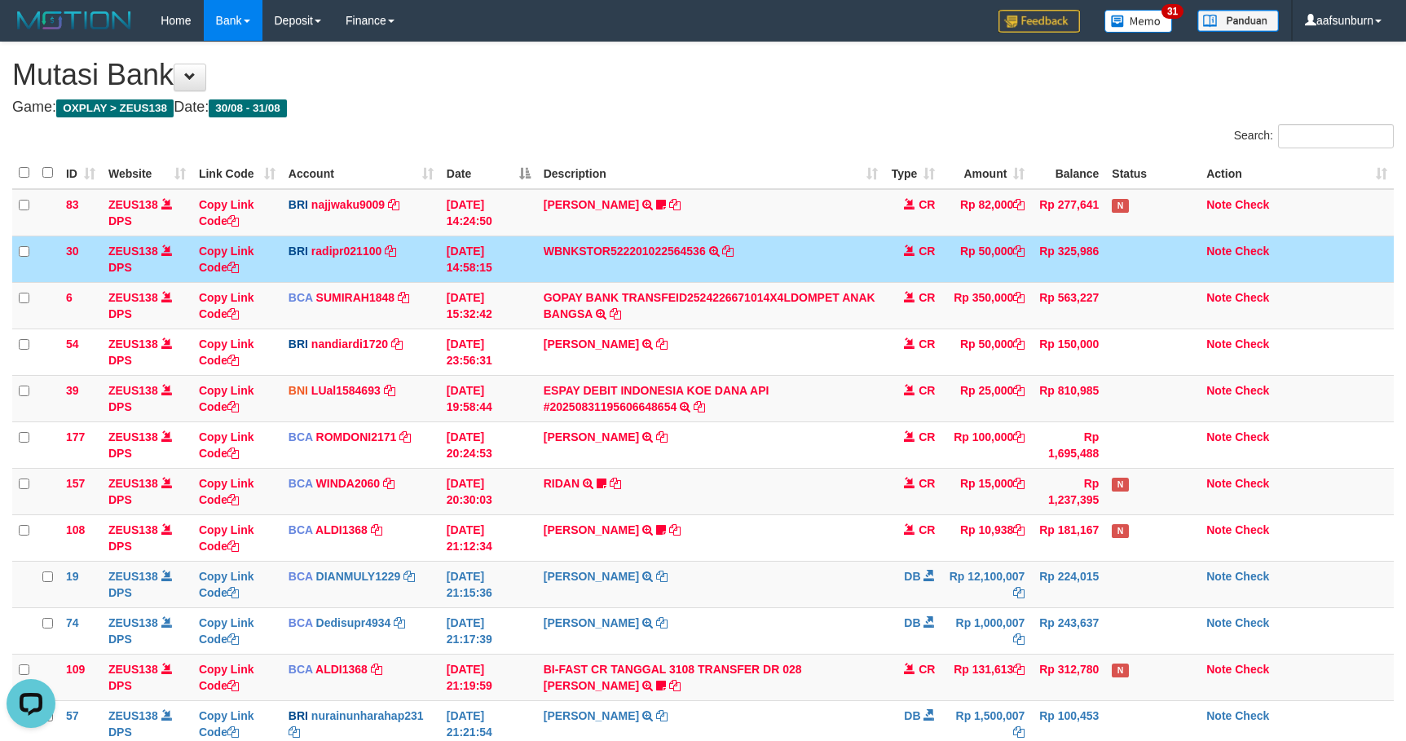
click at [903, 260] on td "CR" at bounding box center [912, 259] width 57 height 46
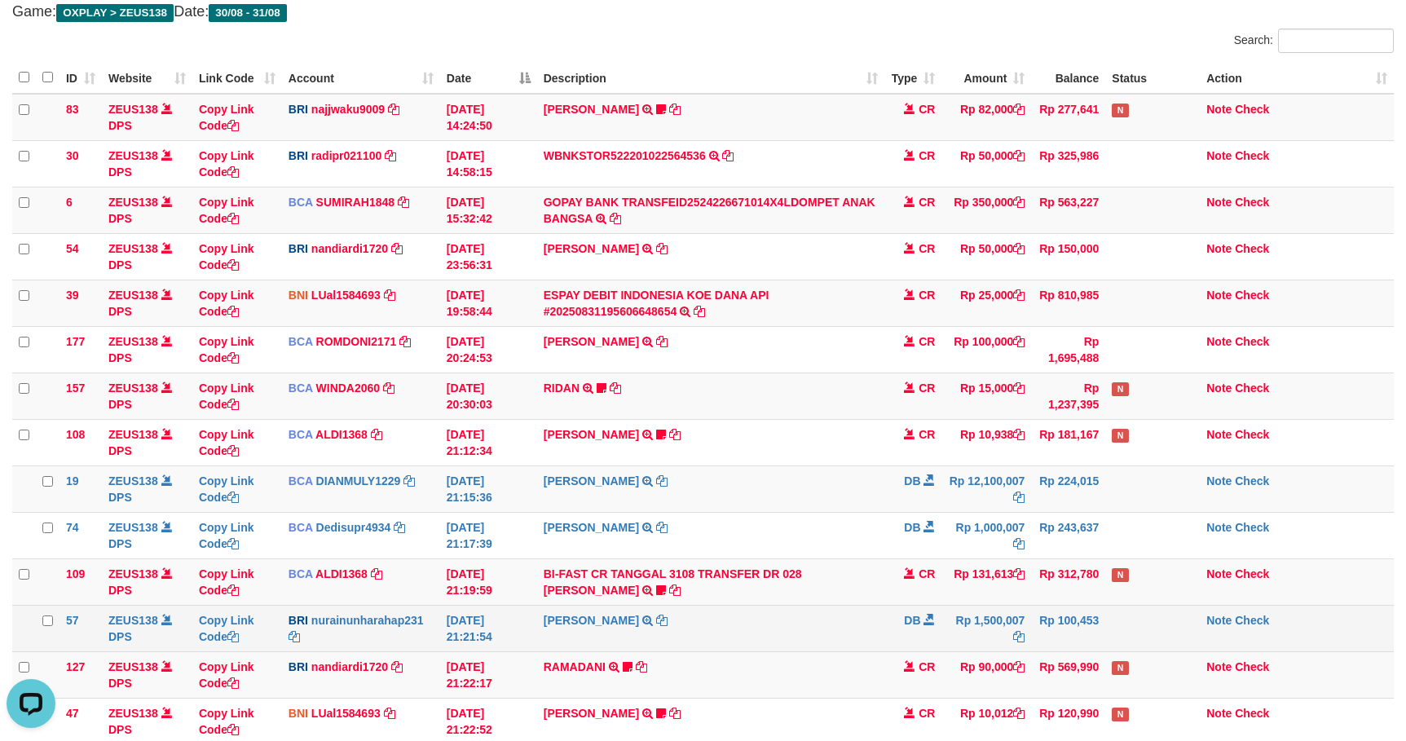
scroll to position [298, 0]
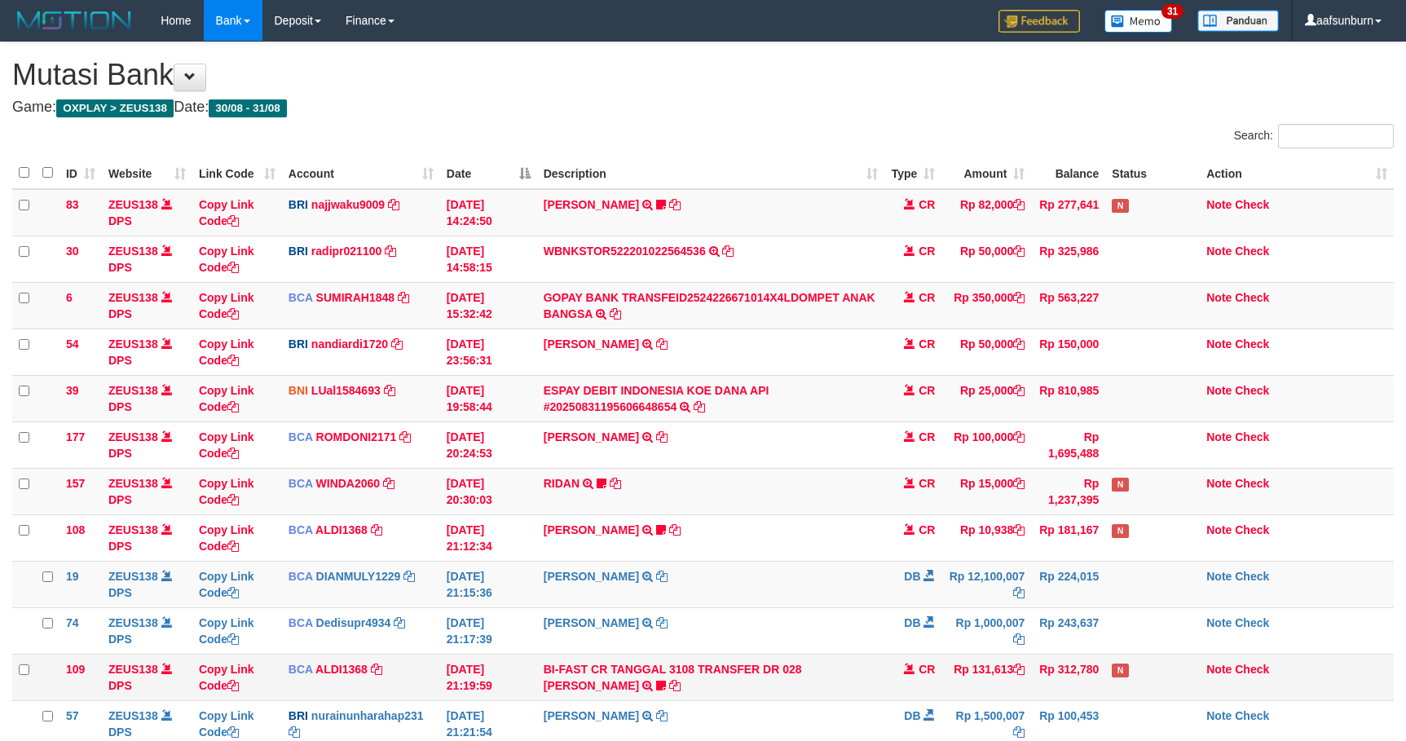
scroll to position [298, 0]
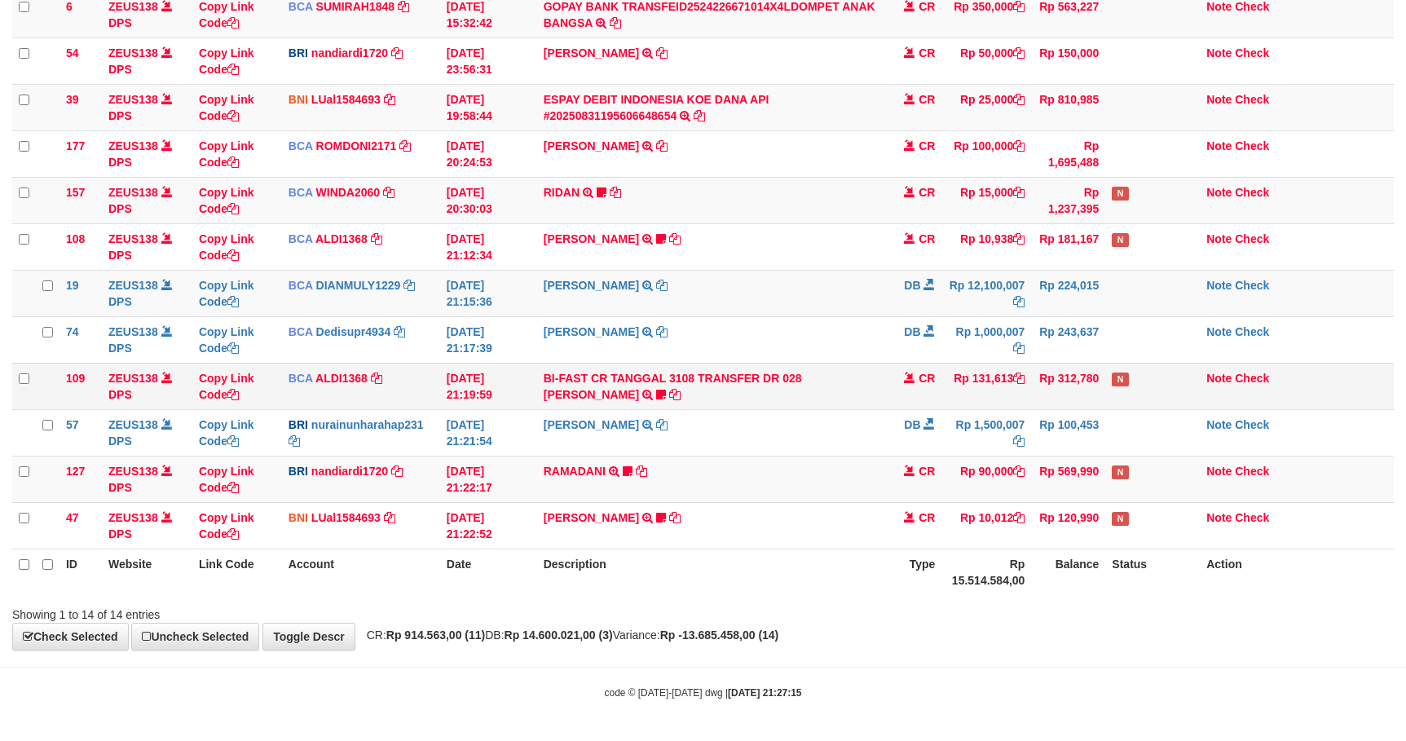
click at [1006, 377] on td "Rp 131,613" at bounding box center [986, 386] width 90 height 46
copy td "131,613"
click at [785, 303] on td "DEDI SUPRIYADI TRSF E-BANKING DB 3108/FTSCY/WS95031 12100007.00DEDI SUPRIYADI" at bounding box center [711, 293] width 348 height 46
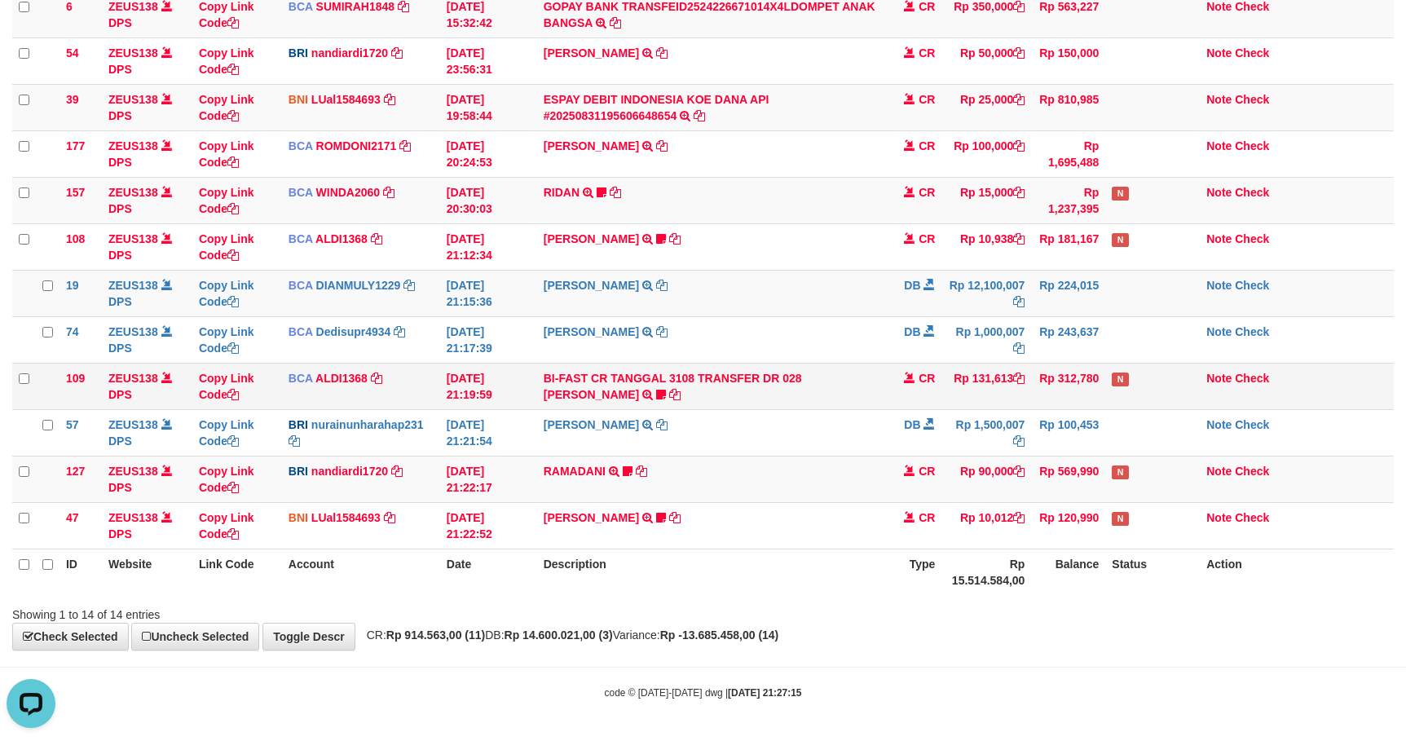
click at [819, 363] on td "BI-FAST CR TANGGAL 3108 TRANSFER DR 028 GUGUM SURYA TAUFIK BI-FAST CR TANGGAL :…" at bounding box center [711, 386] width 348 height 46
drag, startPoint x: 819, startPoint y: 360, endPoint x: 873, endPoint y: 457, distance: 110.9
click at [820, 363] on td "BI-FAST CR TANGGAL 3108 TRANSFER DR 028 GUGUM SURYA TAUFIK BI-FAST CR TANGGAL :…" at bounding box center [711, 386] width 348 height 46
copy link "GUGUM"
click at [851, 372] on td "BI-FAST CR TANGGAL 3108 TRANSFER DR 028 GUGUM SURYA TAUFIK BI-FAST CR TANGGAL :…" at bounding box center [711, 386] width 348 height 46
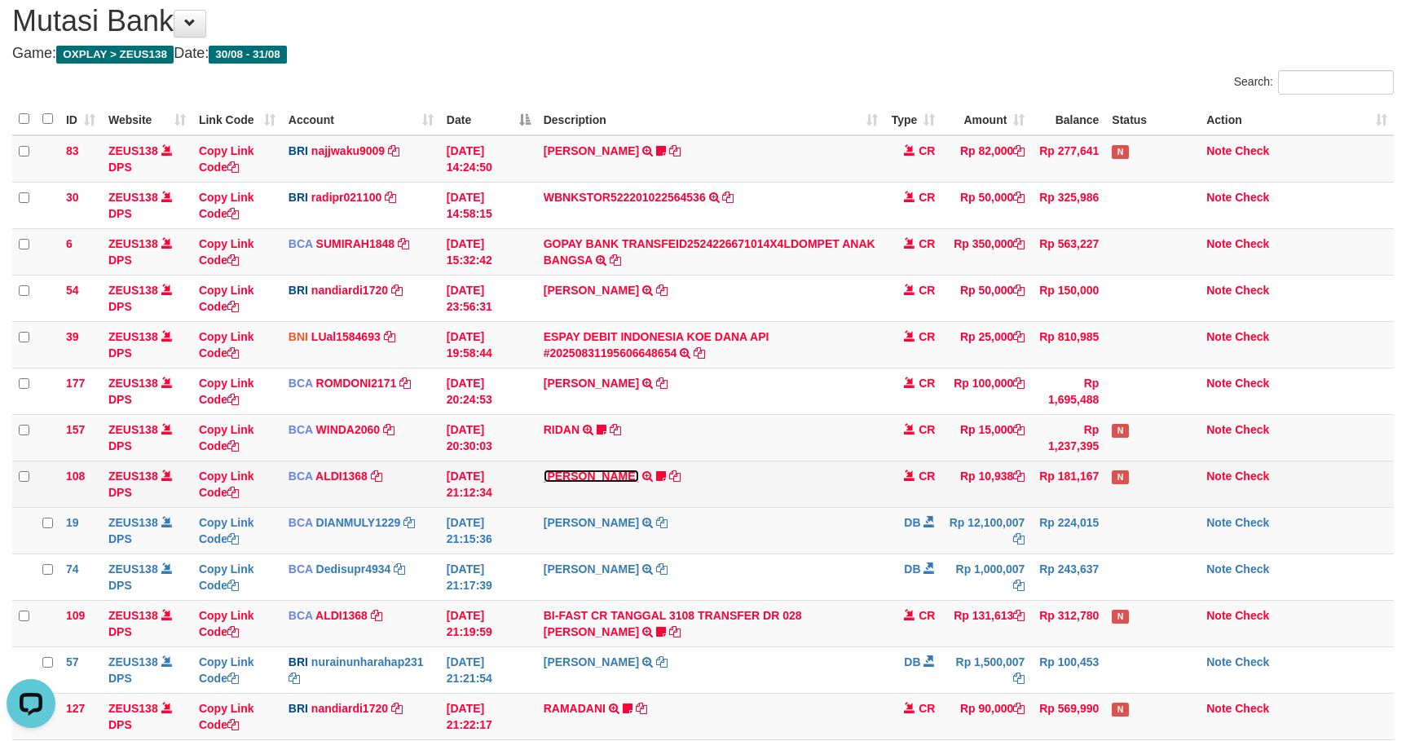
click at [577, 482] on link "ROY YULISTIAWAN" at bounding box center [591, 475] width 95 height 13
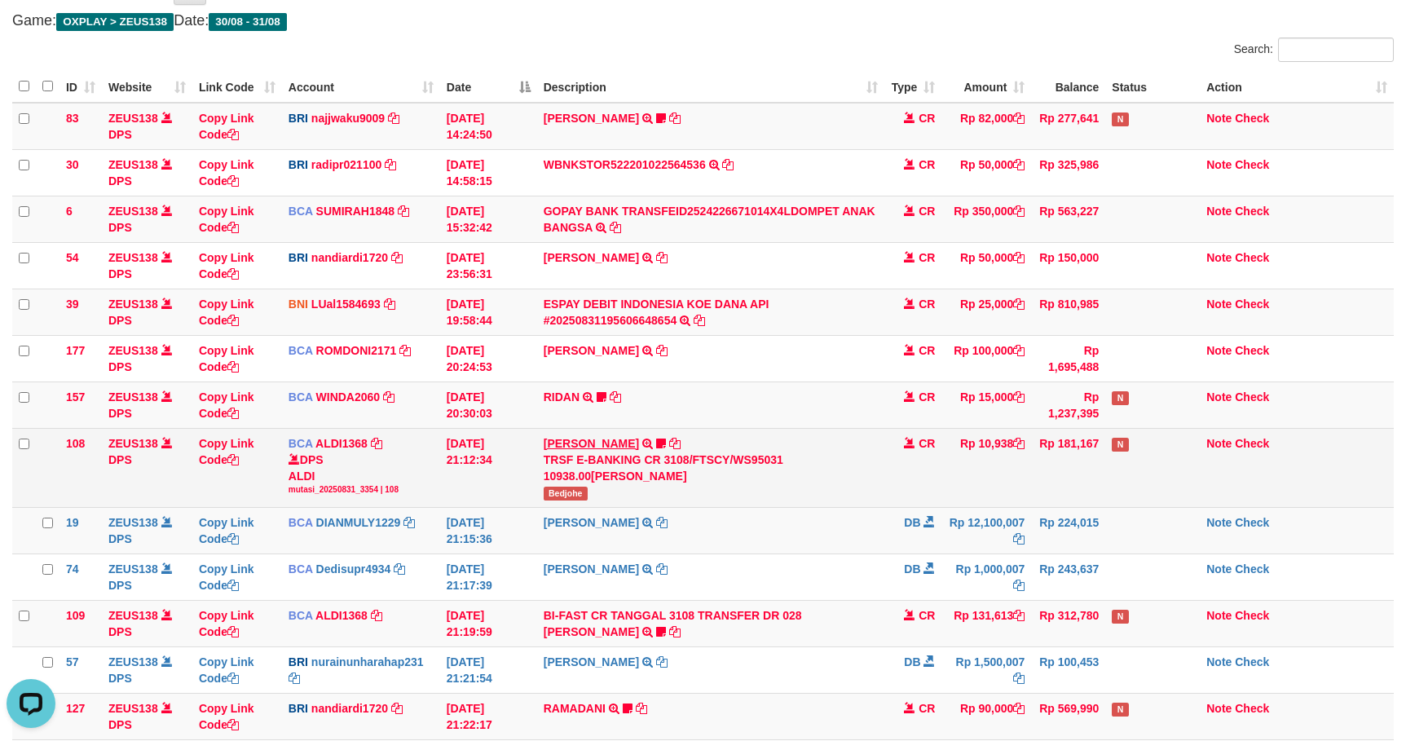
click at [577, 482] on div "TRSF E-BANKING CR 3108/FTSCY/WS95031 10938.00[PERSON_NAME]" at bounding box center [711, 467] width 335 height 33
click at [619, 438] on td "ROY YULISTIAWAN TRSF E-BANKING CR 3108/FTSCY/WS95031 10938.00ROY YULISTIAWAN Be…" at bounding box center [711, 467] width 348 height 79
click at [619, 450] on link "[PERSON_NAME]" at bounding box center [591, 443] width 95 height 13
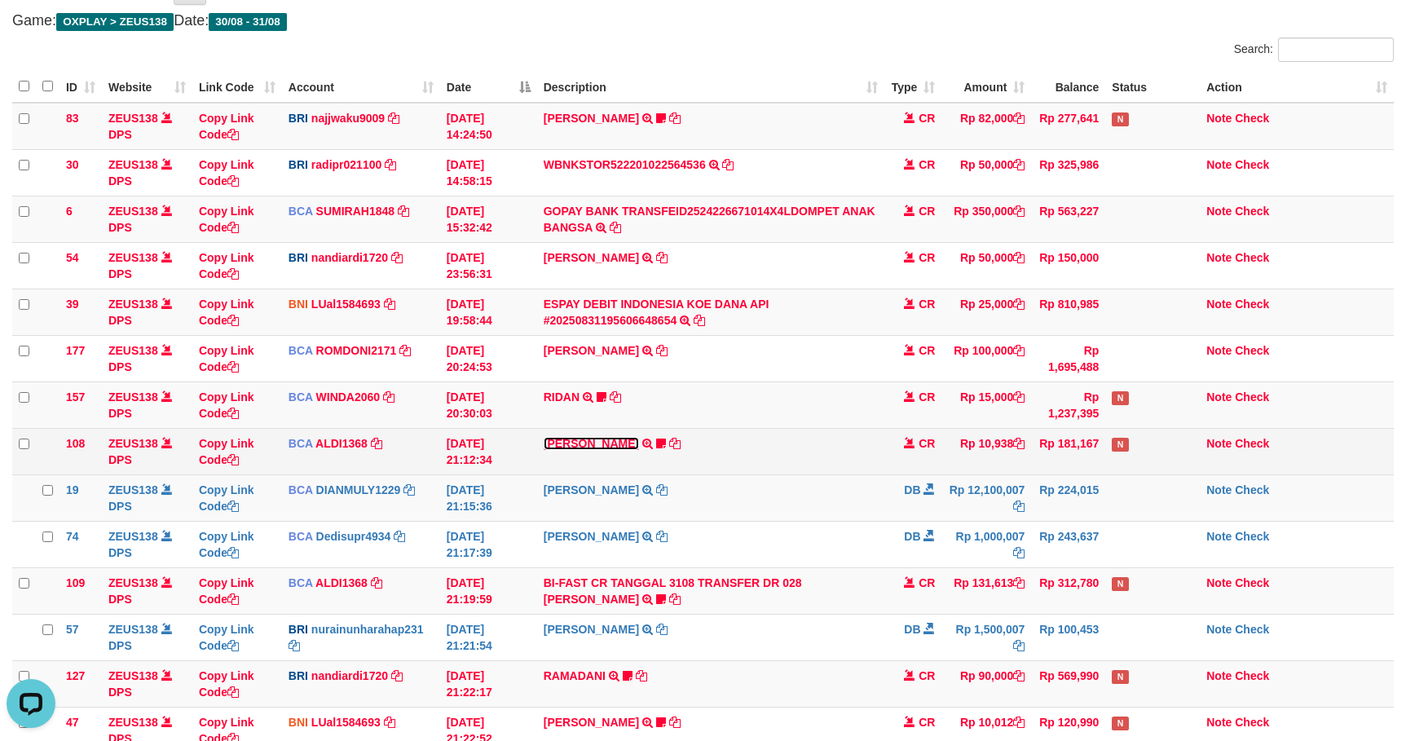
scroll to position [54, 0]
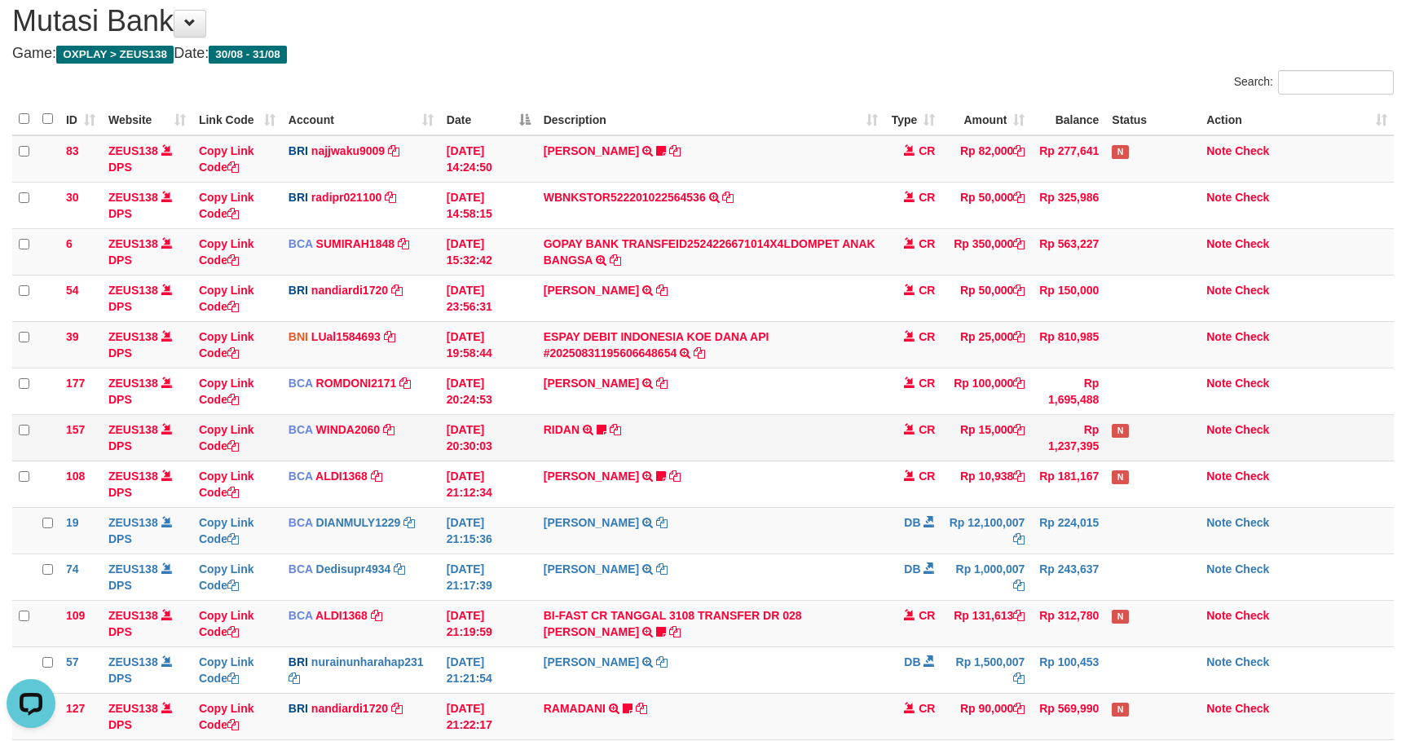
click at [617, 446] on td "RIDAN TRSF E-BANKING CR 3108/FTSCY/WS95031 15000.00RIDAN Hercules122" at bounding box center [711, 437] width 348 height 46
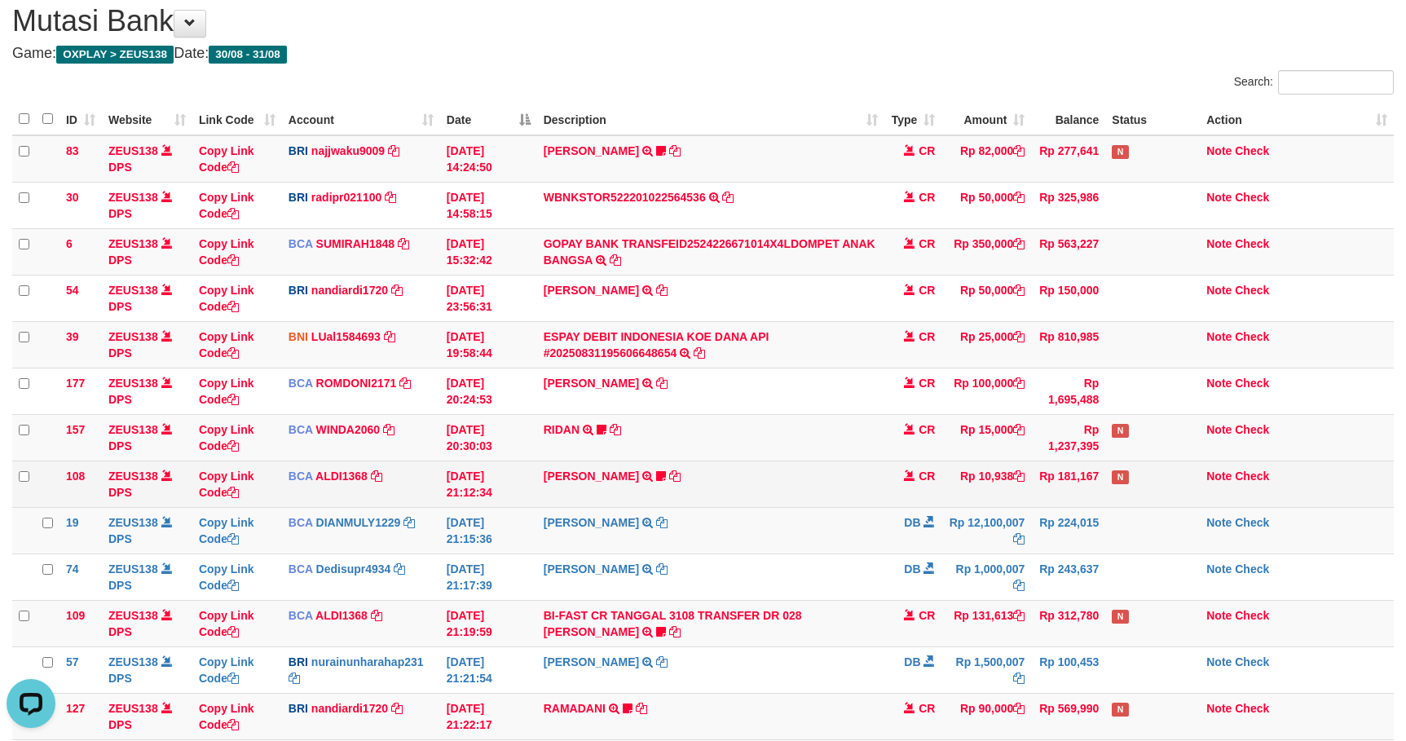
click at [573, 501] on td "ROY YULISTIAWAN TRSF E-BANKING CR 3108/FTSCY/WS95031 10938.00ROY YULISTIAWAN Be…" at bounding box center [711, 483] width 348 height 46
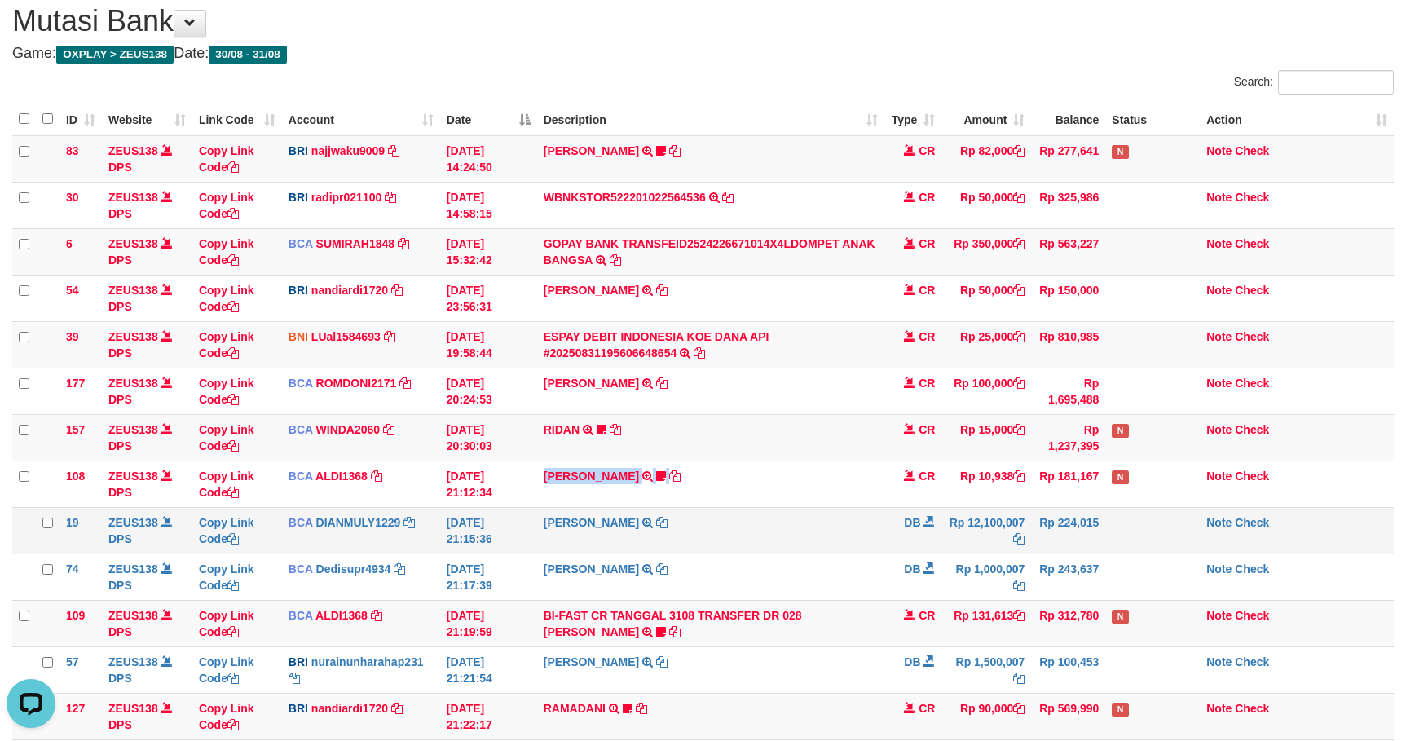
copy td "ROY YULISTIAWAN"
click at [777, 440] on td "RIDAN TRSF E-BANKING CR 3108/FTSCY/WS95031 15000.00RIDAN Hercules122" at bounding box center [711, 437] width 348 height 46
click at [743, 453] on td "RIDAN TRSF E-BANKING CR 3108/FTSCY/WS95031 15000.00RIDAN Hercules122" at bounding box center [711, 437] width 348 height 46
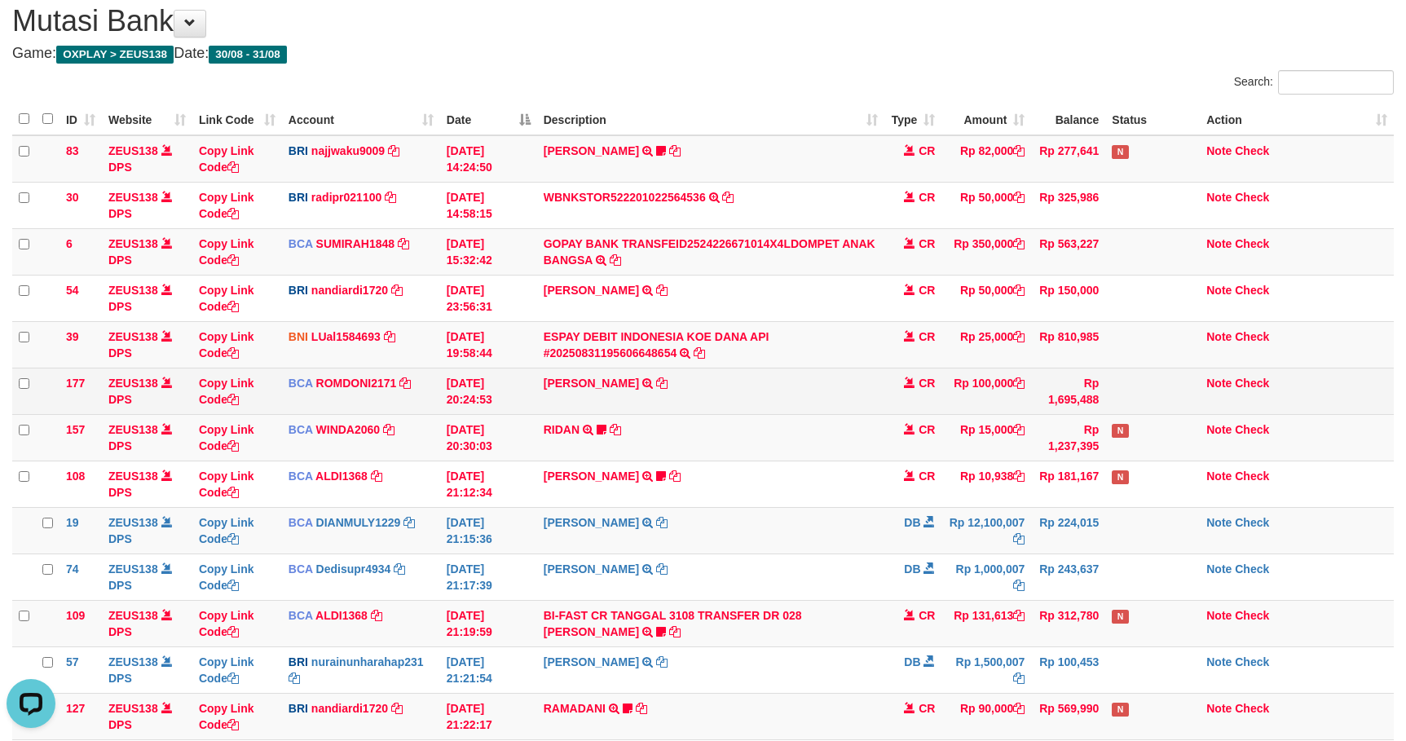
click at [573, 394] on td "ABDUL GAFUR SETORAN VIA CDM TANGGAL :31/08 31/08 WSID:Z3QA1 ABDUL GAFUR" at bounding box center [711, 391] width 348 height 46
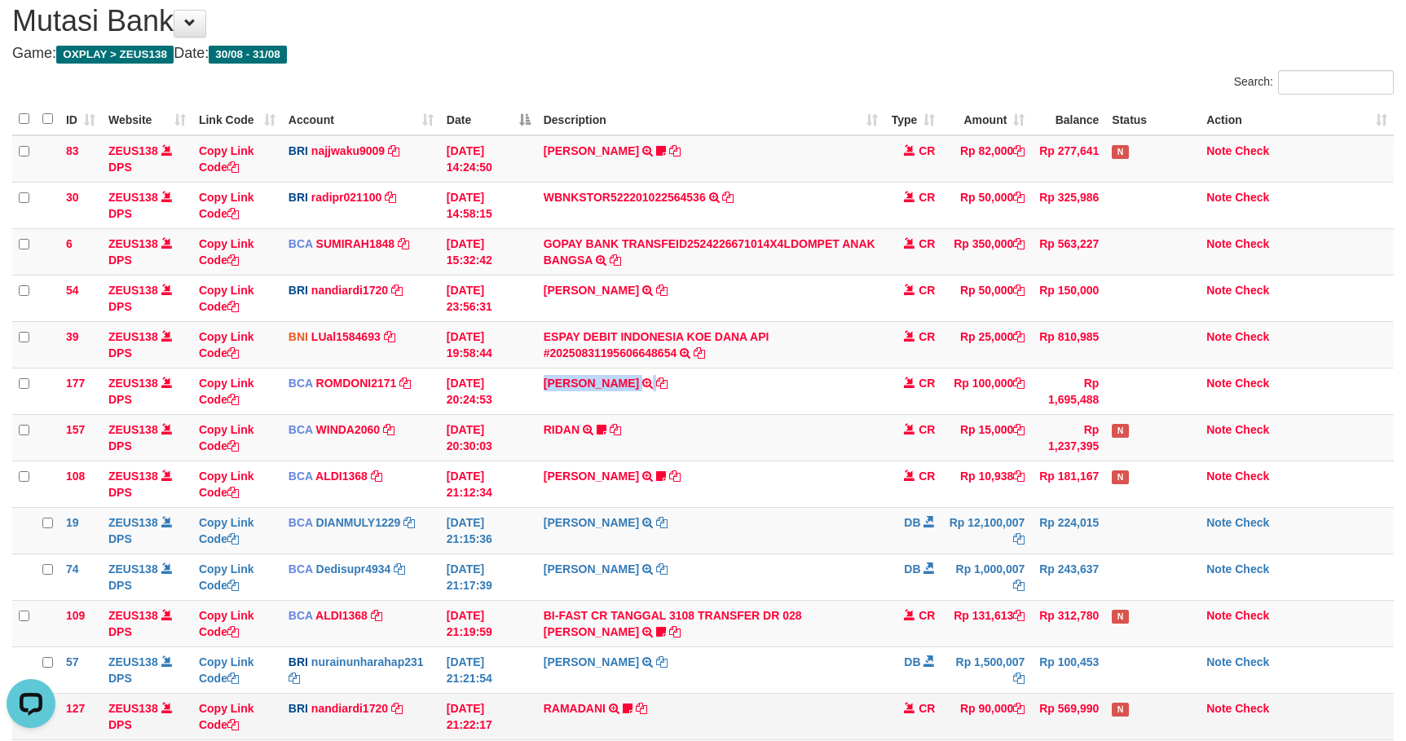
copy td "[PERSON_NAME]"
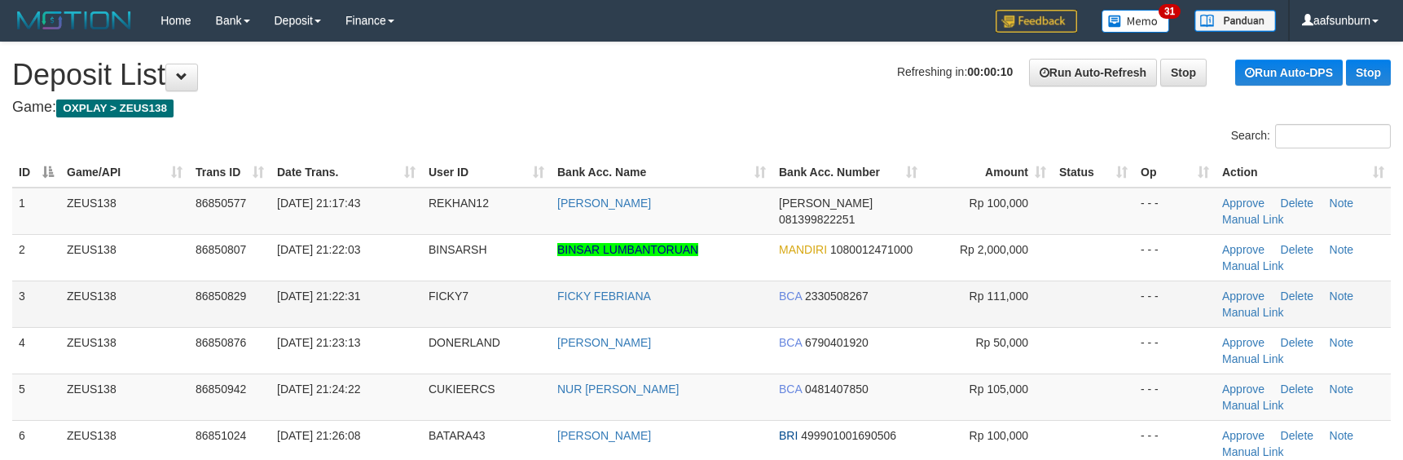
click at [1074, 297] on td at bounding box center [1093, 303] width 81 height 46
drag, startPoint x: 1147, startPoint y: 311, endPoint x: 1019, endPoint y: 177, distance: 185.0
click at [1147, 310] on td "- - -" at bounding box center [1174, 303] width 81 height 46
click at [1064, 289] on td at bounding box center [1093, 303] width 81 height 46
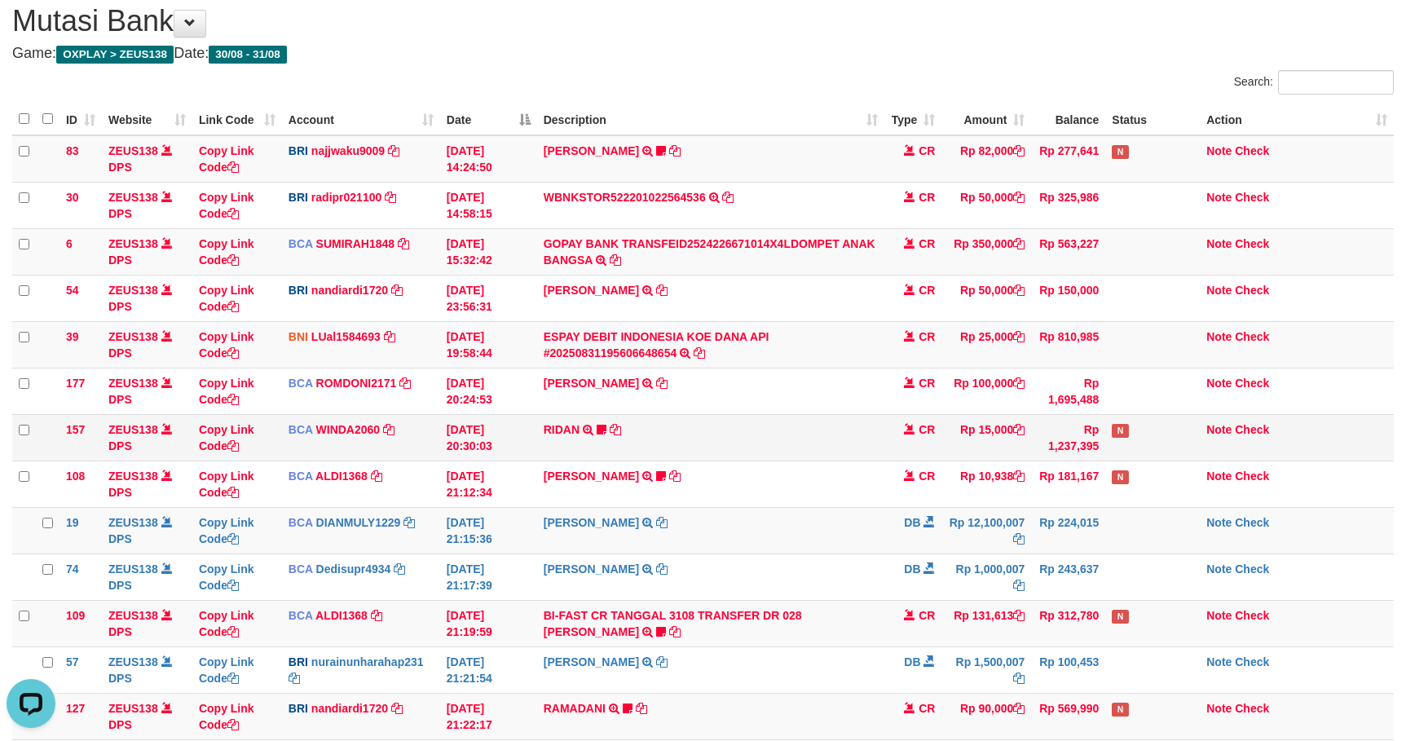
drag, startPoint x: 981, startPoint y: 428, endPoint x: 974, endPoint y: 433, distance: 8.8
click at [983, 430] on td "Rp 15,000" at bounding box center [986, 437] width 90 height 46
drag, startPoint x: 1005, startPoint y: 223, endPoint x: 1134, endPoint y: 240, distance: 130.6
click at [1012, 223] on td "Rp 50,000" at bounding box center [986, 205] width 90 height 46
click at [953, 443] on td "Rp 15,000" at bounding box center [986, 437] width 90 height 46
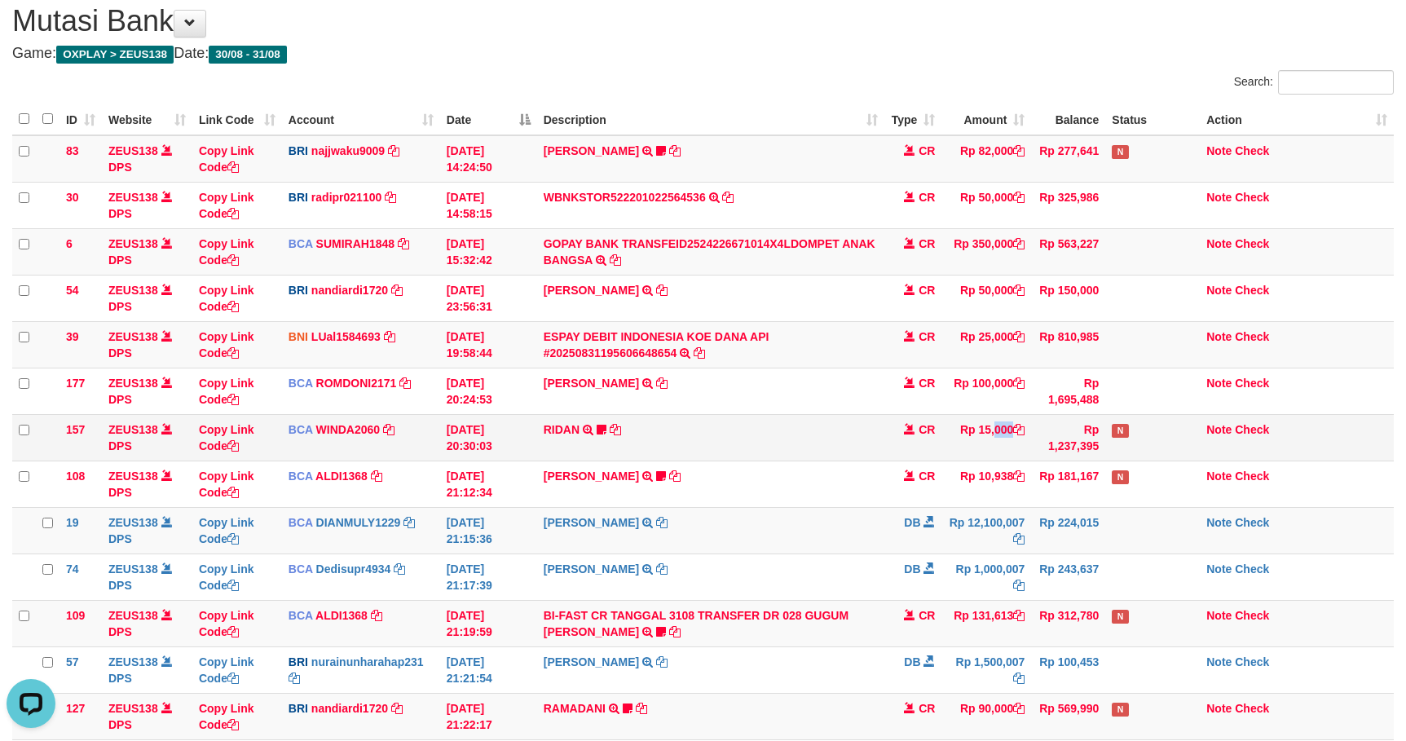
drag, startPoint x: 953, startPoint y: 443, endPoint x: 1281, endPoint y: 387, distance: 332.4
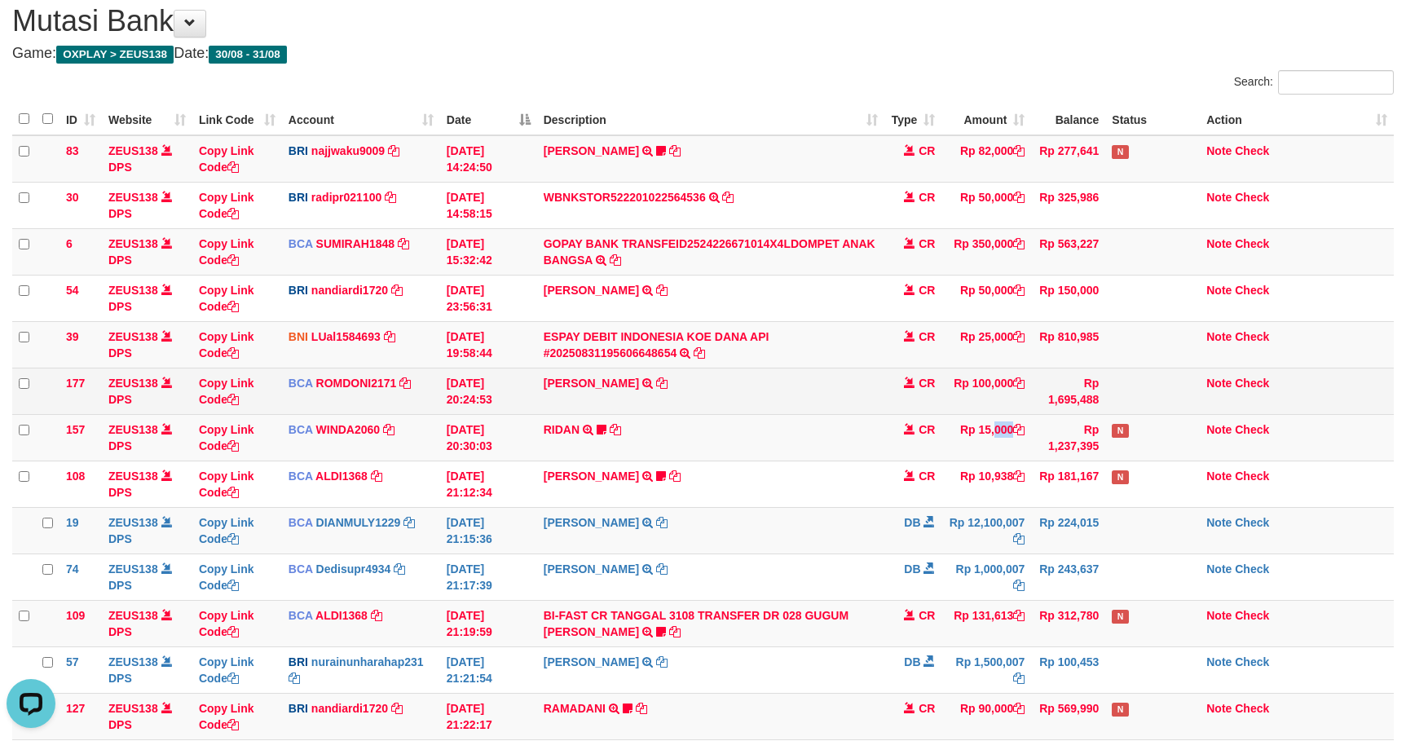
click at [953, 442] on td "Rp 15,000" at bounding box center [986, 437] width 90 height 46
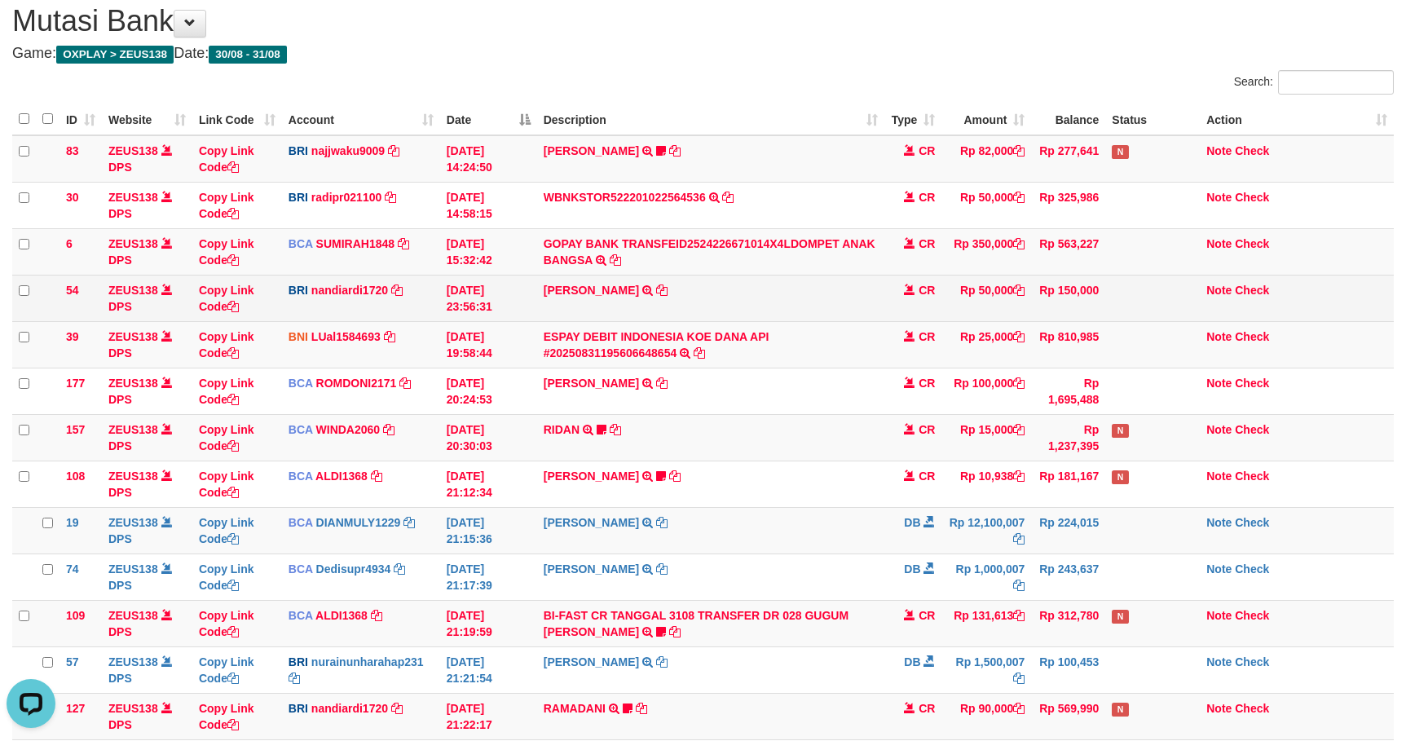
click at [690, 282] on td "VALENTINO LAHU TRANSFER NBMB VALENTINO LAHU TO NANDI ARDIANSYAH" at bounding box center [711, 298] width 348 height 46
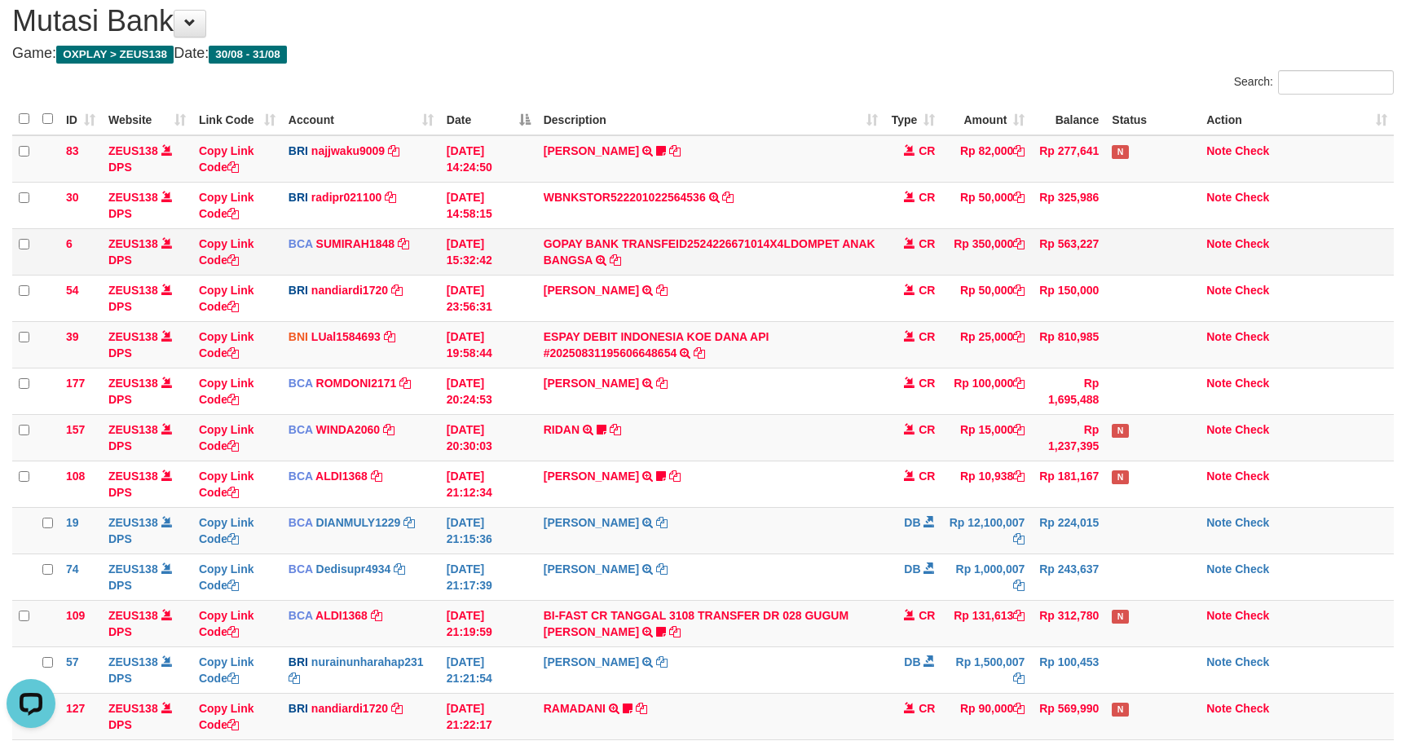
click at [770, 281] on td "VALENTINO LAHU TRANSFER NBMB VALENTINO LAHU TO NANDI ARDIANSYAH" at bounding box center [711, 298] width 348 height 46
click at [649, 336] on link "ESPAY DEBIT INDONESIA KOE DANA API #20250831195606648654" at bounding box center [657, 344] width 226 height 29
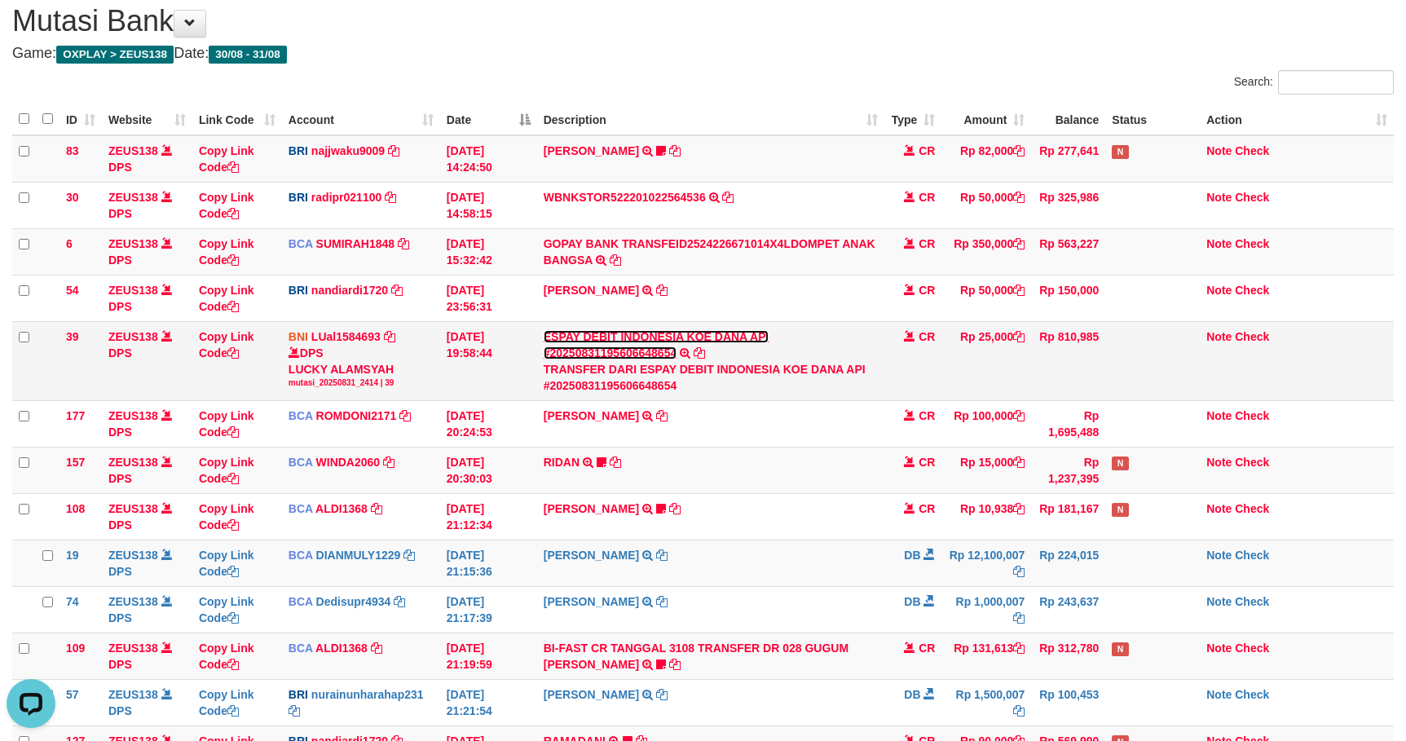
drag, startPoint x: 649, startPoint y: 333, endPoint x: 905, endPoint y: 353, distance: 257.4
click at [673, 330] on td "ESPAY DEBIT INDONESIA KOE DANA API #20250831195606648654 TRANSFER DARI ESPAY DE…" at bounding box center [711, 360] width 348 height 79
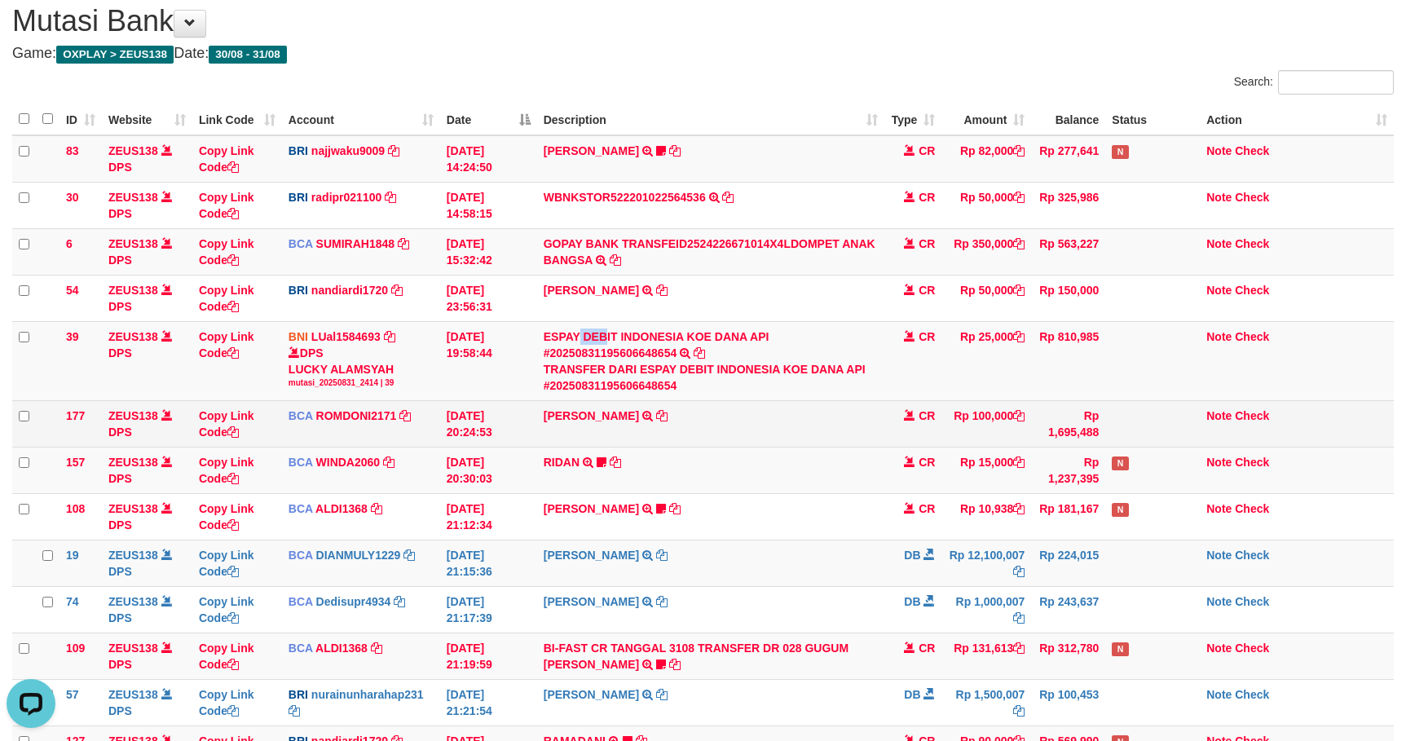
drag, startPoint x: 627, startPoint y: 338, endPoint x: 776, endPoint y: 416, distance: 168.4
click at [641, 346] on td "ESPAY DEBIT INDONESIA KOE DANA API #20250831195606648654 TRANSFER DARI ESPAY DE…" at bounding box center [711, 360] width 348 height 79
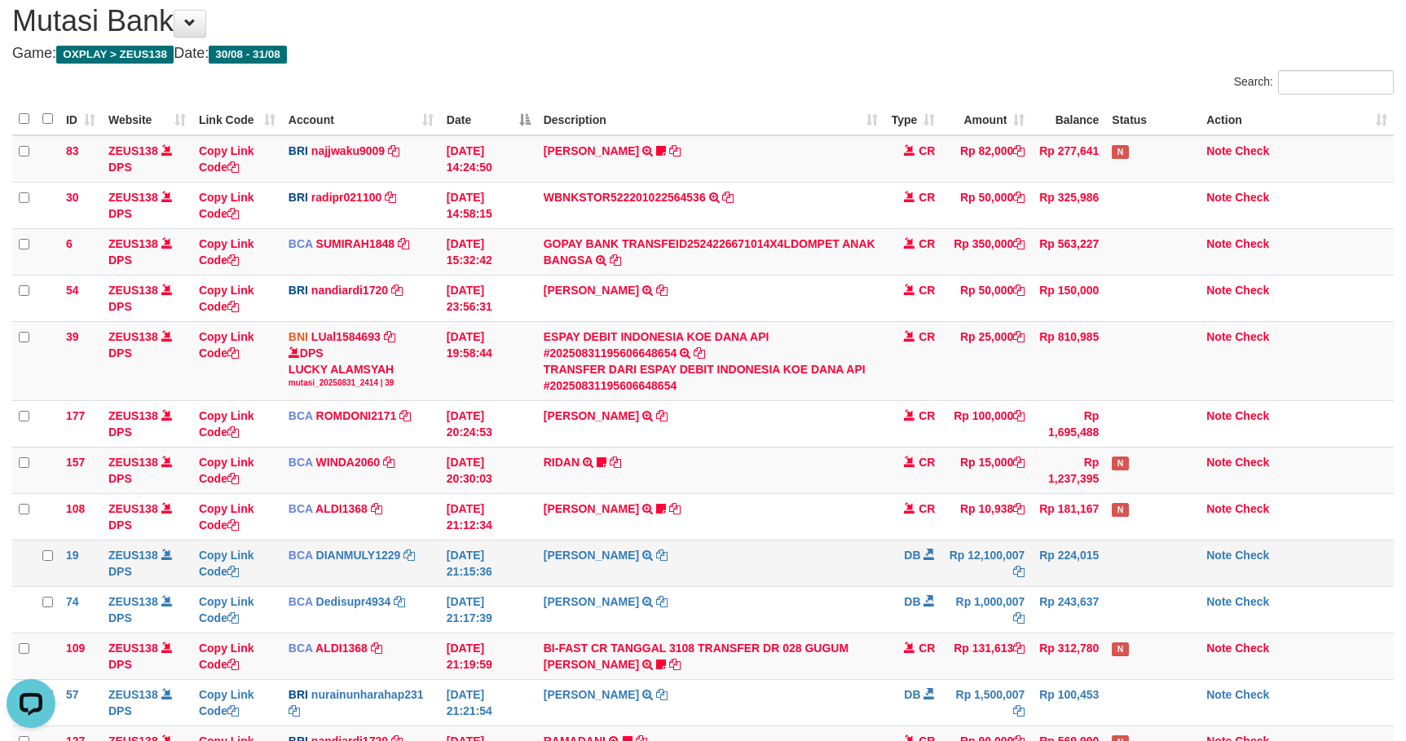
click at [883, 570] on td "DEDI SUPRIYADI TRSF E-BANKING DB 3108/FTSCY/WS95031 12100007.00DEDI SUPRIYADI" at bounding box center [711, 562] width 348 height 46
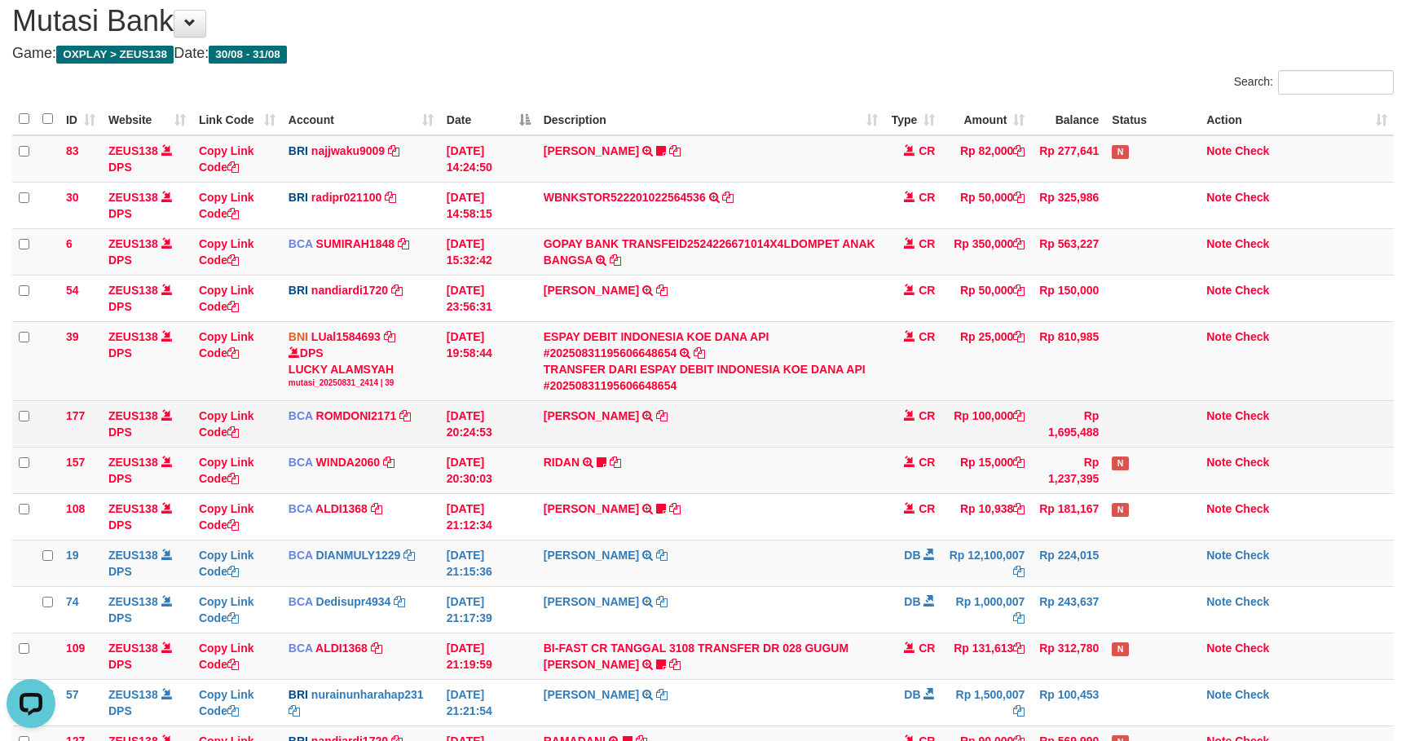
drag, startPoint x: 837, startPoint y: 396, endPoint x: 912, endPoint y: 414, distance: 77.1
click at [883, 409] on tbody "83 ZEUS138 DPS Copy Link Code BRI najjwaku9009 DPS SITI KURNIA NINGSIH mutasi_2…" at bounding box center [702, 477] width 1381 height 684
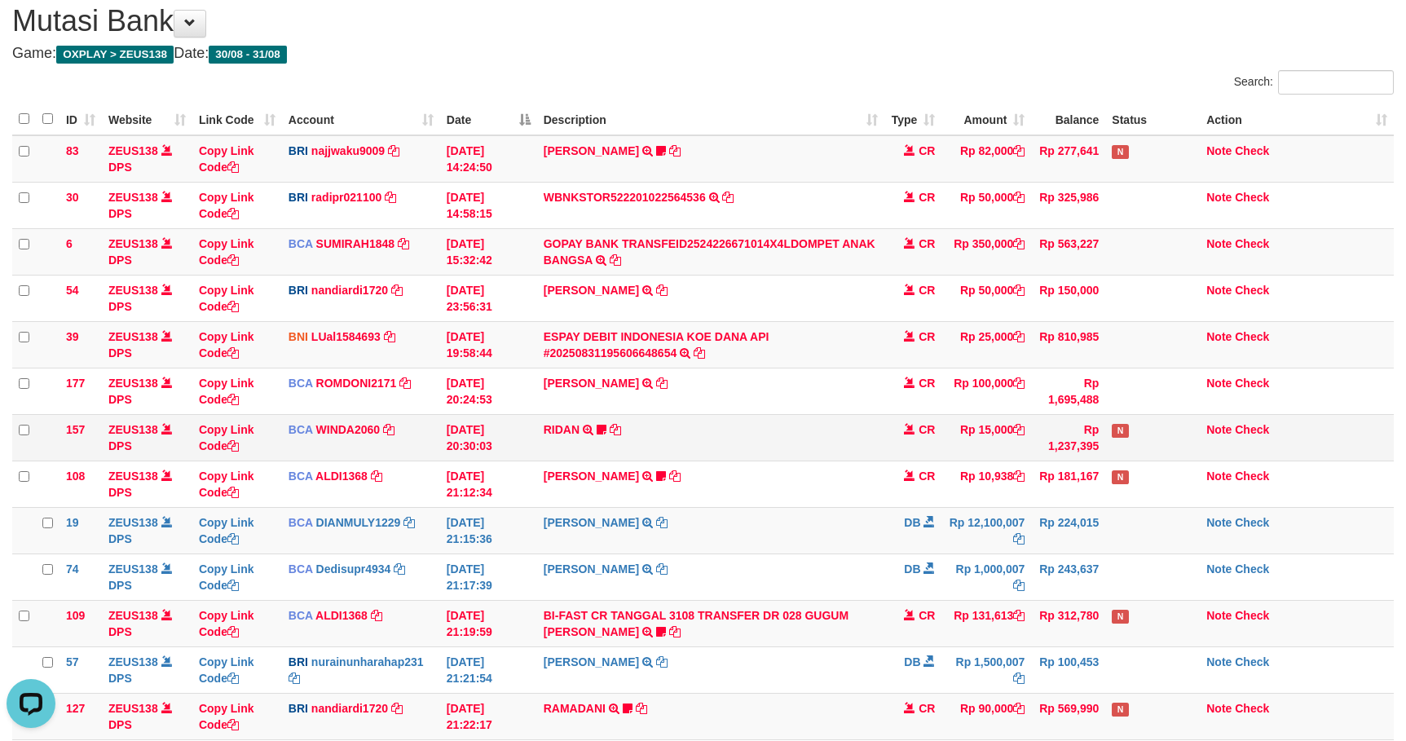
drag, startPoint x: 905, startPoint y: 464, endPoint x: 900, endPoint y: 455, distance: 10.9
click at [902, 460] on tbody "83 ZEUS138 DPS Copy Link Code BRI najjwaku9009 DPS SITI KURNIA NINGSIH mutasi_2…" at bounding box center [702, 507] width 1381 height 744
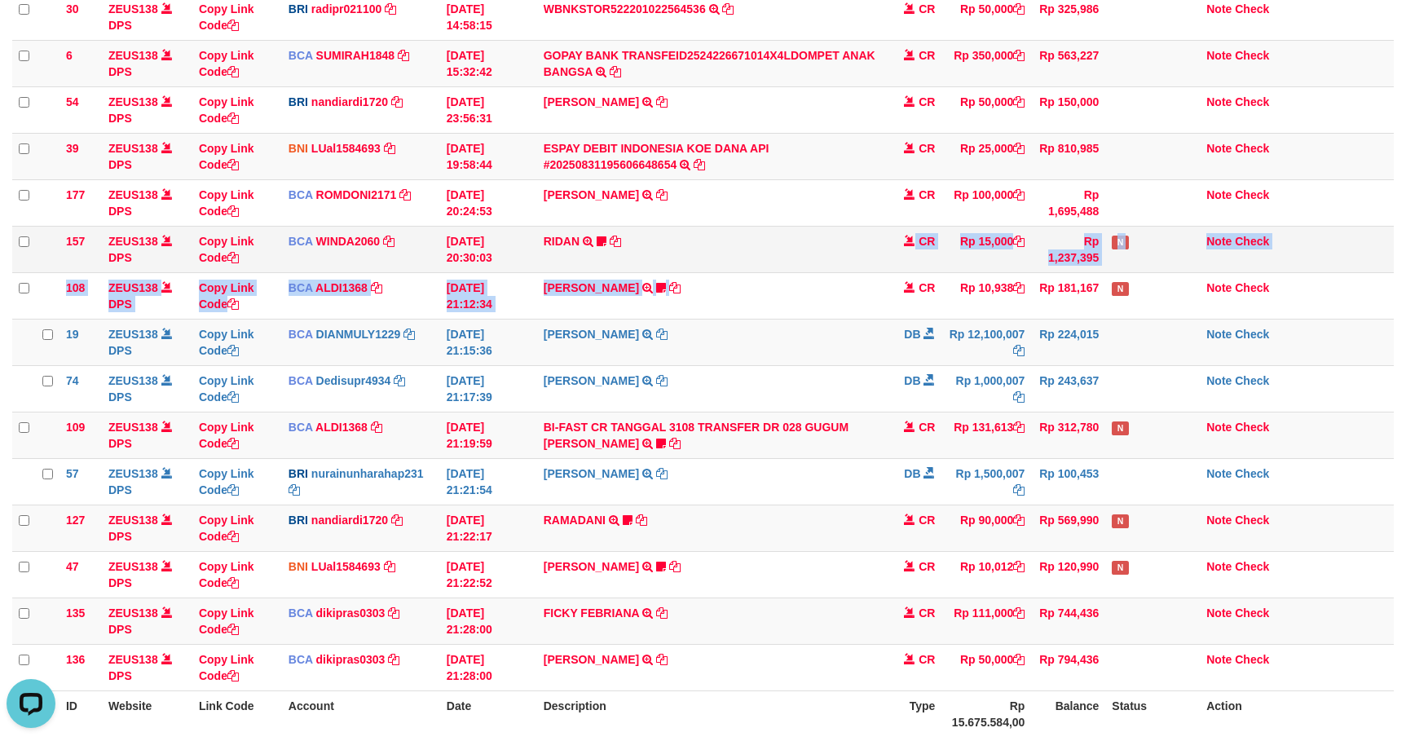
scroll to position [391, 0]
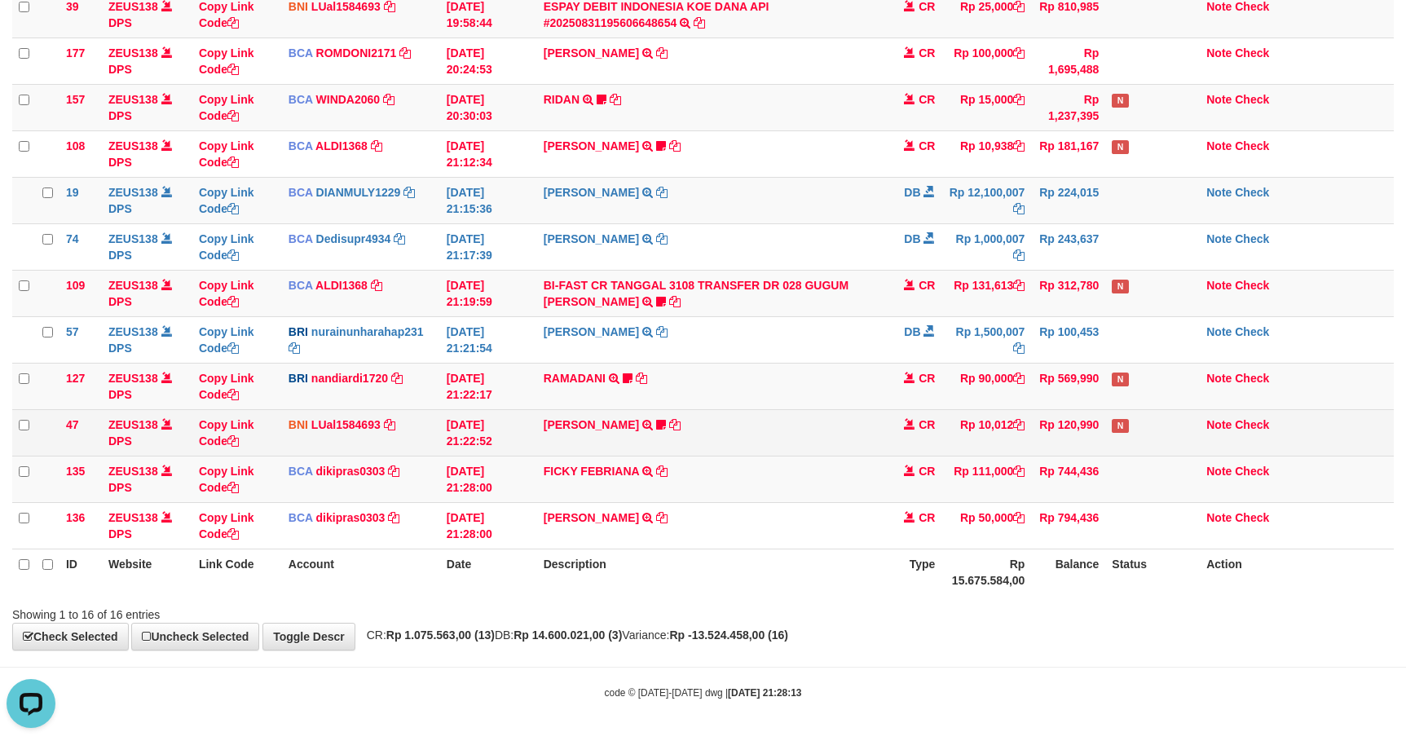
drag, startPoint x: 895, startPoint y: 440, endPoint x: 1081, endPoint y: 424, distance: 187.3
click at [900, 438] on td "CR" at bounding box center [912, 432] width 57 height 46
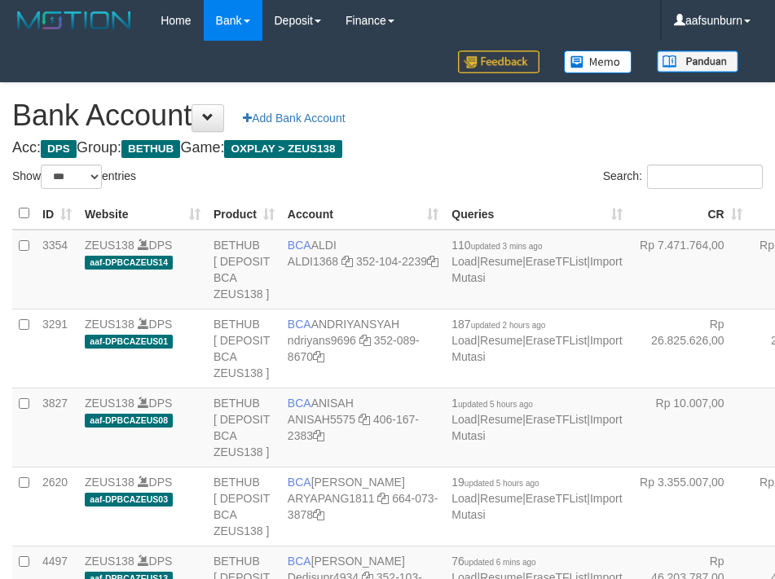
select select "***"
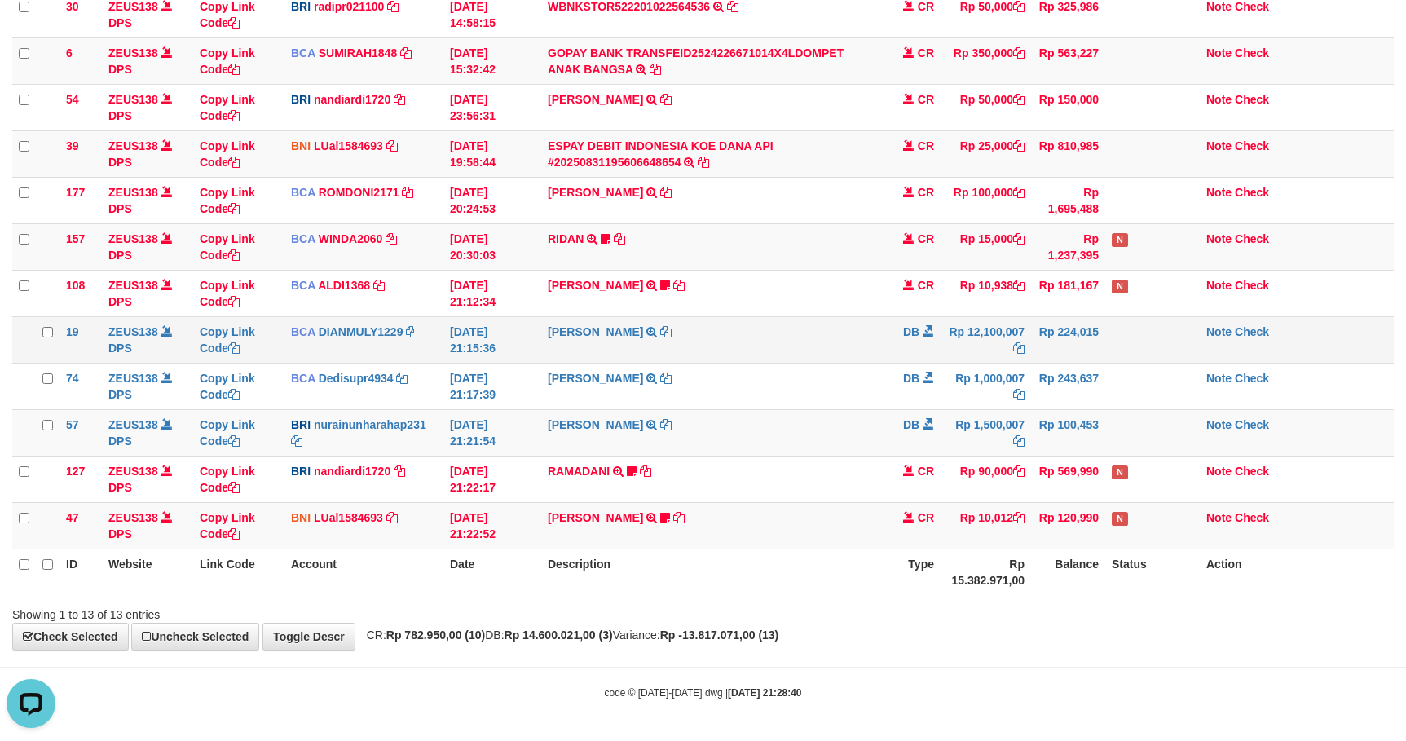
click at [1003, 350] on td "Rp 12,100,007" at bounding box center [985, 339] width 90 height 46
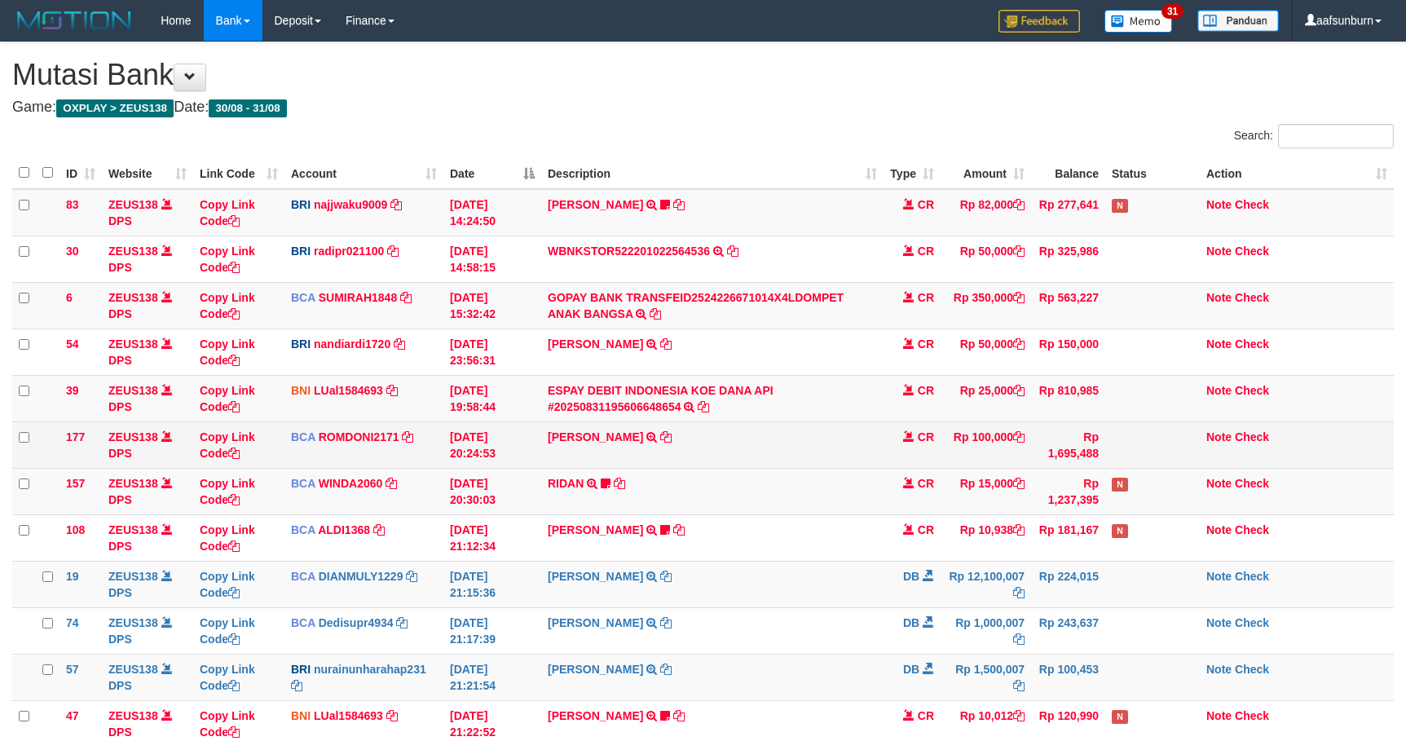
click at [896, 303] on td "CR" at bounding box center [911, 305] width 57 height 46
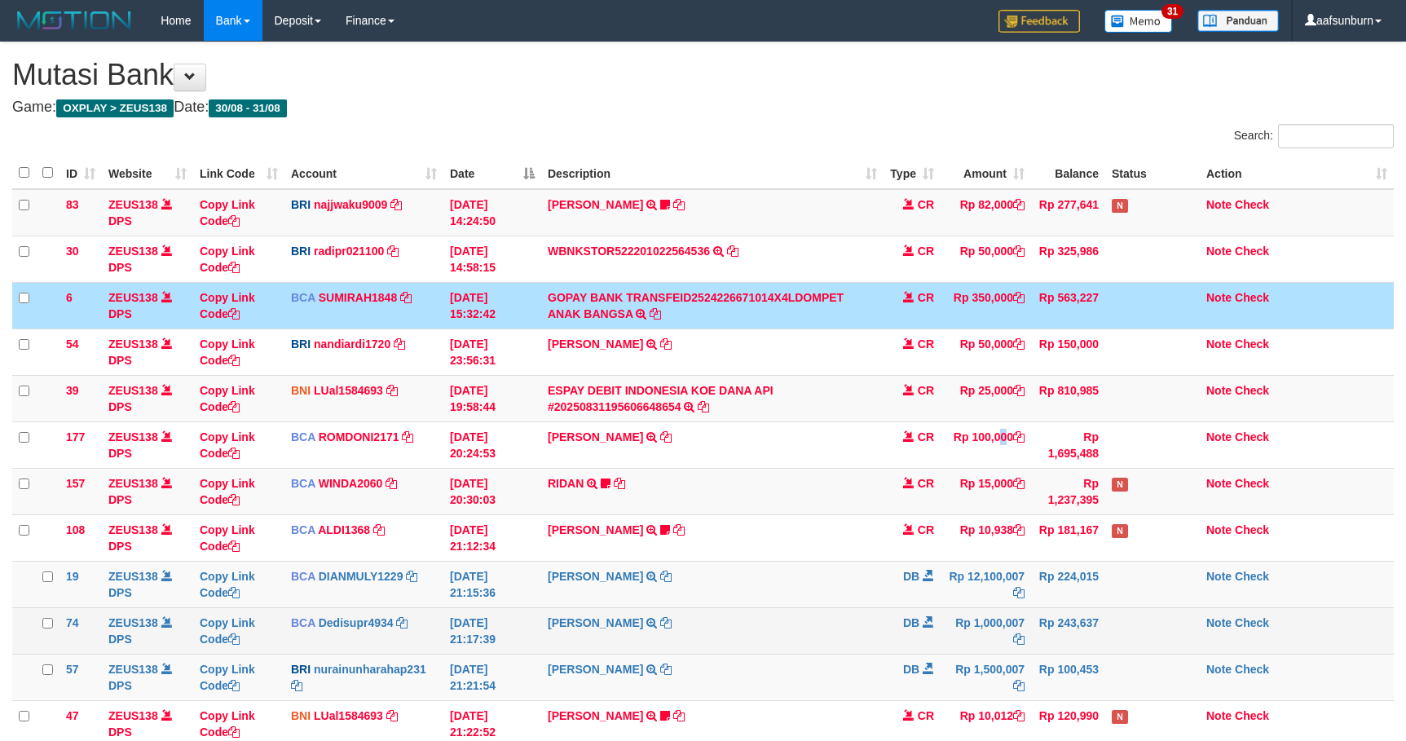
drag, startPoint x: 966, startPoint y: 460, endPoint x: 1041, endPoint y: 441, distance: 78.3
click at [971, 460] on tbody "83 ZEUS138 DPS Copy Link Code BRI najjwaku9009 DPS [PERSON_NAME] mutasi_2025083…" at bounding box center [702, 468] width 1381 height 558
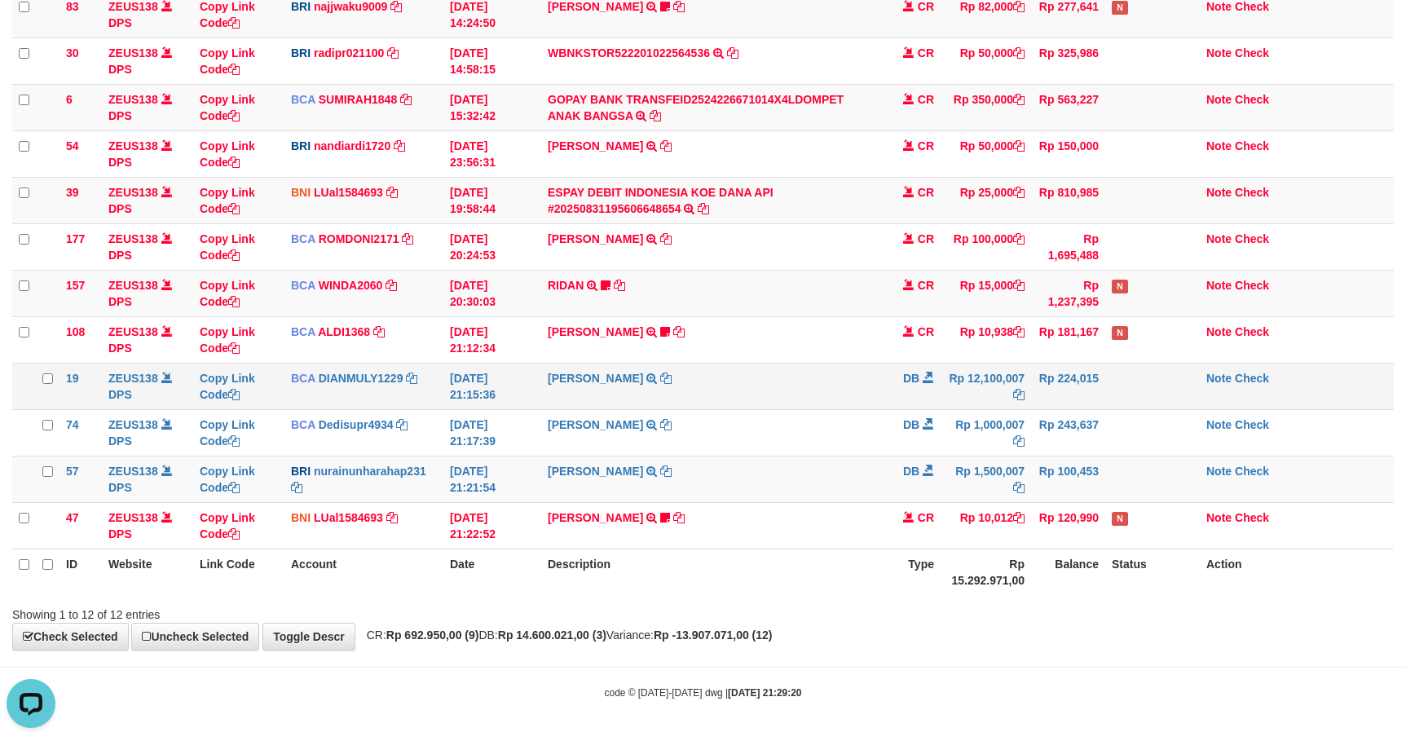
click at [966, 394] on td "Rp 12,100,007" at bounding box center [985, 386] width 90 height 46
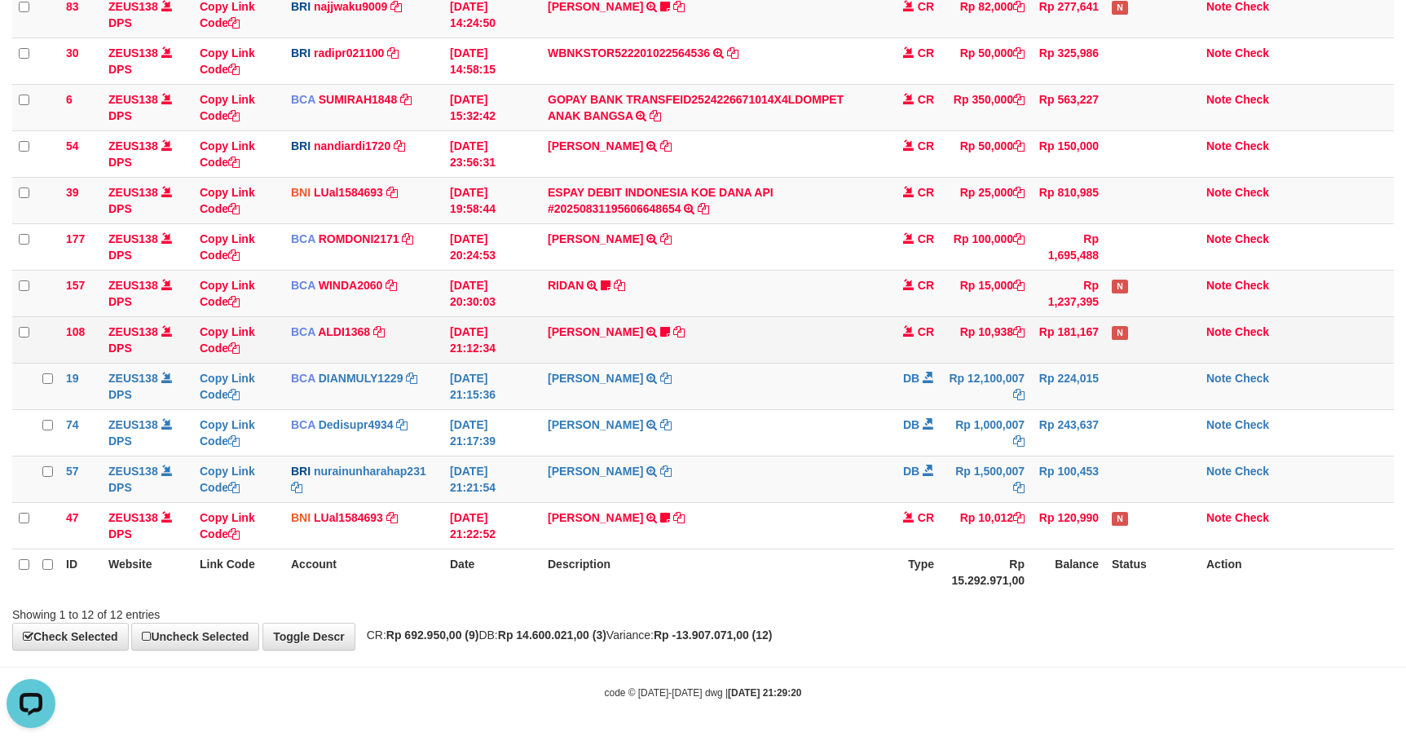
click at [702, 340] on td "ROY YULISTIAWAN TRSF E-BANKING CR 3108/FTSCY/WS95031 10938.00ROY YULISTIAWAN Be…" at bounding box center [712, 339] width 342 height 46
click at [702, 338] on td "ROY YULISTIAWAN TRSF E-BANKING CR 3108/FTSCY/WS95031 10938.00ROY YULISTIAWAN Be…" at bounding box center [712, 339] width 342 height 46
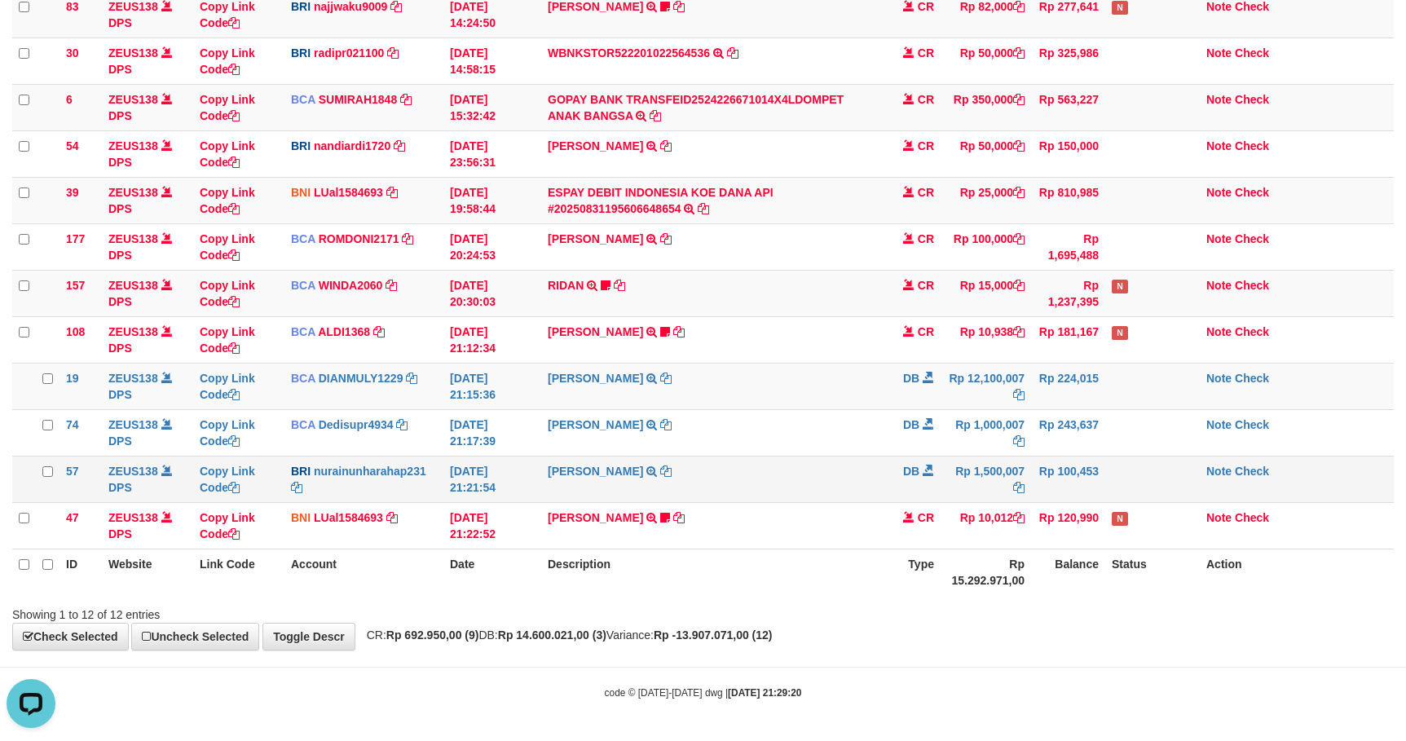
click at [927, 464] on span at bounding box center [927, 469] width 11 height 11
click at [558, 284] on link "RIDAN" at bounding box center [566, 285] width 36 height 13
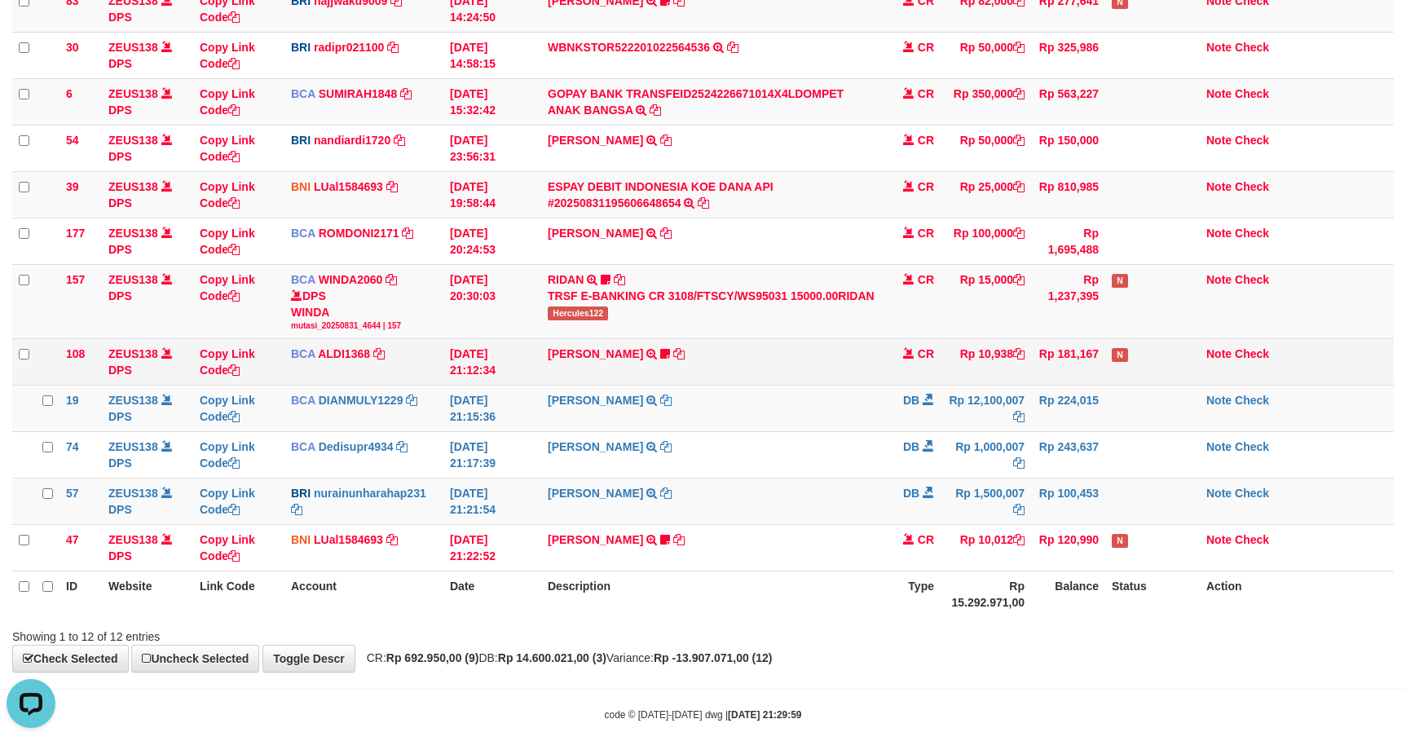
click at [736, 347] on td "ROY YULISTIAWAN TRSF E-BANKING CR 3108/FTSCY/WS95031 10938.00ROY YULISTIAWAN Be…" at bounding box center [712, 361] width 342 height 46
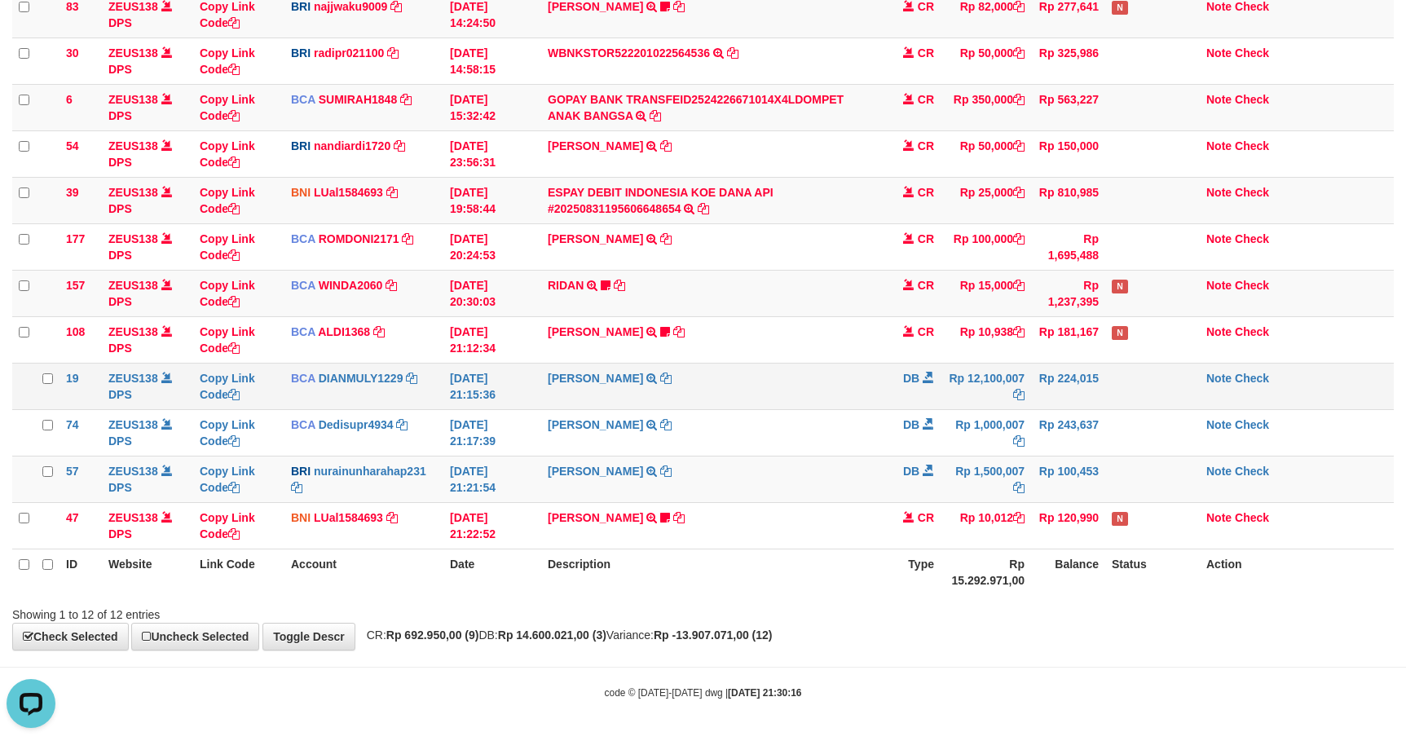
click at [1076, 396] on td "Rp 224,015" at bounding box center [1068, 386] width 74 height 46
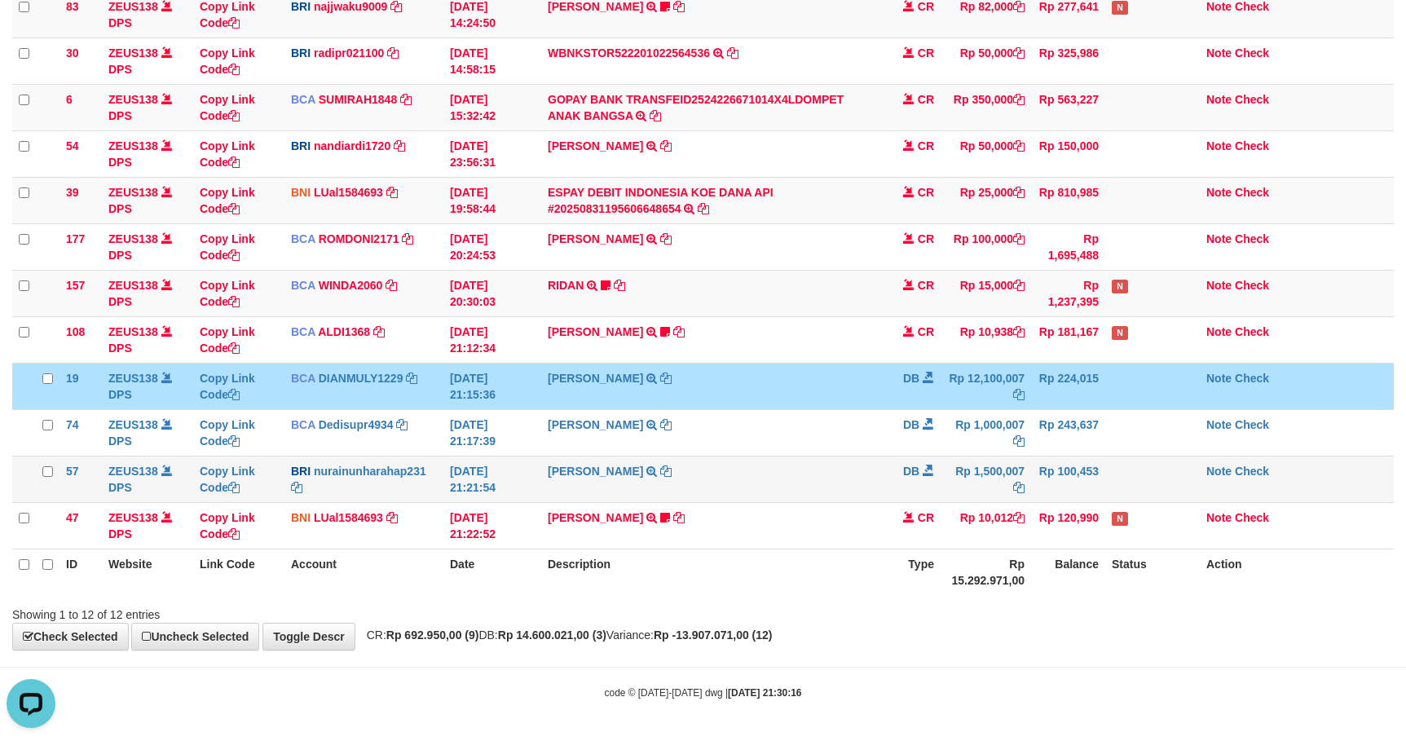
click at [792, 486] on td "NURAINUN HARAHAP TRANSFER NBMB NURAINUN HARAHAP TO HARIS KUSNANDAR" at bounding box center [712, 479] width 342 height 46
click at [790, 479] on td "NURAINUN HARAHAP TRANSFER NBMB NURAINUN HARAHAP TO HARIS KUSNANDAR" at bounding box center [712, 479] width 342 height 46
drag, startPoint x: 830, startPoint y: 350, endPoint x: 700, endPoint y: 291, distance: 142.2
click at [829, 350] on td "ROY YULISTIAWAN TRSF E-BANKING CR 3108/FTSCY/WS95031 10938.00ROY YULISTIAWAN Be…" at bounding box center [712, 339] width 342 height 46
click at [638, 205] on link "ESPAY DEBIT INDONESIA KOE DANA API #20250831195606648654" at bounding box center [661, 200] width 226 height 29
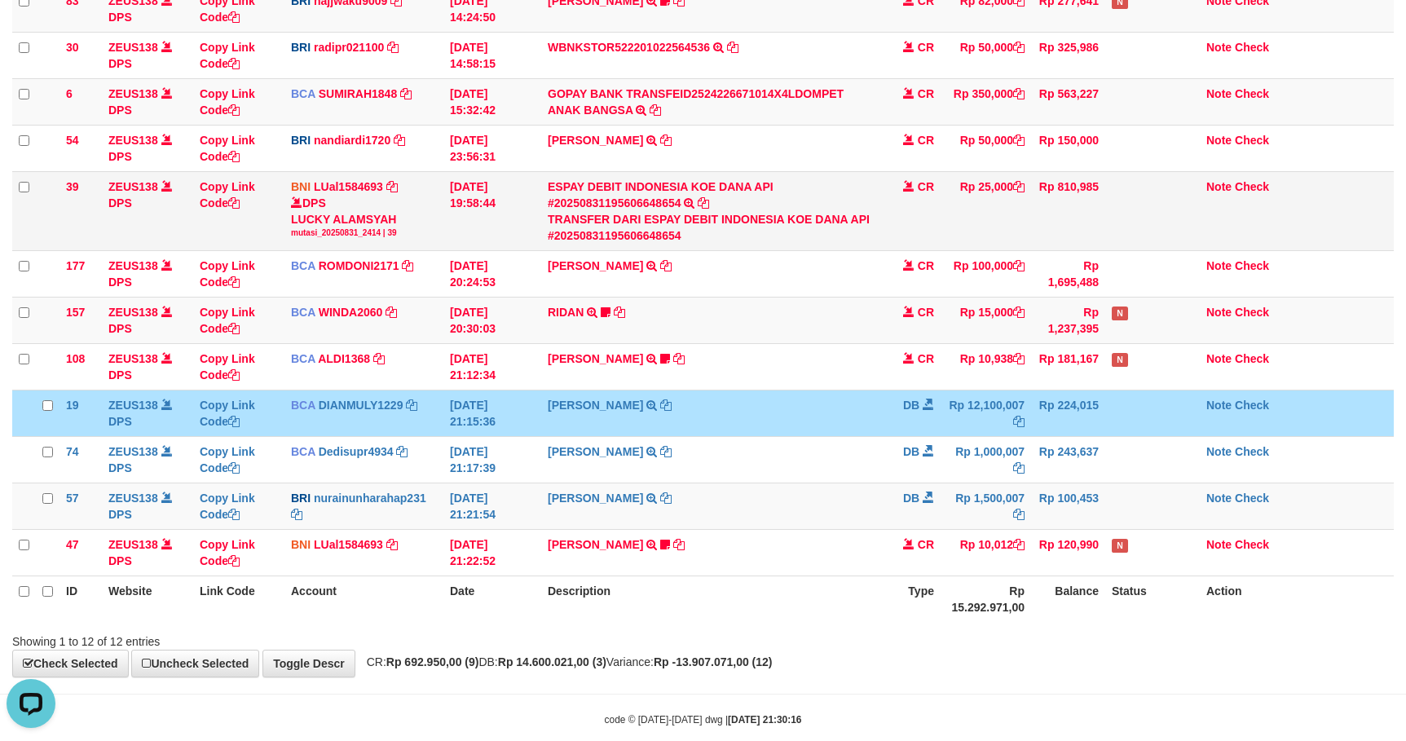
click at [355, 210] on div "DPS LUCKY ALAMSYAH mutasi_20250831_2414 | 39" at bounding box center [364, 217] width 146 height 44
click at [360, 222] on div "DPS LUCKY ALAMSYAH mutasi_20250831_2414 | 39" at bounding box center [364, 217] width 146 height 44
click at [360, 223] on div "DPS LUCKY ALAMSYAH mutasi_20250831_2414 | 39" at bounding box center [364, 217] width 146 height 44
copy div "LUCKY ALAMSYAH"
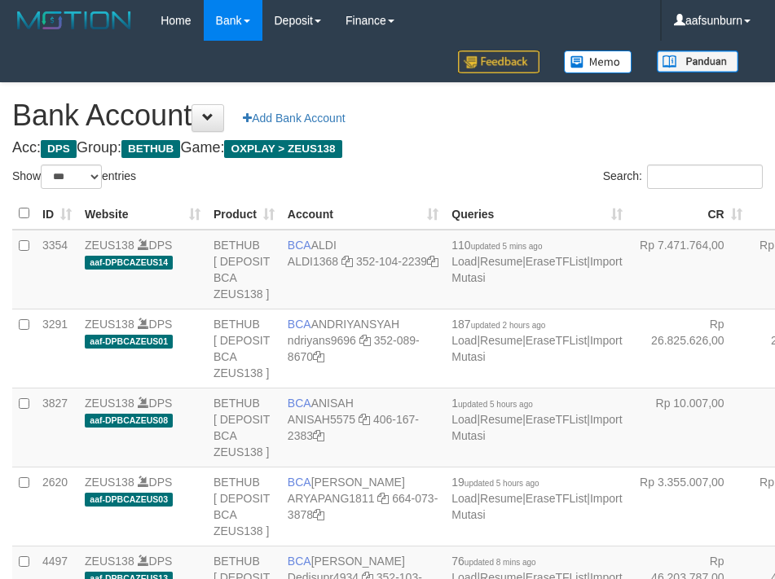
select select "***"
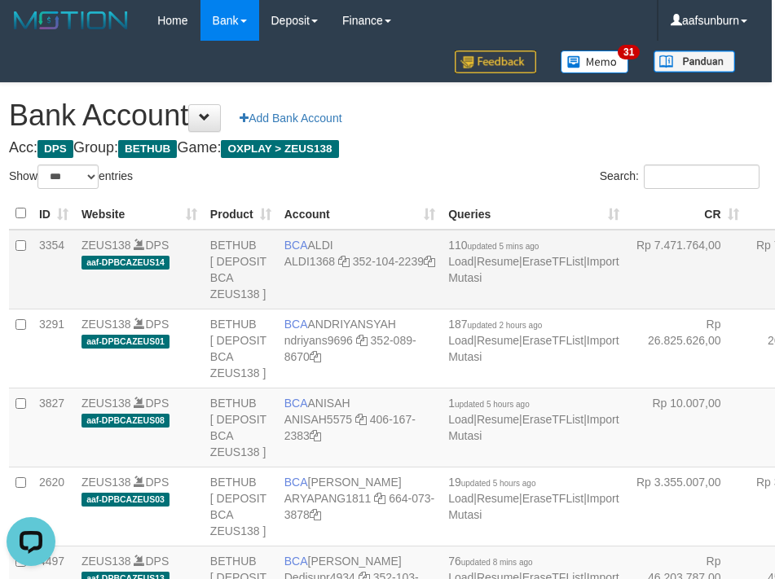
click at [709, 310] on tr "3354 ZEUS138 DPS aaf-DPBCAZEUS14 BETHUB [ DEPOSIT BCA ZEUS138 ] BCA ALDI ALDI13…" at bounding box center [537, 270] width 1056 height 80
drag, startPoint x: 709, startPoint y: 335, endPoint x: 495, endPoint y: 350, distance: 214.9
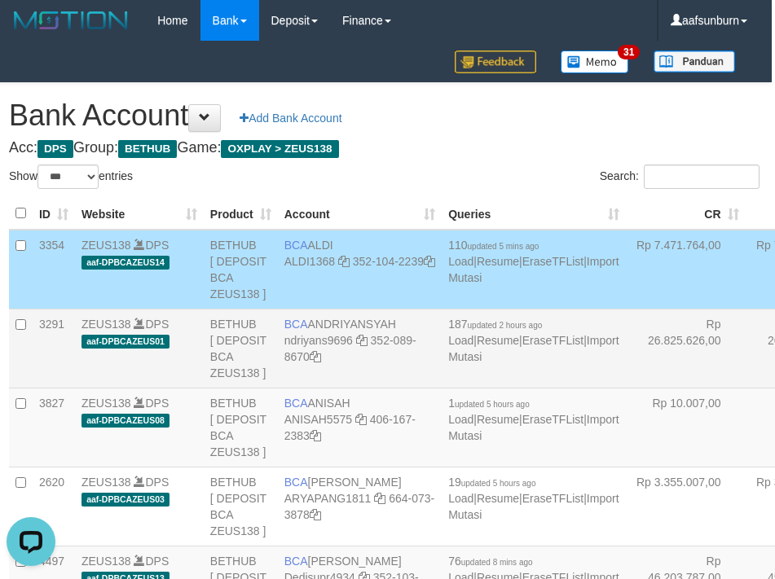
scroll to position [2912, 3]
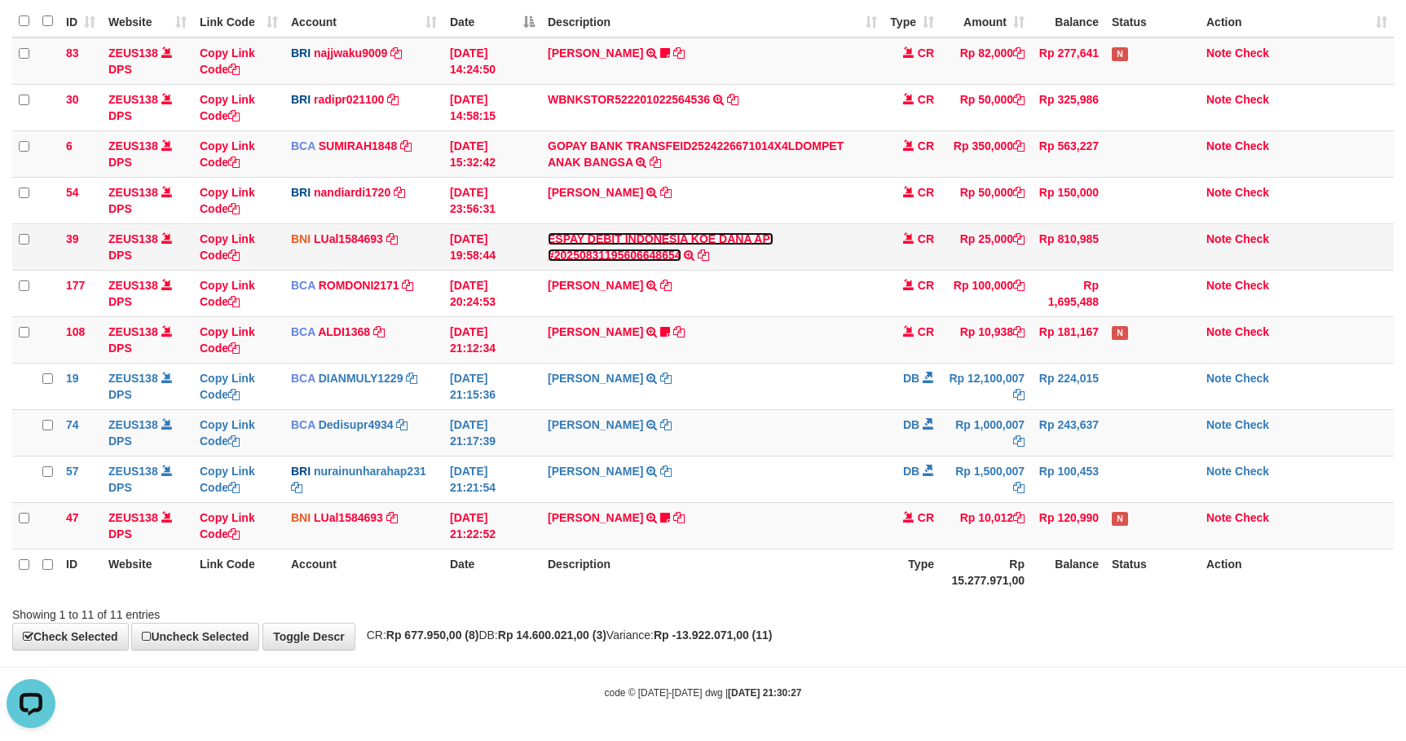
click at [594, 235] on link "ESPAY DEBIT INDONESIA KOE DANA API #20250831195606648654" at bounding box center [661, 246] width 226 height 29
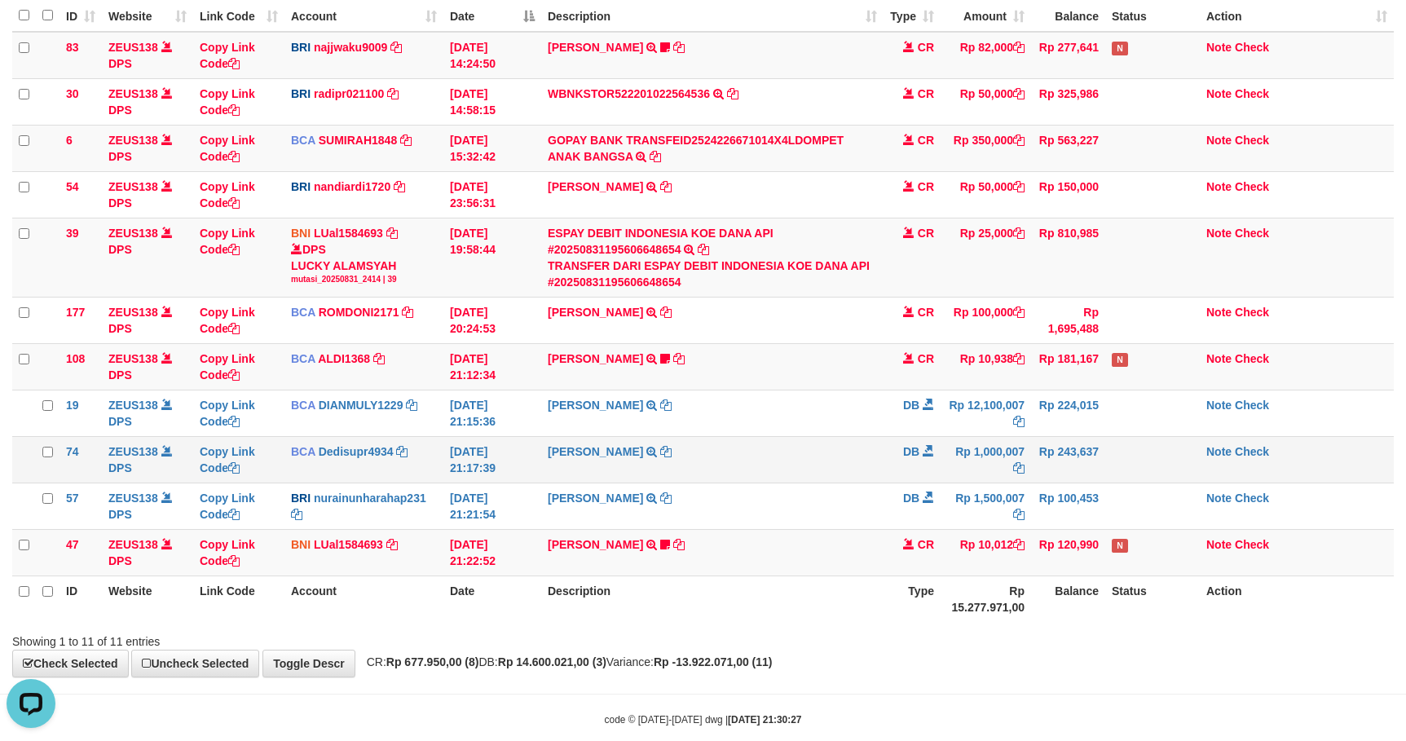
click at [852, 445] on td "MARWATI TRSF E-BANKING DB 3108/FTSCY/WS95031 1000007.00MARWATI" at bounding box center [712, 459] width 342 height 46
click at [874, 460] on td "MARWATI TRSF E-BANKING DB 3108/FTSCY/WS95031 1000007.00MARWATI" at bounding box center [712, 459] width 342 height 46
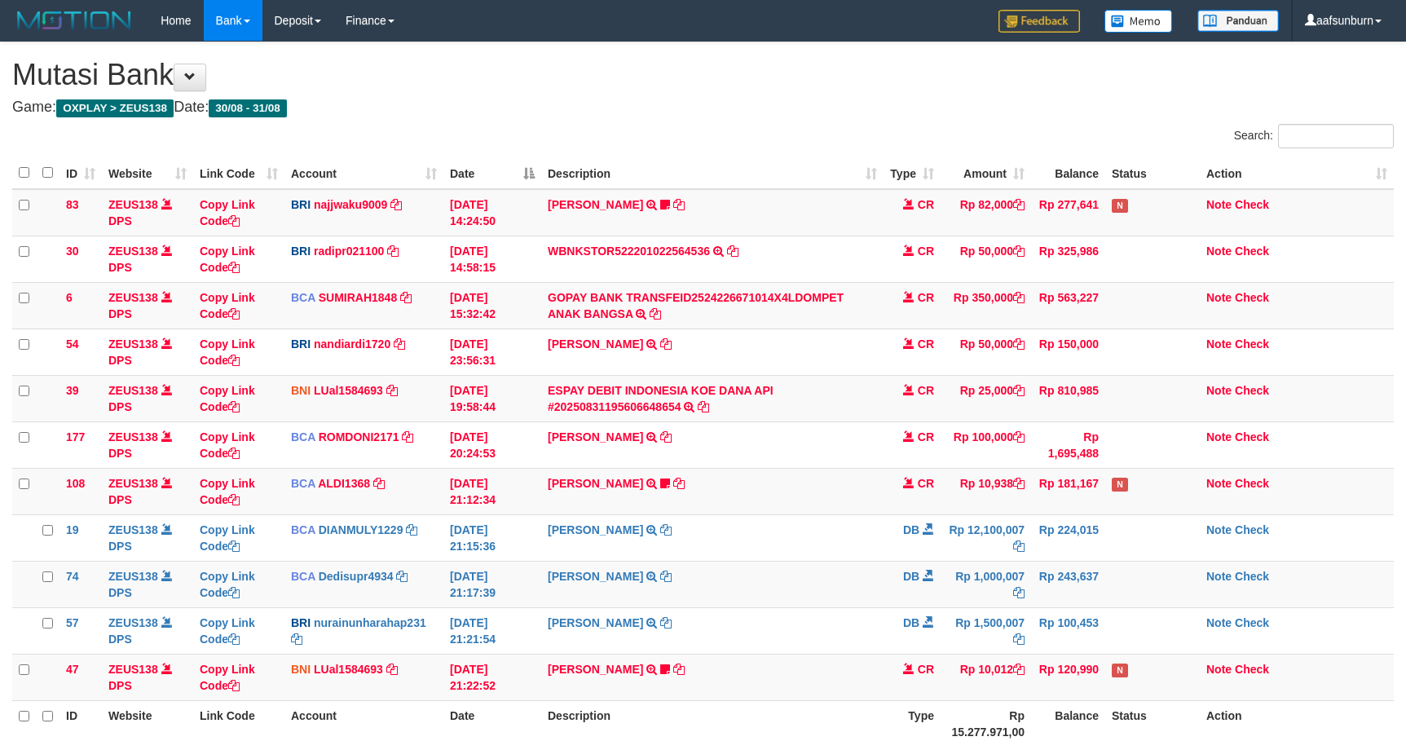
scroll to position [157, 0]
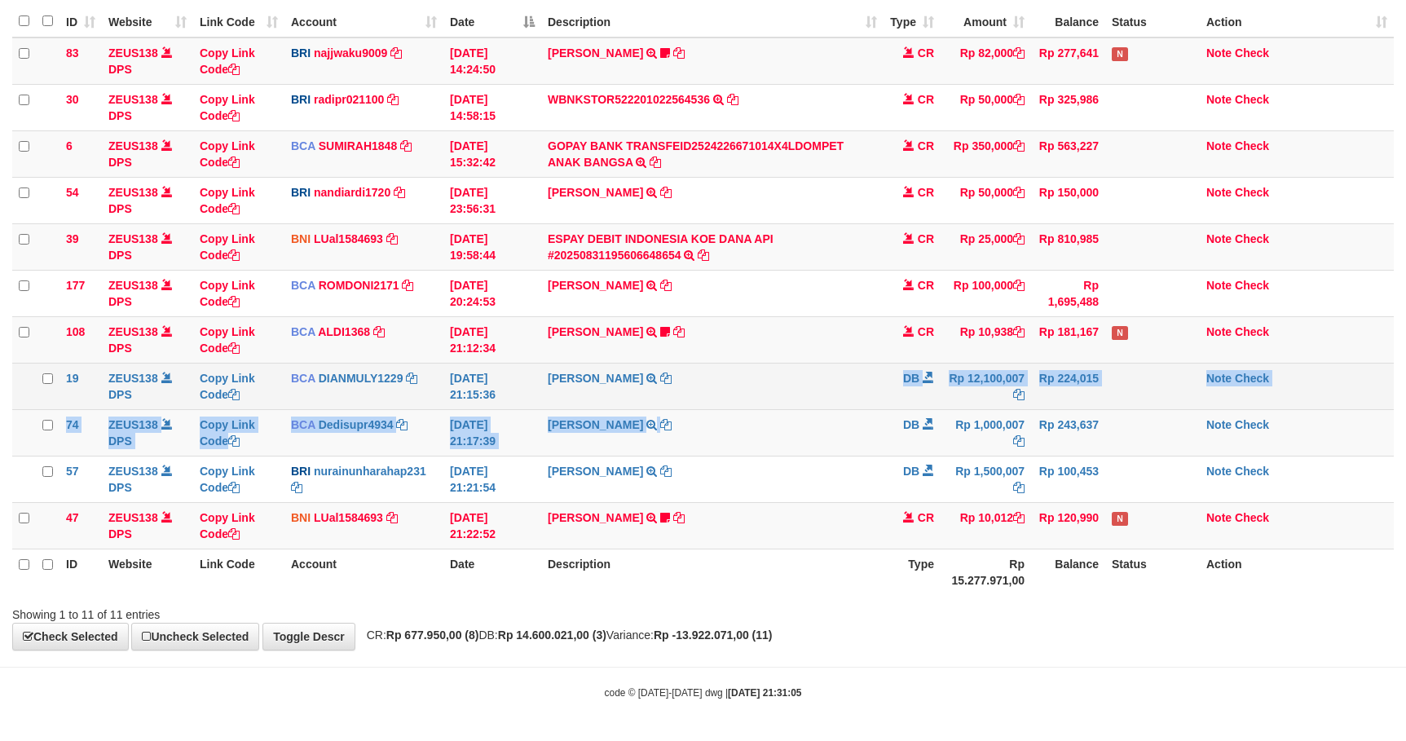
drag, startPoint x: 856, startPoint y: 408, endPoint x: 853, endPoint y: 399, distance: 9.5
click at [853, 399] on tbody "83 ZEUS138 DPS Copy Link Code BRI najjwaku9009 DPS [PERSON_NAME] mutasi_2025083…" at bounding box center [702, 293] width 1381 height 512
click at [853, 396] on td "DEDI SUPRIYADI TRSF E-BANKING DB 3108/FTSCY/WS95031 12100007.00DEDI SUPRIYADI" at bounding box center [712, 386] width 342 height 46
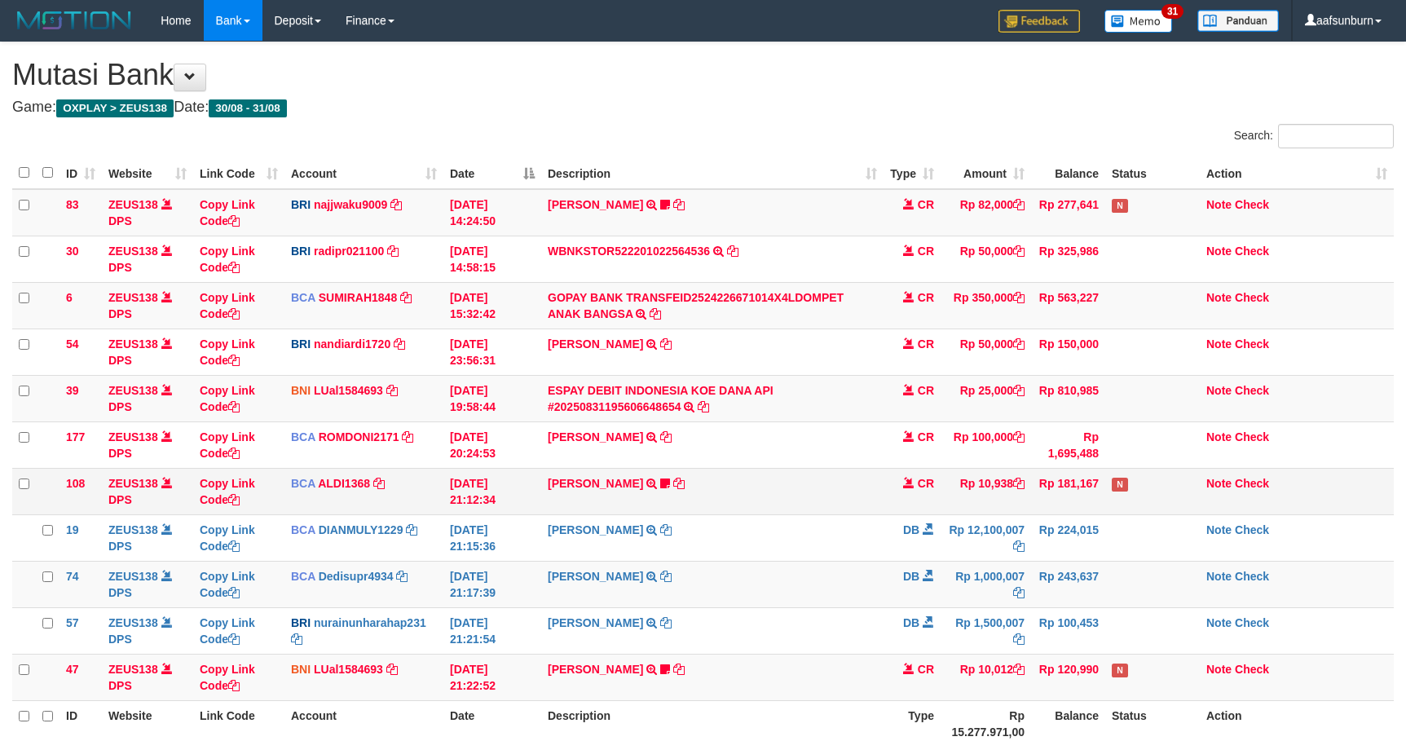
scroll to position [157, 0]
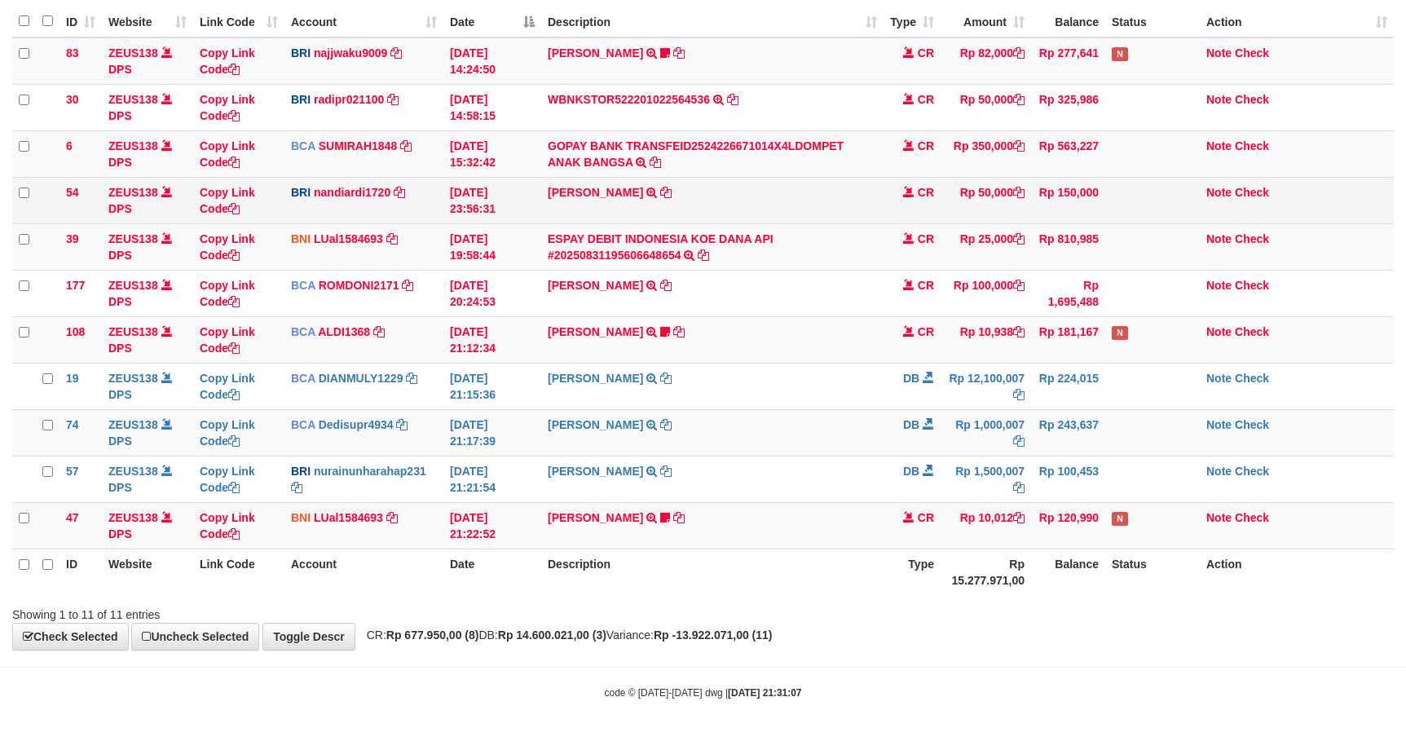
click at [556, 204] on td "VALENTINO LAHU TRANSFER NBMB VALENTINO LAHU TO NANDI ARDIANSYAH" at bounding box center [712, 200] width 342 height 46
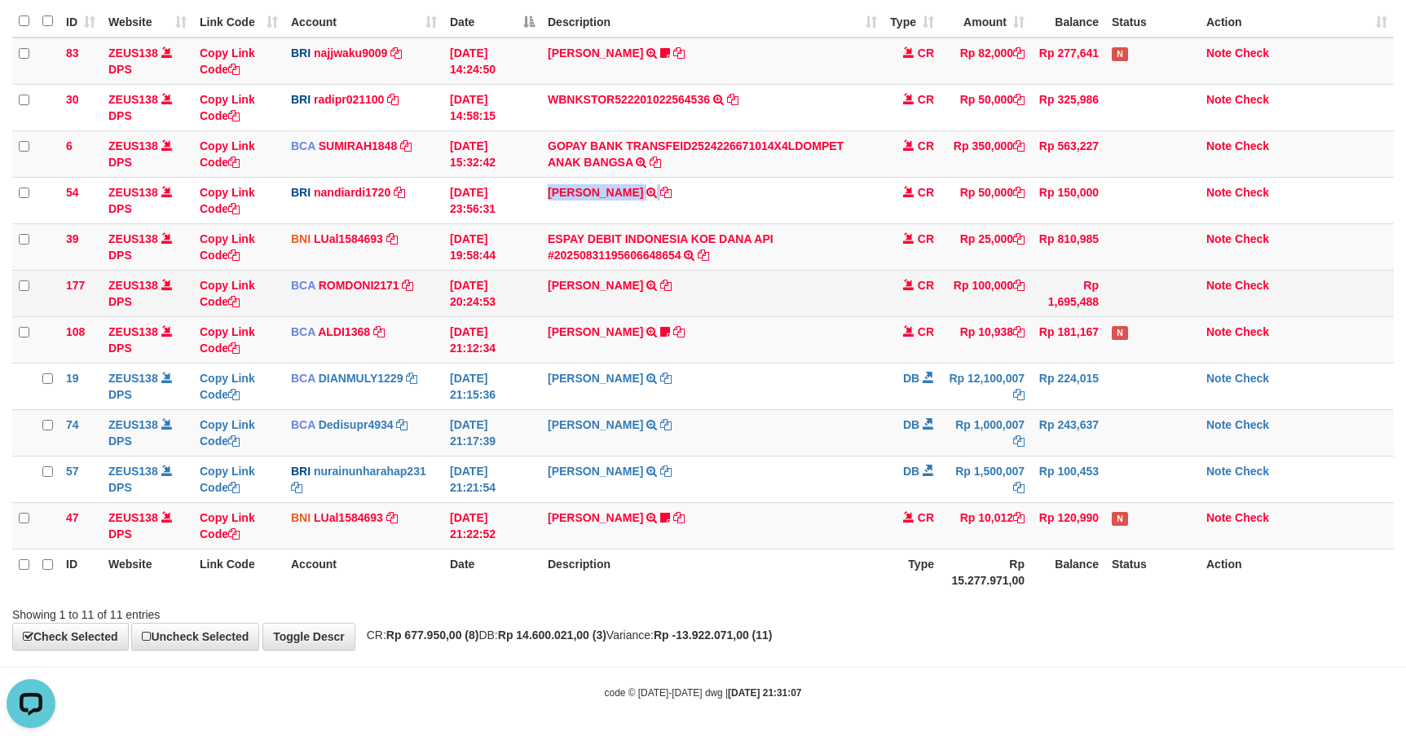
scroll to position [0, 0]
click at [602, 298] on td "ABDUL GAFUR SETORAN VIA CDM TANGGAL :31/08 31/08 WSID:Z3QA1 ABDUL GAFUR" at bounding box center [712, 293] width 342 height 46
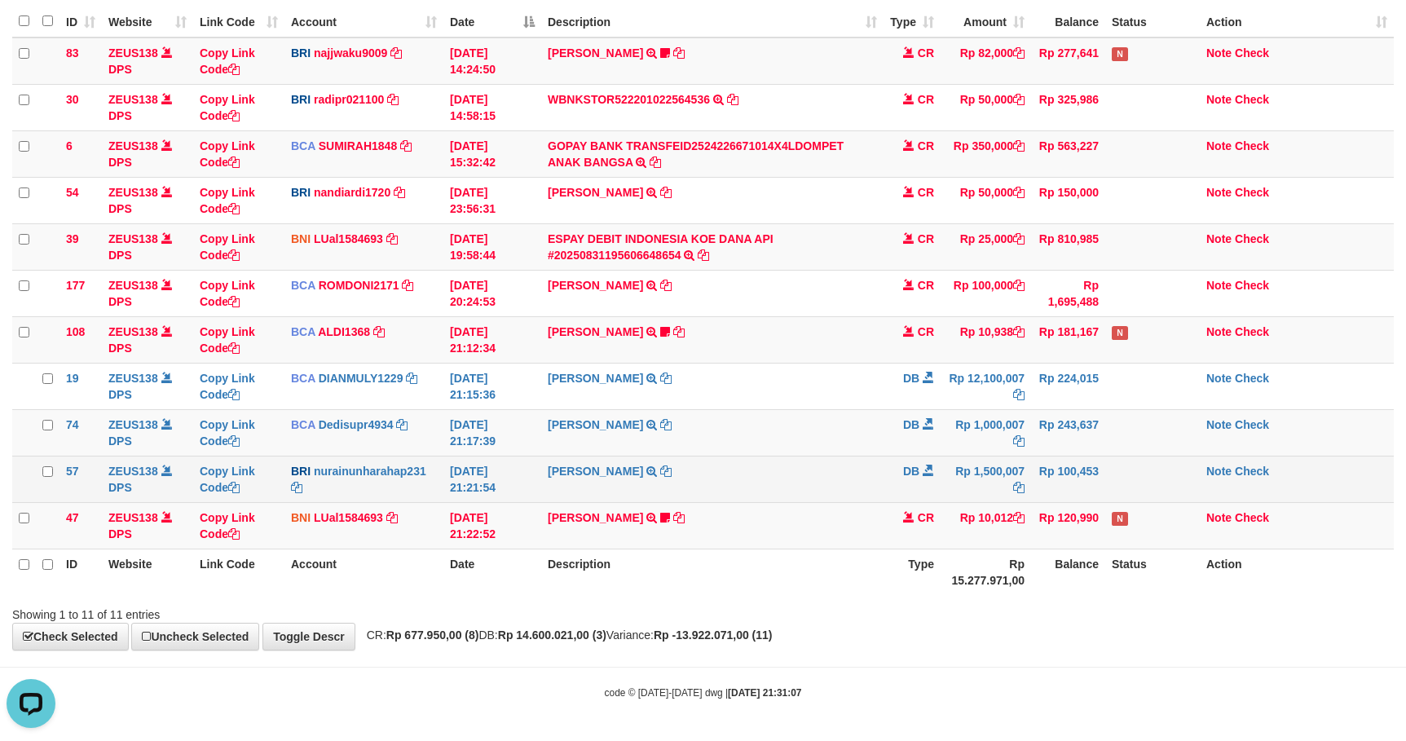
click at [760, 477] on td "NURAINUN HARAHAP TRANSFER NBMB NURAINUN HARAHAP TO HARIS KUSNANDAR" at bounding box center [712, 479] width 342 height 46
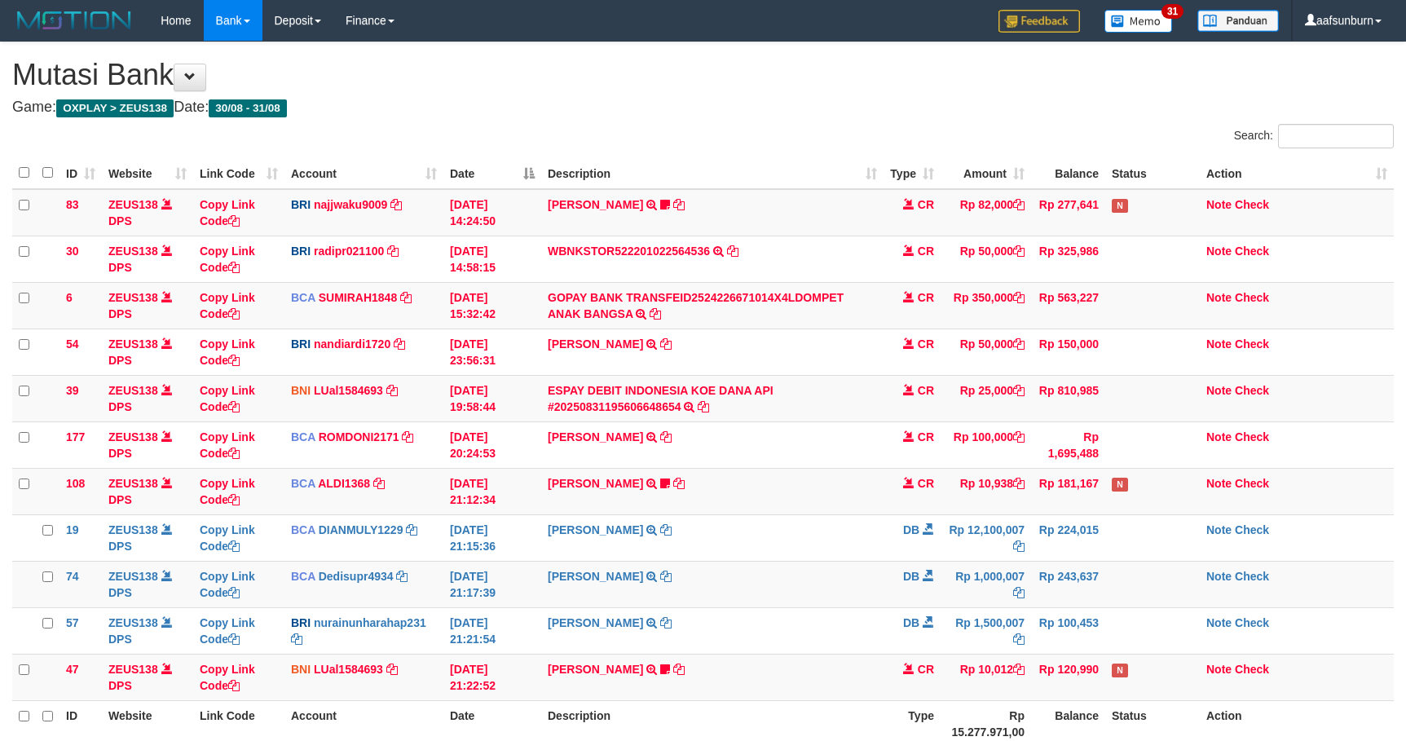
scroll to position [157, 0]
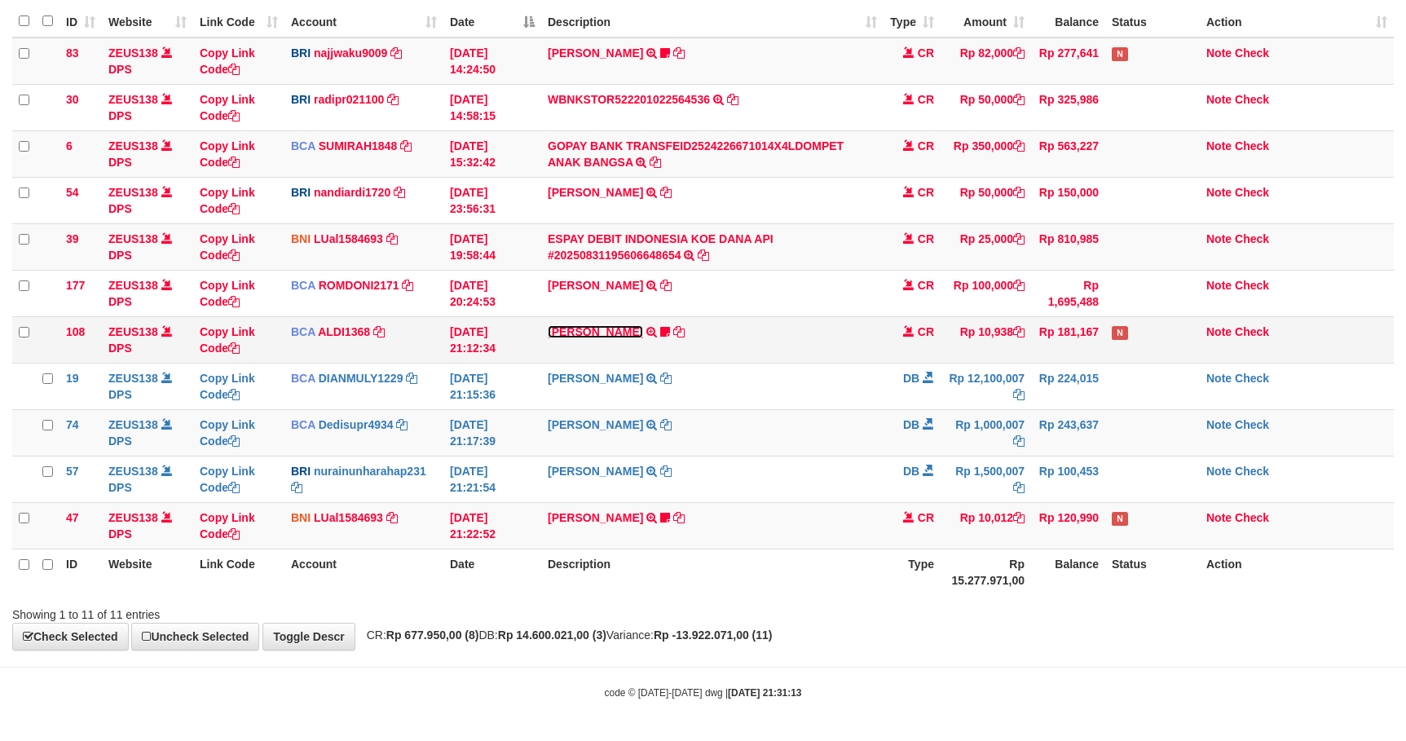
click at [595, 326] on link "[PERSON_NAME]" at bounding box center [595, 331] width 95 height 13
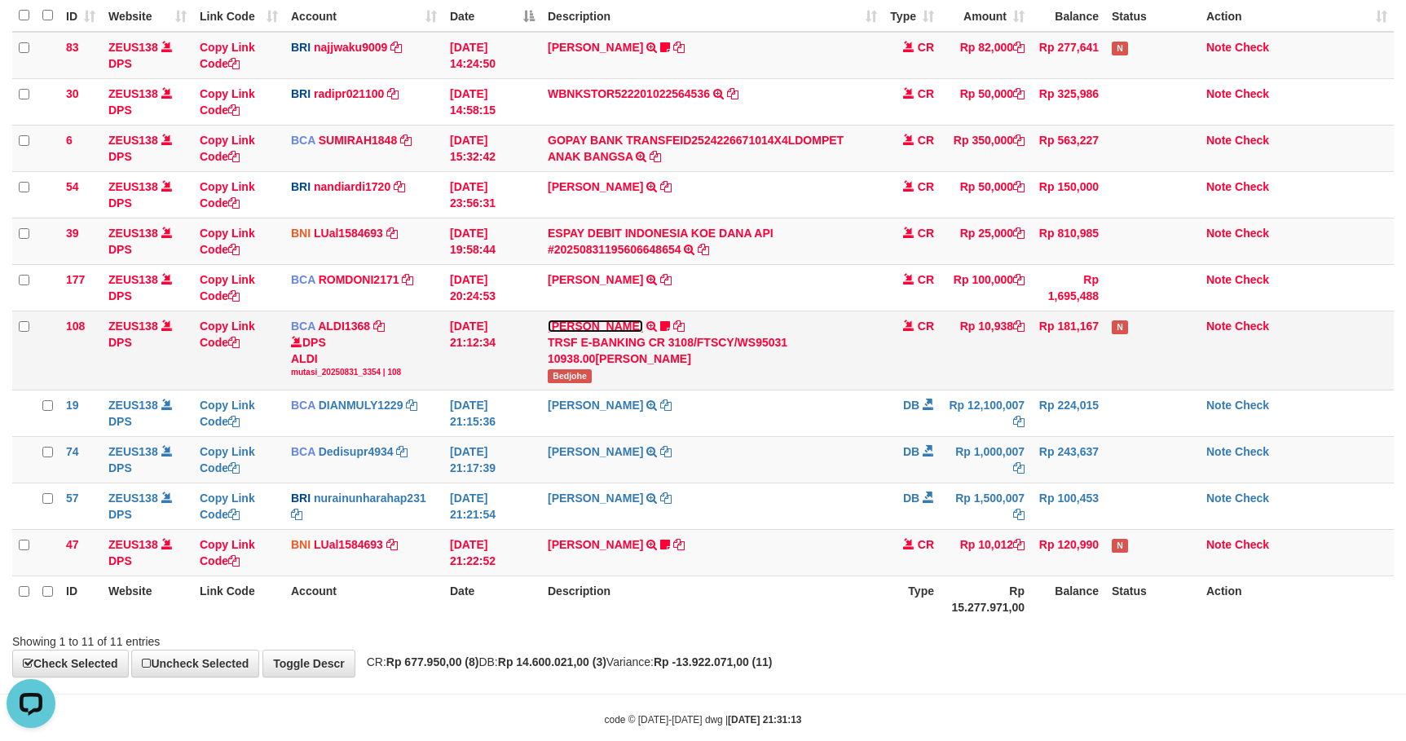
scroll to position [0, 0]
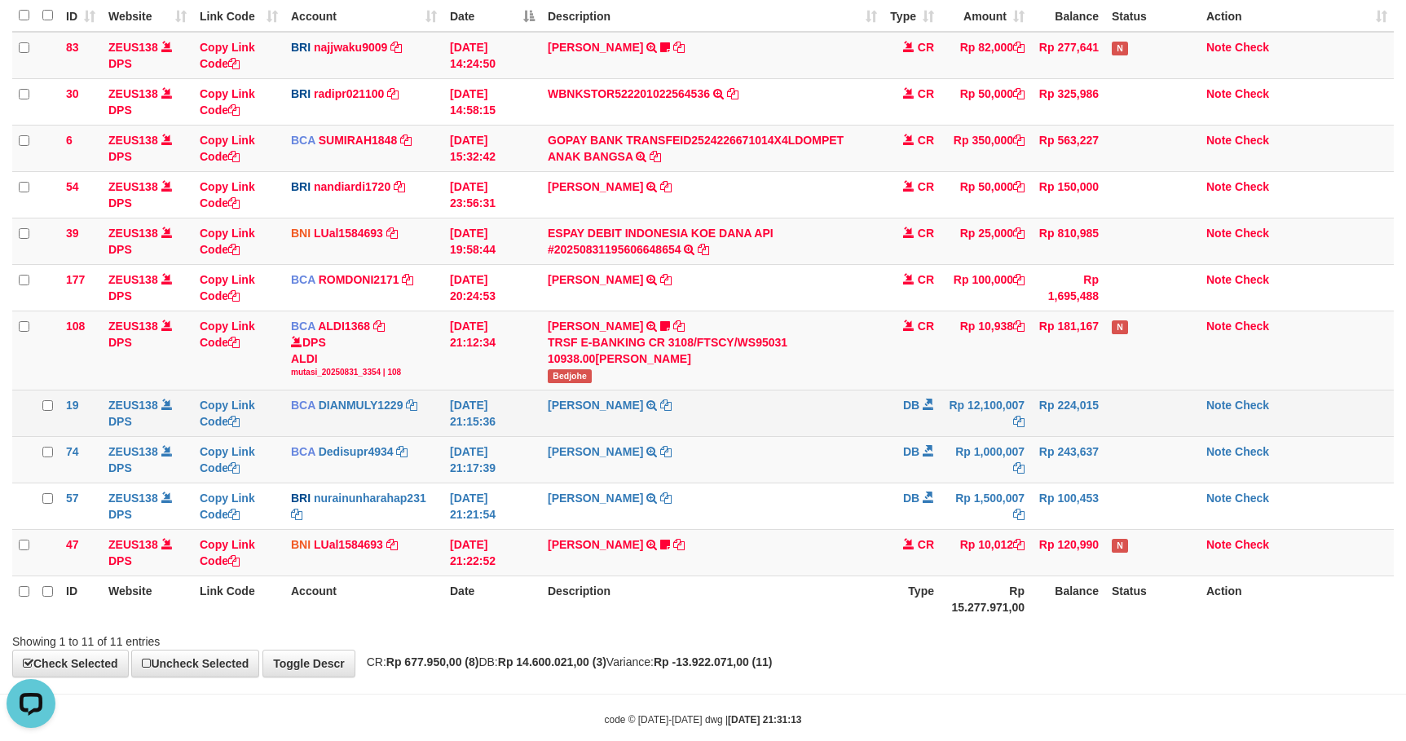
click at [771, 421] on td "DEDI SUPRIYADI TRSF E-BANKING DB 3108/FTSCY/WS95031 12100007.00DEDI SUPRIYADI" at bounding box center [712, 413] width 342 height 46
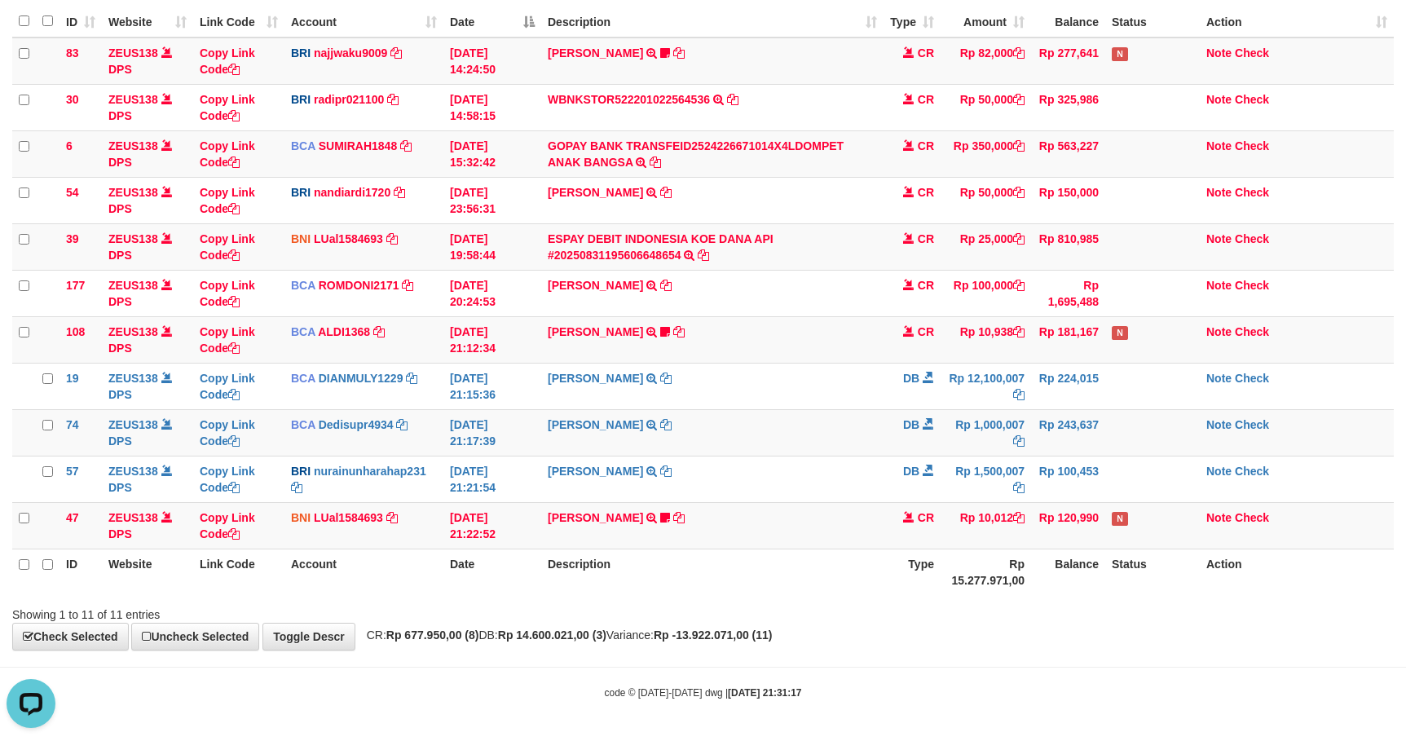
click at [918, 308] on tbody "83 ZEUS138 DPS Copy Link Code BRI najjwaku9009 DPS SITI KURNIA NINGSIH mutasi_2…" at bounding box center [702, 293] width 1381 height 512
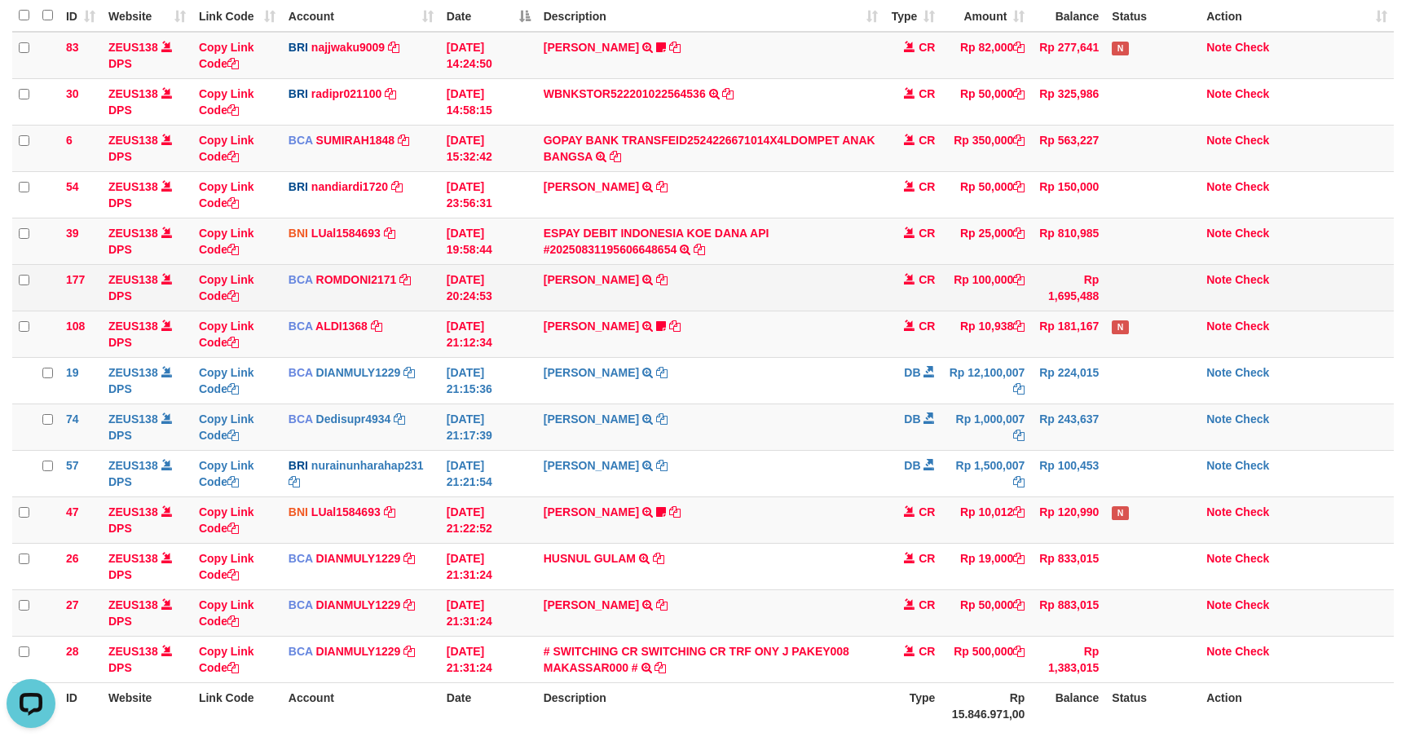
click at [949, 271] on td "Rp 100,000" at bounding box center [986, 287] width 90 height 46
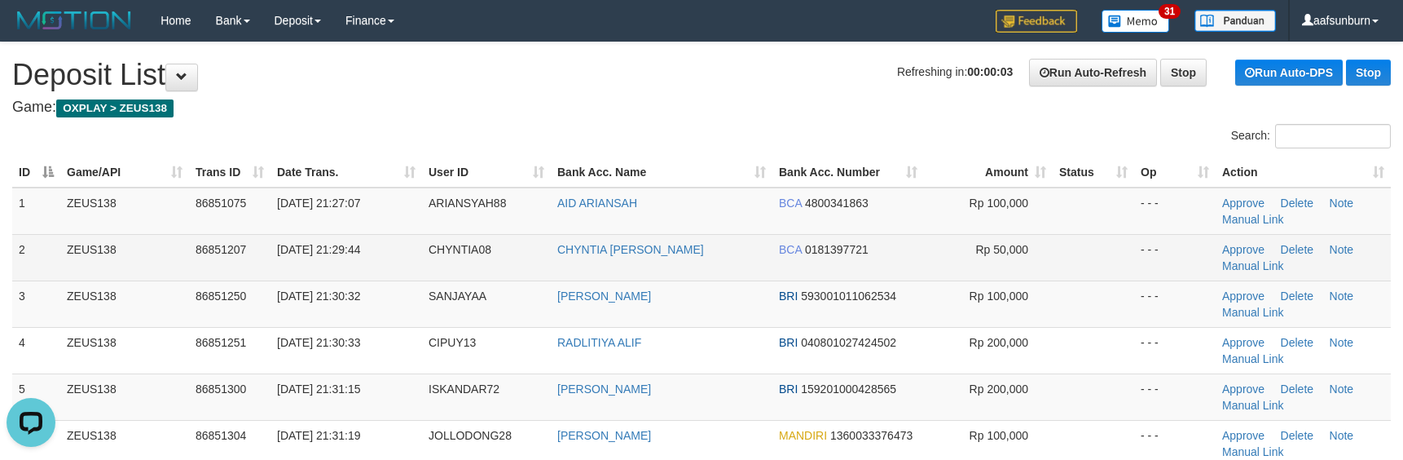
click at [538, 240] on td "CHYNTIA08" at bounding box center [486, 257] width 129 height 46
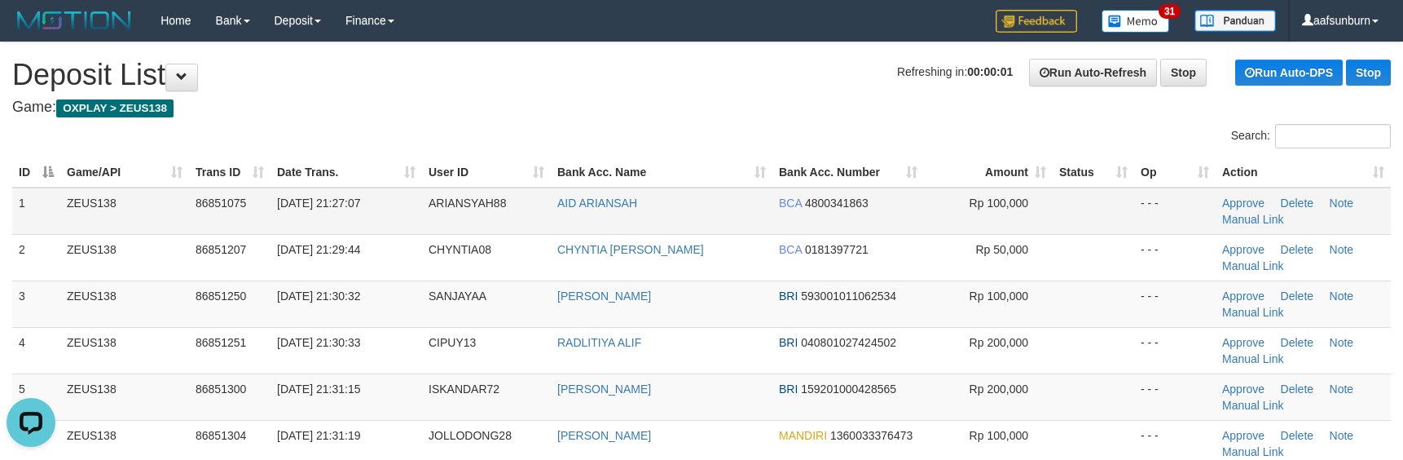
click at [863, 196] on span "4800341863" at bounding box center [837, 202] width 64 height 13
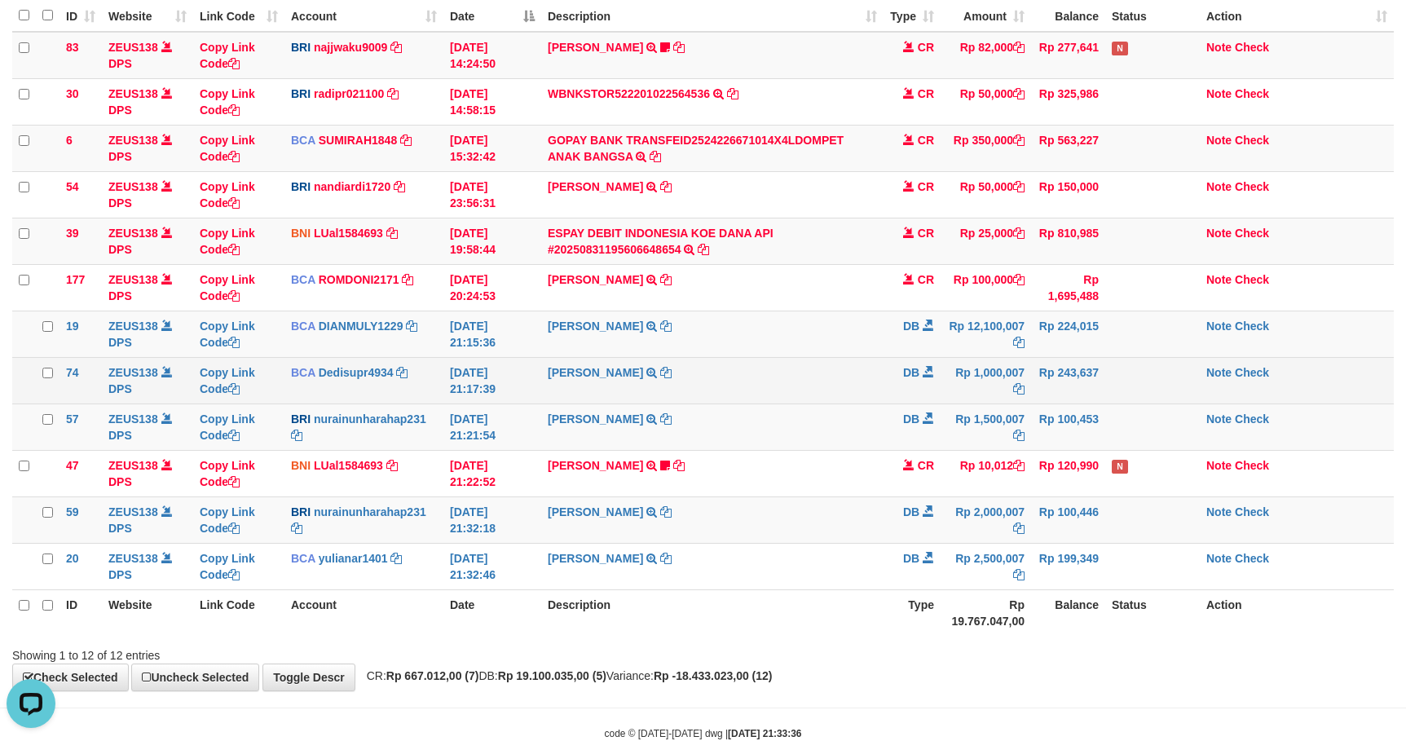
click at [931, 401] on td "DB" at bounding box center [911, 380] width 57 height 46
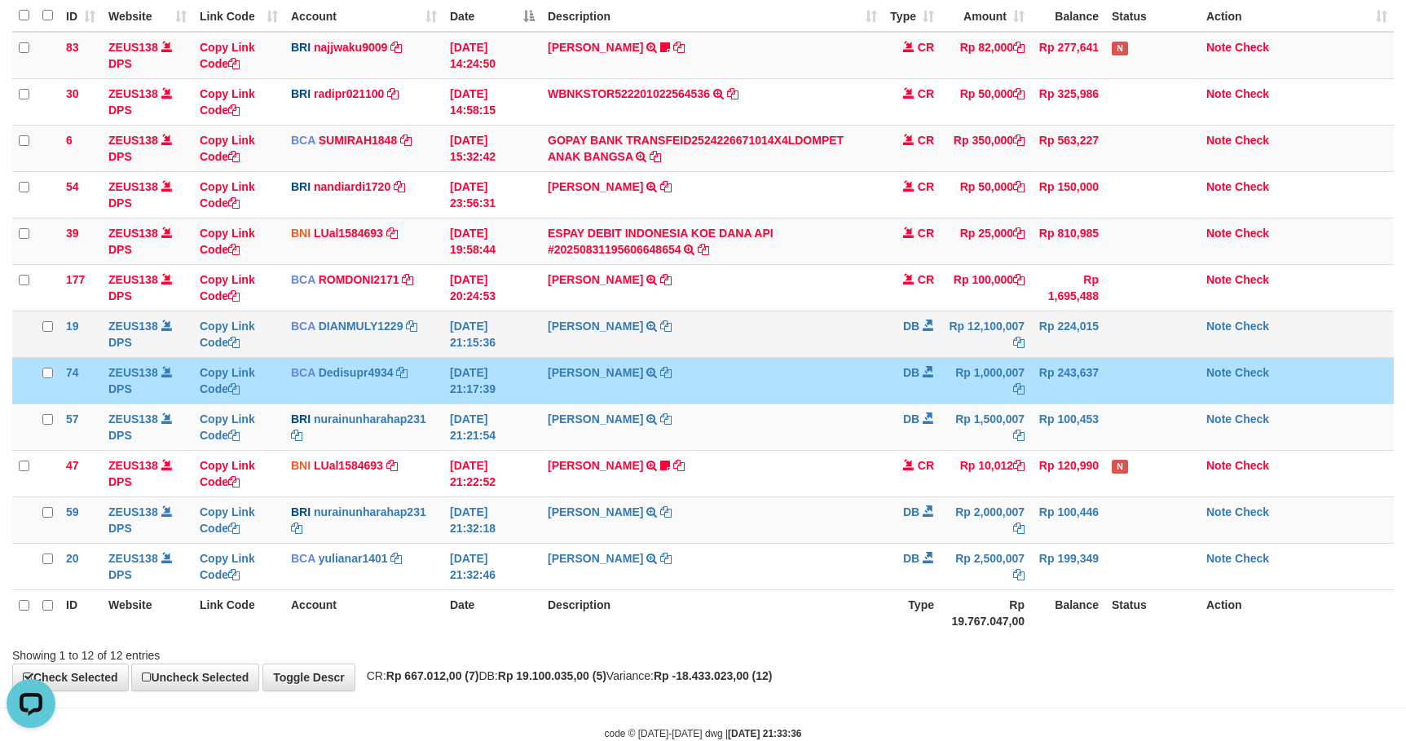
click at [721, 342] on td "DEDI SUPRIYADI TRSF E-BANKING DB 3108/FTSCY/WS95031 12100007.00DEDI SUPRIYADI" at bounding box center [712, 333] width 342 height 46
click at [954, 518] on td "Rp 2,000,007" at bounding box center [985, 519] width 90 height 46
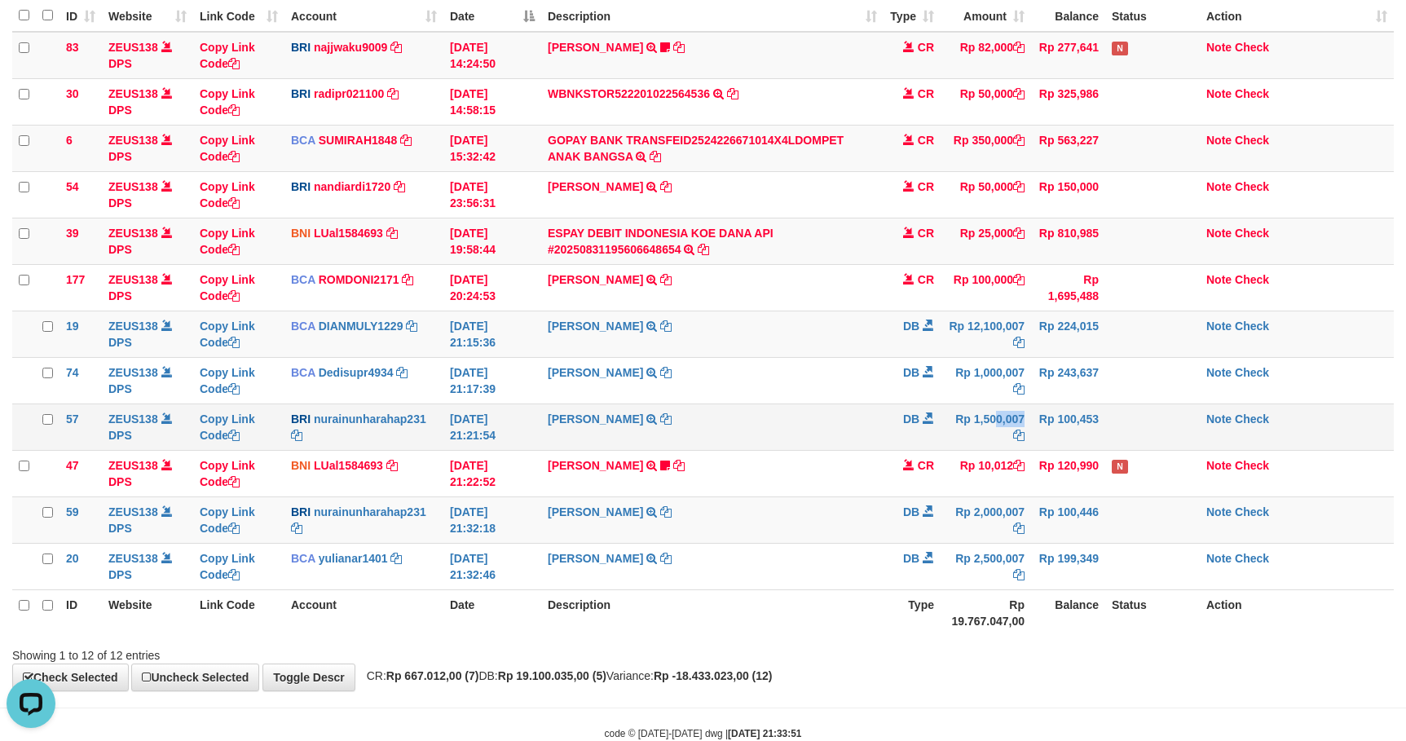
click at [968, 430] on td "Rp 1,500,007" at bounding box center [985, 426] width 90 height 46
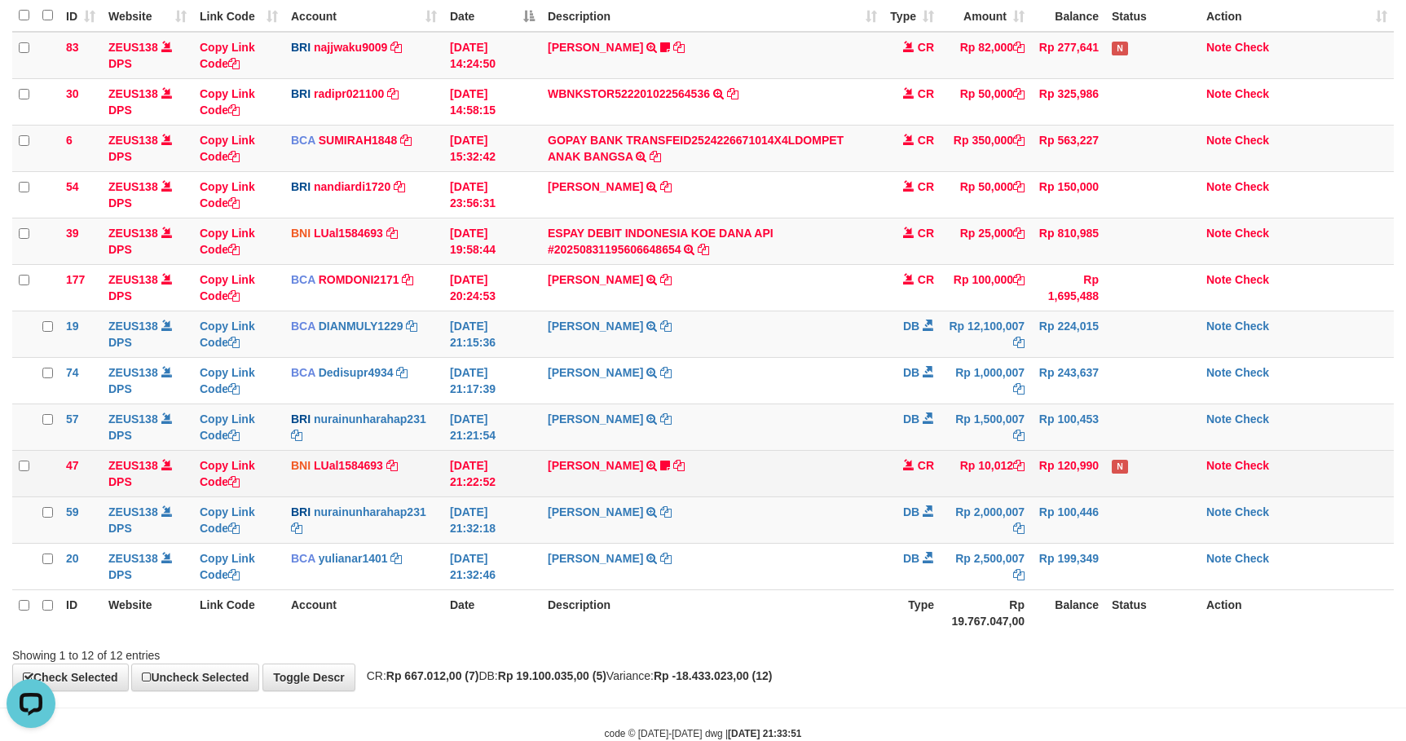
click at [1174, 479] on td "N" at bounding box center [1152, 473] width 95 height 46
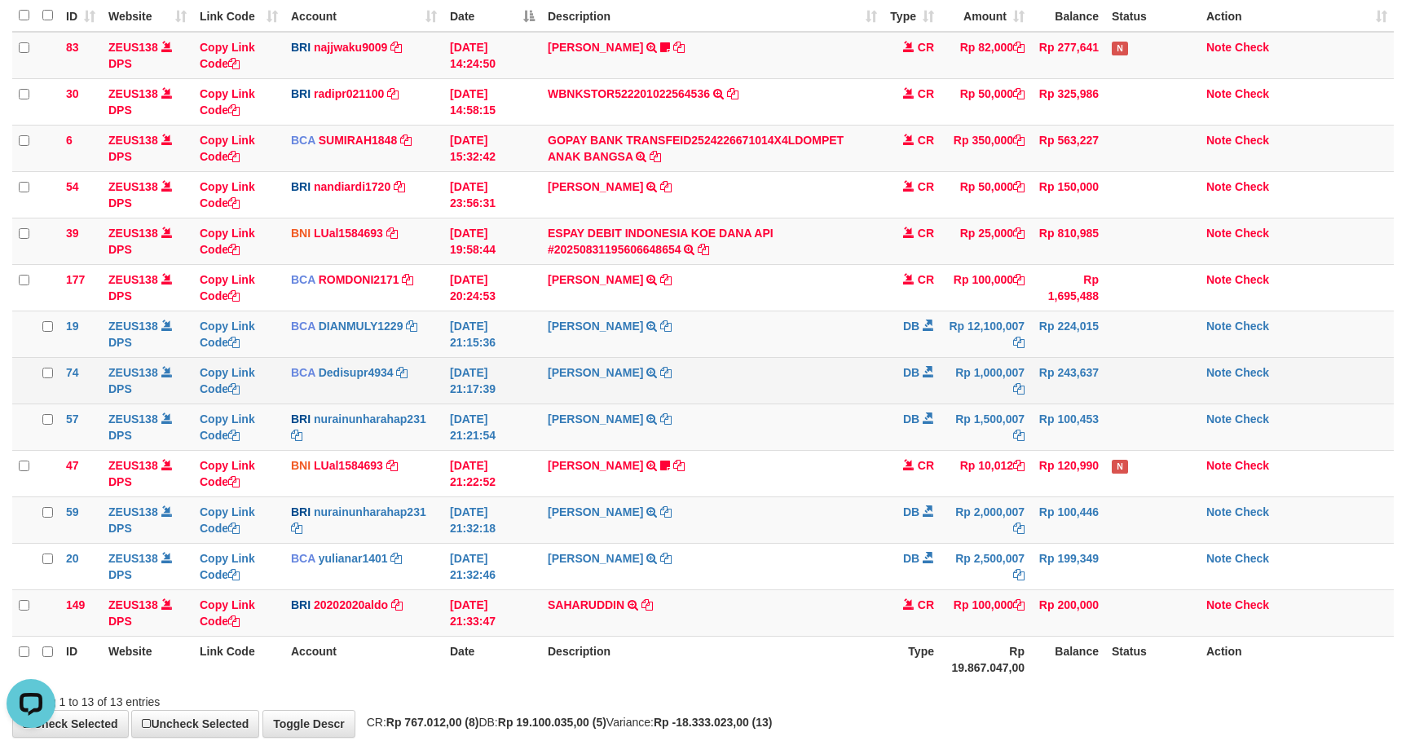
click at [1088, 403] on td "Rp 243,637" at bounding box center [1068, 380] width 74 height 46
click at [1086, 403] on td "Rp 243,637" at bounding box center [1068, 380] width 74 height 46
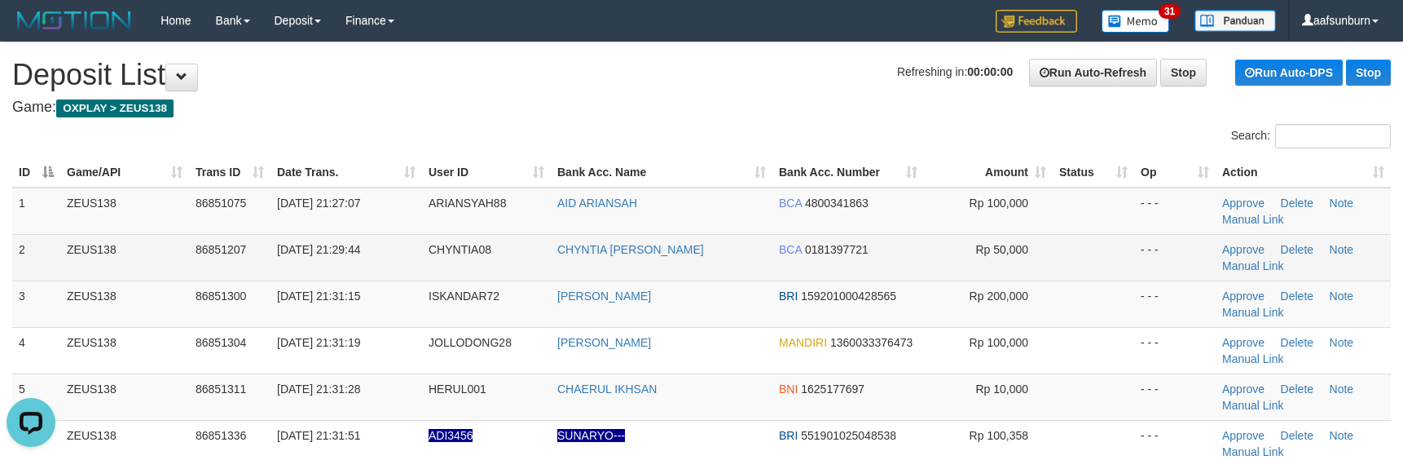
drag, startPoint x: 1010, startPoint y: 240, endPoint x: 961, endPoint y: 159, distance: 95.5
click at [1012, 240] on td "Rp 50,000" at bounding box center [988, 257] width 129 height 46
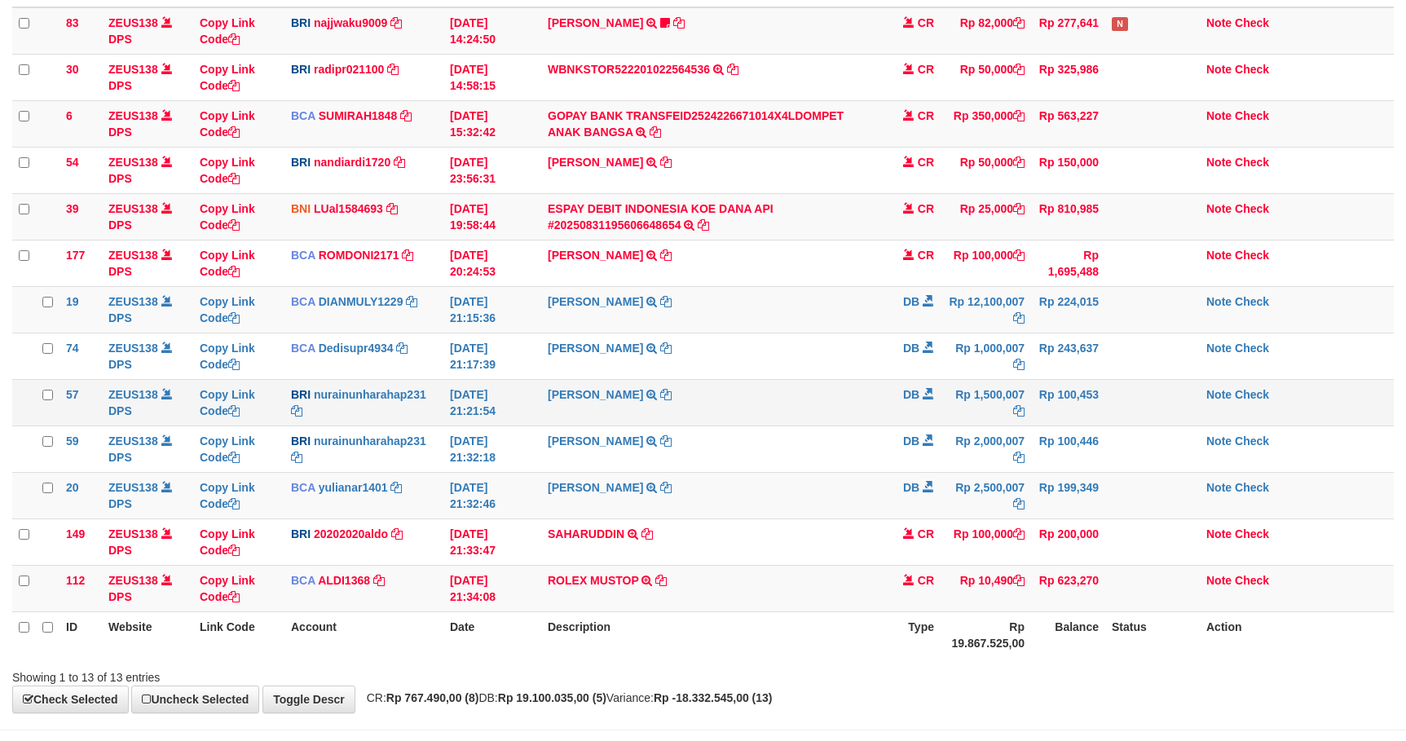
scroll to position [157, 0]
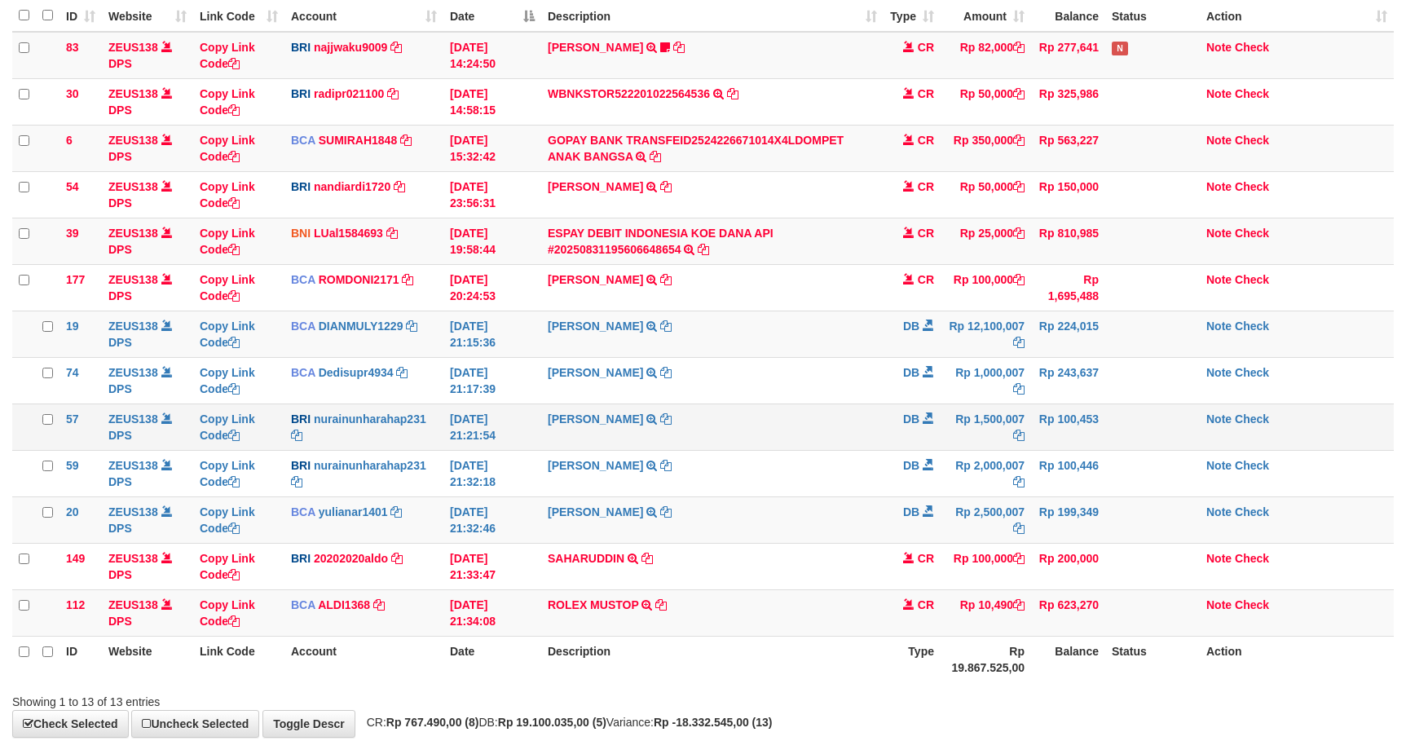
click at [1028, 406] on td "Rp 1,500,007" at bounding box center [985, 426] width 90 height 46
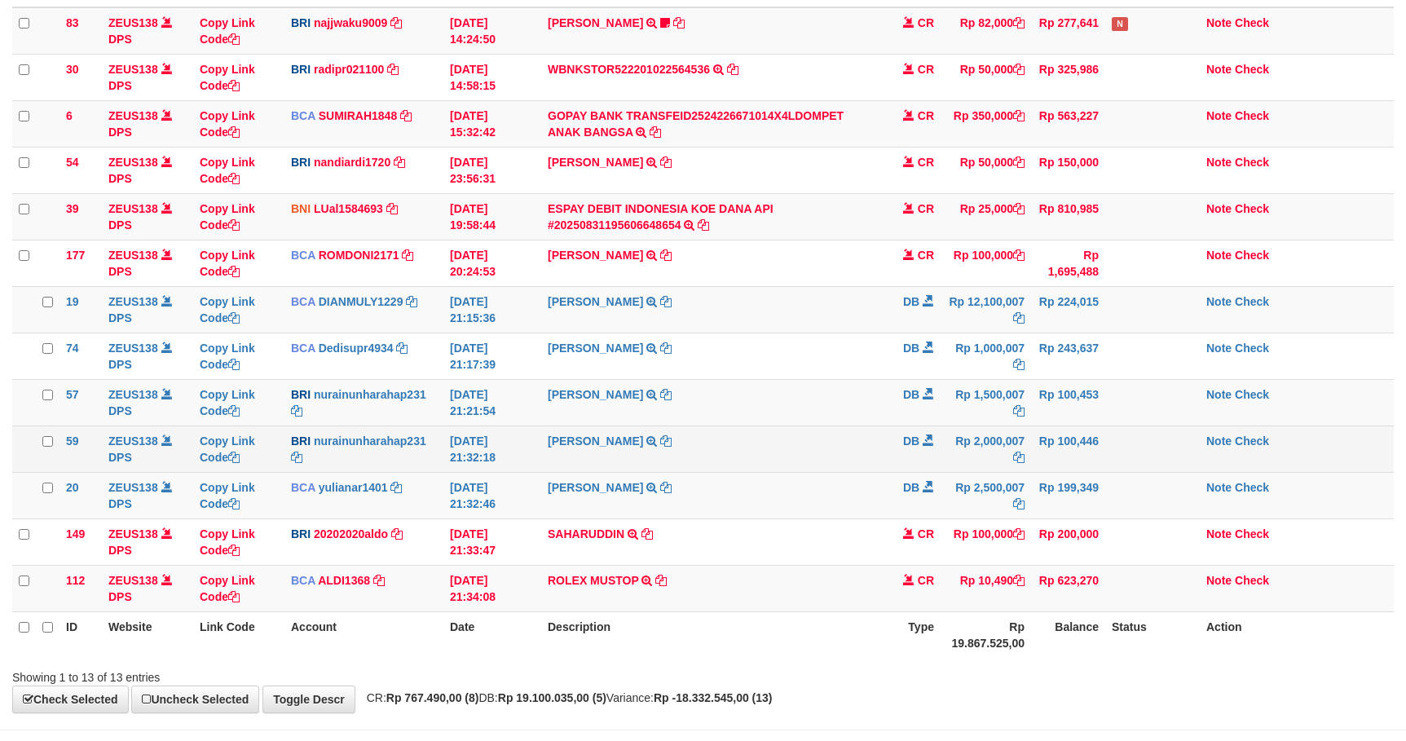
scroll to position [157, 0]
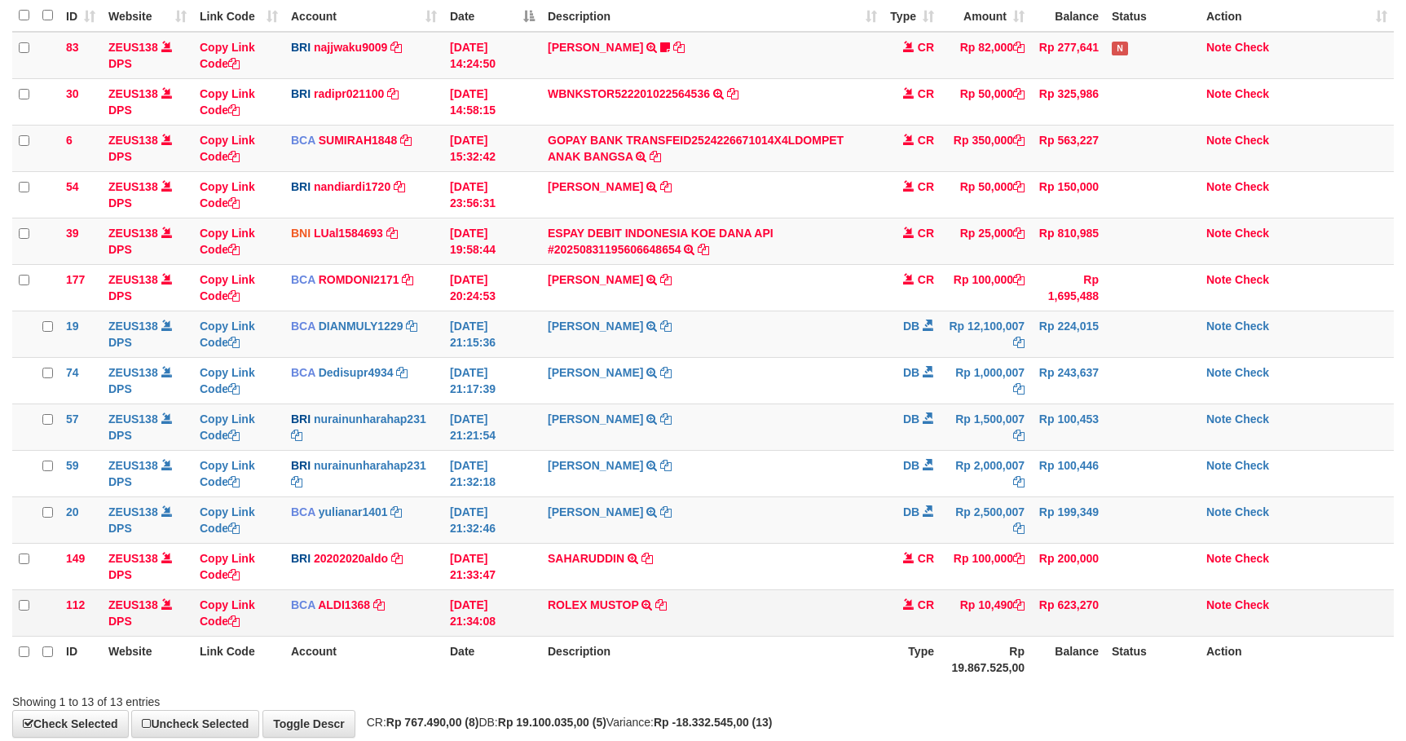
click at [764, 609] on td "ROLEX MUSTOP TRSF E-BANKING CR 3108/FTSCY/WS95051 10490.002025083152578293 TRFD…" at bounding box center [712, 612] width 342 height 46
copy tr "ROLEX MUSTOP TRSF E-BANKING CR 3108/FTSCY/WS95051 10490.002025083152578293 TRFD…"
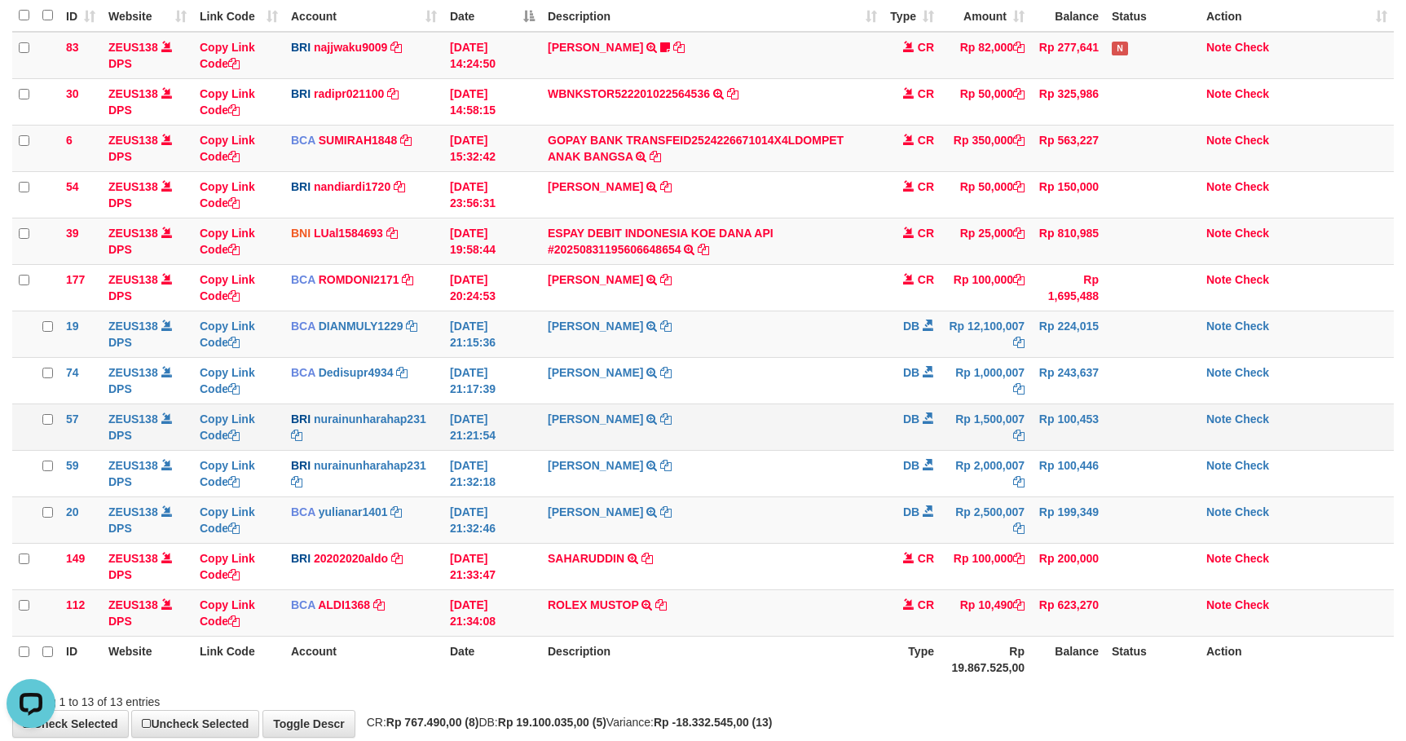
click at [825, 450] on td "[PERSON_NAME] TRANSFER NBMB [PERSON_NAME] TO [PERSON_NAME]" at bounding box center [712, 426] width 342 height 46
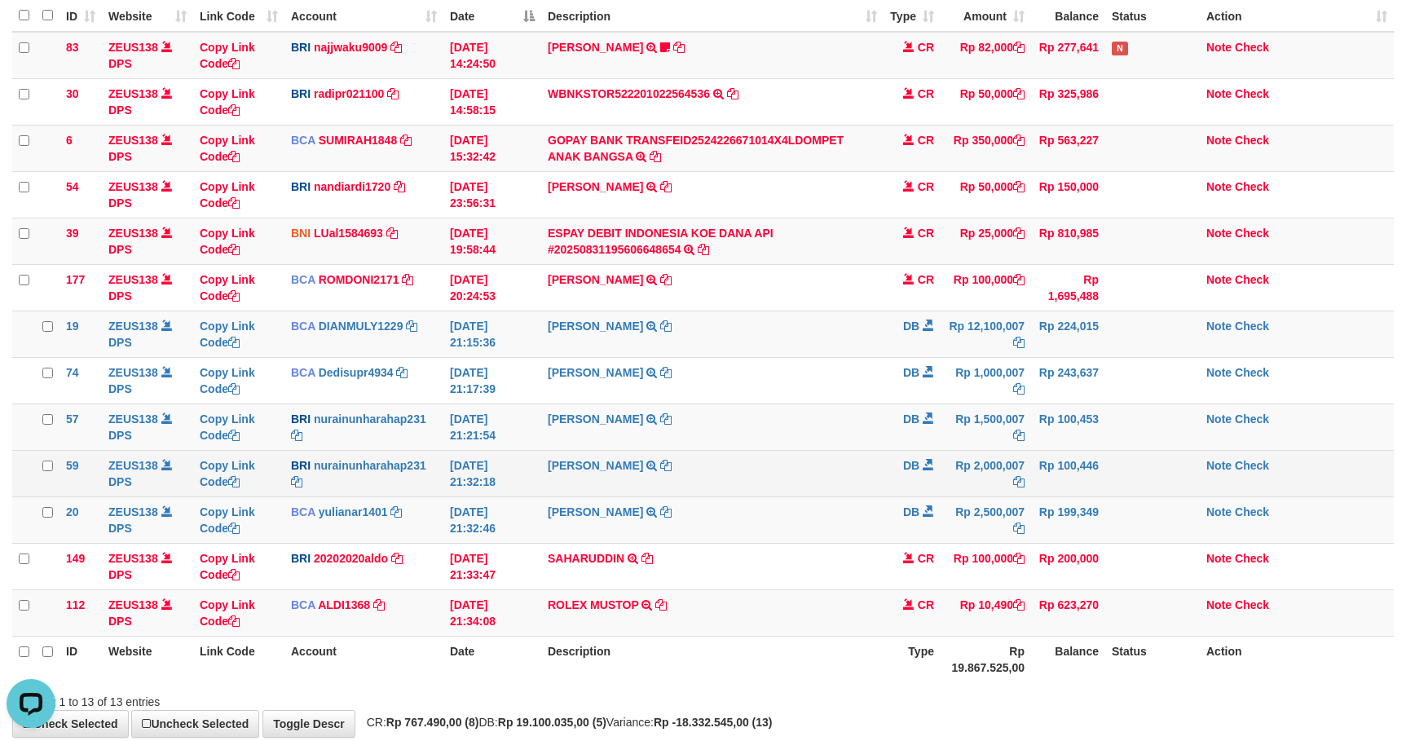
click at [830, 450] on td "[PERSON_NAME] TRANSFER NBMB [PERSON_NAME] TO [PERSON_NAME]" at bounding box center [712, 426] width 342 height 46
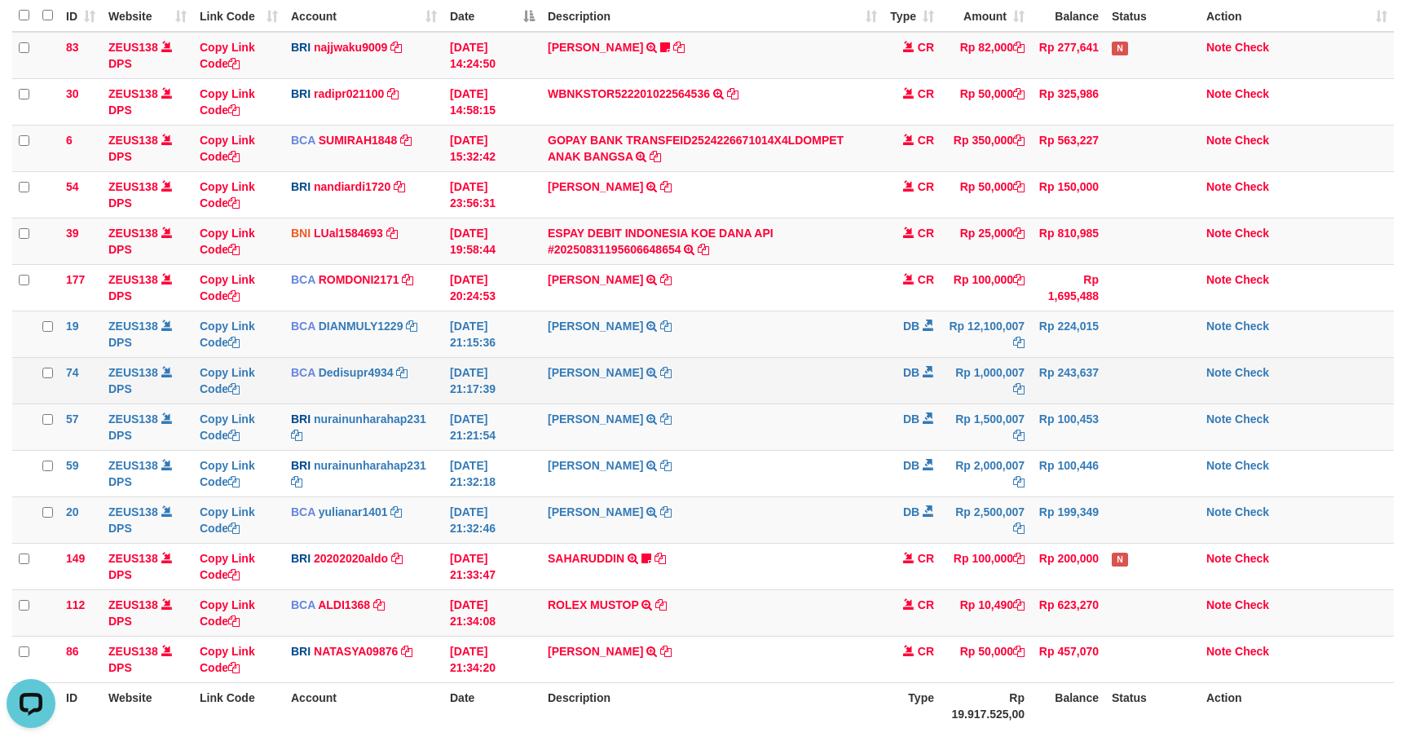
click at [910, 382] on td "DB" at bounding box center [911, 380] width 57 height 46
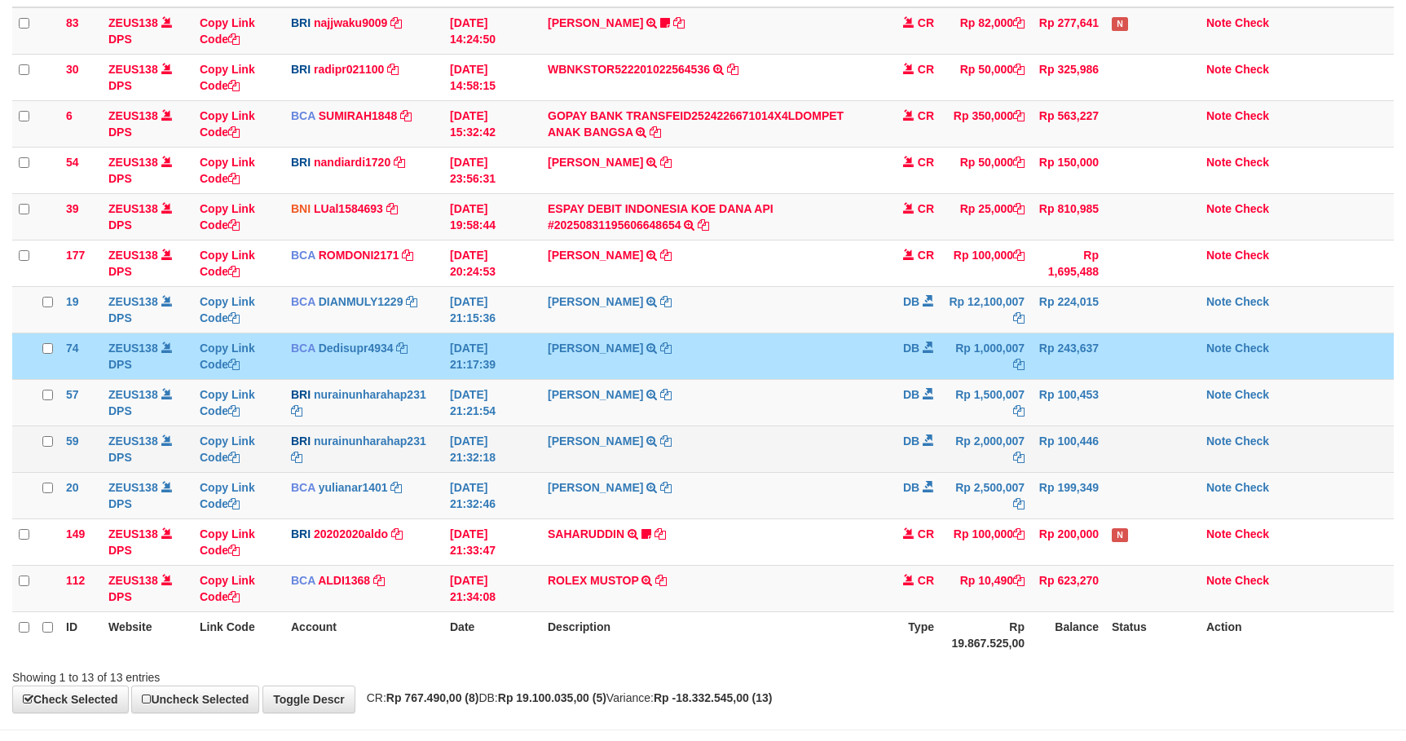
scroll to position [157, 0]
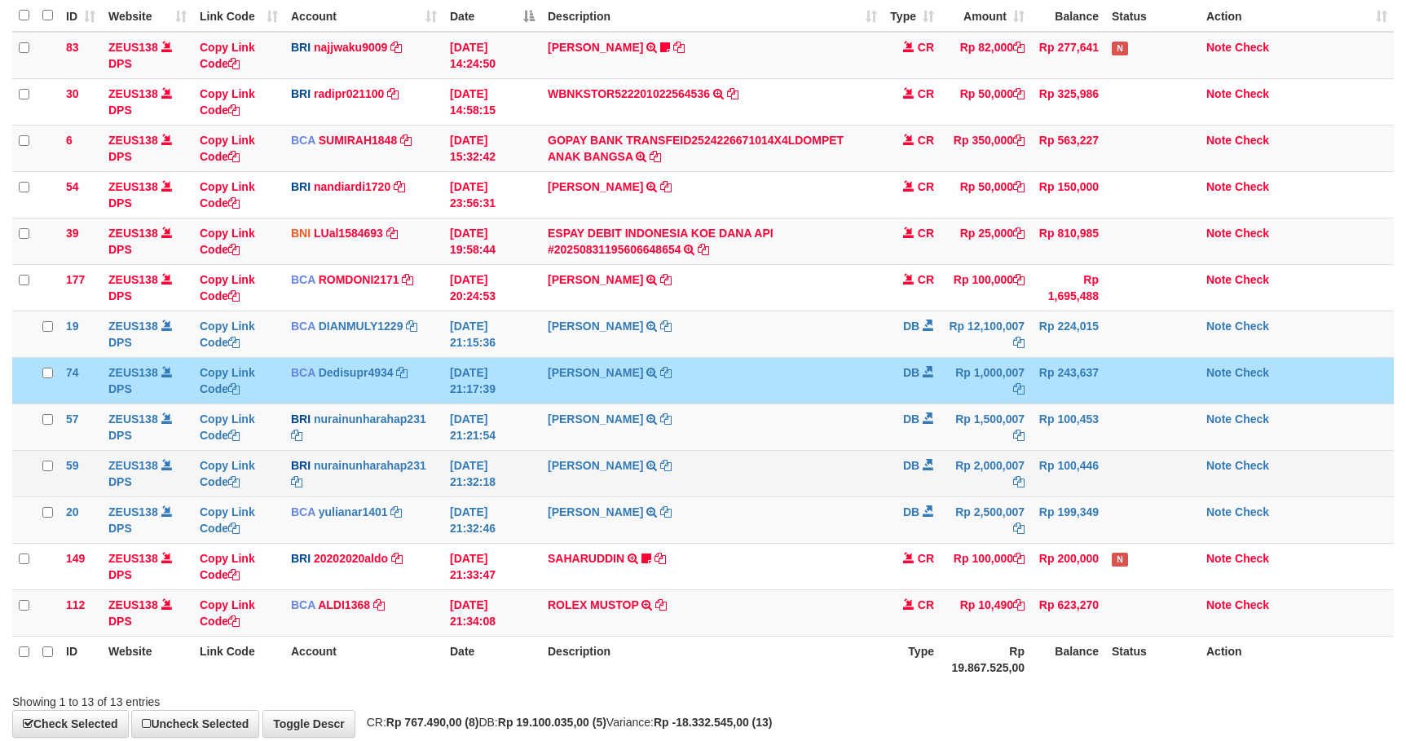
click at [905, 467] on span "DB" at bounding box center [911, 465] width 16 height 13
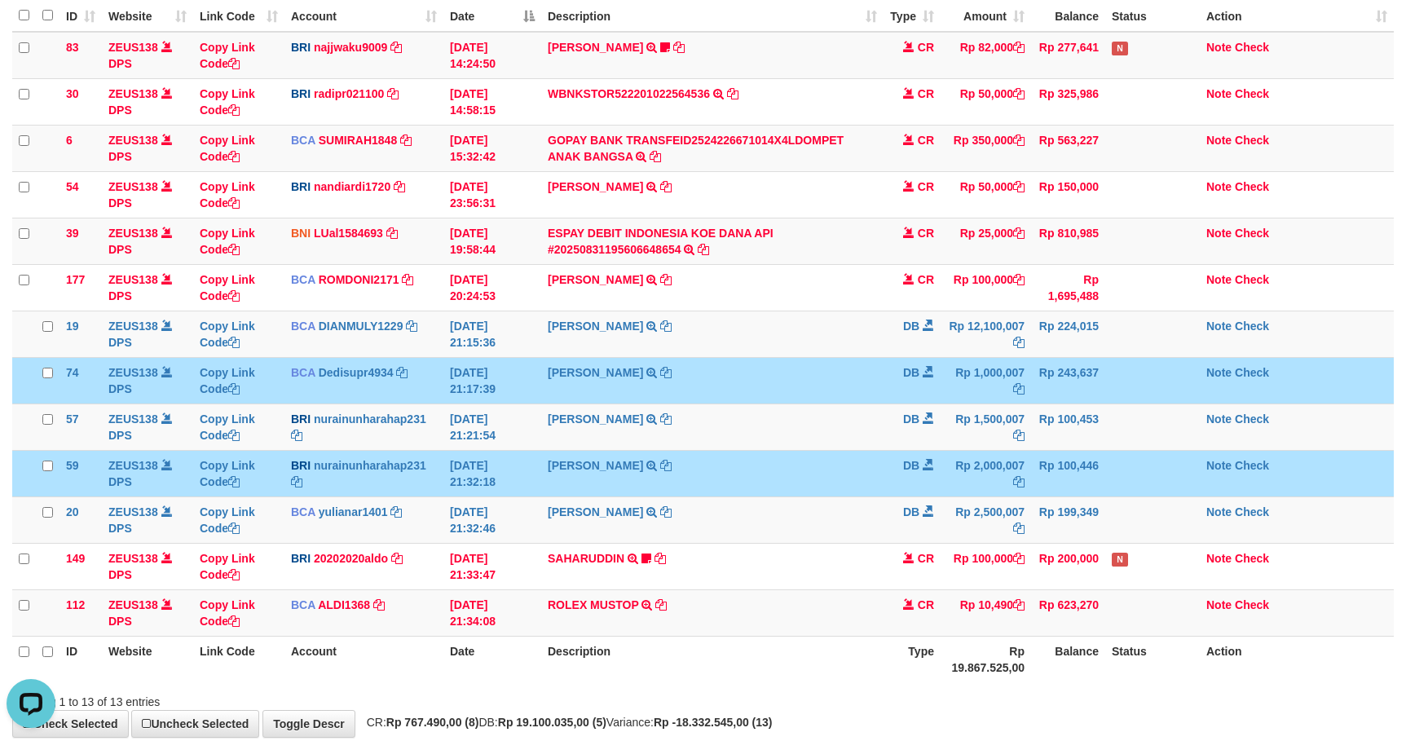
scroll to position [0, 0]
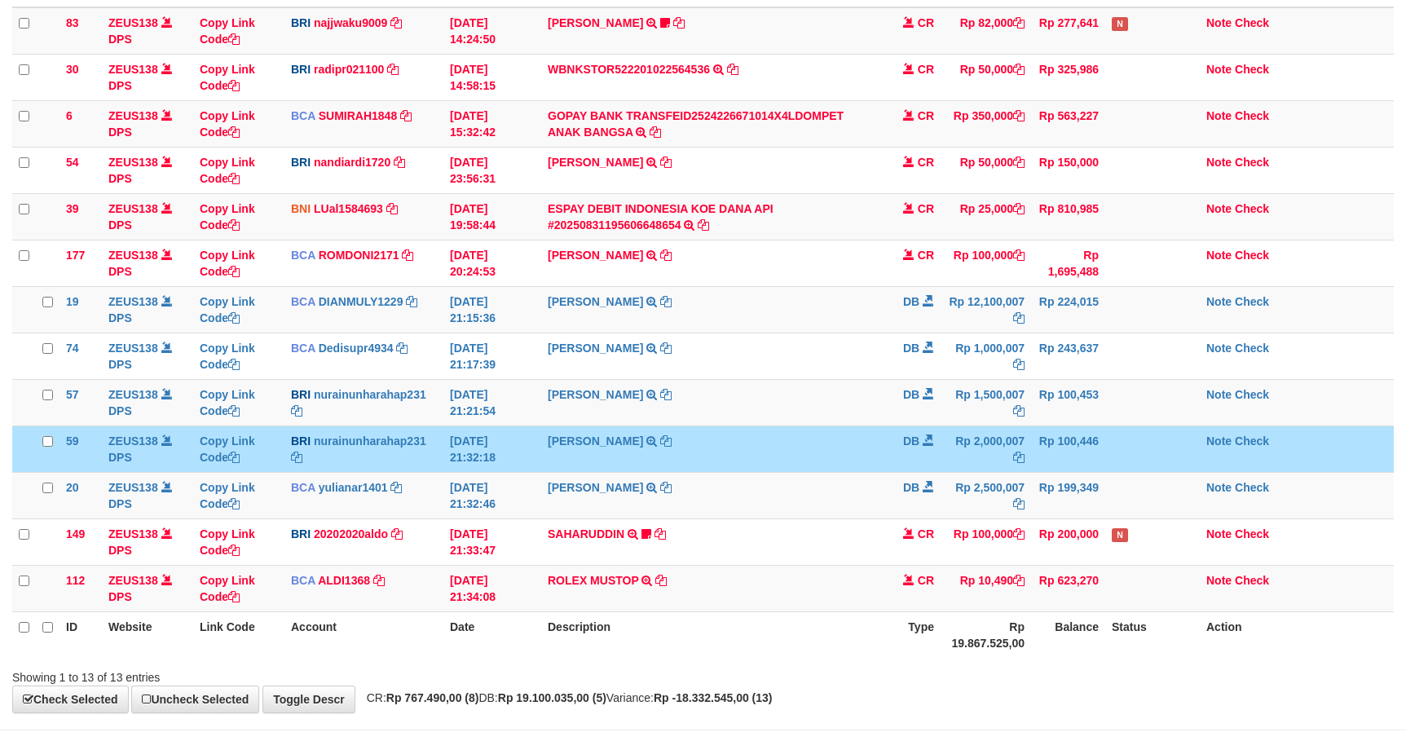
scroll to position [157, 0]
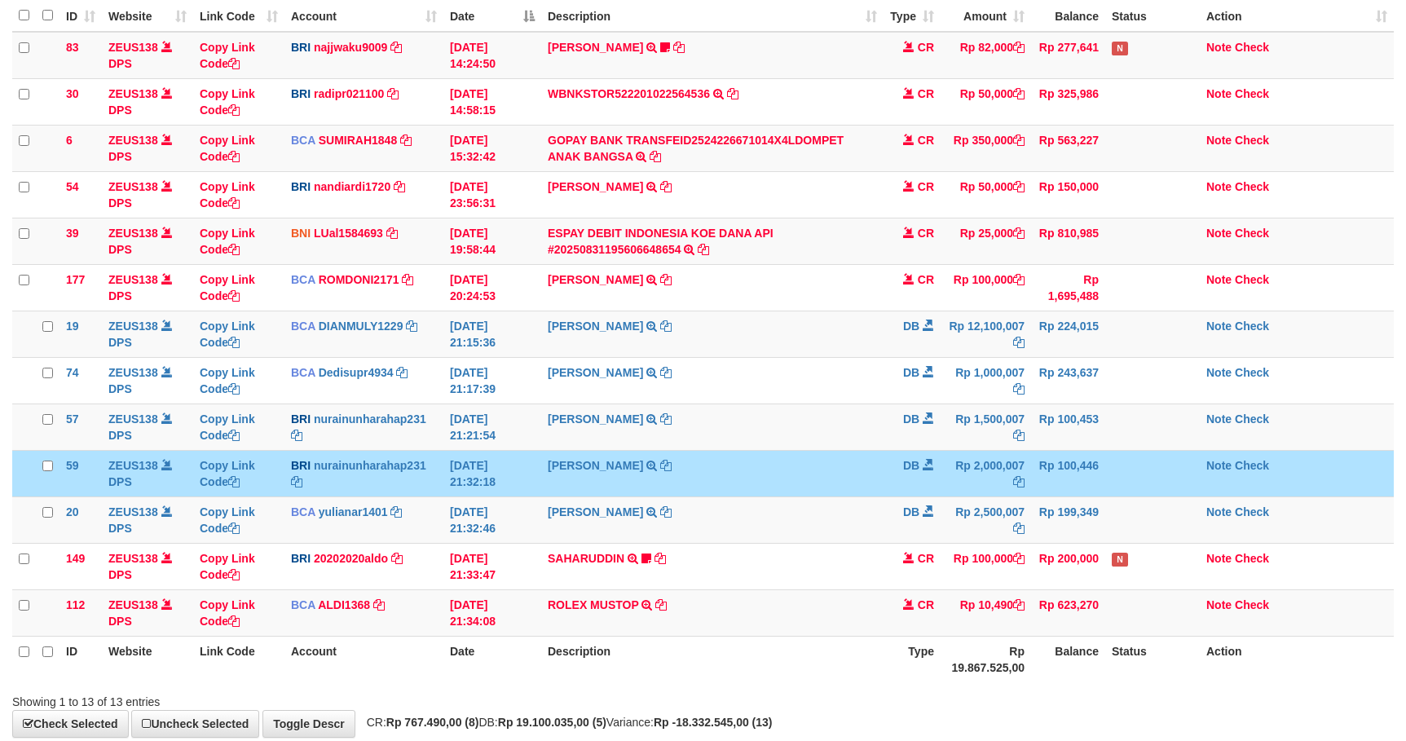
click at [905, 460] on span "DB" at bounding box center [911, 465] width 16 height 13
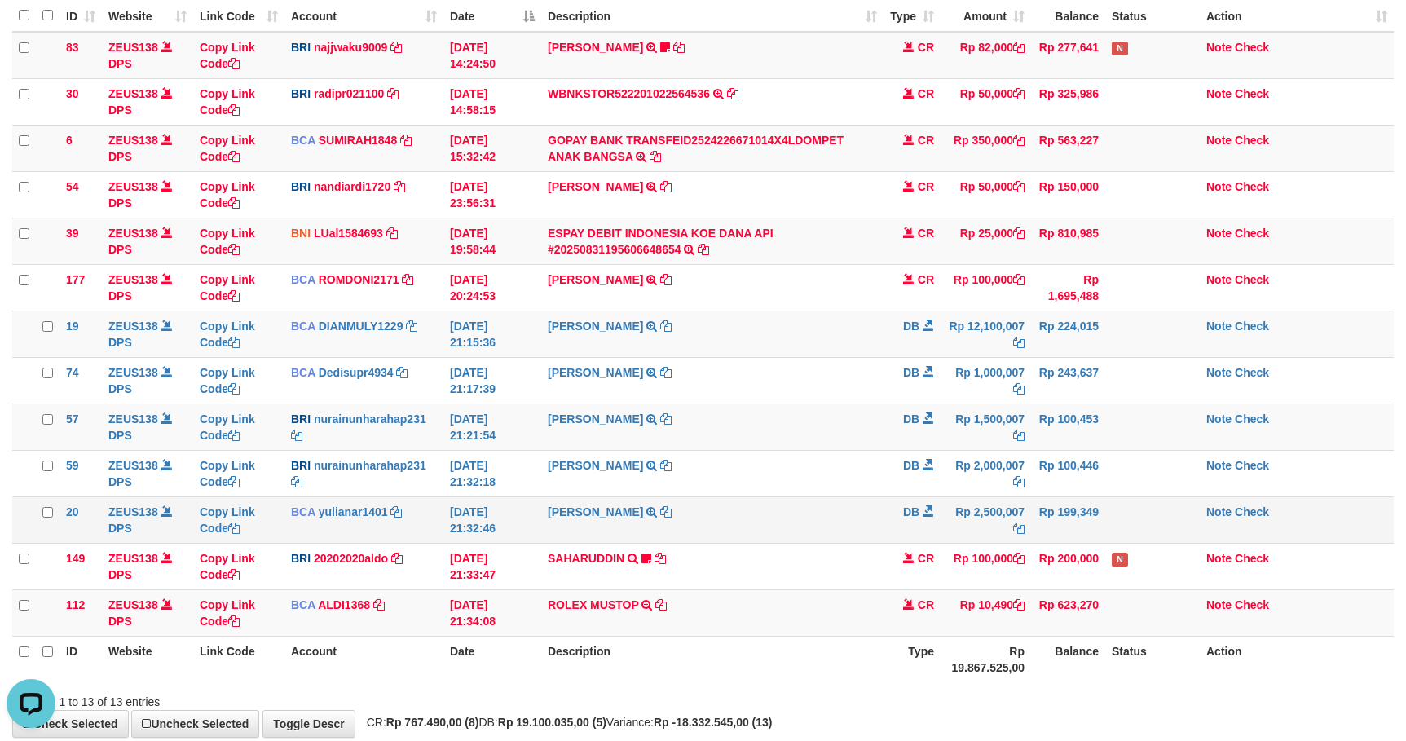
click at [1145, 522] on td at bounding box center [1152, 519] width 95 height 46
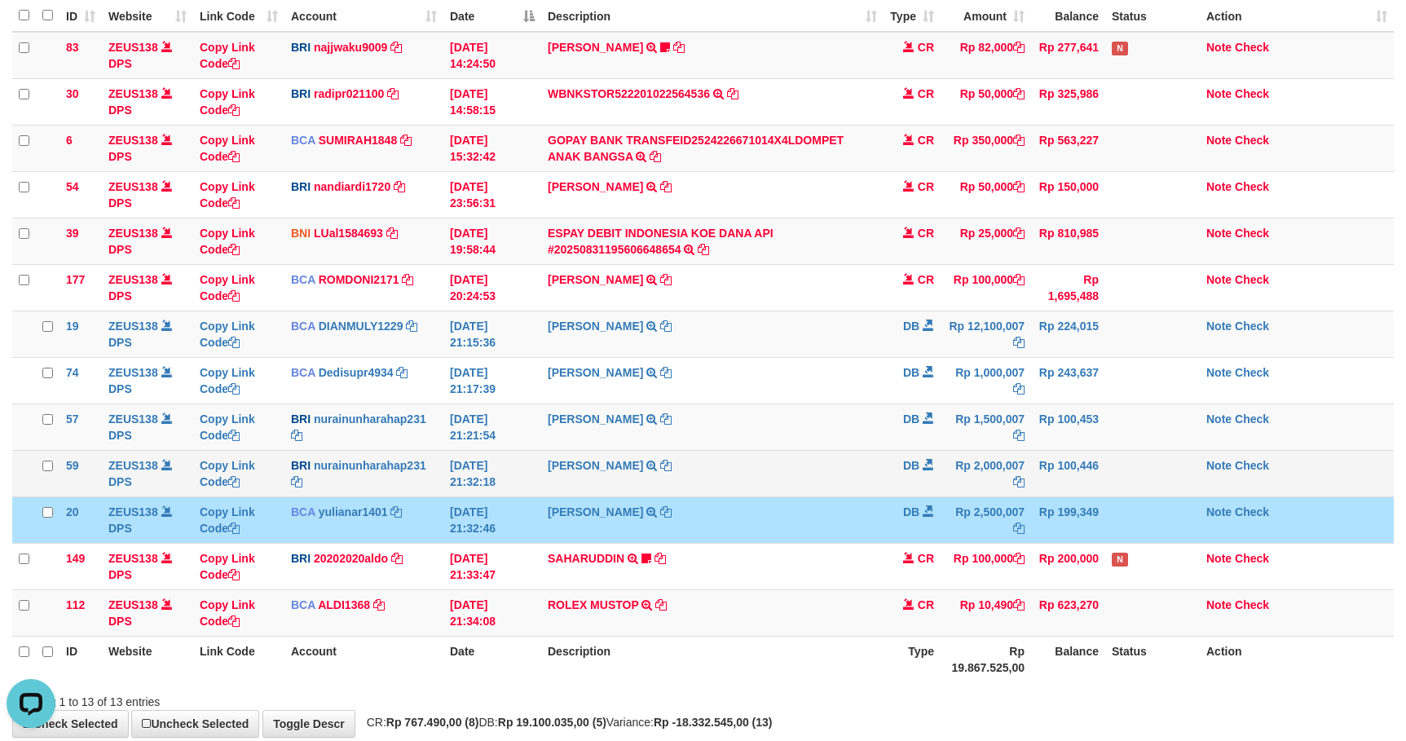
click at [1138, 484] on td at bounding box center [1152, 473] width 95 height 46
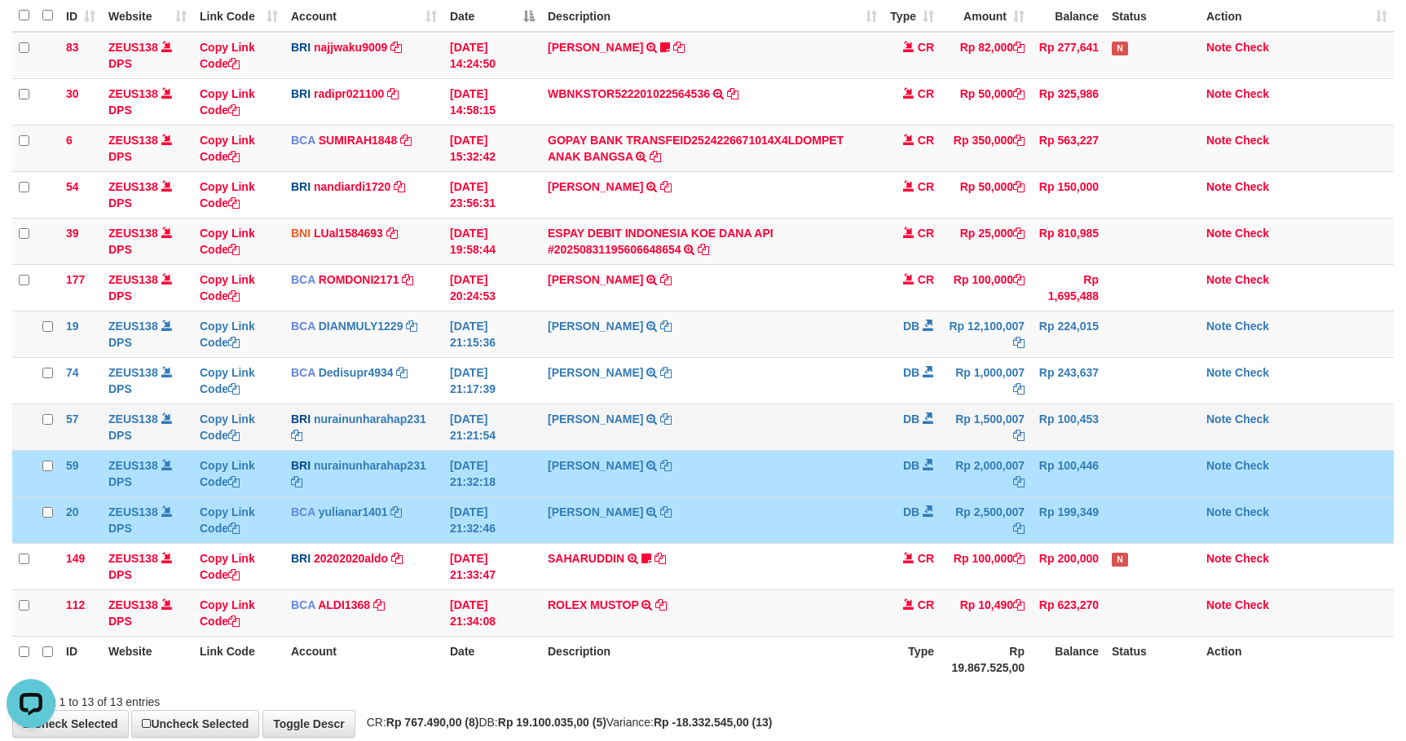
click at [1133, 435] on td at bounding box center [1152, 426] width 95 height 46
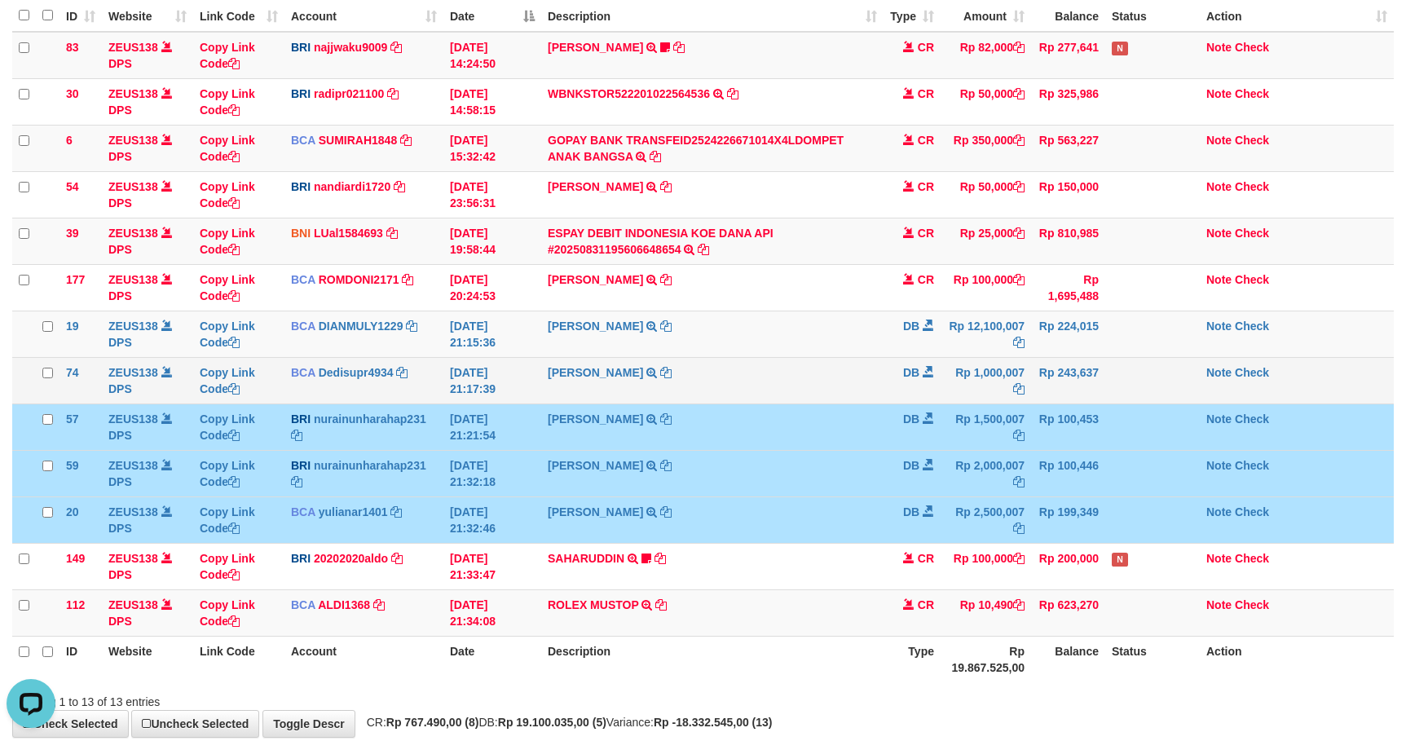
click at [1133, 381] on td at bounding box center [1152, 380] width 95 height 46
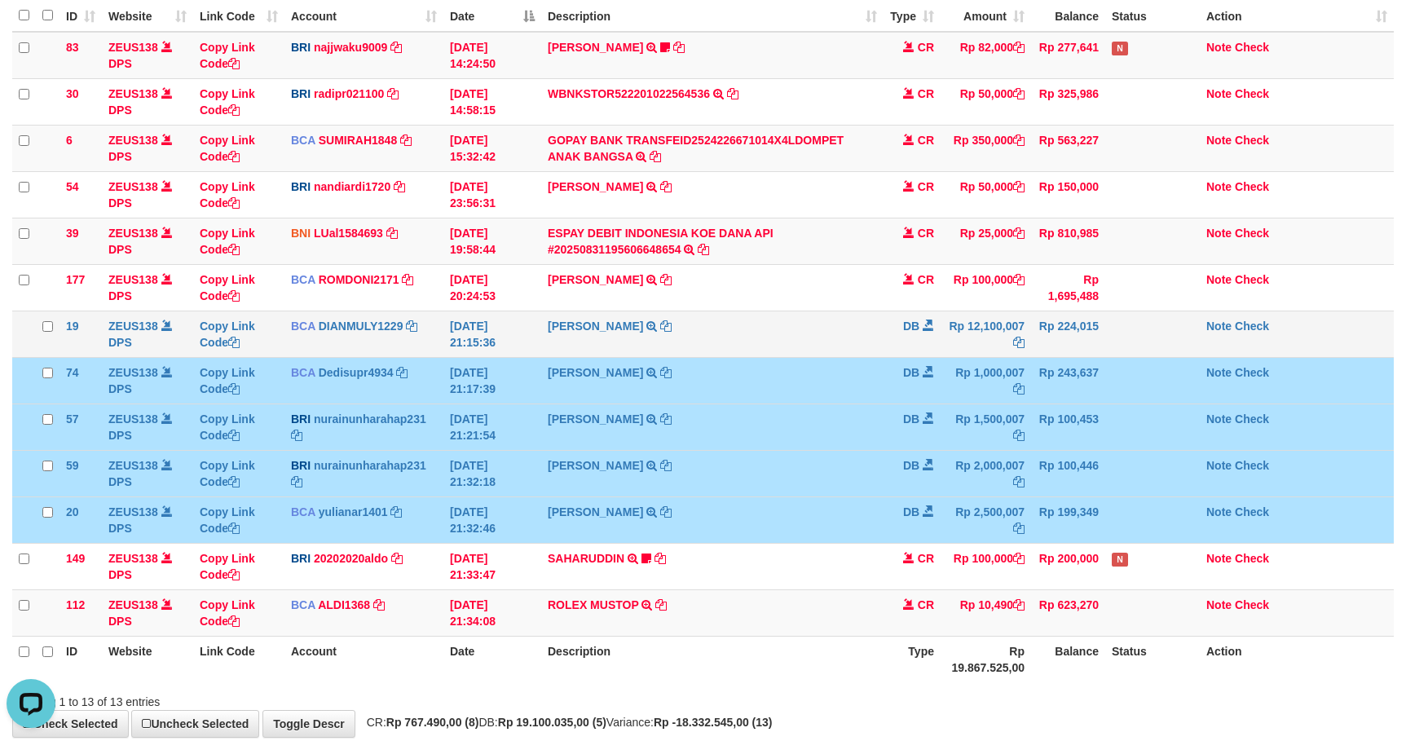
click at [1130, 345] on td at bounding box center [1152, 333] width 95 height 46
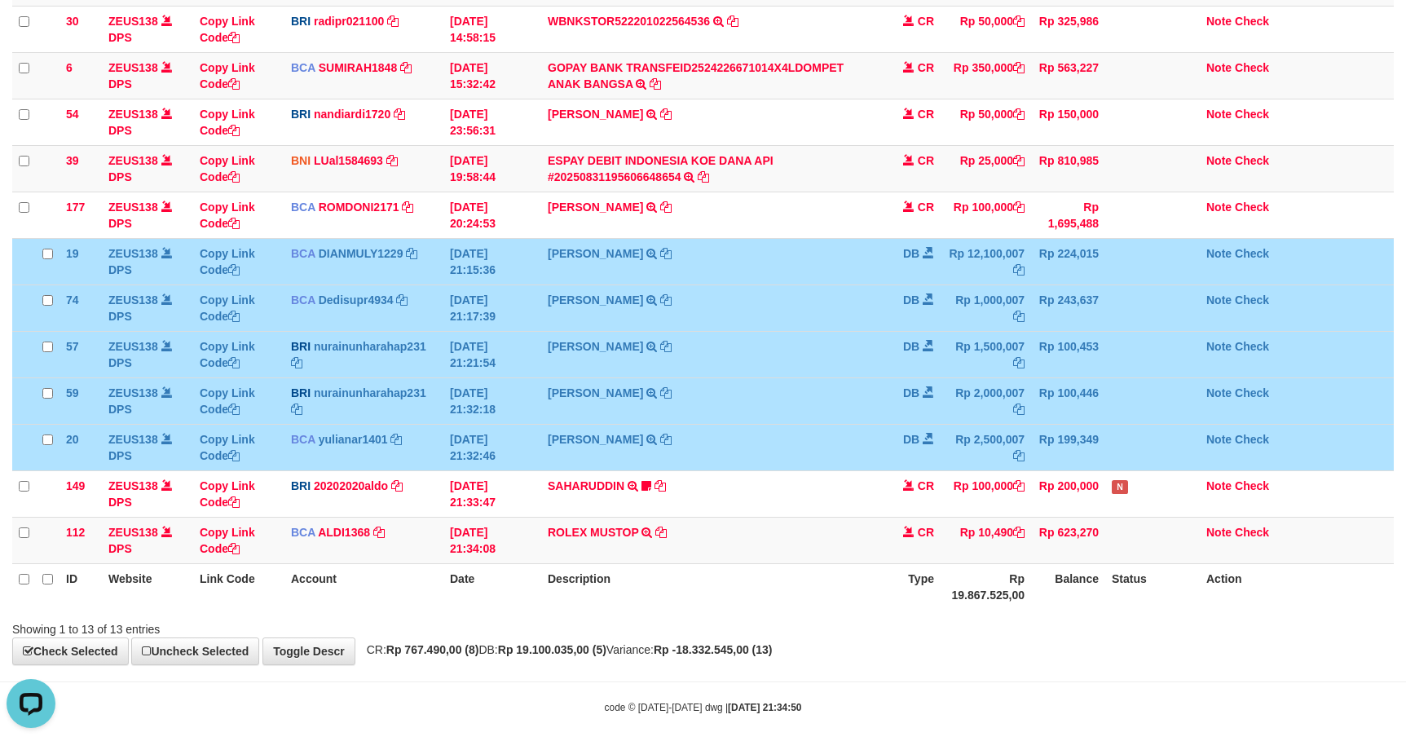
scroll to position [250, 0]
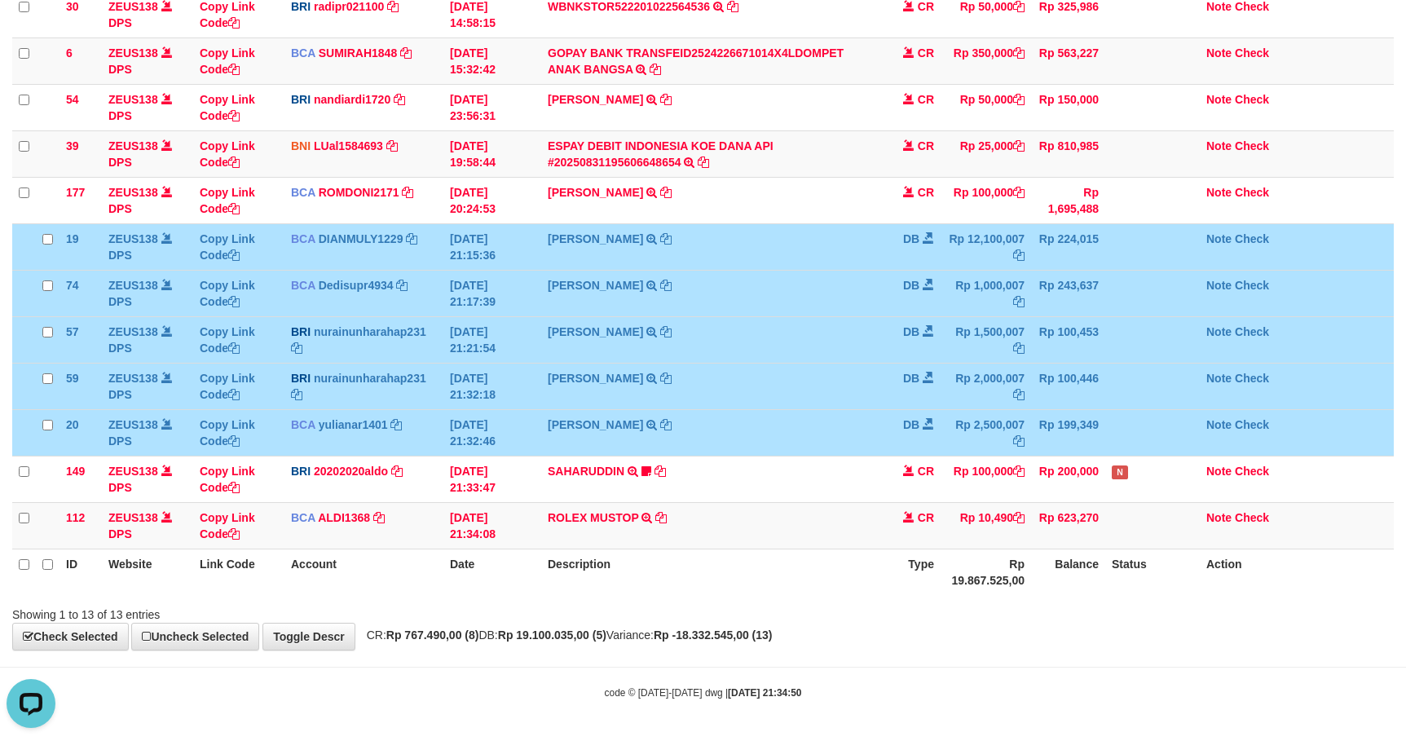
click at [1162, 668] on body "Toggle navigation Home Bank Account List Load By Website Group [OXPLAY] ZEUS138…" at bounding box center [703, 248] width 1406 height 985
drag, startPoint x: 1162, startPoint y: 668, endPoint x: 1279, endPoint y: 671, distance: 117.4
click at [1204, 670] on body "Toggle navigation Home Bank Account List Load By Website Group [OXPLAY] ZEUS138…" at bounding box center [703, 248] width 1406 height 985
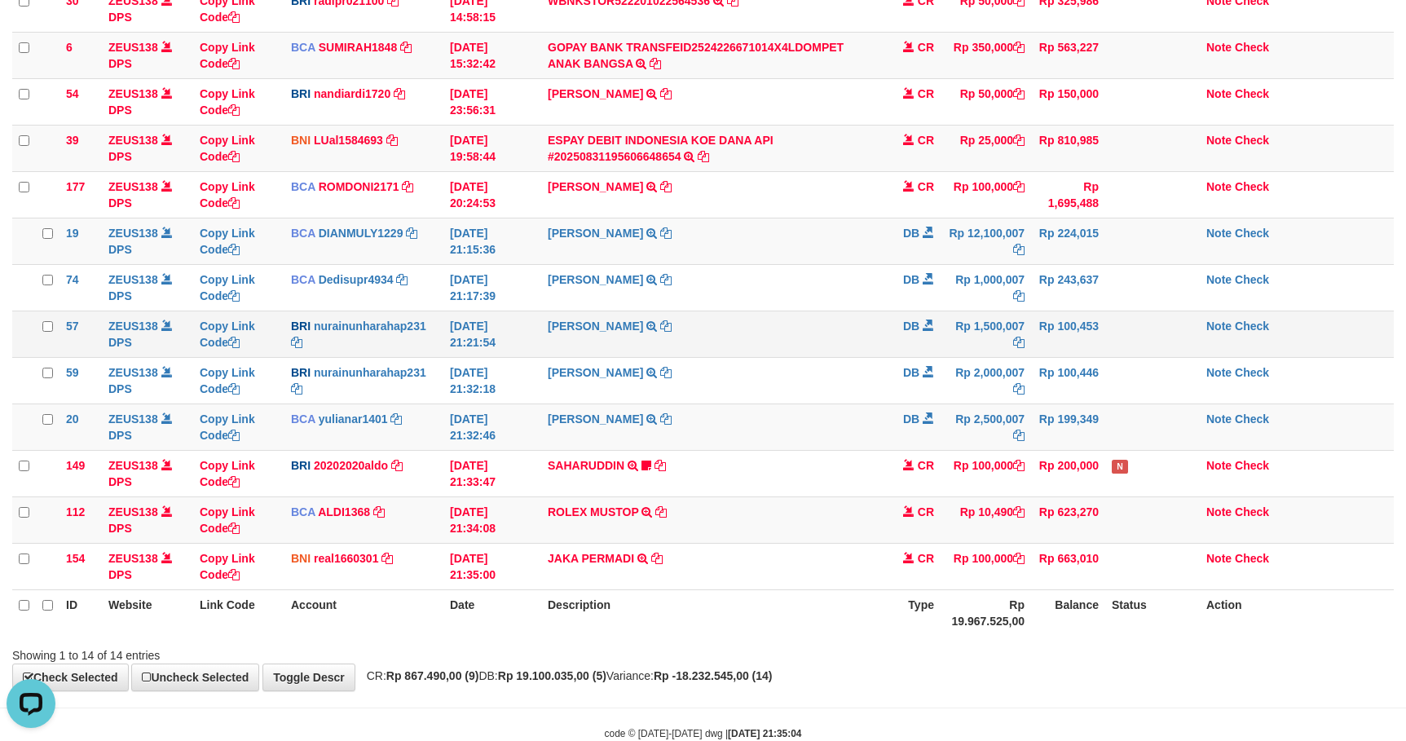
click at [817, 357] on td "NURAINUN HARAHAP TRANSFER NBMB NURAINUN HARAHAP TO HARIS KUSNANDAR" at bounding box center [712, 333] width 342 height 46
click at [702, 336] on td "NURAINUN HARAHAP TRANSFER NBMB NURAINUN HARAHAP TO HARIS KUSNANDAR" at bounding box center [712, 333] width 342 height 46
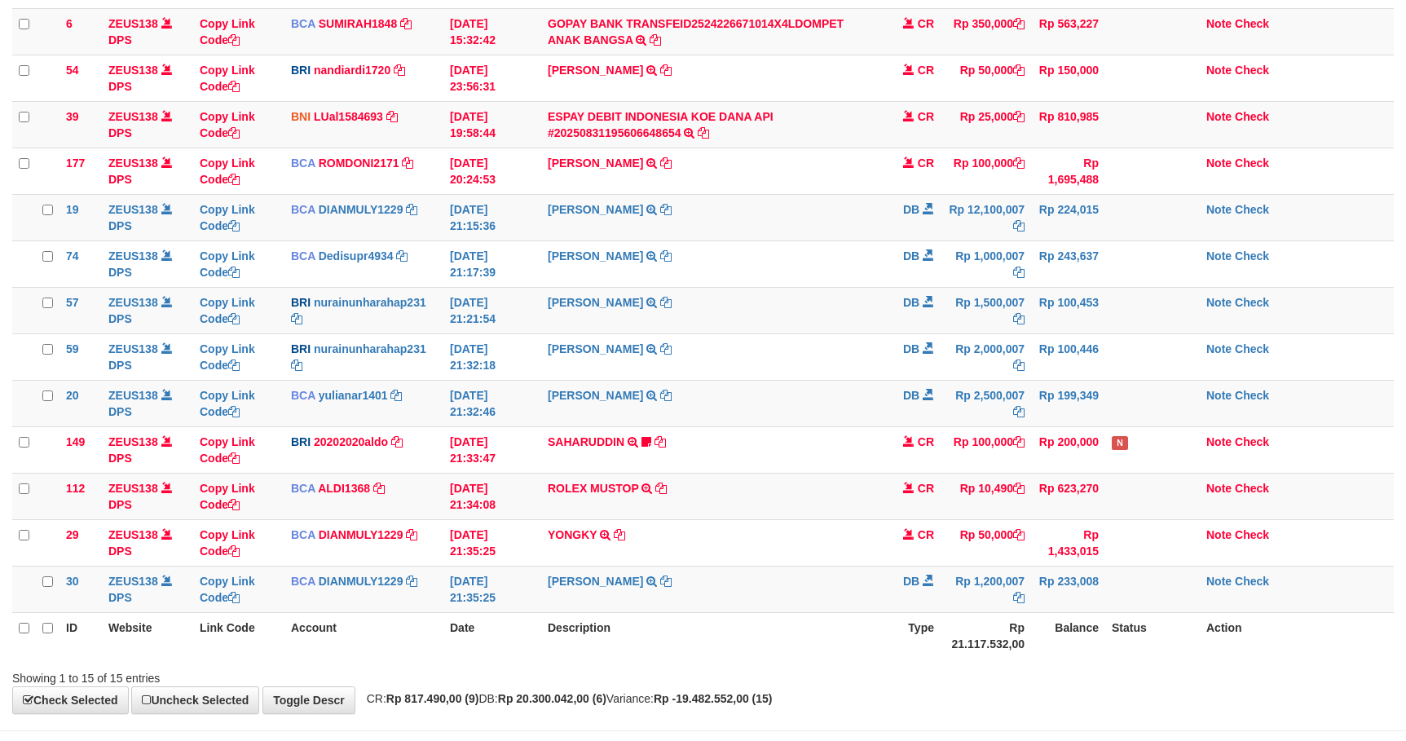
scroll to position [250, 0]
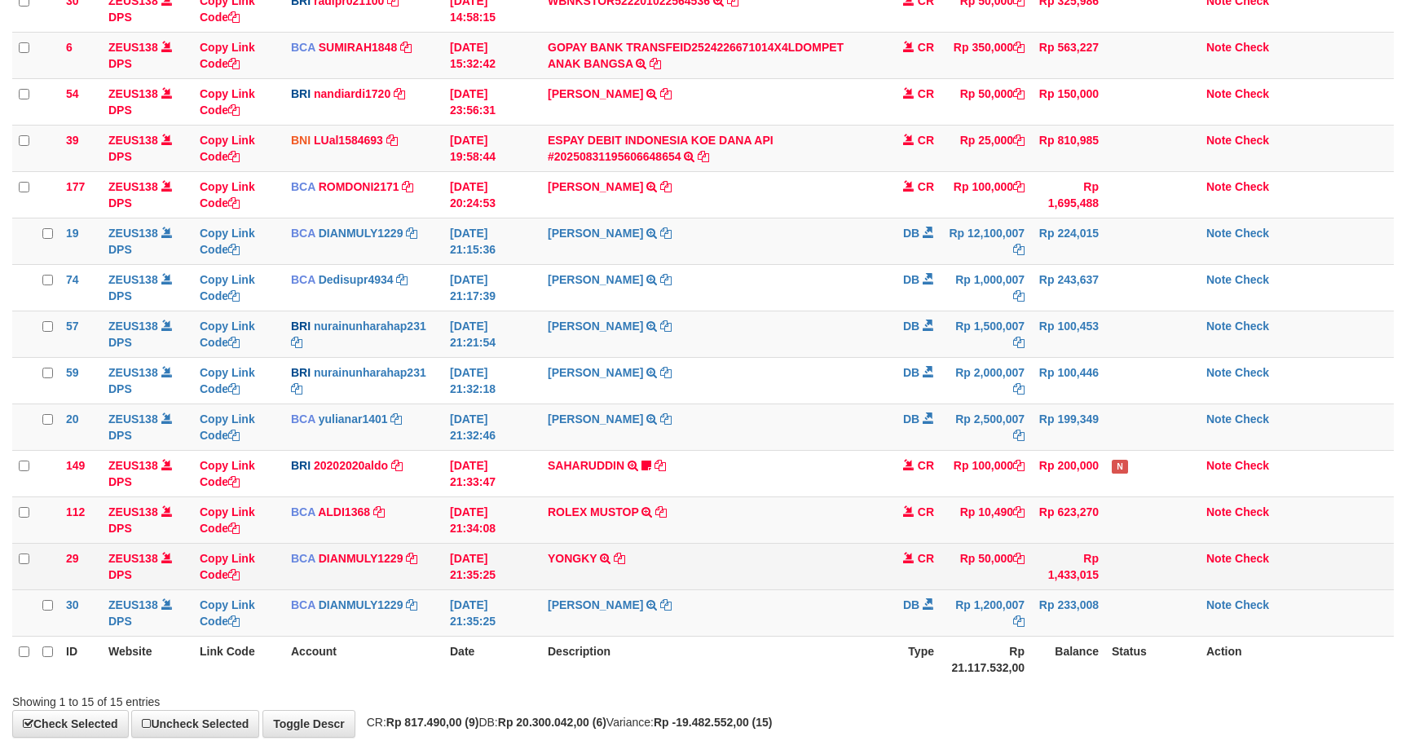
click at [973, 555] on td "Rp 50,000" at bounding box center [985, 566] width 90 height 46
click at [968, 556] on td "Rp 50,000" at bounding box center [985, 566] width 90 height 46
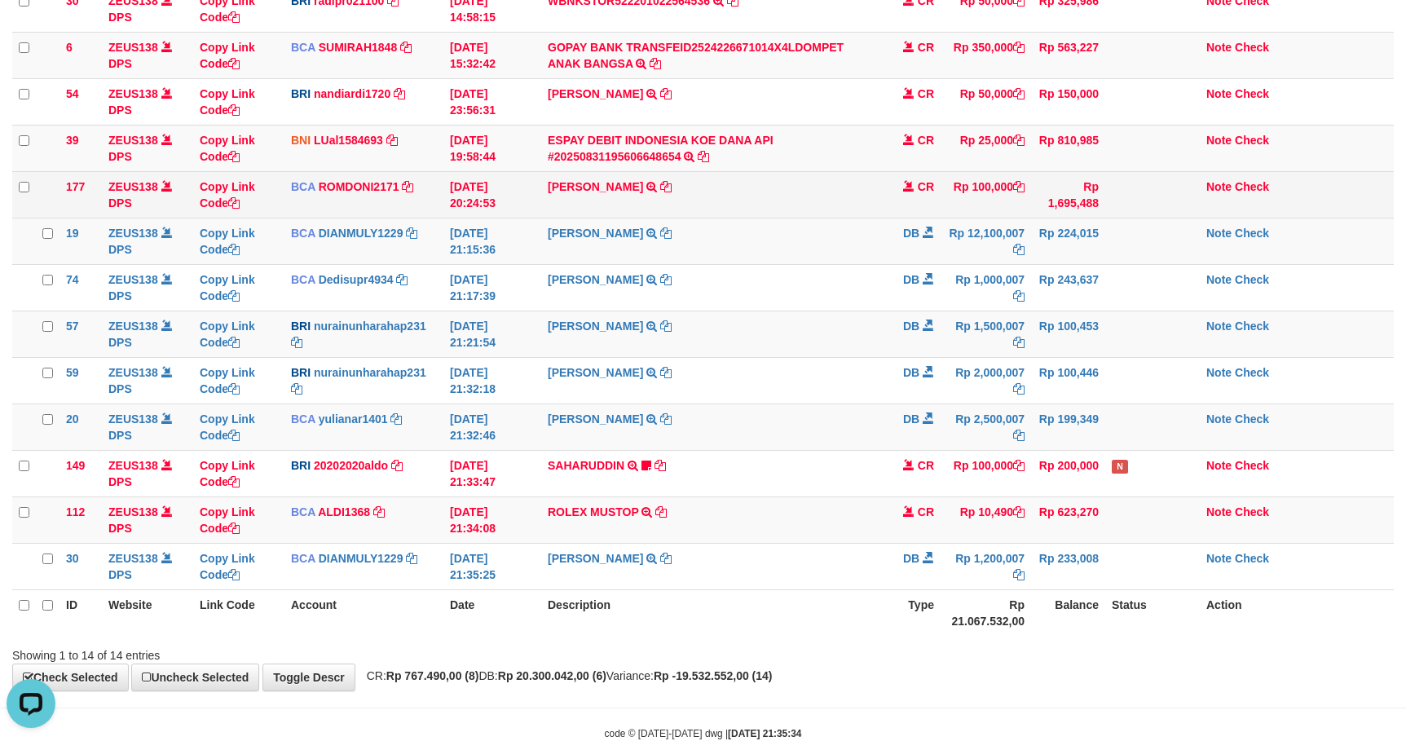
click at [734, 204] on td "[PERSON_NAME] SETORAN VIA CDM TANGGAL :31/08 31/08 WSID:Z3QA1 [PERSON_NAME]" at bounding box center [712, 194] width 342 height 46
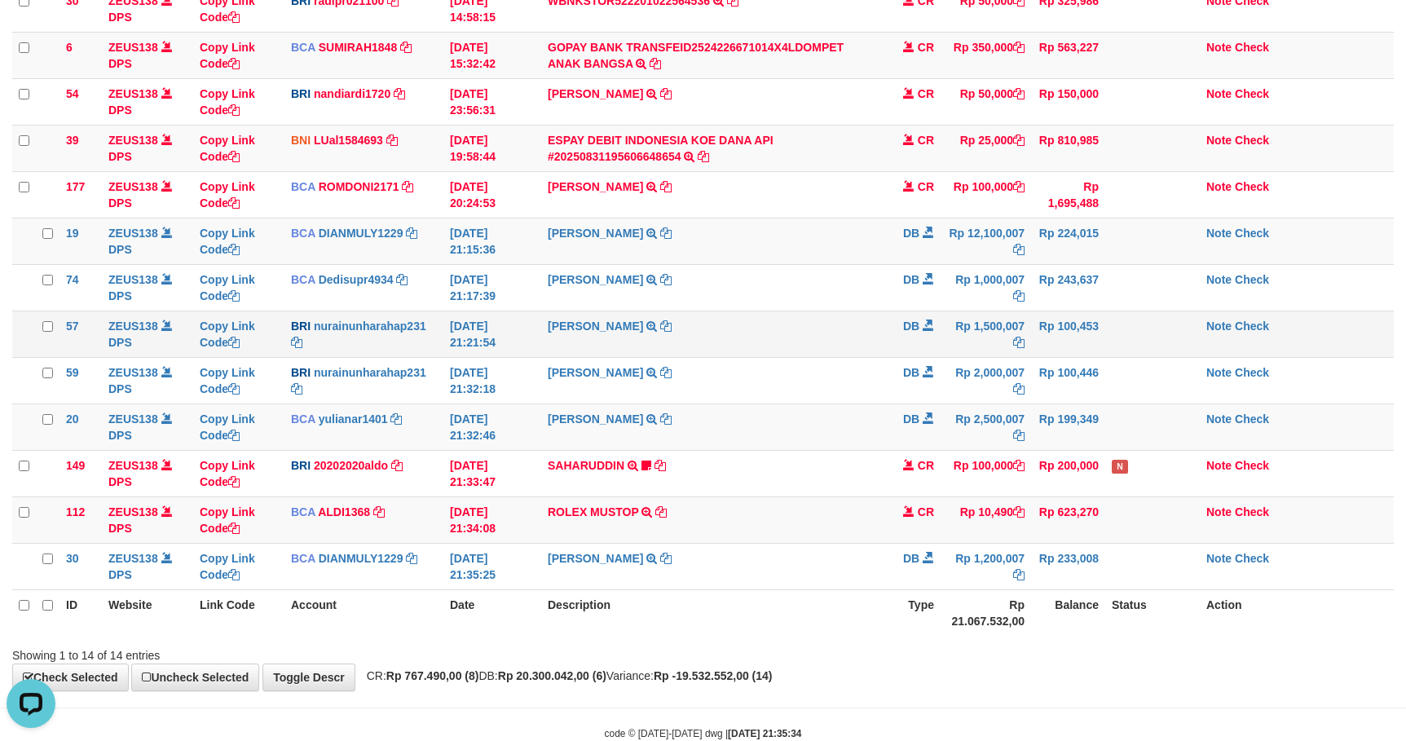
drag, startPoint x: 793, startPoint y: 253, endPoint x: 957, endPoint y: 315, distance: 175.4
click at [808, 262] on td "DEDI SUPRIYADI TRSF E-BANKING DB 3108/FTSCY/WS95031 12100007.00DEDI SUPRIYADI" at bounding box center [712, 241] width 342 height 46
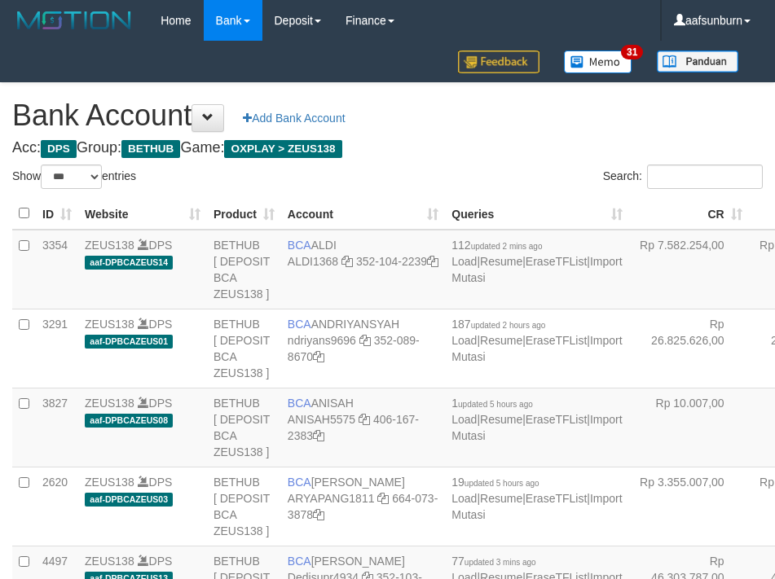
select select "***"
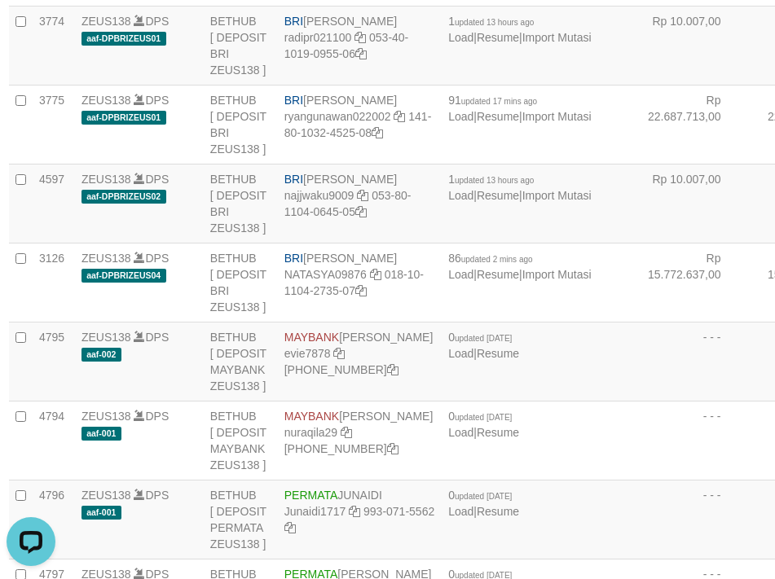
drag, startPoint x: 715, startPoint y: 200, endPoint x: 695, endPoint y: 214, distance: 23.5
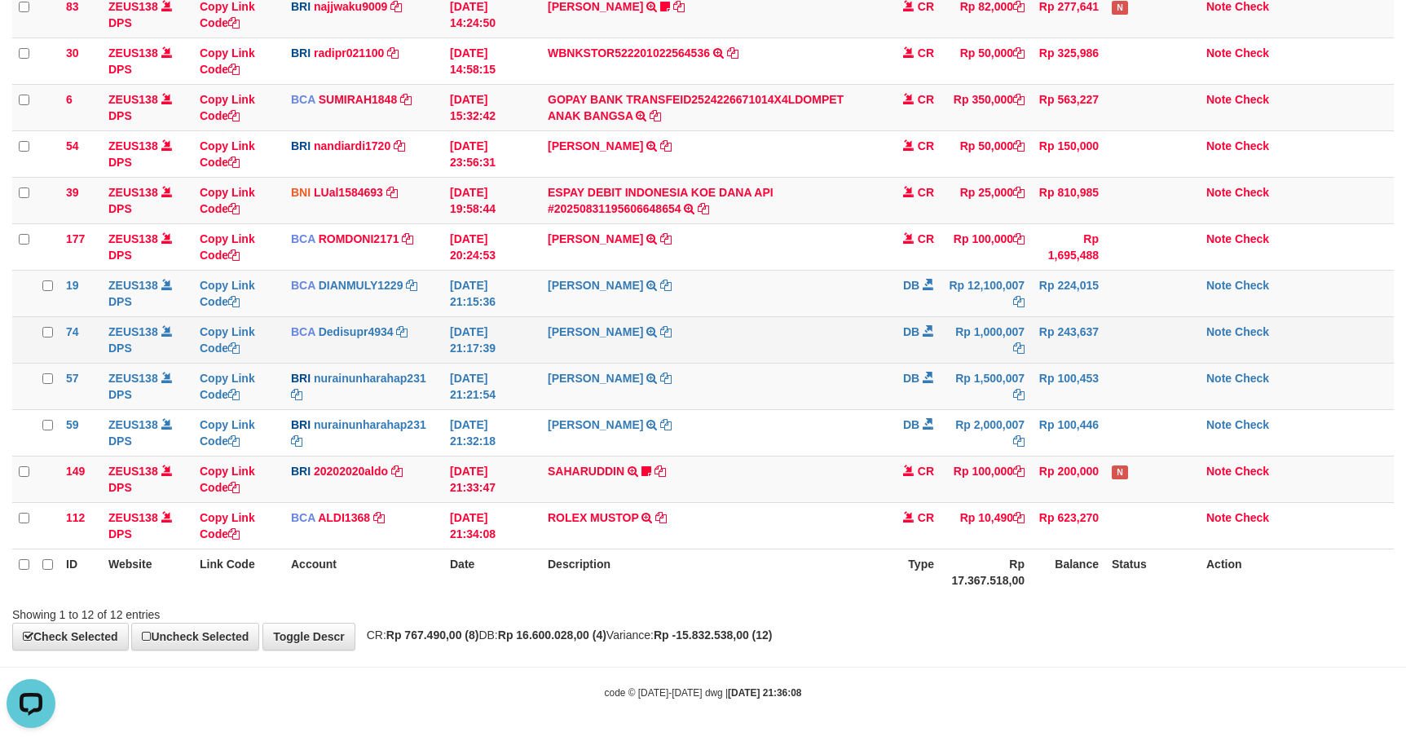
click at [1112, 328] on td at bounding box center [1152, 339] width 95 height 46
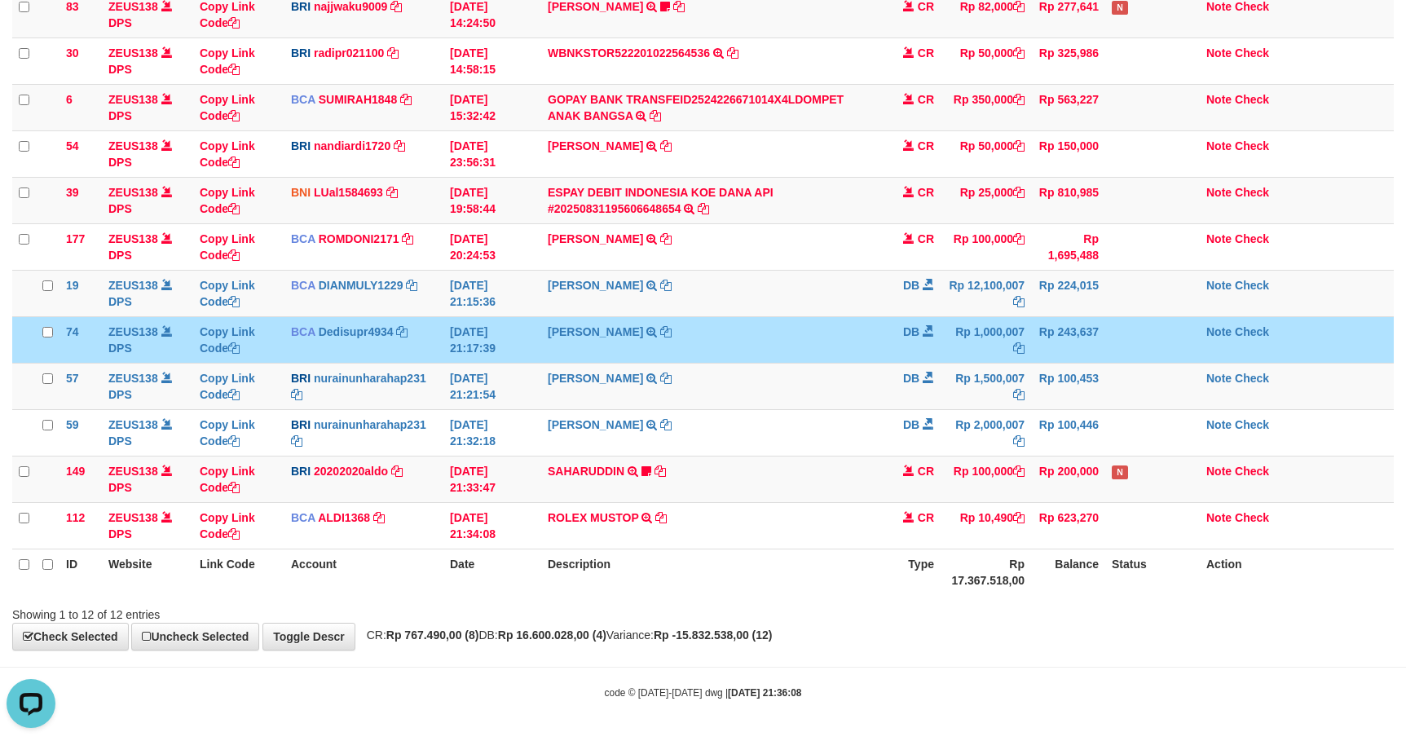
drag, startPoint x: 1110, startPoint y: 328, endPoint x: 1169, endPoint y: 350, distance: 62.7
click at [1106, 328] on td at bounding box center [1152, 339] width 95 height 46
